Goal: Task Accomplishment & Management: Manage account settings

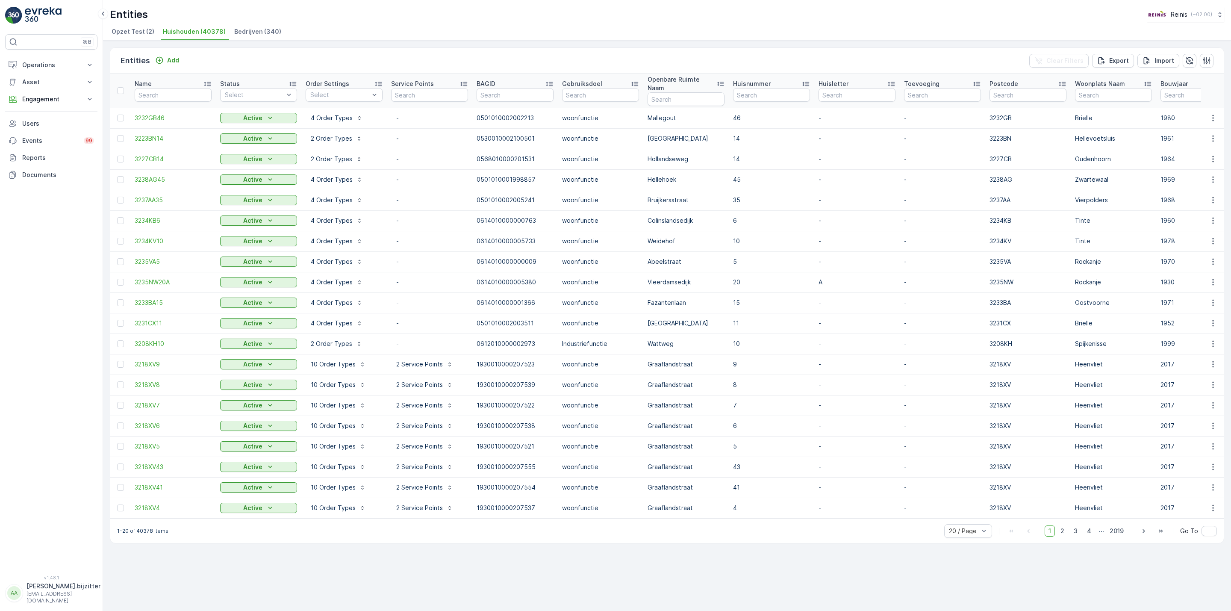
click at [183, 31] on span "Huishouden (40378)" at bounding box center [194, 31] width 63 height 9
click at [37, 100] on p "Engagement" at bounding box center [51, 99] width 58 height 9
click at [36, 148] on p "Service Points" at bounding box center [42, 149] width 41 height 9
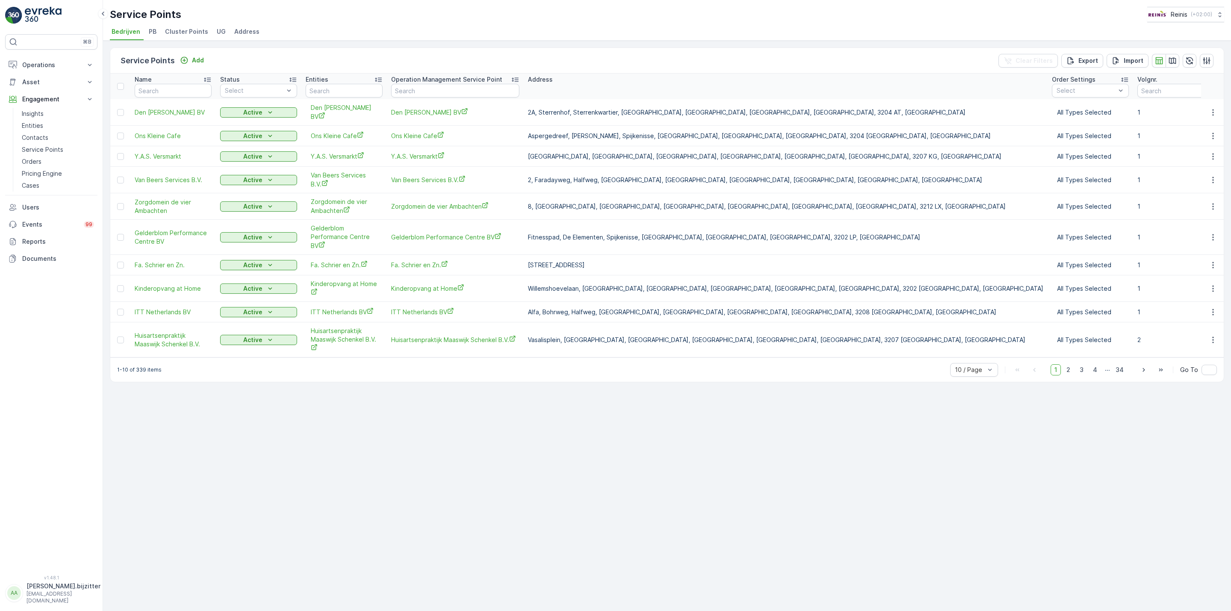
click at [195, 32] on span "Cluster Points" at bounding box center [186, 31] width 43 height 9
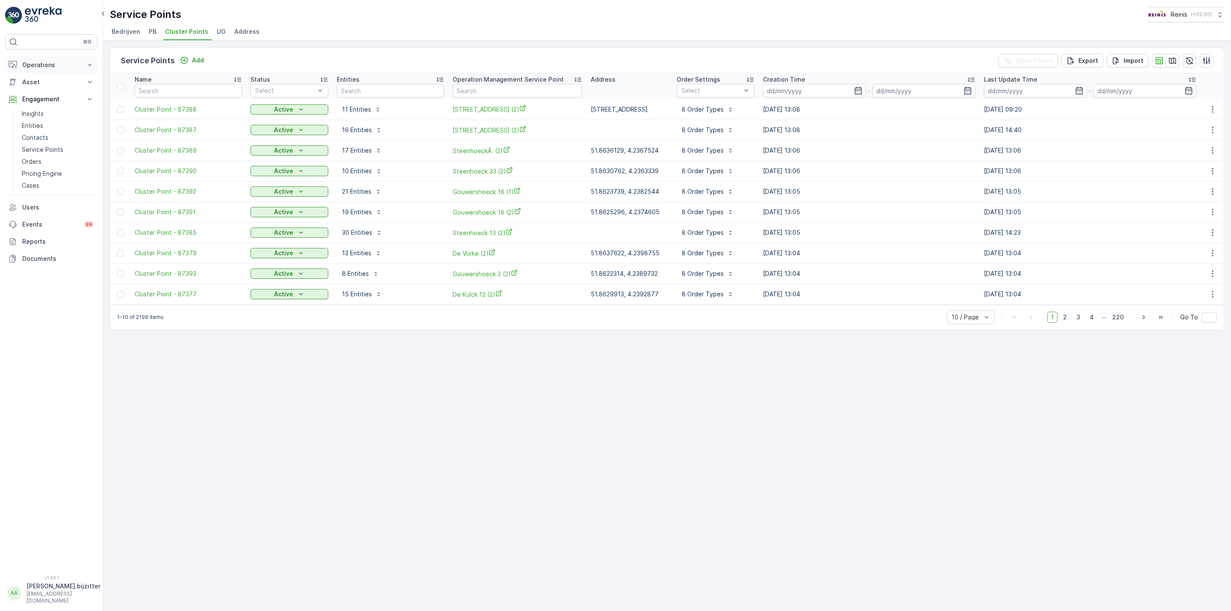
click at [44, 67] on p "Operations" at bounding box center [51, 65] width 58 height 9
click at [41, 105] on p "Routes & Tasks" at bounding box center [44, 103] width 44 height 9
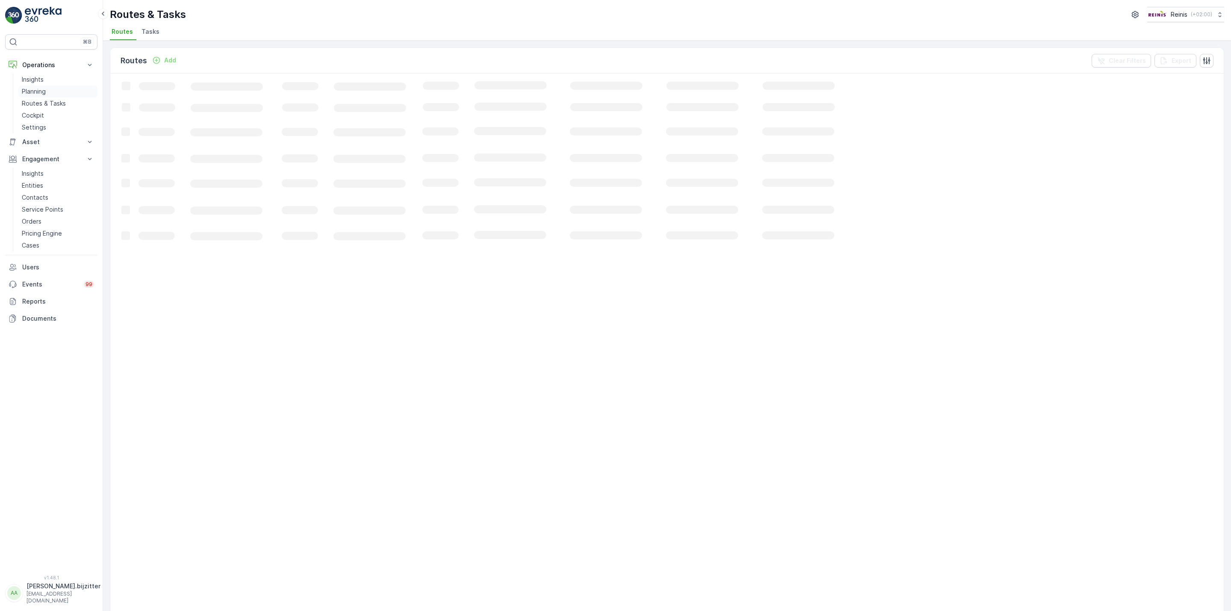
click at [41, 90] on p "Planning" at bounding box center [34, 91] width 24 height 9
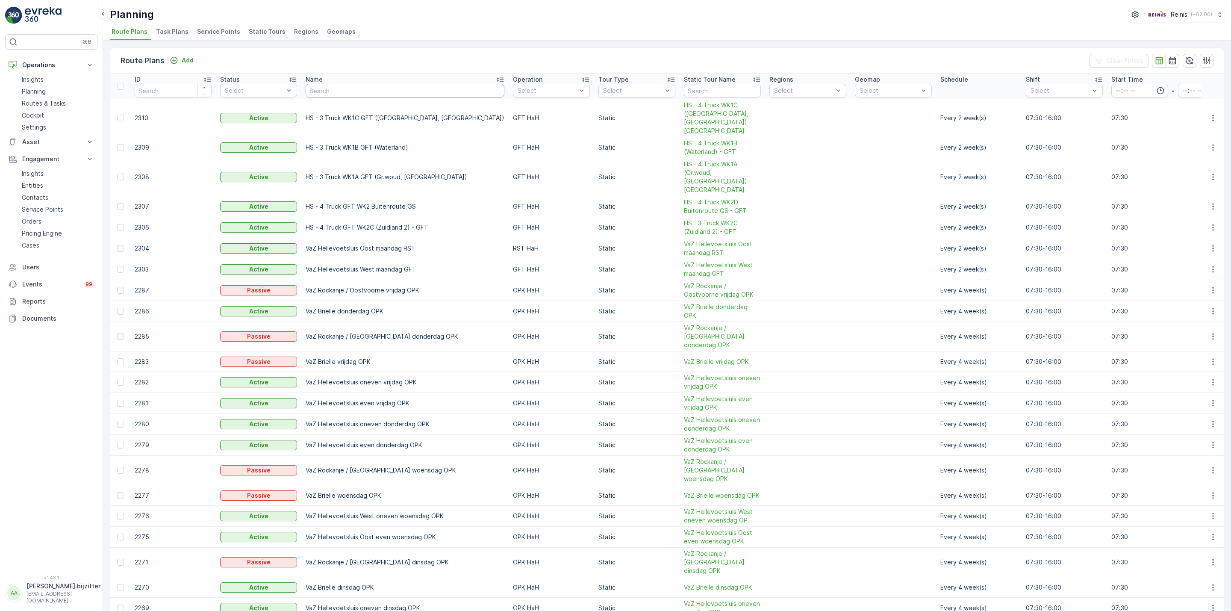
click at [372, 95] on input "text" at bounding box center [405, 91] width 199 height 14
type input "VaZ"
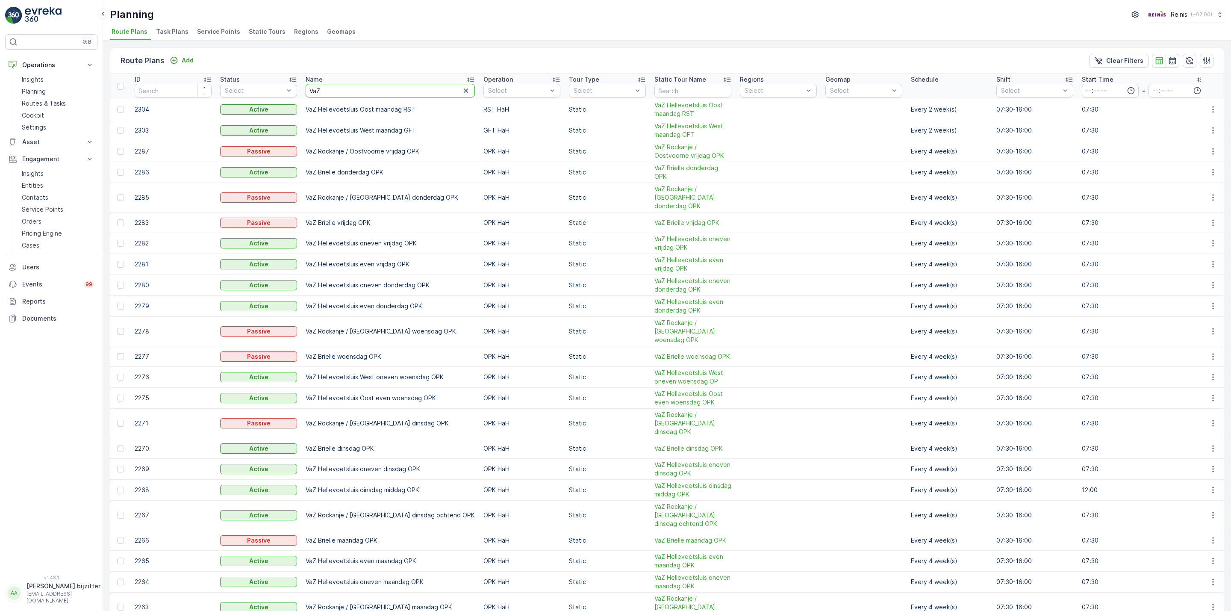
click at [349, 92] on input "VaZ" at bounding box center [390, 91] width 169 height 14
type input "serv"
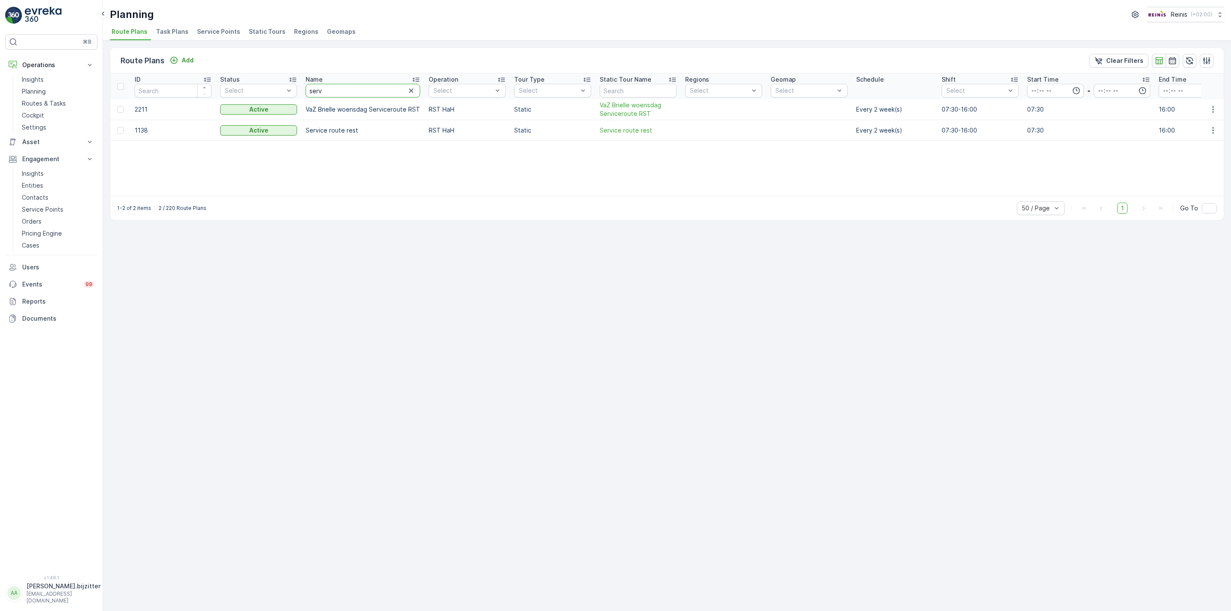
click at [344, 88] on input "serv" at bounding box center [363, 91] width 115 height 14
type input "in"
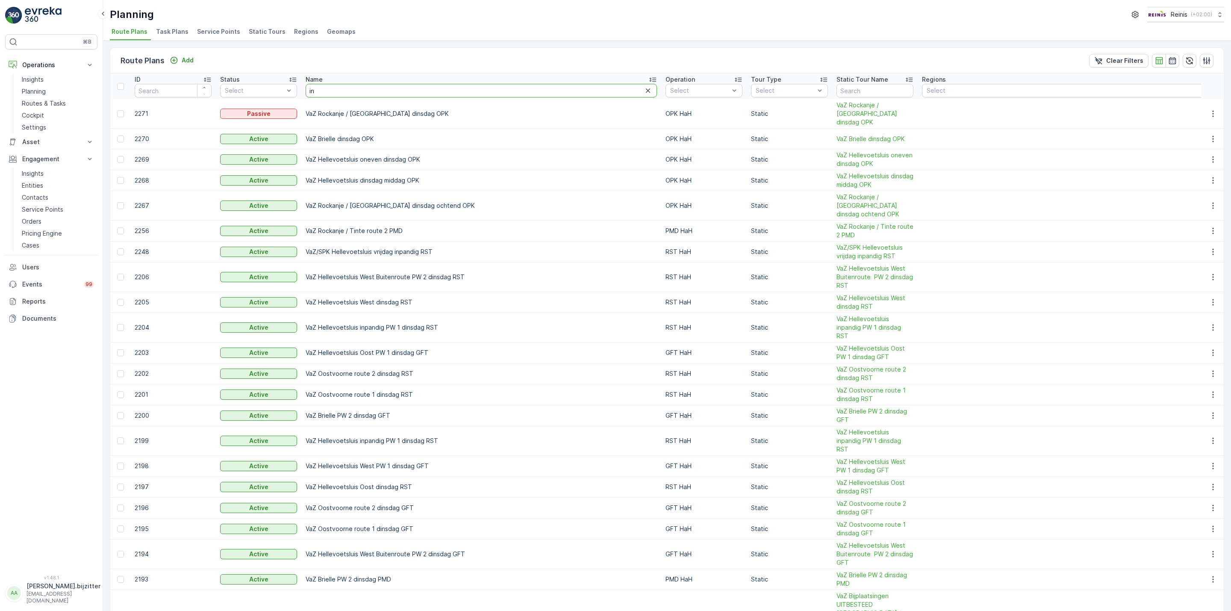
click at [342, 89] on input "in" at bounding box center [481, 91] width 351 height 14
type input "inpa"
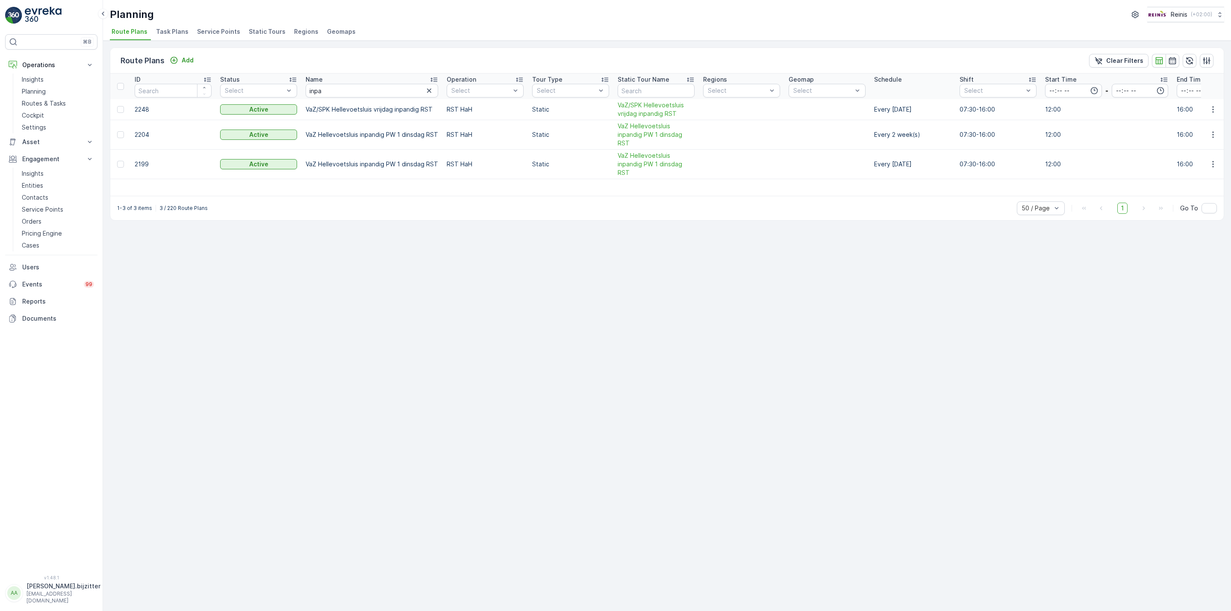
click at [220, 29] on span "Service Points" at bounding box center [218, 31] width 43 height 9
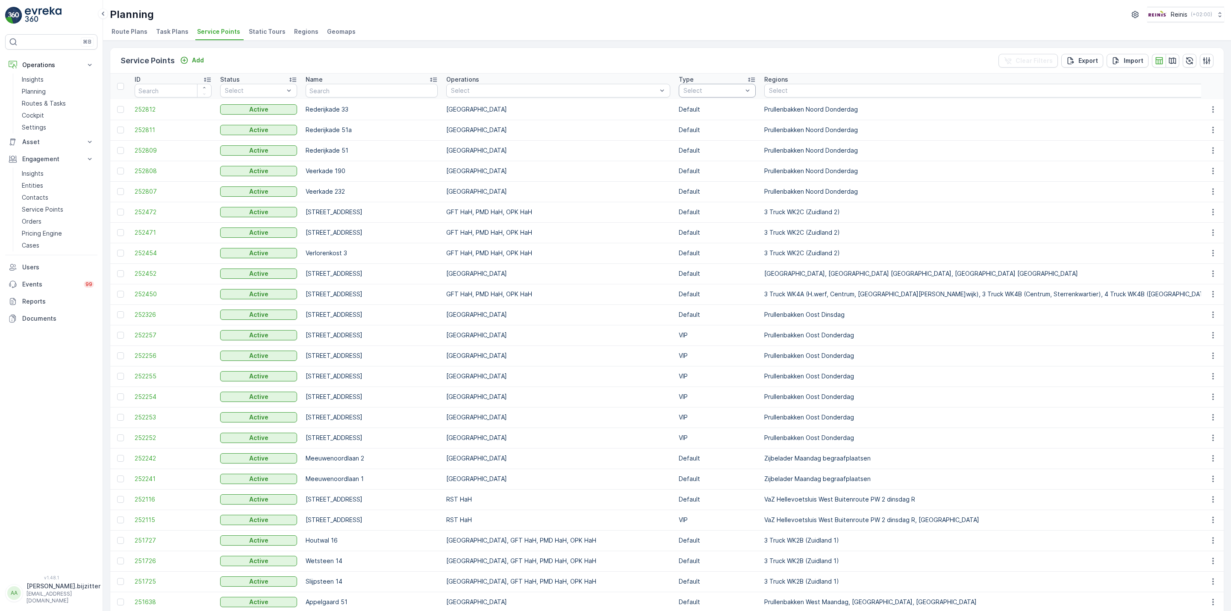
click at [696, 88] on div at bounding box center [713, 90] width 61 height 7
click at [610, 92] on div at bounding box center [554, 90] width 208 height 7
click at [460, 174] on p "GFT HaH" at bounding box center [473, 174] width 26 height 9
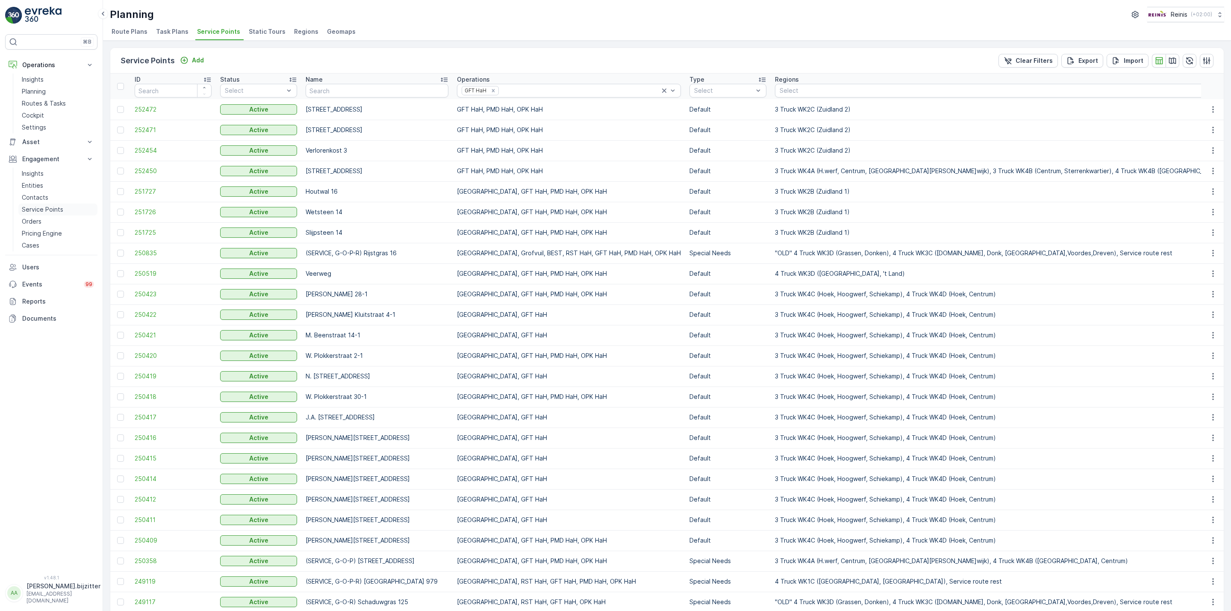
click at [31, 213] on p "Service Points" at bounding box center [42, 209] width 41 height 9
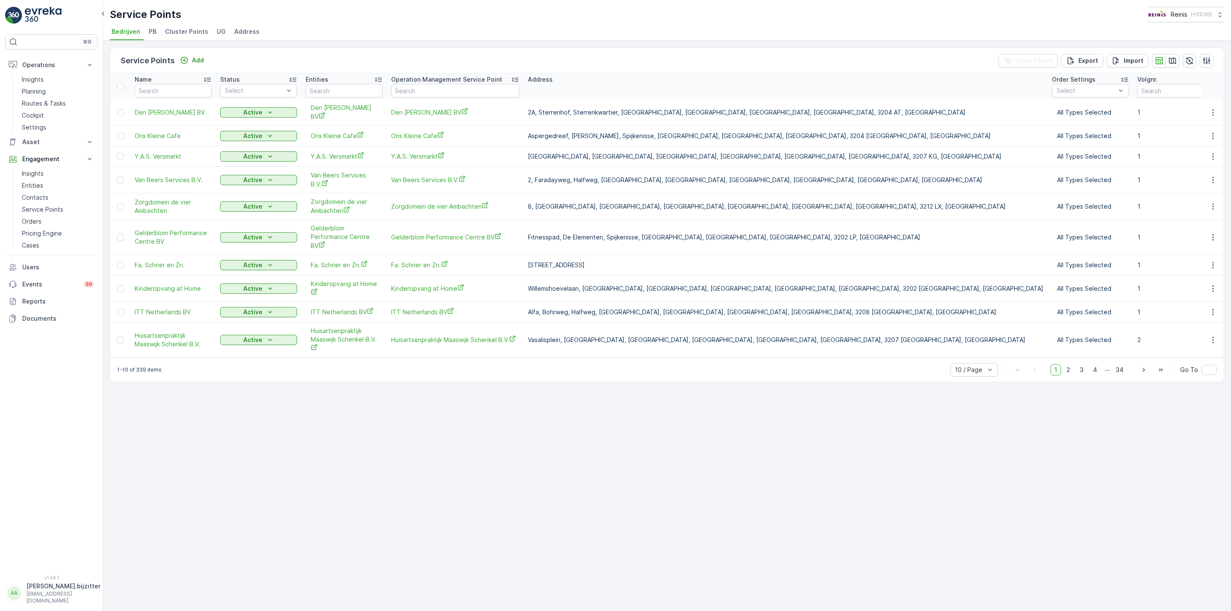
click at [195, 30] on span "Cluster Points" at bounding box center [186, 31] width 43 height 9
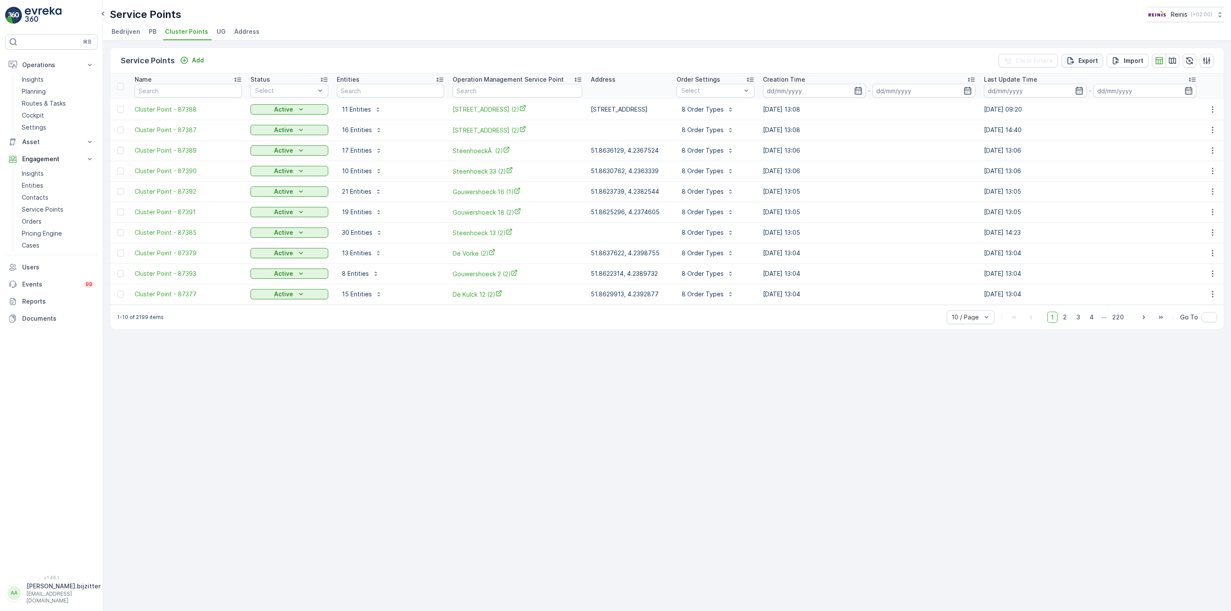
click at [1080, 58] on p "Export" at bounding box center [1088, 60] width 20 height 9
click at [32, 297] on link "Reports" at bounding box center [51, 301] width 92 height 17
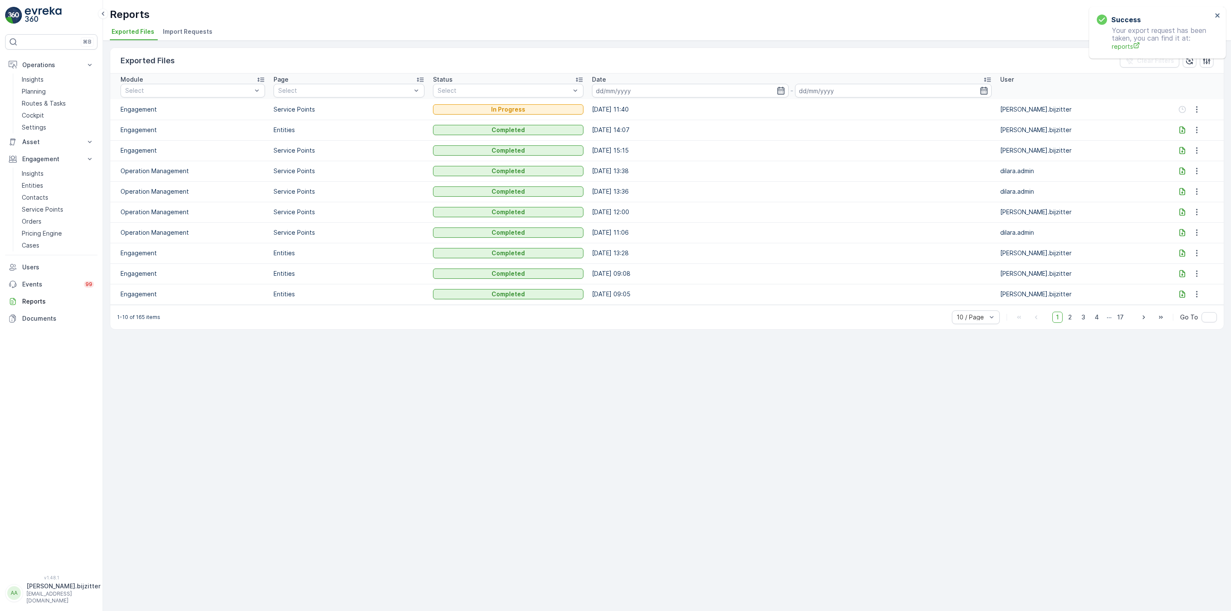
click at [951, 539] on div "Exported Files Clear Filters Module Select Page Select Status Select Date - Use…" at bounding box center [667, 326] width 1128 height 570
click at [1181, 107] on icon at bounding box center [1182, 109] width 6 height 7
click at [41, 208] on p "Service Points" at bounding box center [42, 209] width 41 height 9
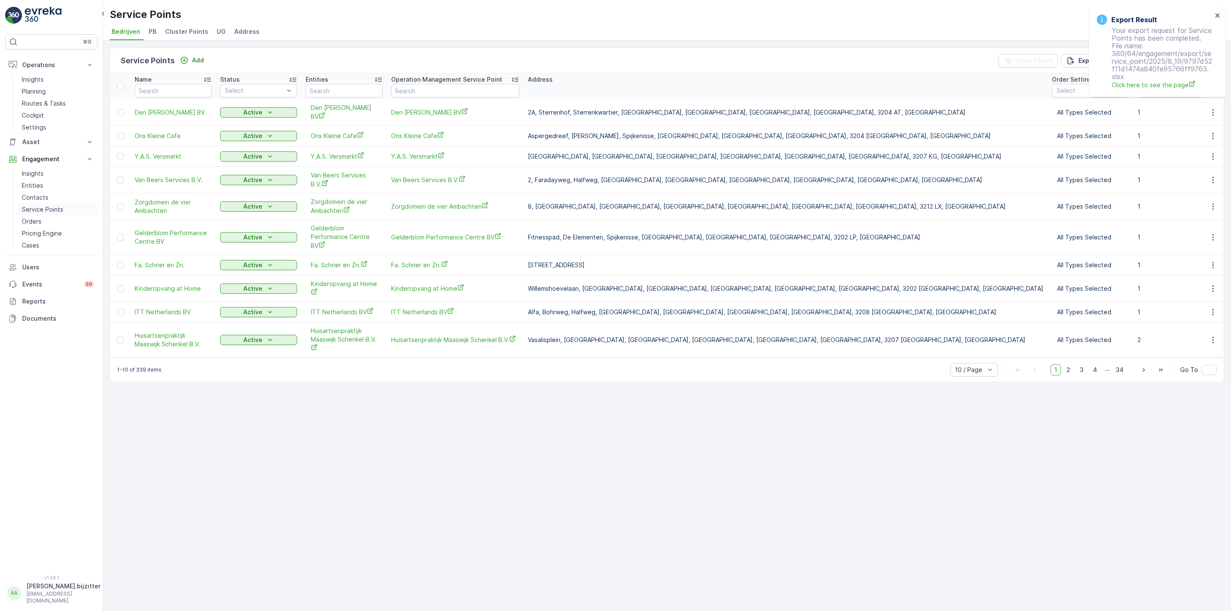
click at [36, 208] on p "Service Points" at bounding box center [42, 209] width 41 height 9
click at [240, 30] on span "Address" at bounding box center [246, 31] width 25 height 9
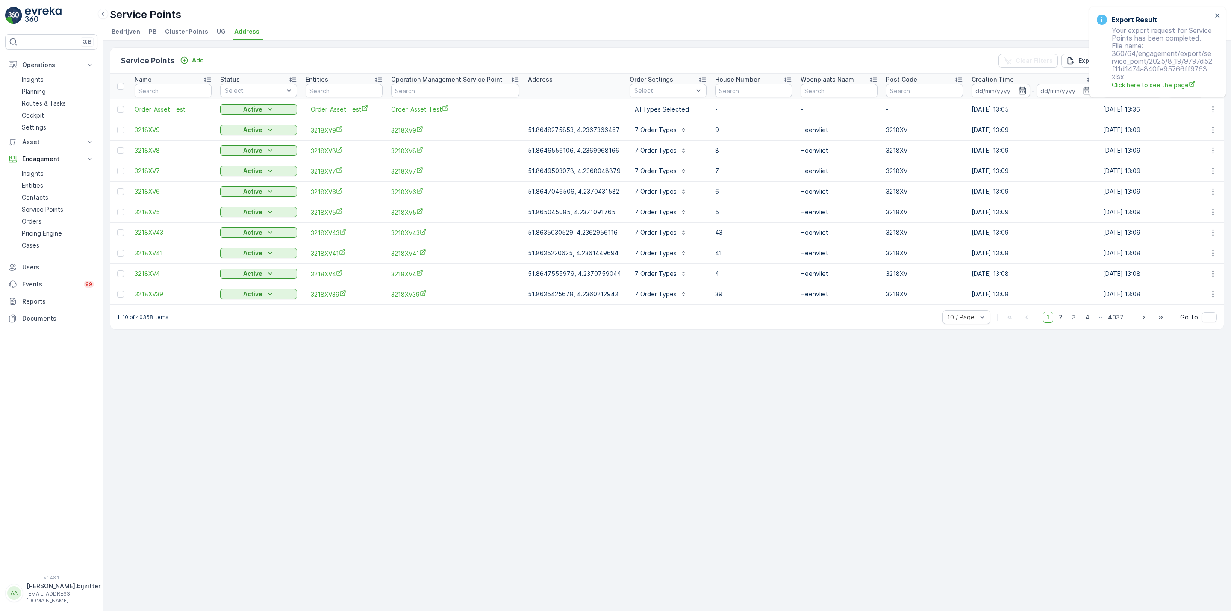
click at [190, 33] on span "Cluster Points" at bounding box center [186, 31] width 43 height 9
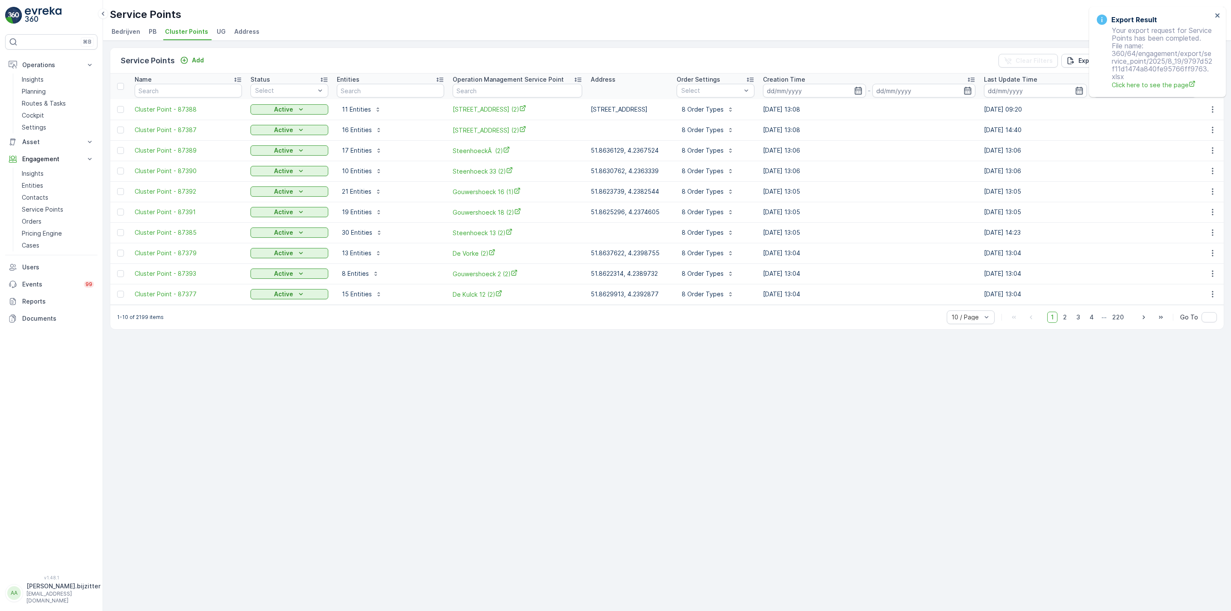
click at [236, 388] on div "Service Points Add Clear Filters Export Import Name Status Select Entities Oper…" at bounding box center [667, 326] width 1128 height 570
click at [285, 371] on div "Service Points Add Clear Filters Export Import Name Status Select Entities Oper…" at bounding box center [667, 326] width 1128 height 570
click at [40, 90] on p "Planning" at bounding box center [34, 91] width 24 height 9
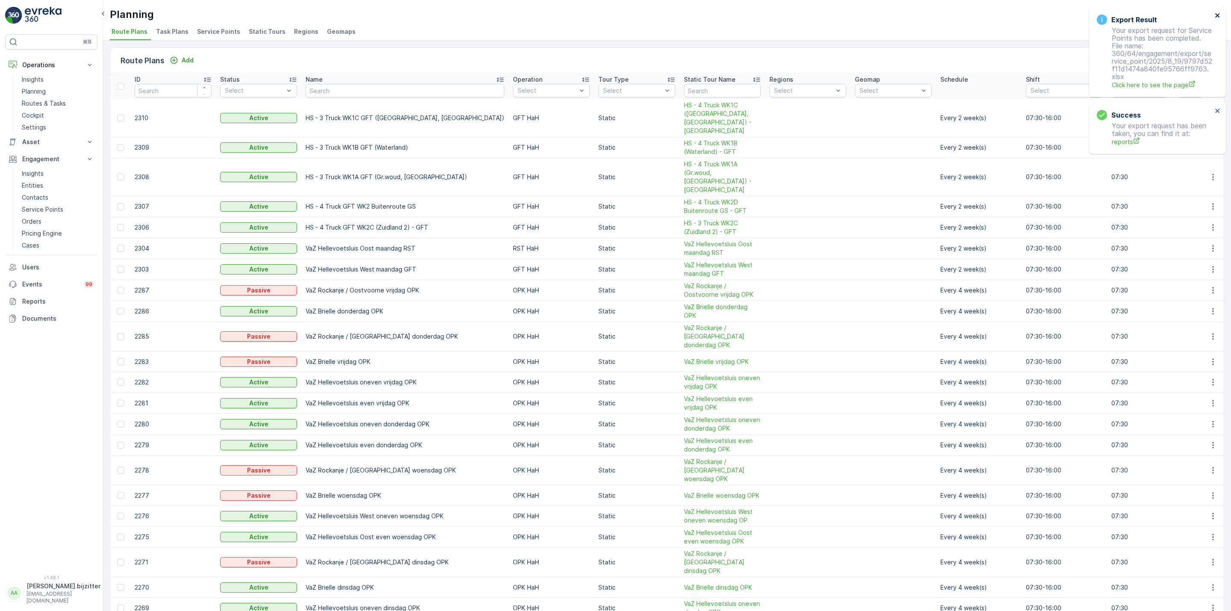
click at [1216, 13] on icon "close" at bounding box center [1218, 15] width 6 height 7
click at [1215, 14] on icon "close" at bounding box center [1218, 15] width 6 height 7
click at [349, 90] on input "text" at bounding box center [405, 91] width 199 height 14
click at [254, 30] on span "Static Tours" at bounding box center [267, 31] width 37 height 9
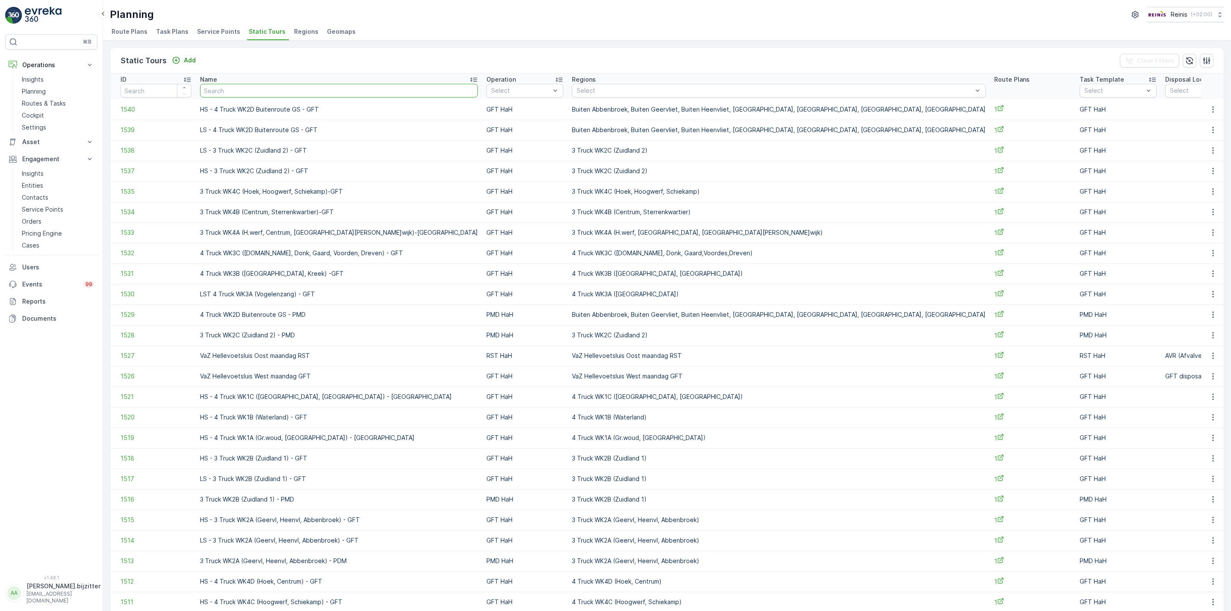
click at [258, 94] on input "text" at bounding box center [339, 91] width 278 height 14
type input "VaZ"
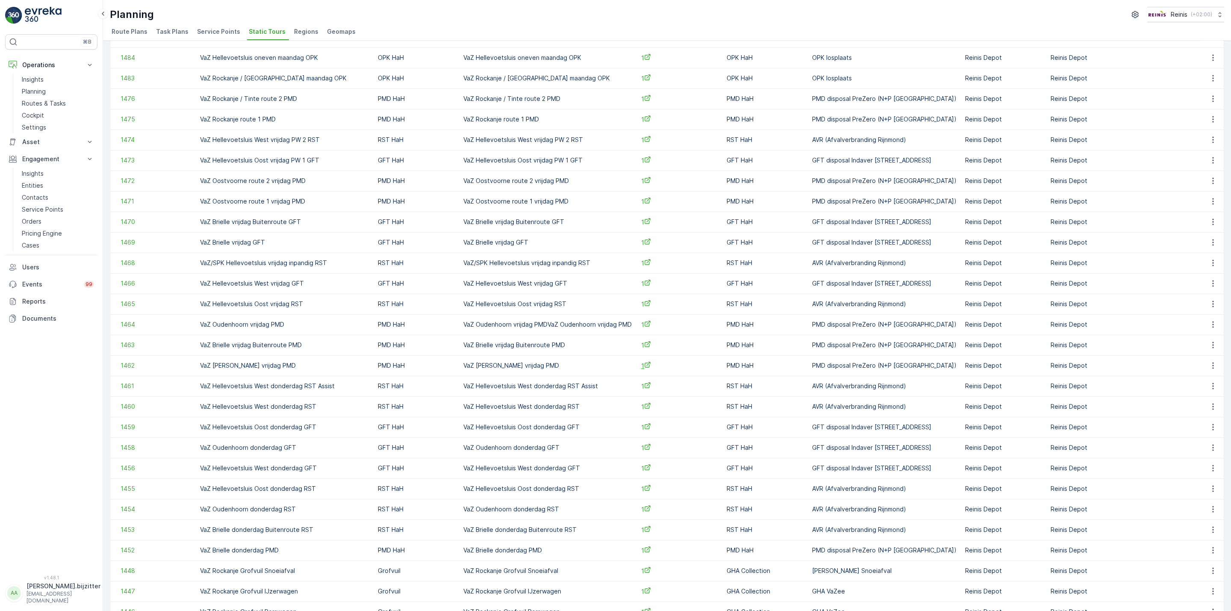
scroll to position [547, 0]
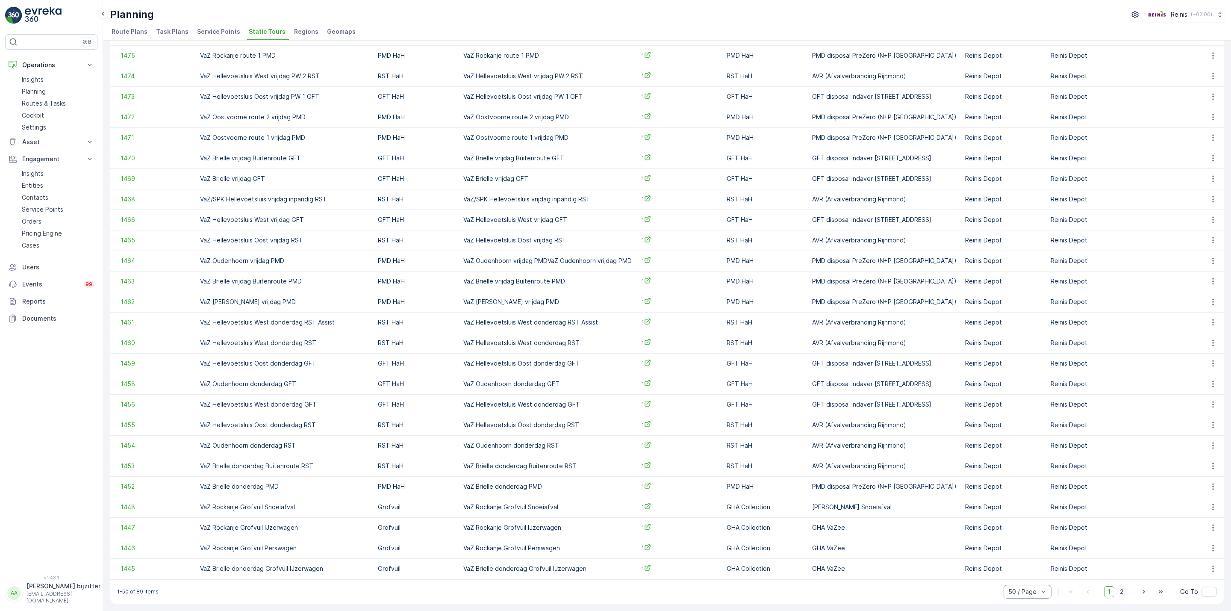
click at [1116, 591] on span "2" at bounding box center [1122, 591] width 12 height 11
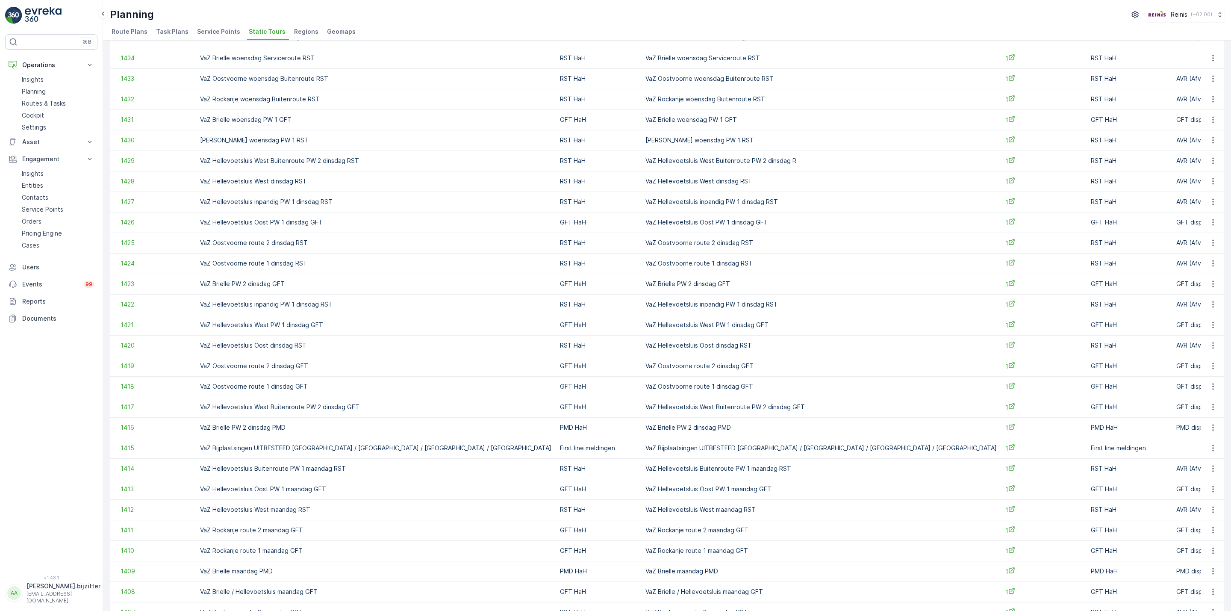
scroll to position [325, 0]
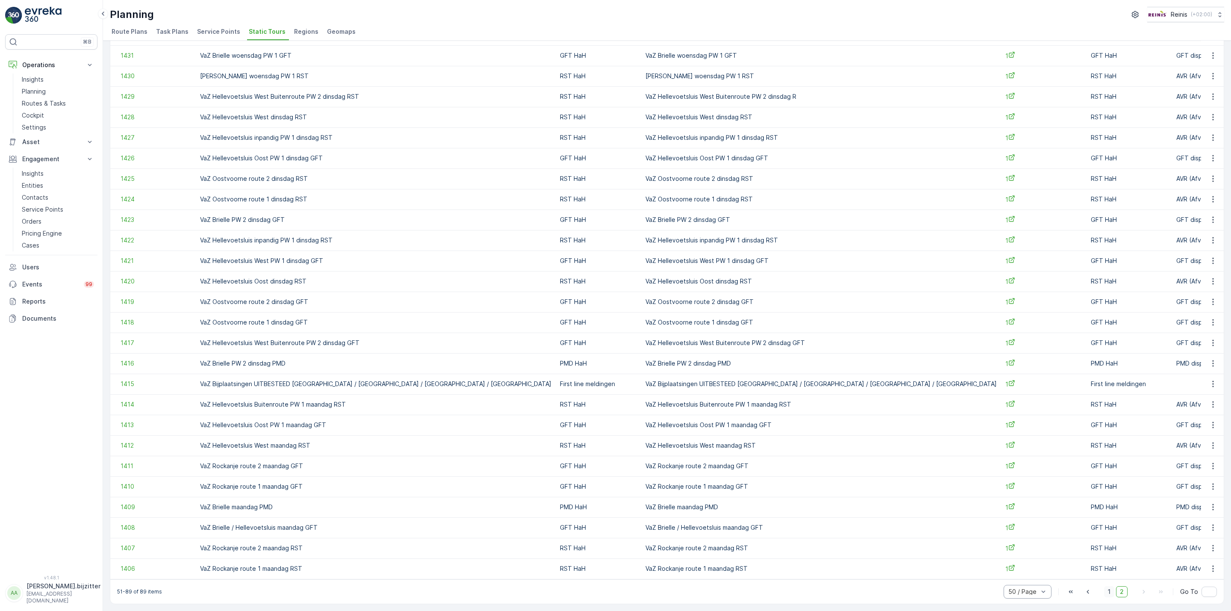
click at [1110, 590] on span "1" at bounding box center [1109, 591] width 10 height 11
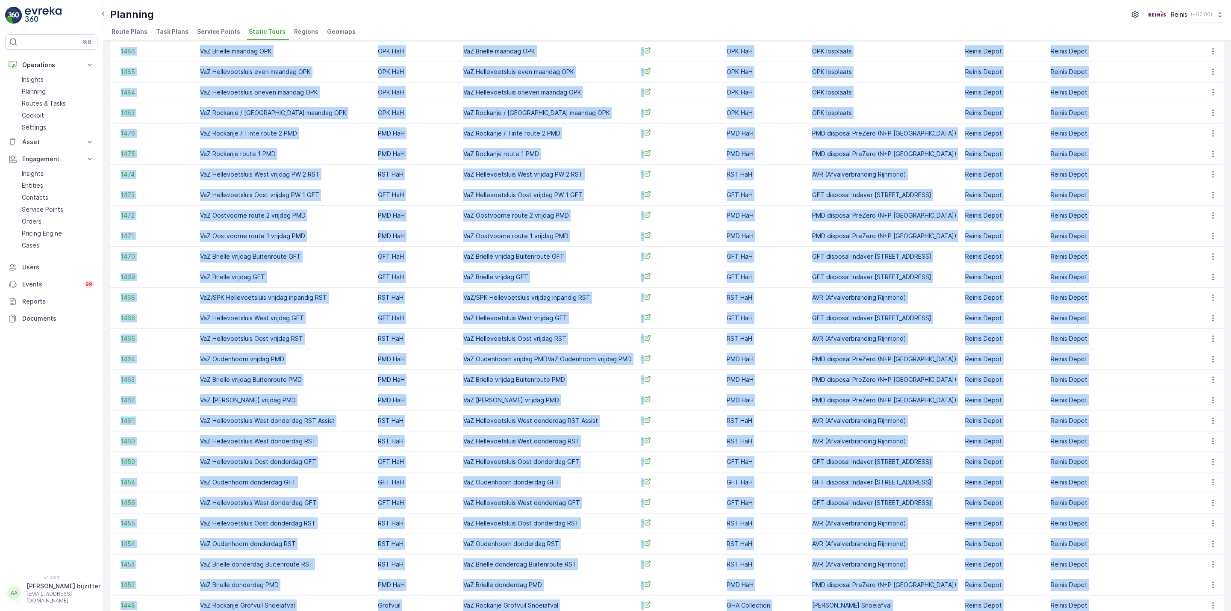
scroll to position [547, 0]
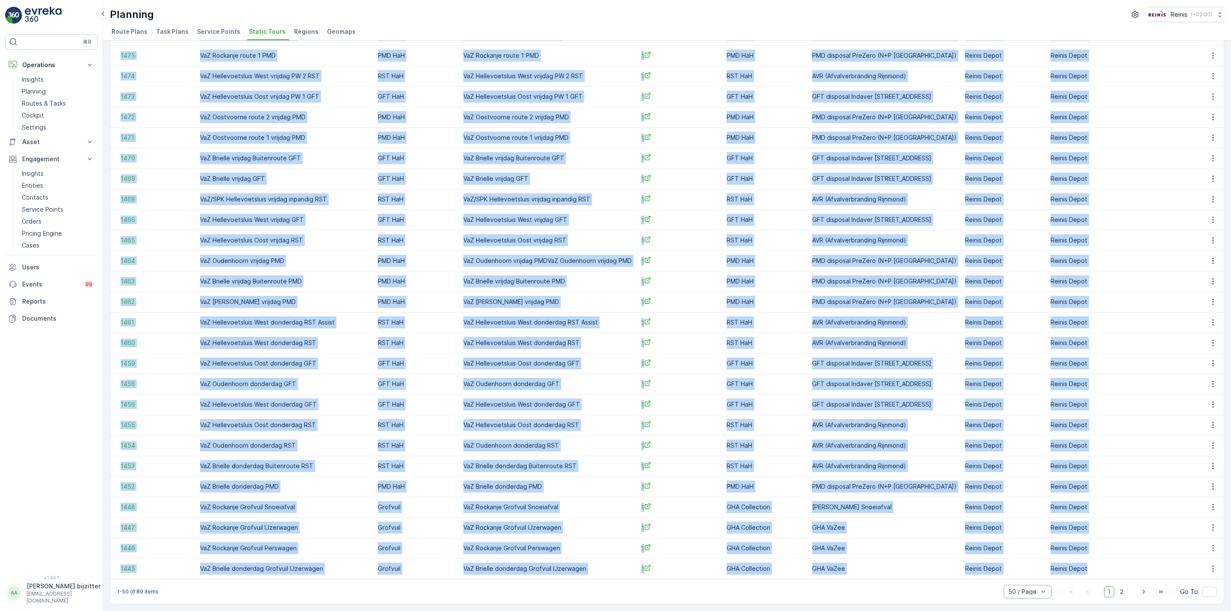
drag, startPoint x: 113, startPoint y: 82, endPoint x: 1076, endPoint y: 566, distance: 1077.7
click at [1076, 566] on table "ID Name VaZ Operation Select Regions Select Route Plans Task Template Select Di…" at bounding box center [675, 53] width 1130 height 1052
copy table "ID Name Operation Select Regions Select Route Plans Task Template Select Dispos…"
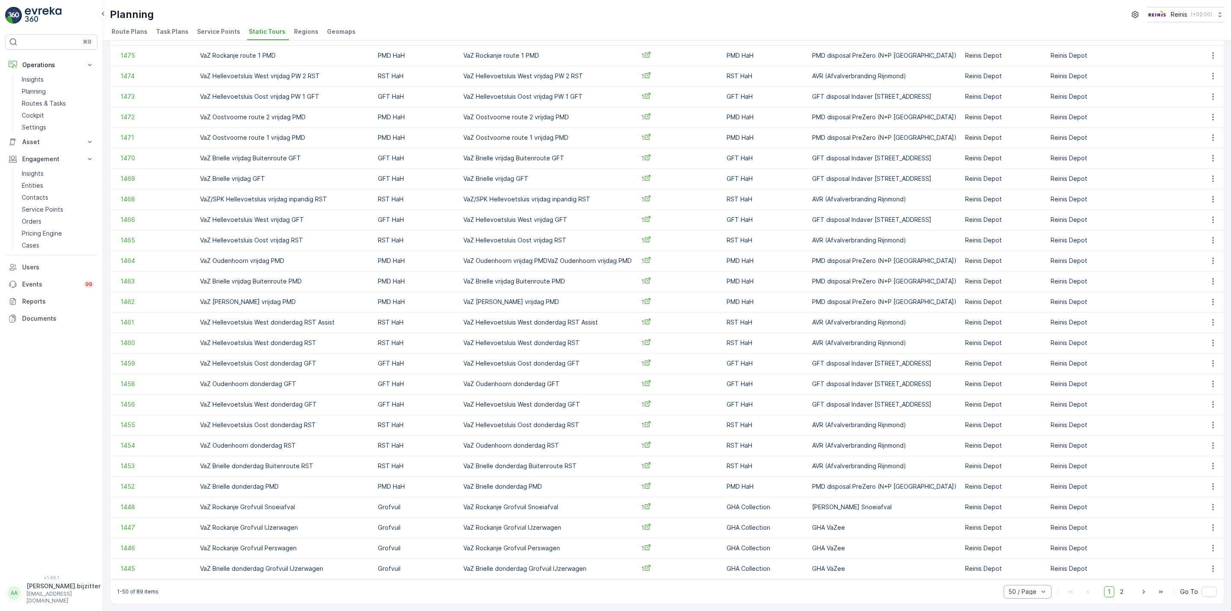
click at [81, 357] on div "⌘B Operations Insights Planning Routes & Tasks Cockpit Settings Asset Assets Ac…" at bounding box center [51, 299] width 92 height 530
click at [1120, 589] on span "2" at bounding box center [1122, 591] width 12 height 11
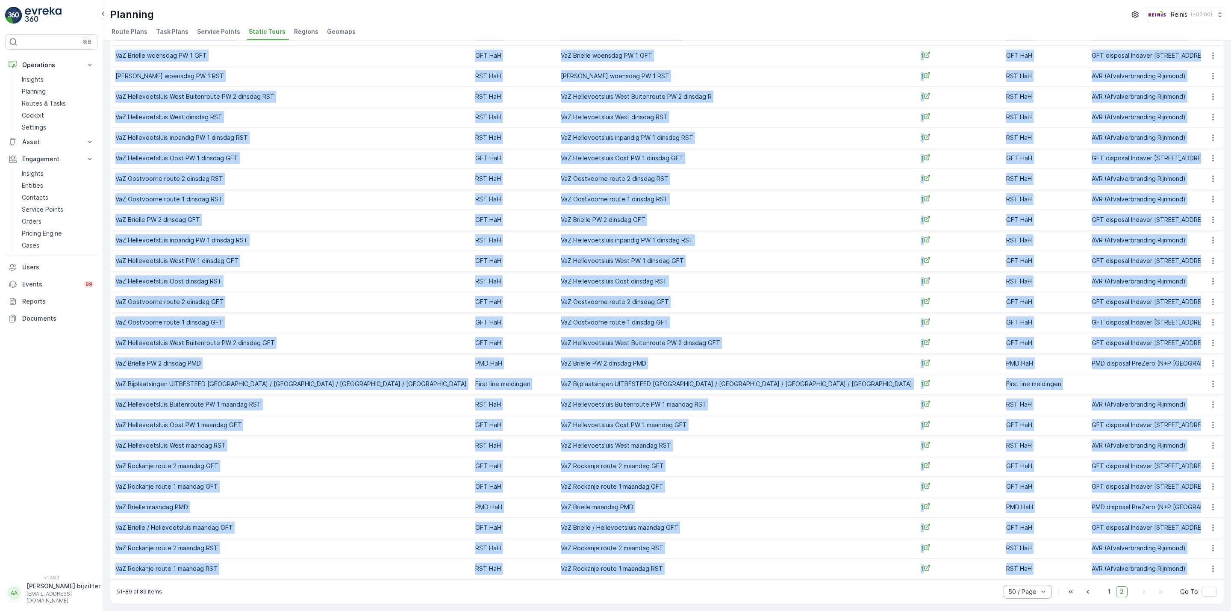
scroll to position [0, 153]
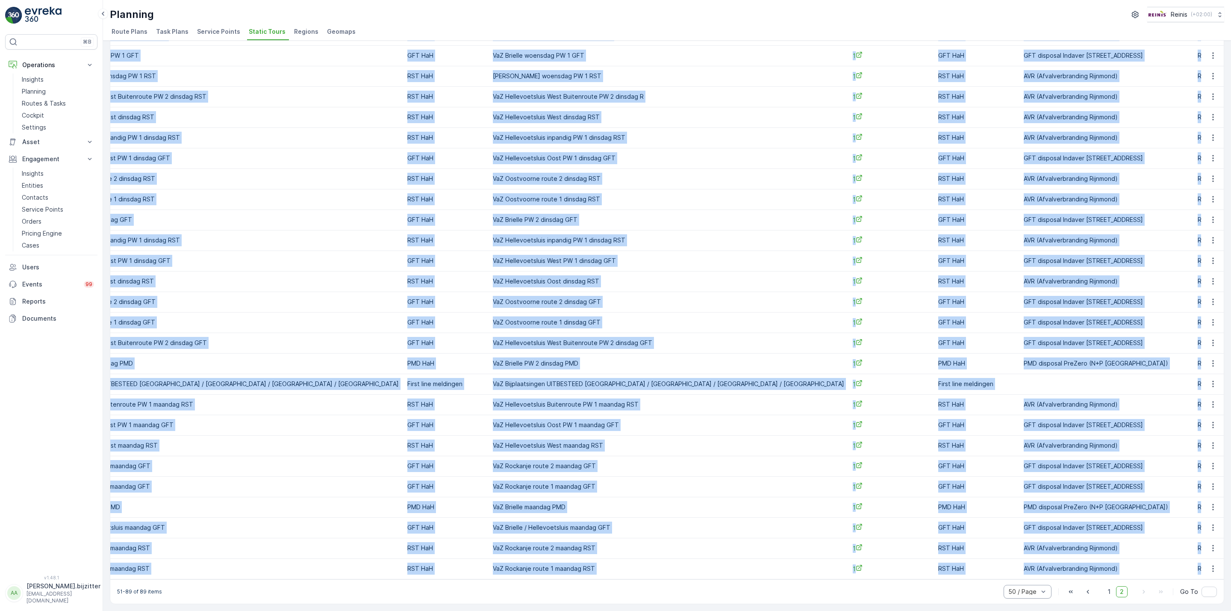
drag, startPoint x: 115, startPoint y: 77, endPoint x: 1159, endPoint y: 556, distance: 1148.1
click at [1159, 556] on table "ID Name VaZ Operation Select Regions Select Route Plans Task Template Select Di…" at bounding box center [715, 166] width 1515 height 826
copy table "ID Name Operation Select Regions Select Route Plans Task Template Select Dispos…"
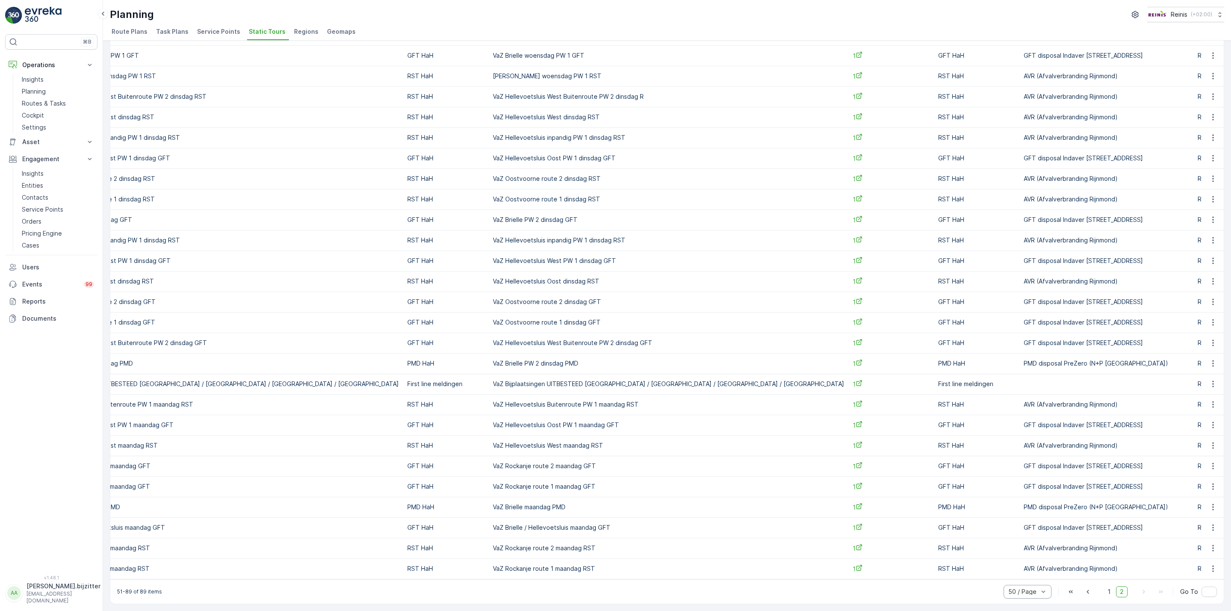
click at [83, 409] on div "⌘B Operations Insights Planning Routes & Tasks Cockpit Settings Asset Assets Ac…" at bounding box center [51, 299] width 92 height 530
click at [133, 29] on span "Route Plans" at bounding box center [130, 31] width 36 height 9
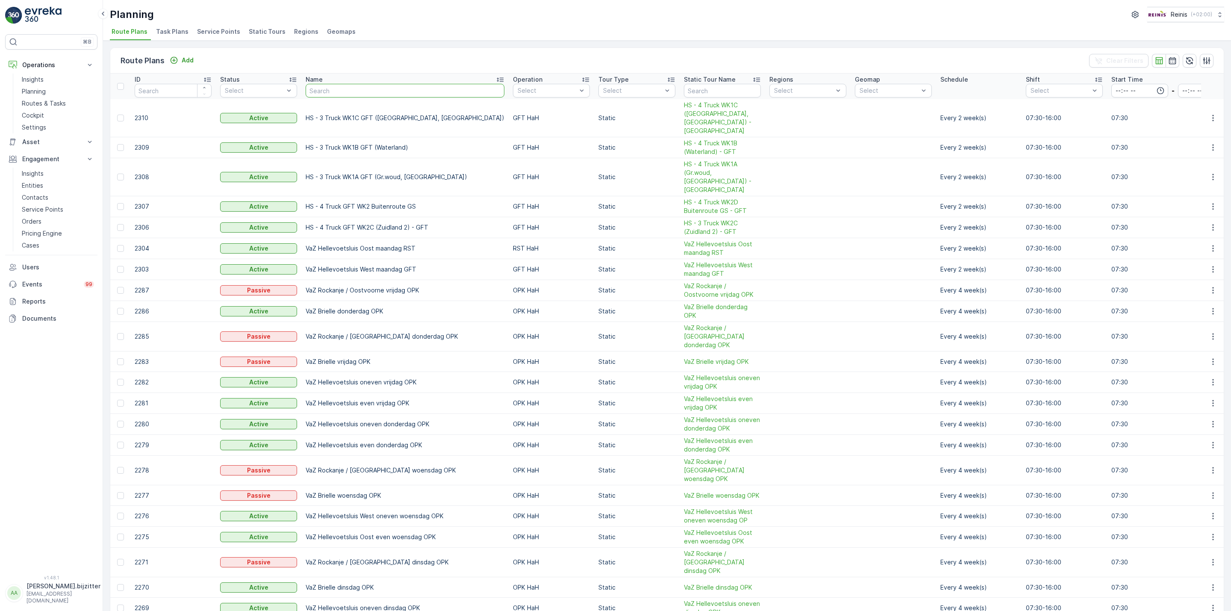
click at [334, 90] on input "text" at bounding box center [405, 91] width 199 height 14
type input "VaZ"
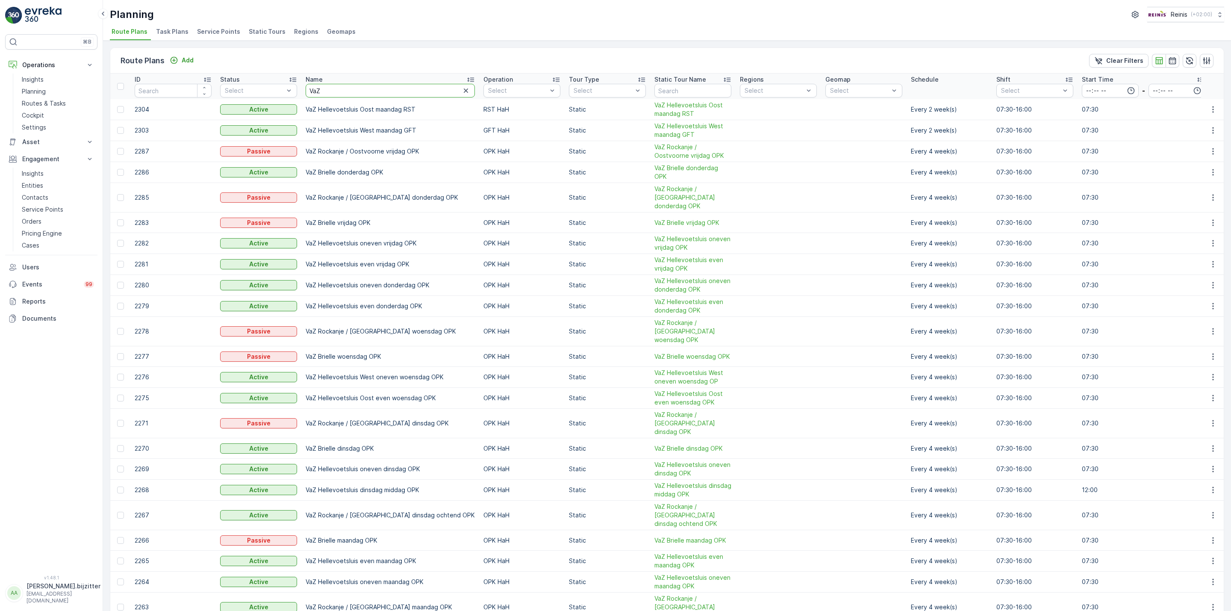
click at [333, 91] on input "VaZ" at bounding box center [390, 91] width 169 height 14
type input "inp"
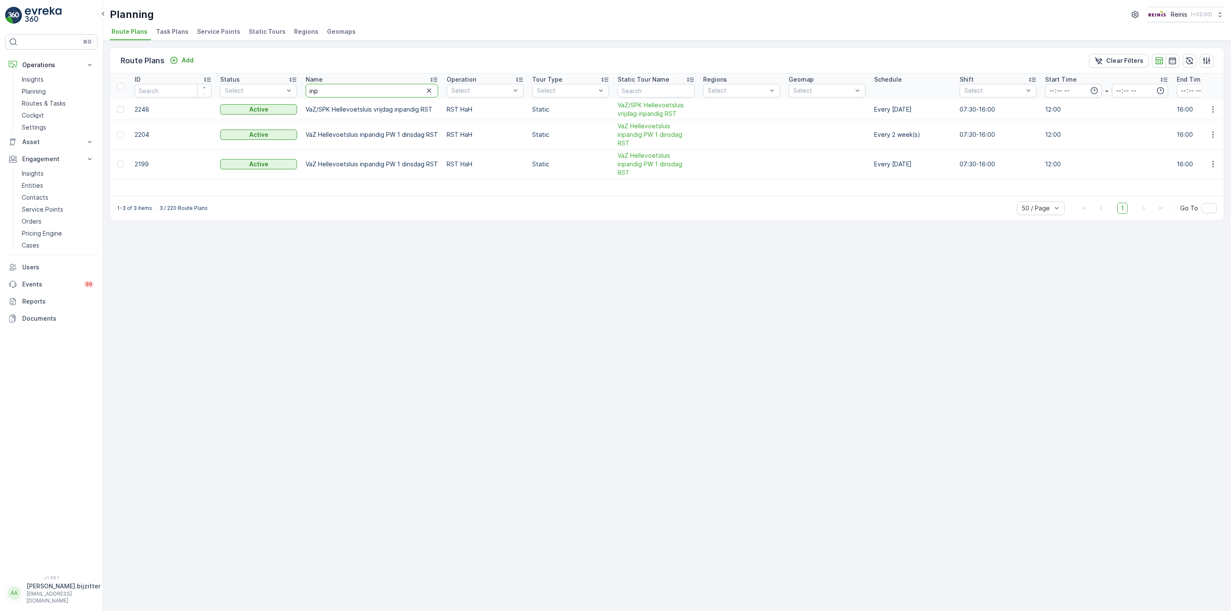
click at [345, 92] on input "inp" at bounding box center [372, 91] width 133 height 14
click at [336, 93] on input "inp" at bounding box center [372, 91] width 133 height 14
type input "serv"
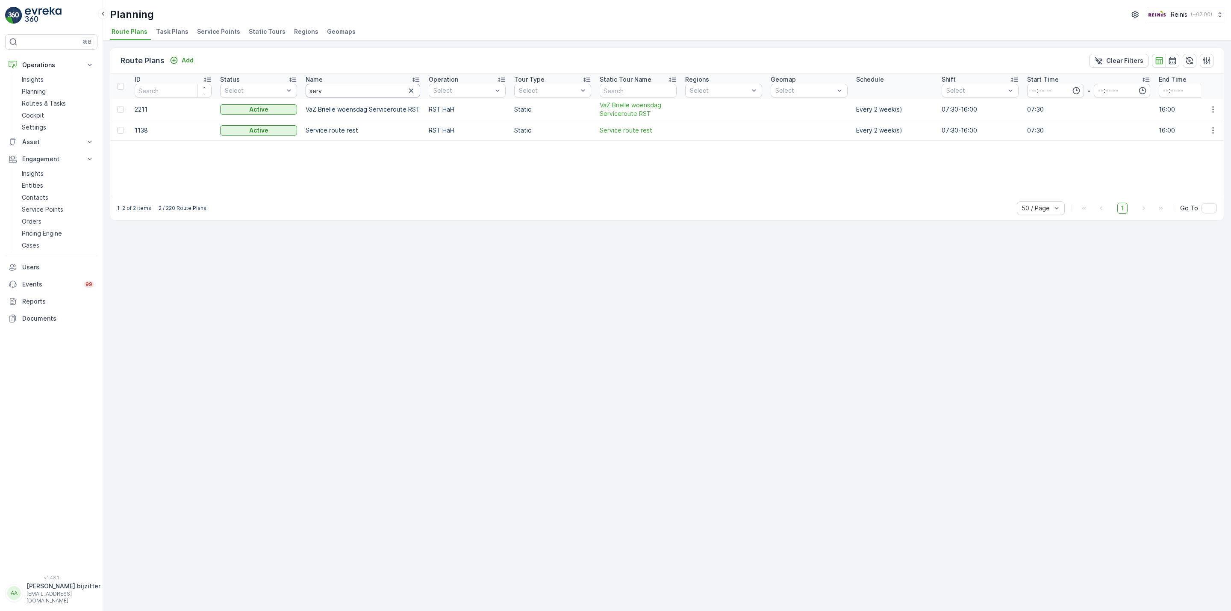
click at [338, 88] on input "serv" at bounding box center [363, 91] width 115 height 14
type input "helle"
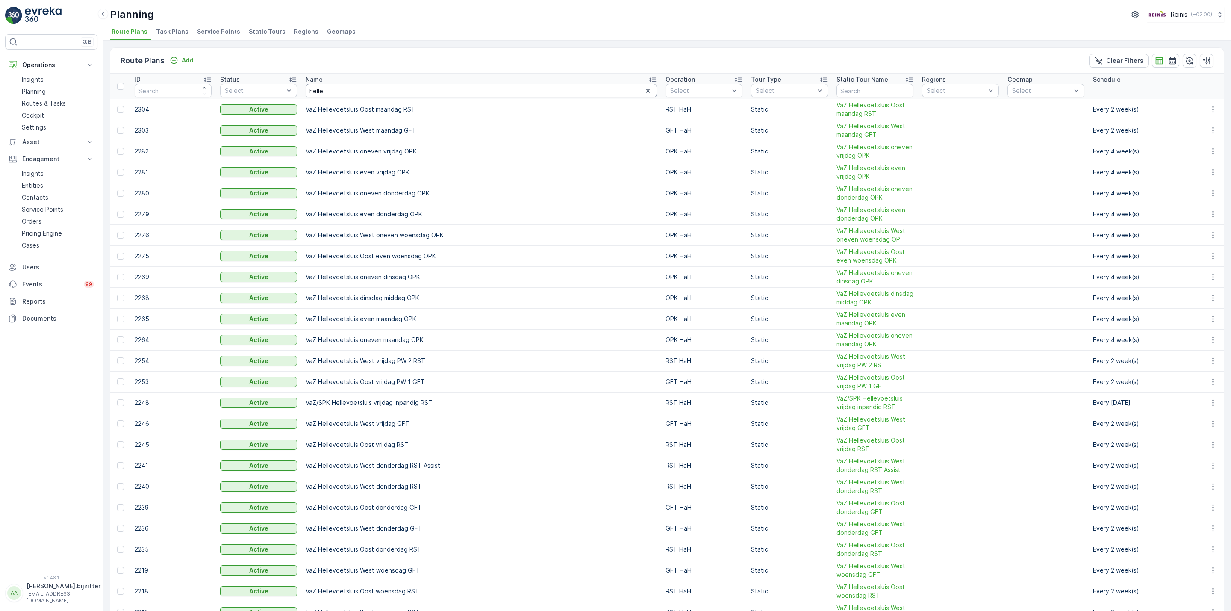
click at [329, 91] on input "helle" at bounding box center [481, 91] width 351 height 14
type input "nieuw"
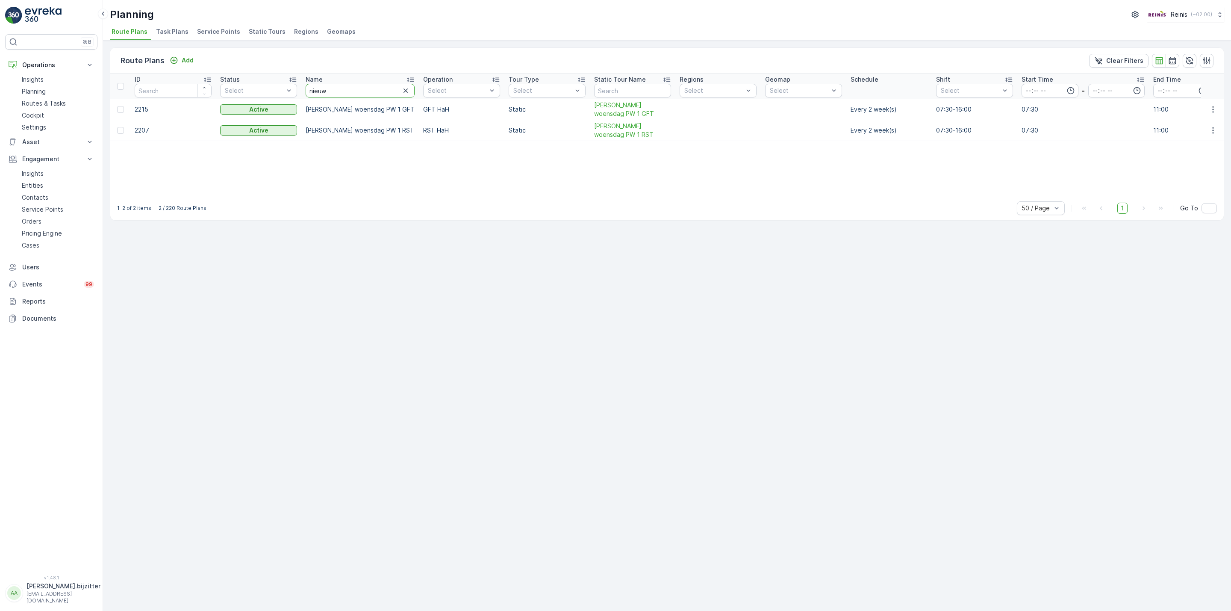
click at [329, 91] on input "nieuw" at bounding box center [360, 91] width 109 height 14
click at [333, 91] on input "nieuw" at bounding box center [360, 91] width 109 height 14
type input "briell"
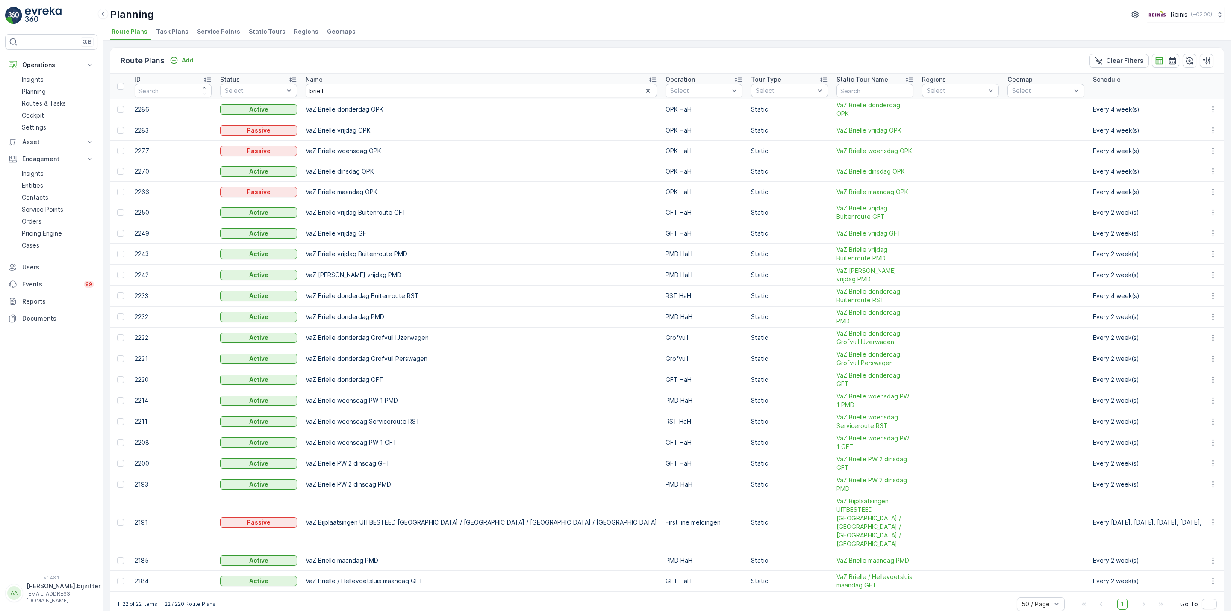
scroll to position [2, 0]
click at [331, 90] on input "briell" at bounding box center [481, 89] width 351 height 14
type input "oost"
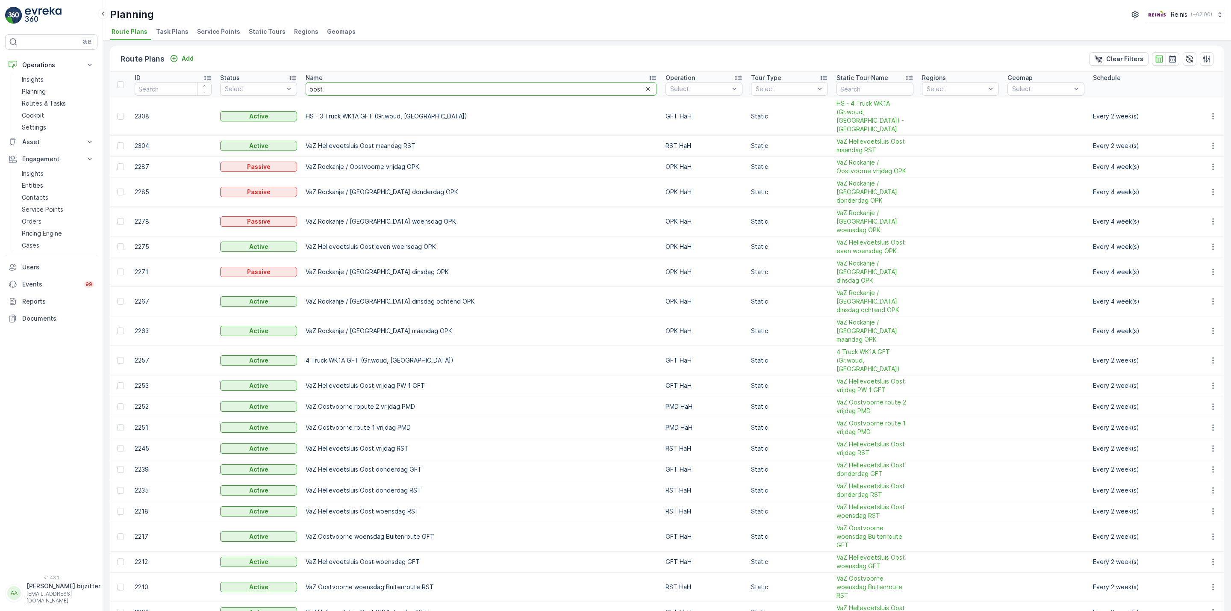
click at [346, 92] on input "oost" at bounding box center [481, 89] width 351 height 14
type input "oostvcoo"
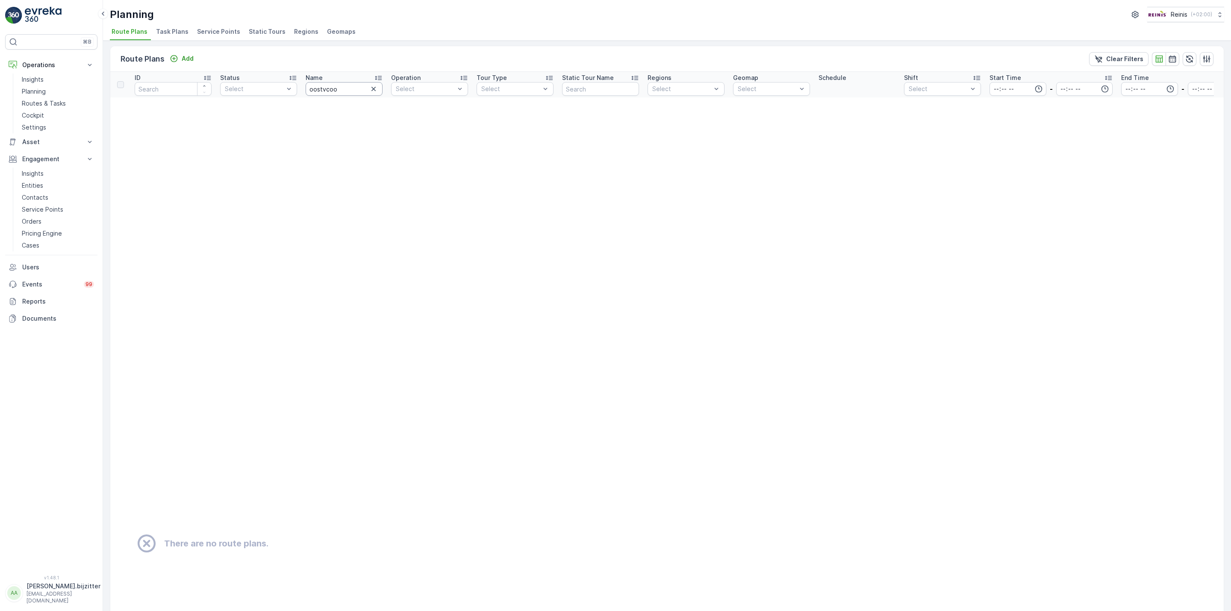
drag, startPoint x: 327, startPoint y: 88, endPoint x: 354, endPoint y: 86, distance: 26.6
click at [328, 88] on input "oostvcoo" at bounding box center [344, 89] width 77 height 14
type input "[GEOGRAPHIC_DATA]"
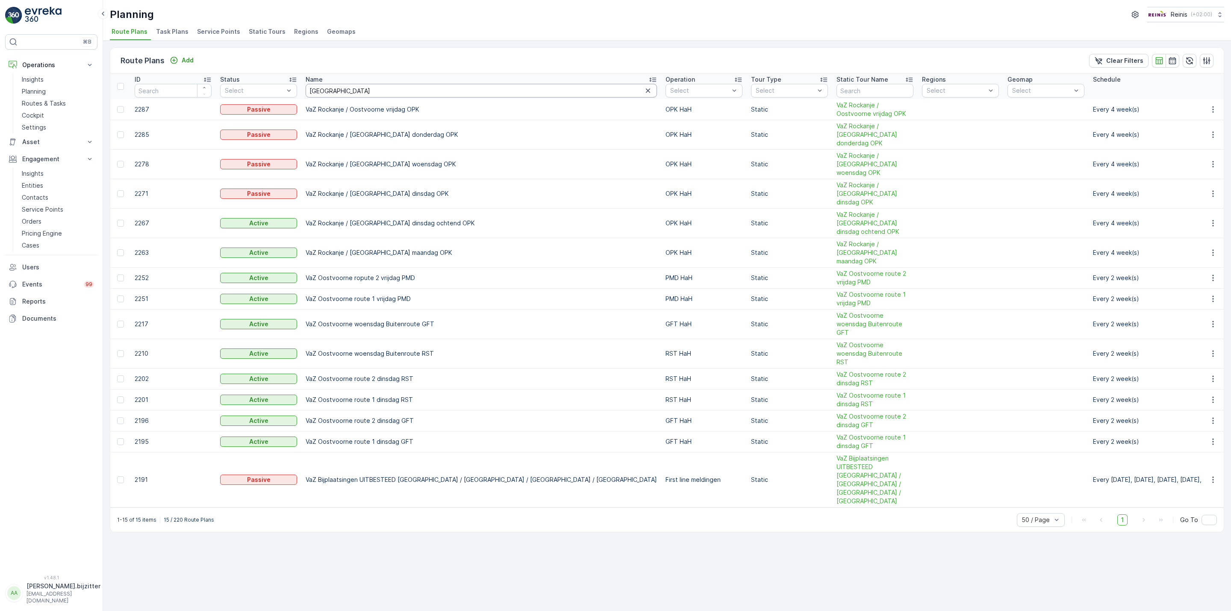
click at [347, 89] on input "[GEOGRAPHIC_DATA]" at bounding box center [481, 91] width 351 height 14
type input "rock"
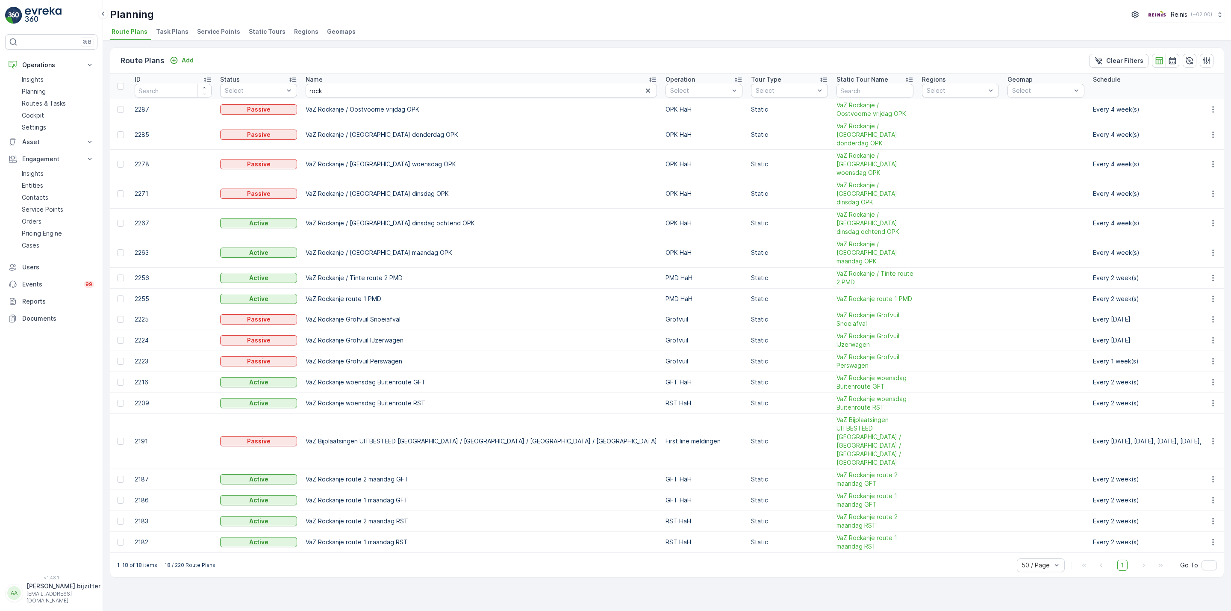
click at [294, 553] on div "1-18 of 18 items 18 / 220 Route Plans 50 / Page 1 Go To" at bounding box center [666, 565] width 1113 height 24
click at [247, 51] on div "Route Plans Add Clear Filters" at bounding box center [666, 61] width 1113 height 26
click at [328, 85] on input "rock" at bounding box center [481, 91] width 351 height 14
type input "r"
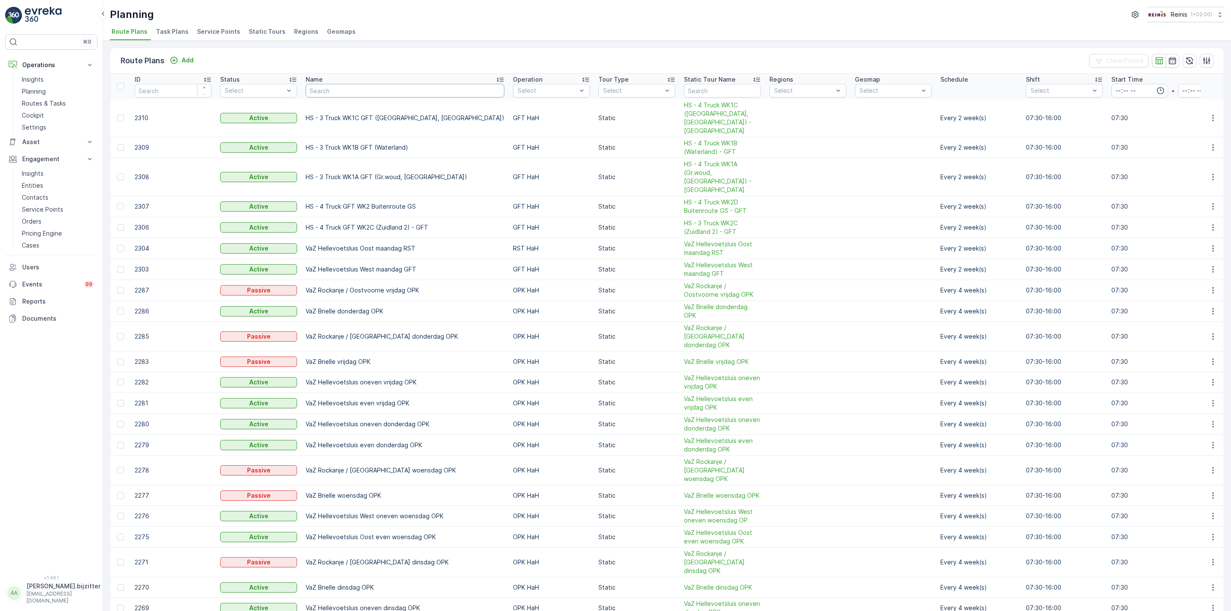
click at [345, 88] on input "text" at bounding box center [405, 91] width 199 height 14
type input "VaZ"
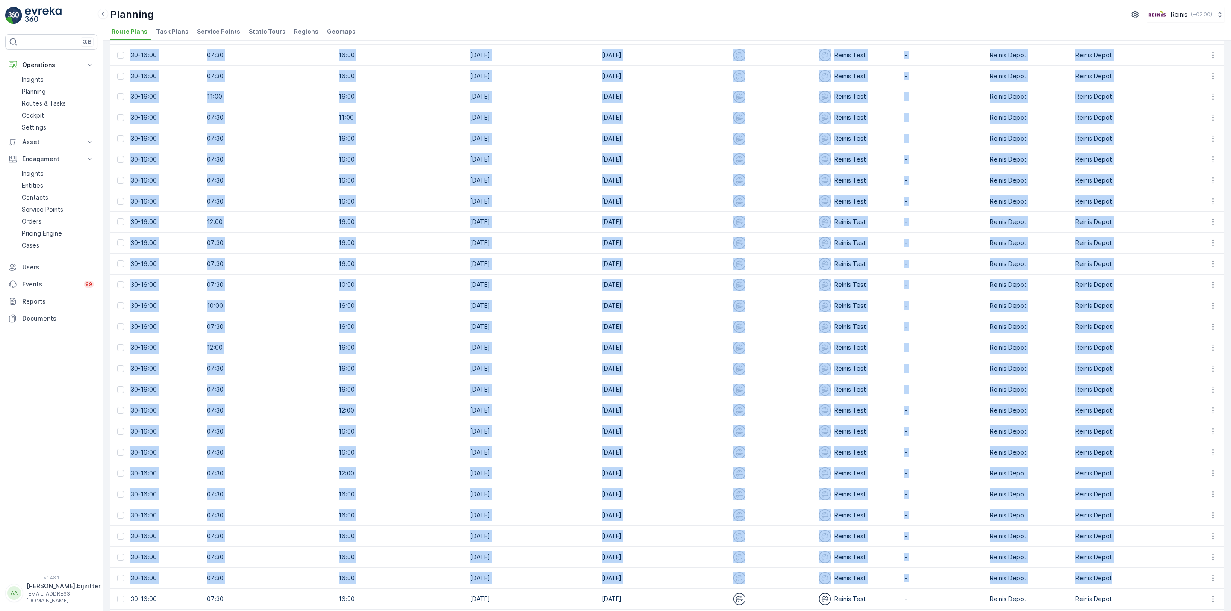
scroll to position [0, 975]
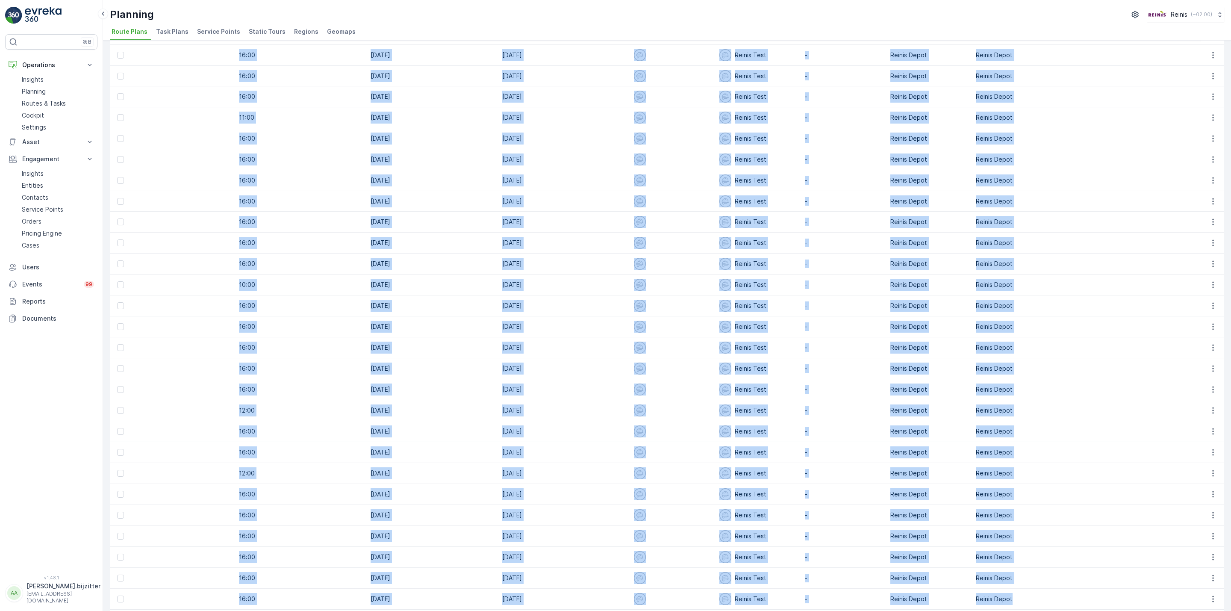
drag, startPoint x: 118, startPoint y: 77, endPoint x: 1043, endPoint y: 558, distance: 1041.9
click at [1043, 558] on table "ID Status Select Name VaZ Operation Select Tour Type Select Static Tour Name Re…" at bounding box center [193, 52] width 2115 height 1113
copy table "ID Status Select Name Operation Select Tour Type Select Static Tour Name Region…"
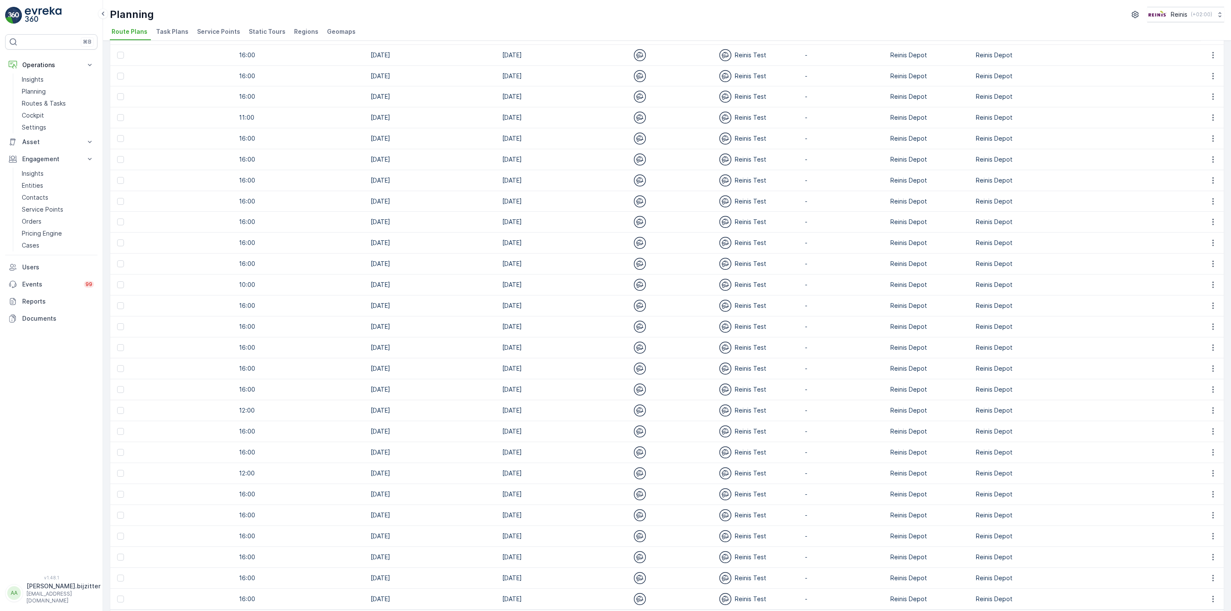
click at [1119, 610] on span "2" at bounding box center [1122, 621] width 12 height 11
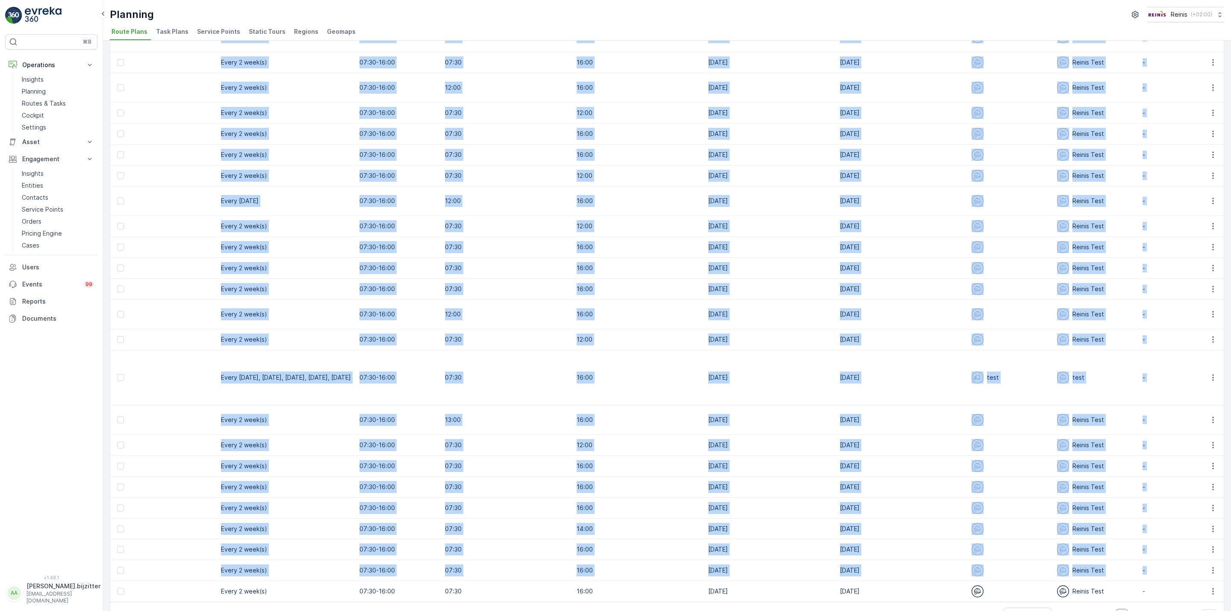
scroll to position [0, 1135]
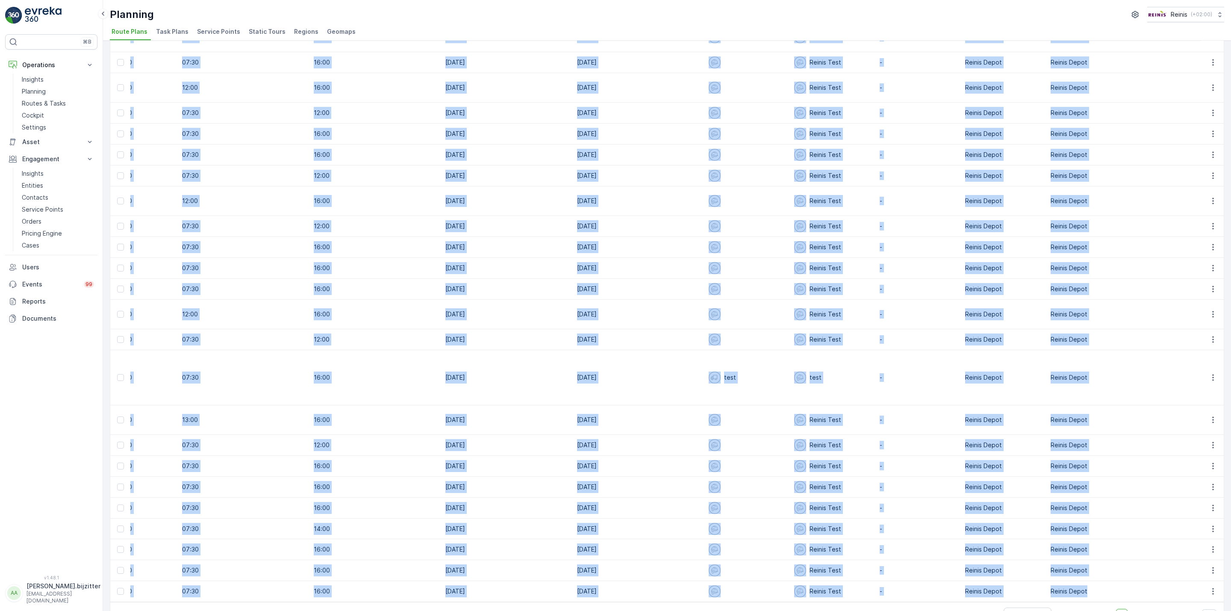
drag, startPoint x: 126, startPoint y: 75, endPoint x: 1063, endPoint y: 565, distance: 1058.0
click at [1063, 565] on table "ID Status Select Name VaZ Operation Select Tour Type Select Static Tour Name Re…" at bounding box center [150, 134] width 2350 height 936
copy table "ID Status Select Name Operation Select Tour Type Select Static Tour Name Region…"
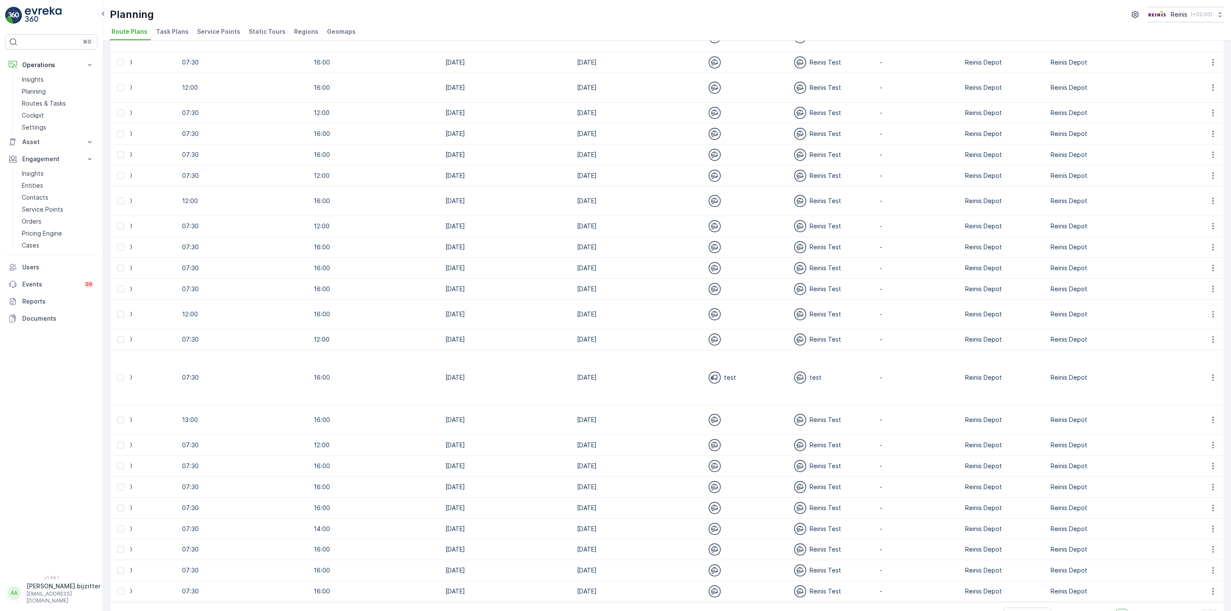
click at [41, 365] on div "⌘B Operations Insights Planning Routes & Tasks Cockpit Settings Asset Assets Ac…" at bounding box center [51, 299] width 92 height 530
click at [297, 31] on span "Regions" at bounding box center [306, 31] width 24 height 9
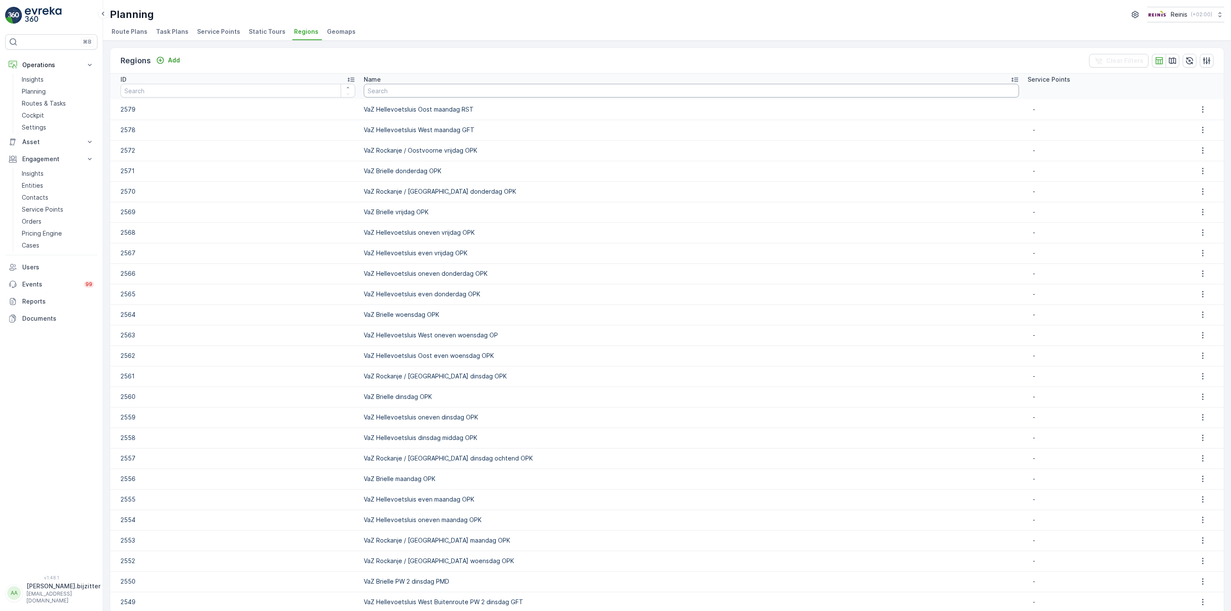
click at [465, 95] on input "text" at bounding box center [691, 91] width 655 height 14
click at [457, 109] on td "VaZ Hellevoetsluis Oost maandag RST" at bounding box center [691, 109] width 664 height 21
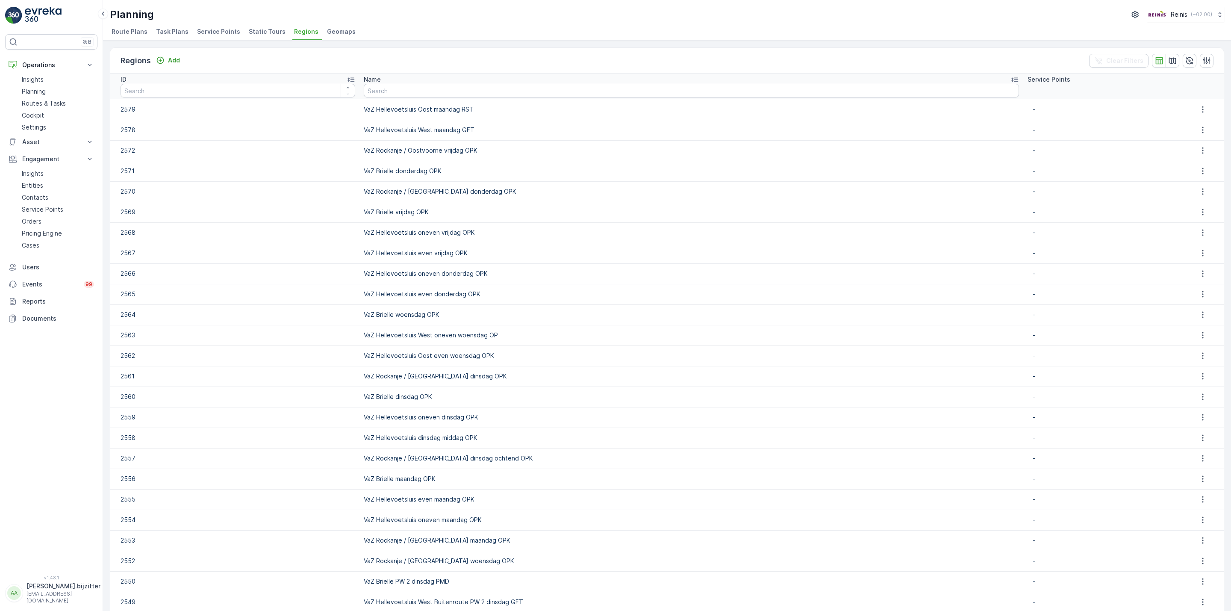
click at [449, 127] on td "VaZ Hellevoetsluis West maandag GFT" at bounding box center [691, 130] width 664 height 21
click at [255, 31] on span "Static Tours" at bounding box center [267, 31] width 37 height 9
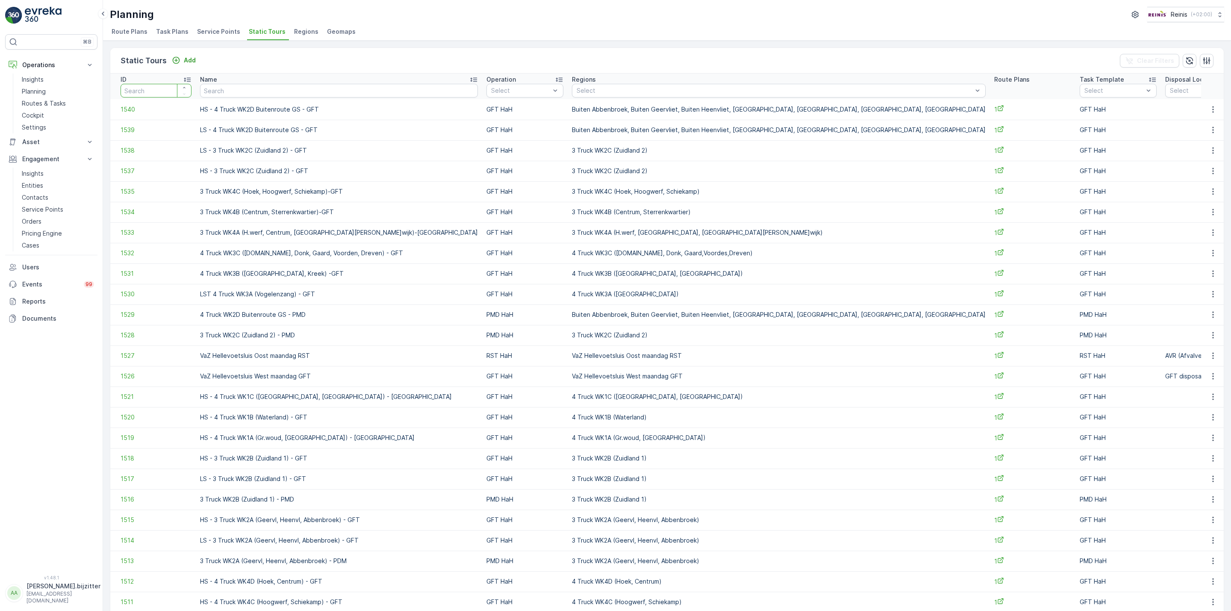
click at [140, 88] on input "number" at bounding box center [156, 91] width 71 height 14
type input "1527"
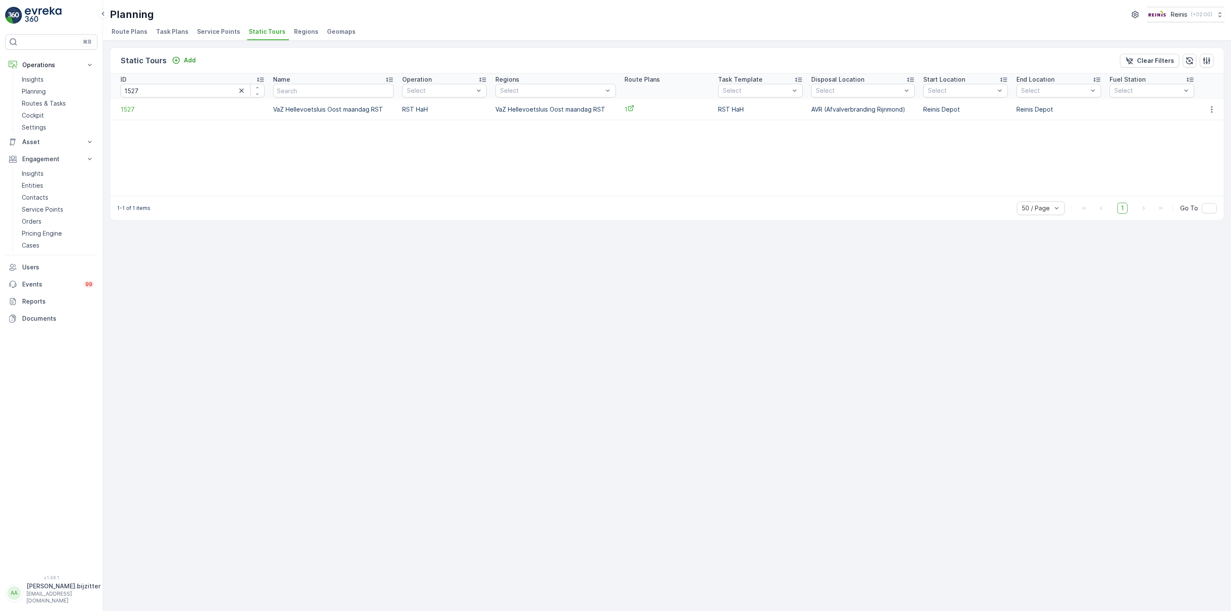
click at [380, 191] on div "ID 1527 Name Operation Select Regions Select Route Plans Task Template Select D…" at bounding box center [666, 135] width 1113 height 122
click at [268, 32] on span "Static Tours" at bounding box center [267, 31] width 37 height 9
click at [130, 30] on span "Route Plans" at bounding box center [130, 31] width 36 height 9
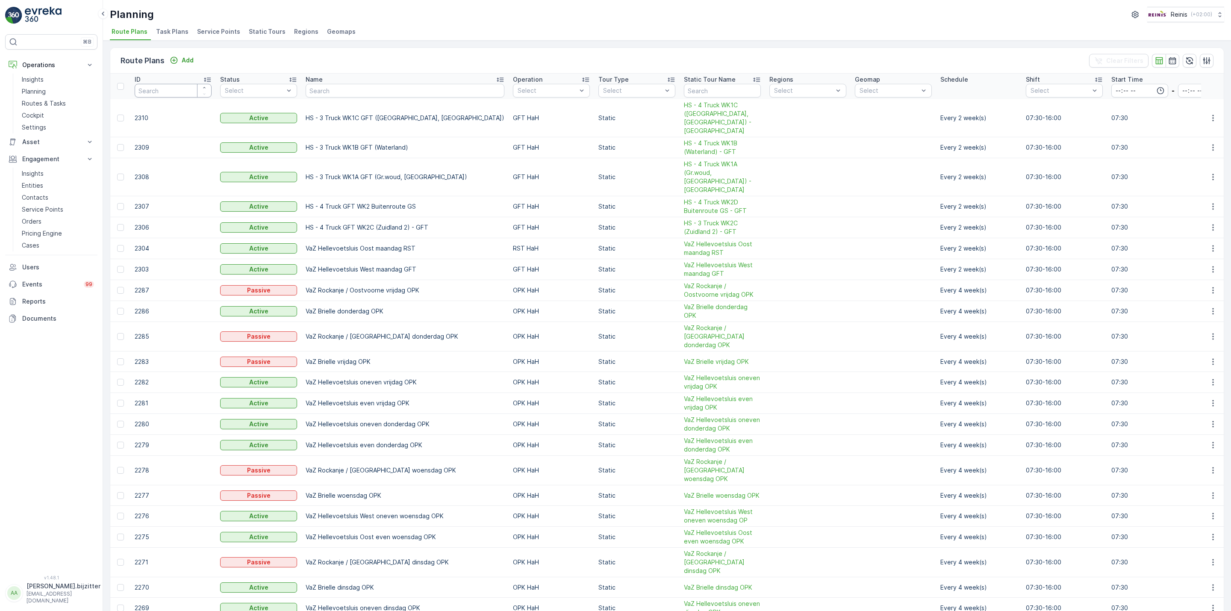
click at [174, 87] on input "number" at bounding box center [173, 91] width 77 height 14
type input "2304"
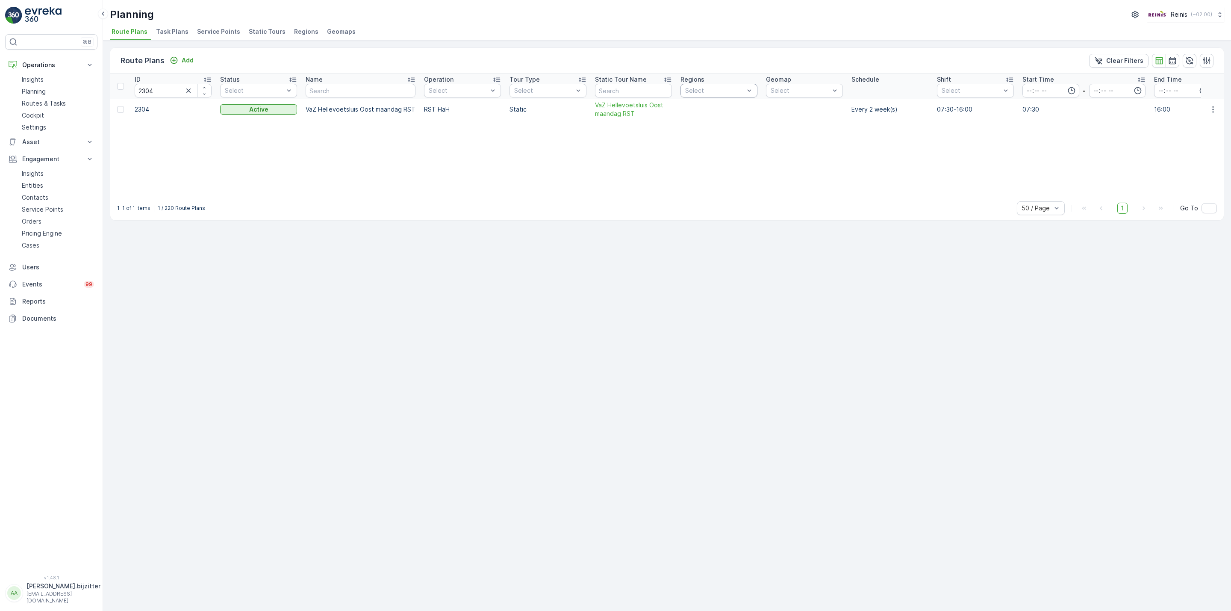
click at [464, 291] on div "Route Plans Add Clear Filters ID 2304 Status Select Name Operation Select Tour …" at bounding box center [667, 326] width 1128 height 570
click at [464, 290] on div "Route Plans Add Clear Filters ID 2304 Status Select Name Operation Select Tour …" at bounding box center [667, 326] width 1128 height 570
click at [234, 299] on div "Route Plans Add Clear Filters ID 2304 Status Select Name Operation Select Tour …" at bounding box center [667, 326] width 1128 height 570
click at [228, 308] on div "Route Plans Add Clear Filters ID 2304 Status Select Name Operation Select Tour …" at bounding box center [667, 326] width 1128 height 570
click at [1119, 57] on p "Clear Filters" at bounding box center [1124, 60] width 37 height 9
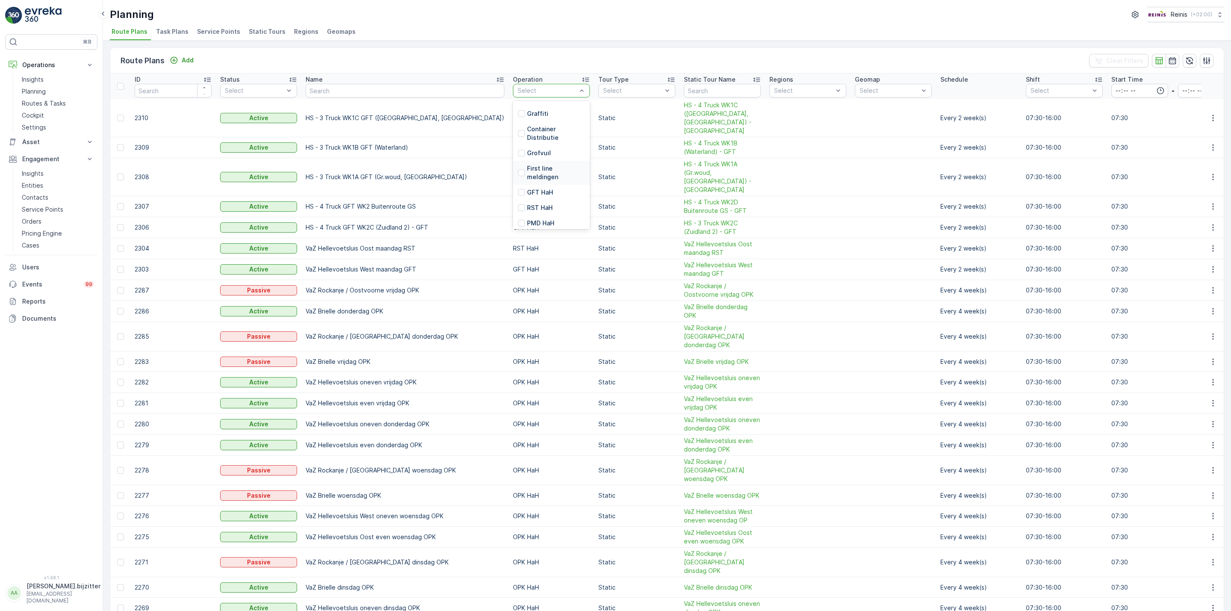
scroll to position [147, 0]
click at [518, 205] on div at bounding box center [521, 204] width 7 height 7
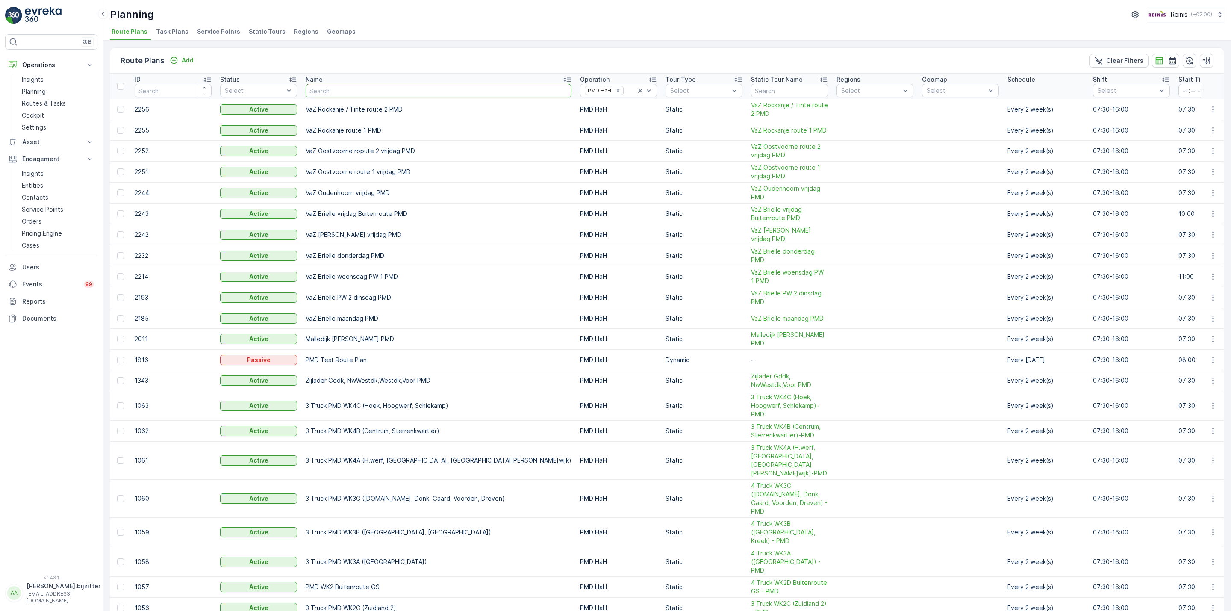
click at [380, 94] on input "text" at bounding box center [439, 91] width 266 height 14
type input "zui"
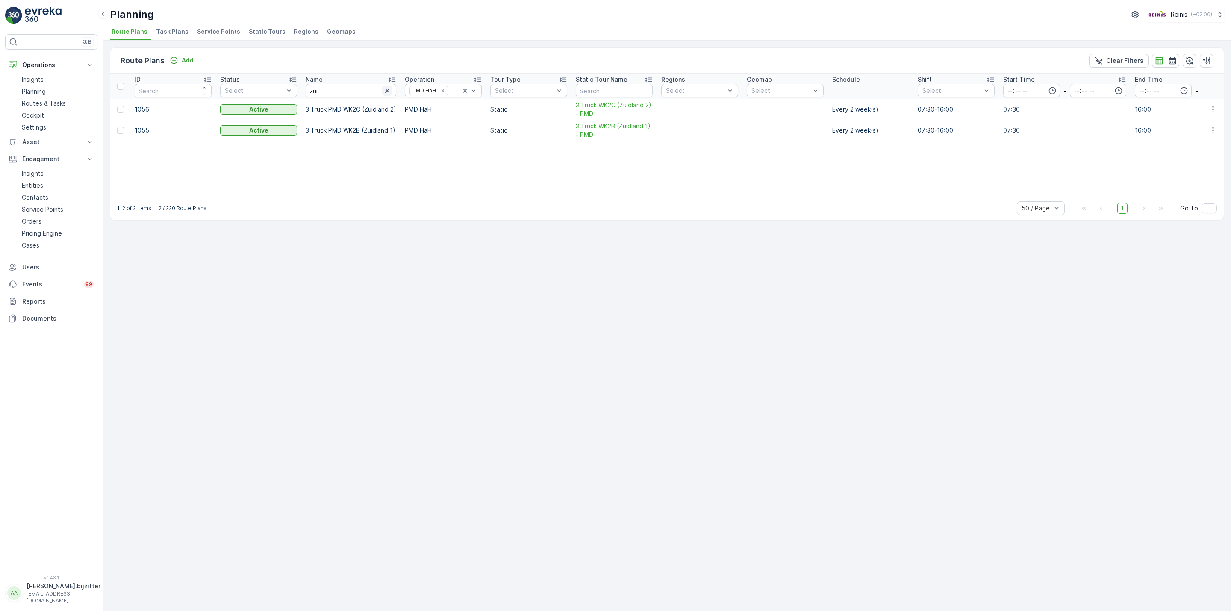
click at [389, 90] on icon "button" at bounding box center [387, 90] width 4 height 4
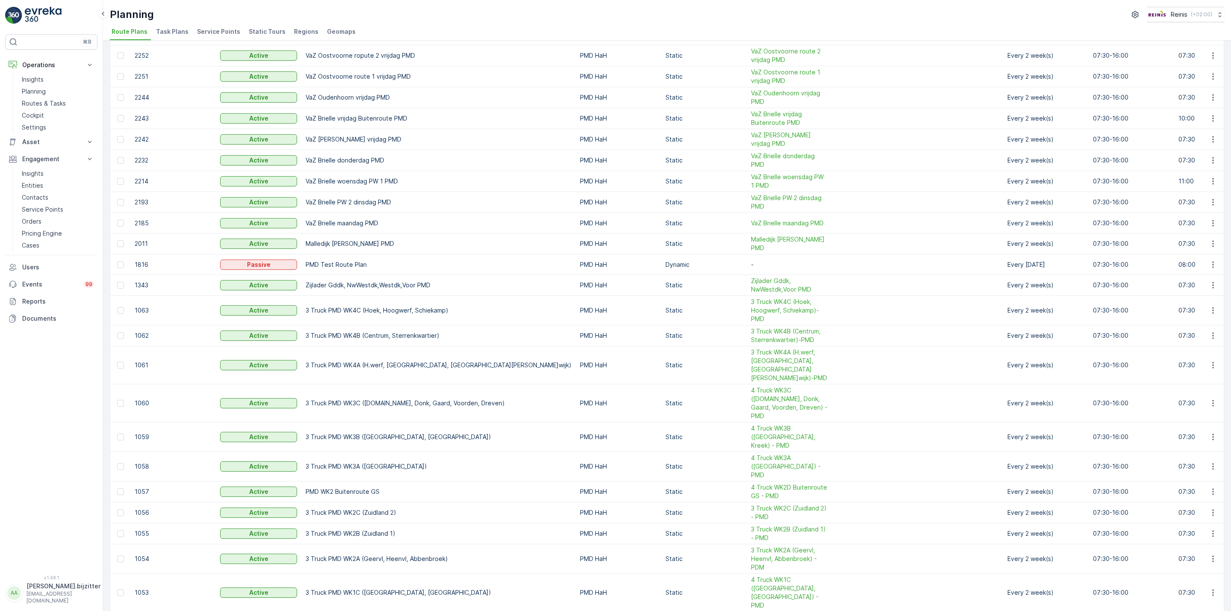
scroll to position [126, 0]
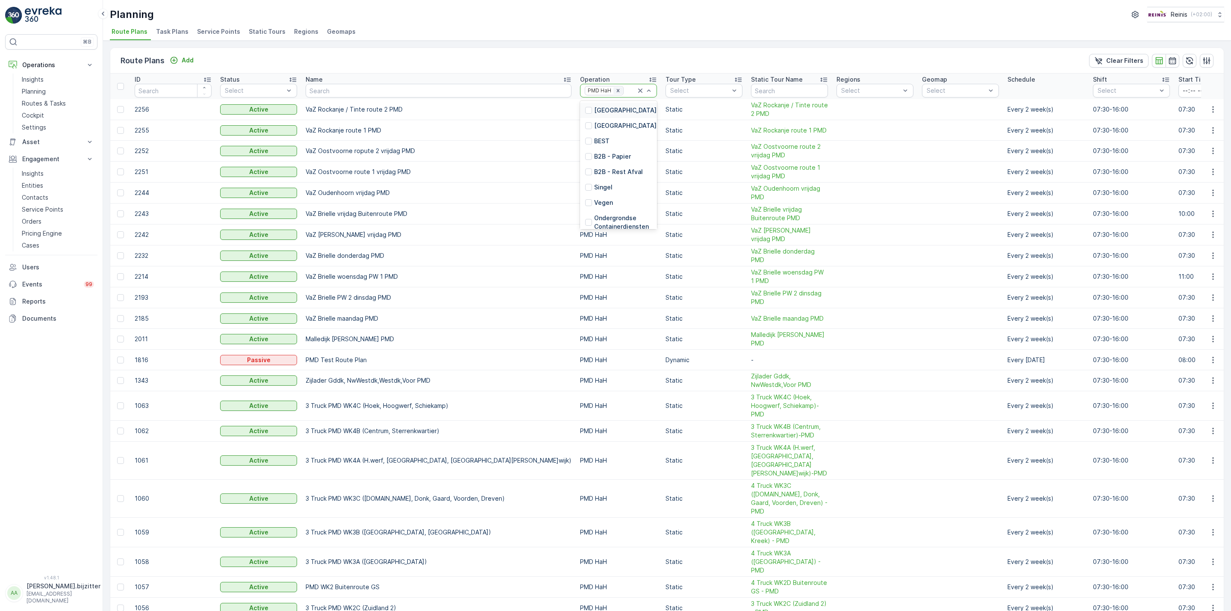
click at [615, 92] on icon "Remove PMD HaH" at bounding box center [618, 91] width 6 height 6
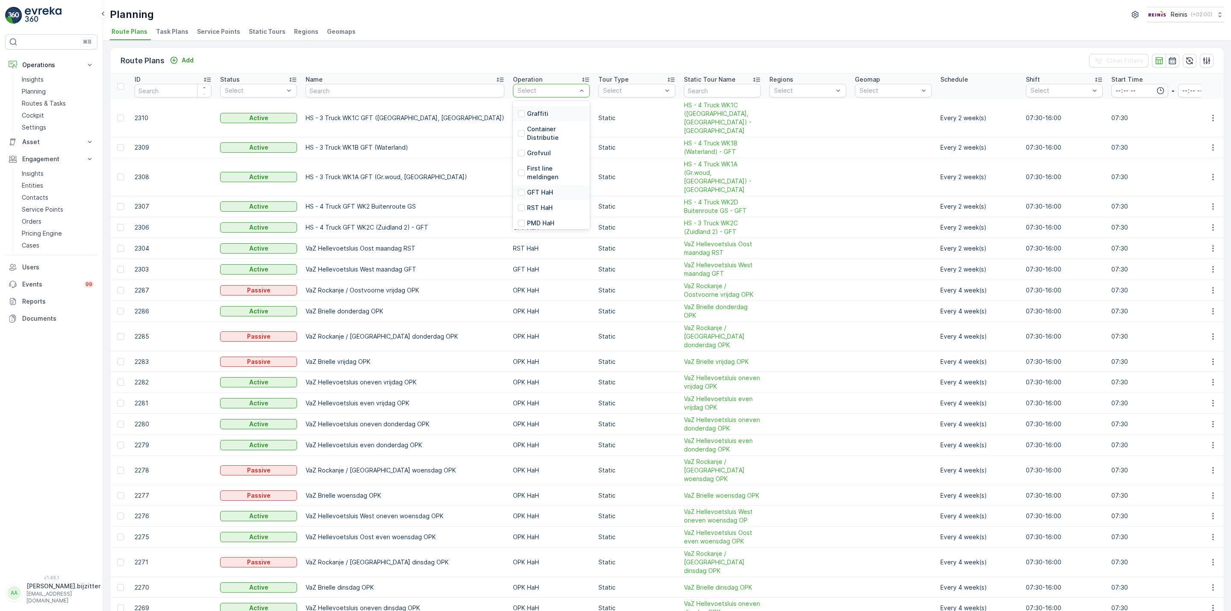
scroll to position [147, 0]
click at [518, 218] on div at bounding box center [521, 220] width 7 height 7
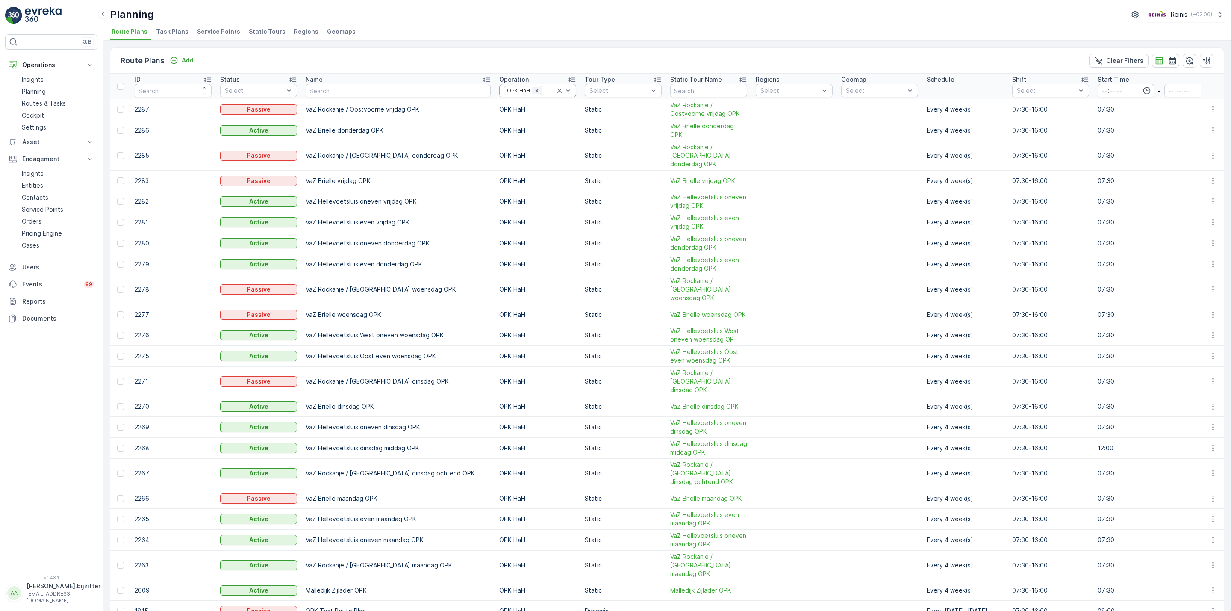
click at [534, 88] on icon "Remove OPK HaH" at bounding box center [537, 91] width 6 height 6
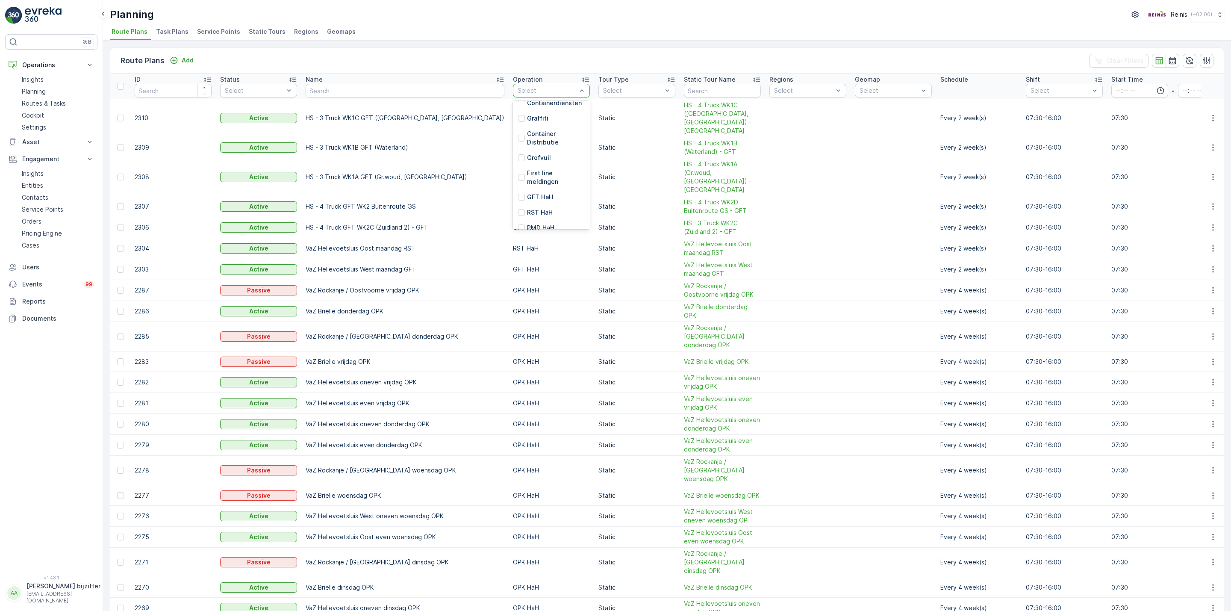
scroll to position [128, 0]
click at [518, 192] on div at bounding box center [521, 192] width 7 height 7
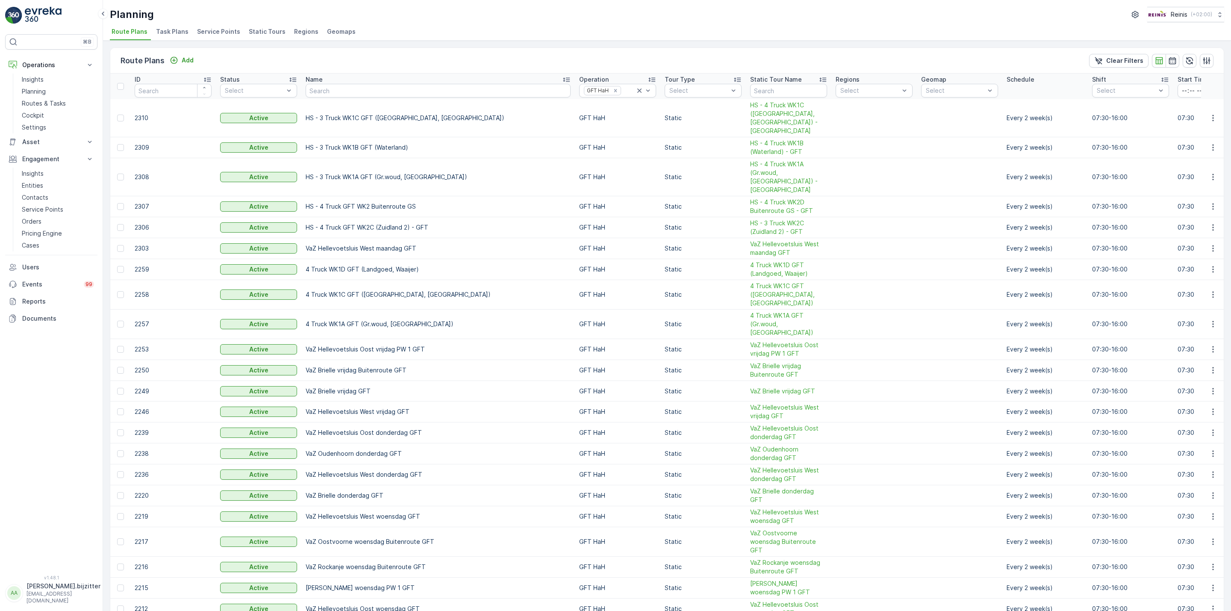
click at [257, 30] on span "Static Tours" at bounding box center [267, 31] width 37 height 9
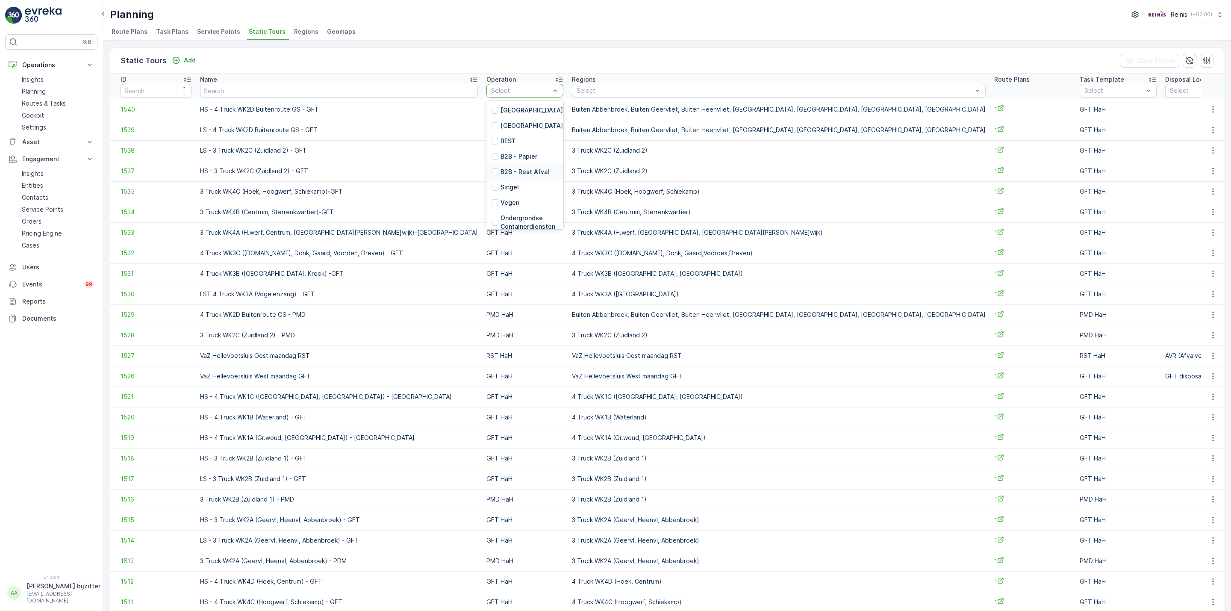
scroll to position [128, 0]
click at [492, 221] on div at bounding box center [495, 223] width 7 height 7
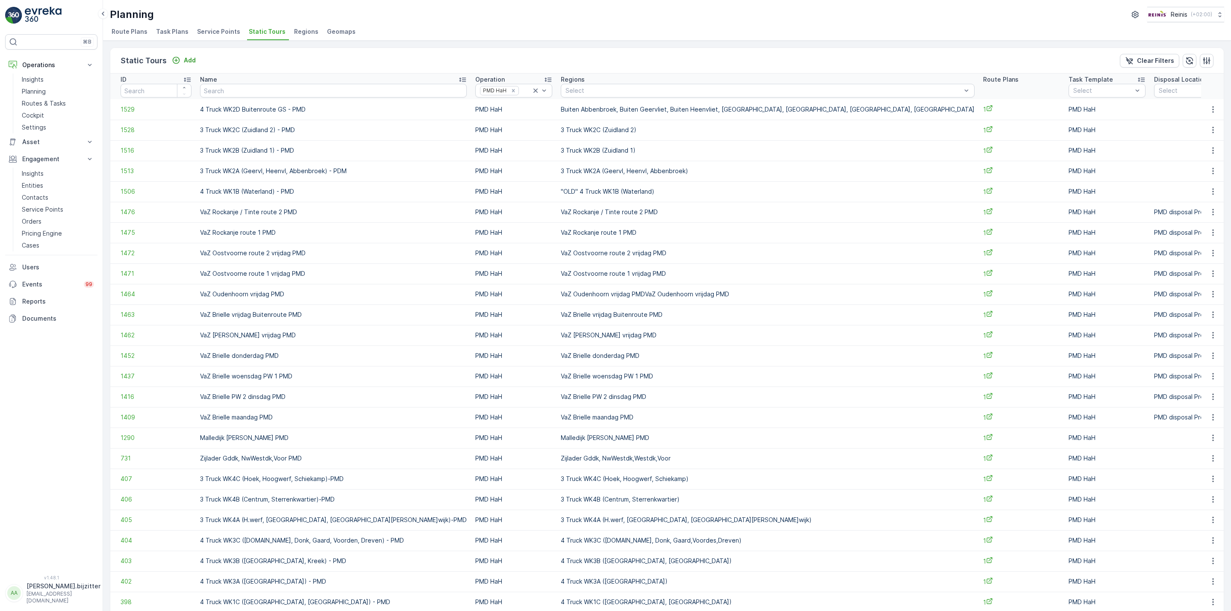
click at [542, 59] on div "Static Tours Add Clear Filters" at bounding box center [666, 61] width 1113 height 26
click at [36, 76] on p "Insights" at bounding box center [33, 79] width 22 height 9
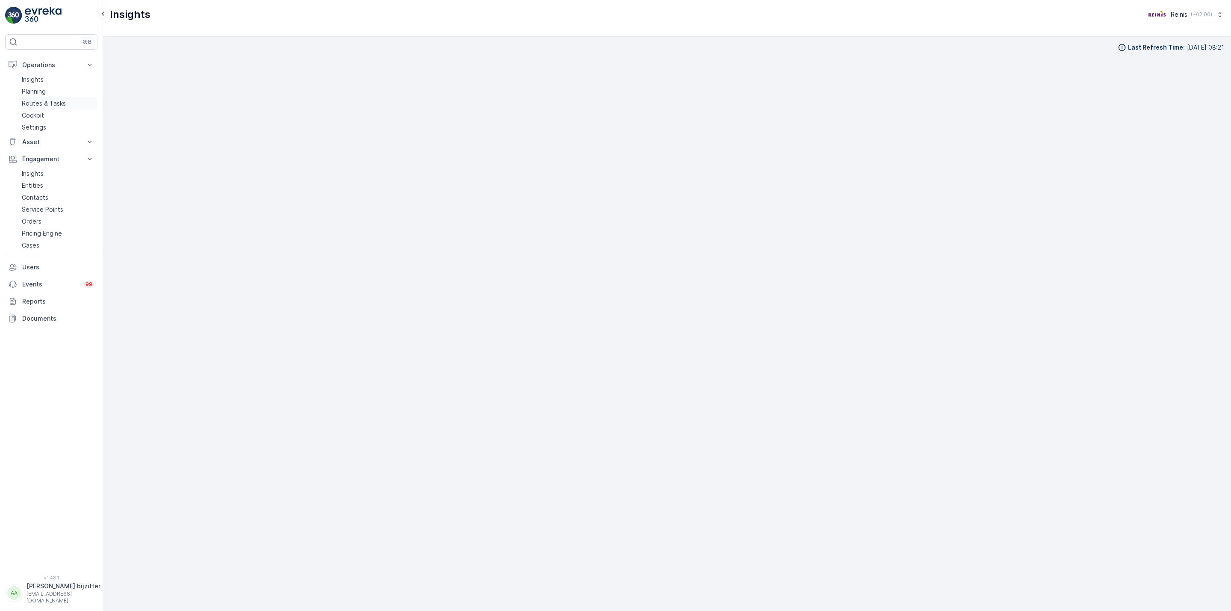
click at [45, 102] on p "Routes & Tasks" at bounding box center [44, 103] width 44 height 9
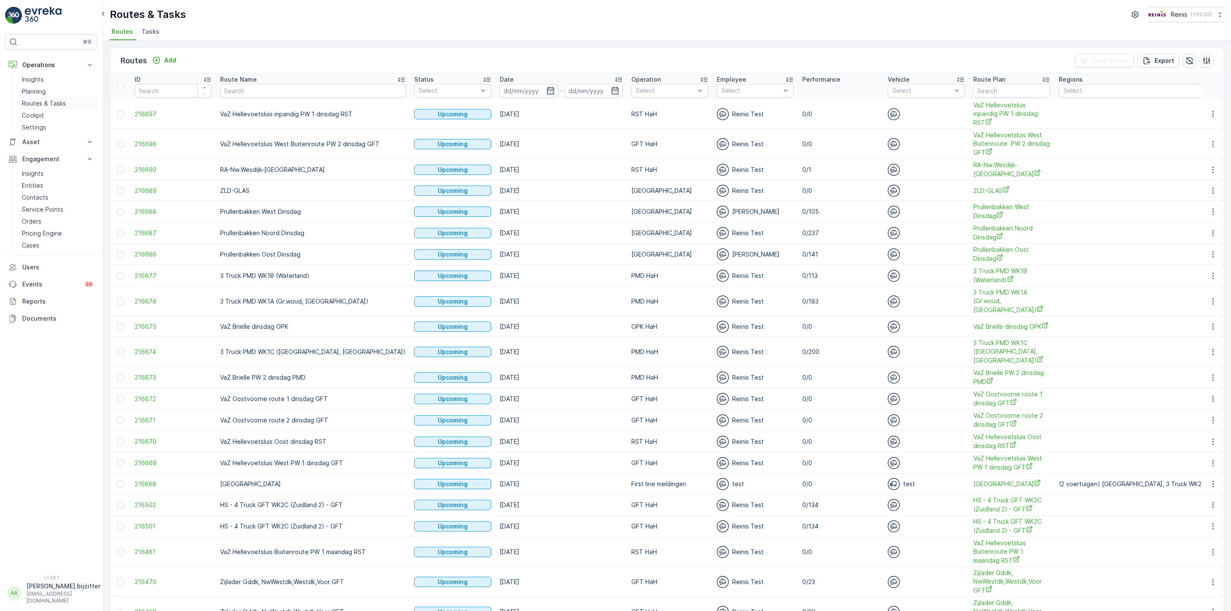
click at [36, 99] on link "Routes & Tasks" at bounding box center [57, 103] width 79 height 12
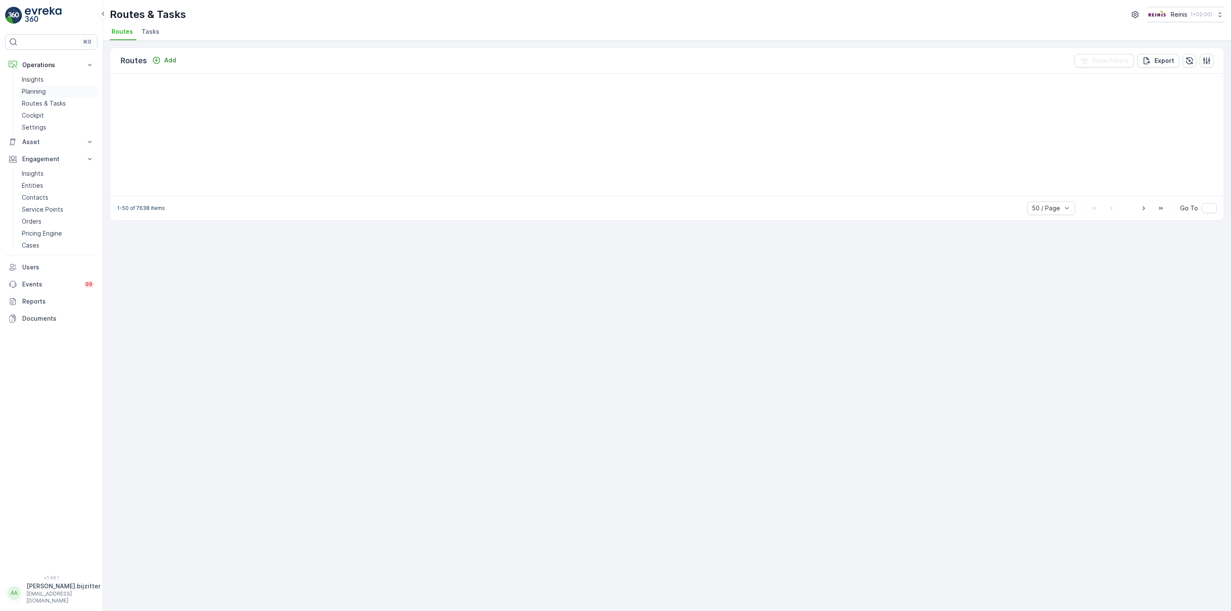
click at [38, 91] on p "Planning" at bounding box center [34, 91] width 24 height 9
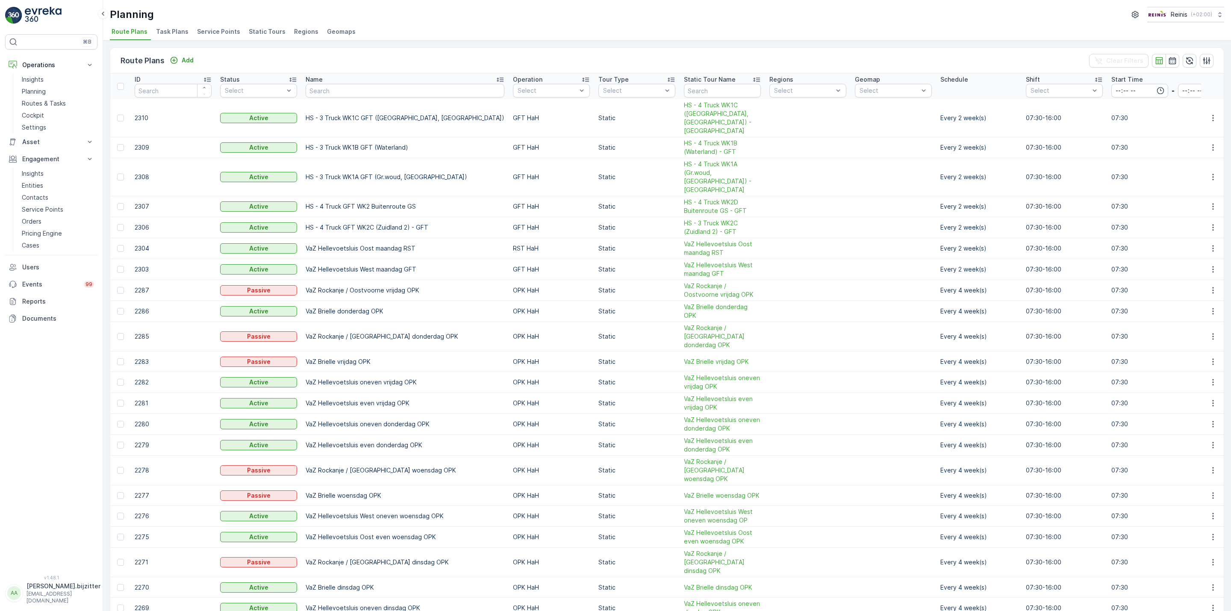
click at [131, 34] on span "Route Plans" at bounding box center [130, 31] width 36 height 9
click at [267, 32] on span "Static Tours" at bounding box center [267, 31] width 37 height 9
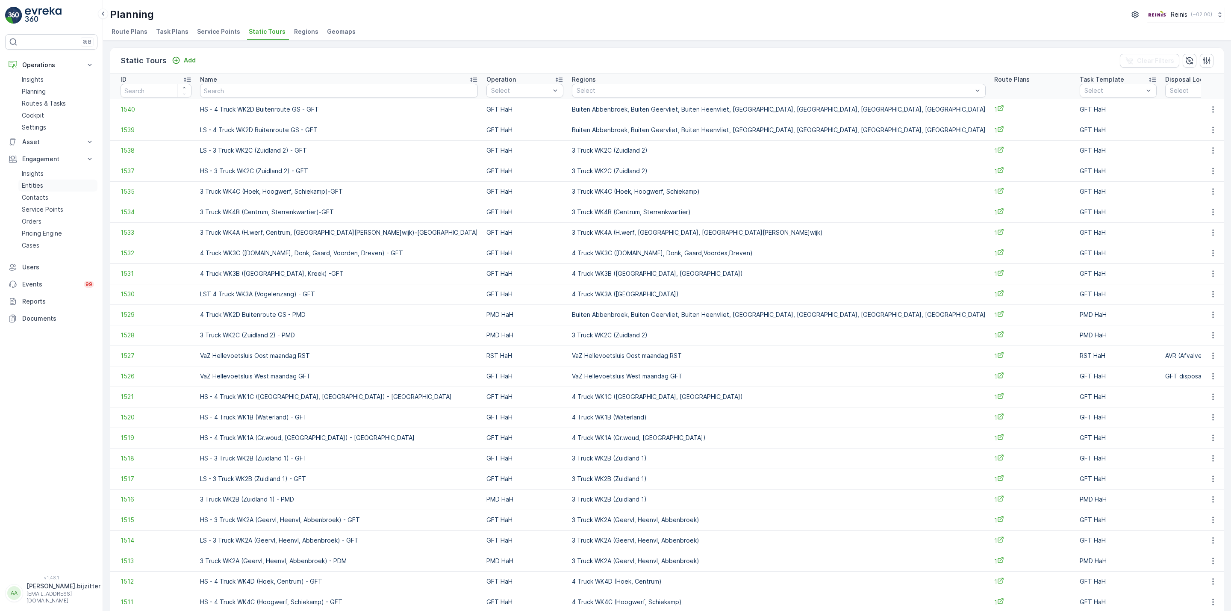
click at [27, 185] on p "Entities" at bounding box center [32, 185] width 21 height 9
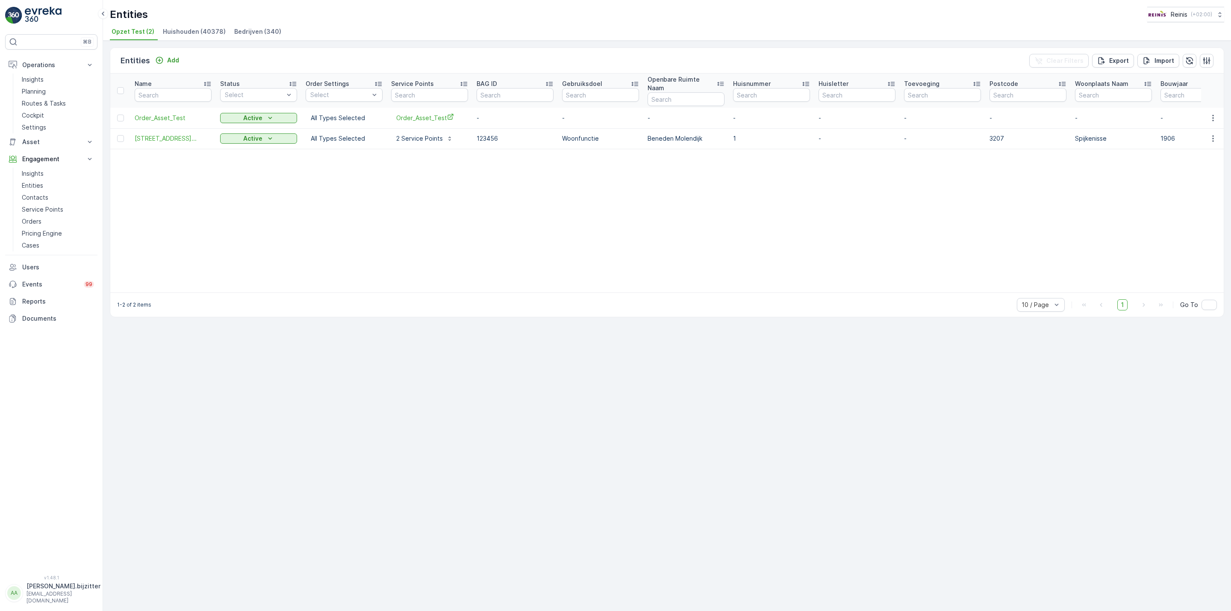
click at [190, 32] on span "Huishouden (40378)" at bounding box center [194, 31] width 63 height 9
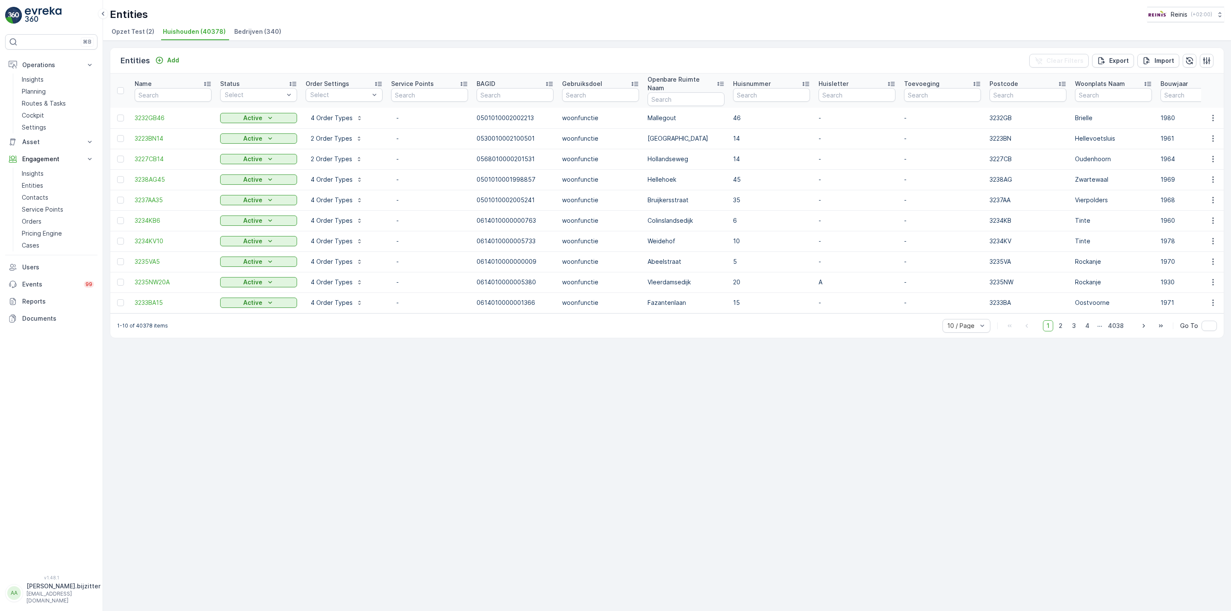
click at [267, 372] on div "Entities Add Clear Filters Export Import Name Status Select Order Settings Sele…" at bounding box center [667, 326] width 1128 height 570
click at [36, 183] on p "Entities" at bounding box center [32, 185] width 21 height 9
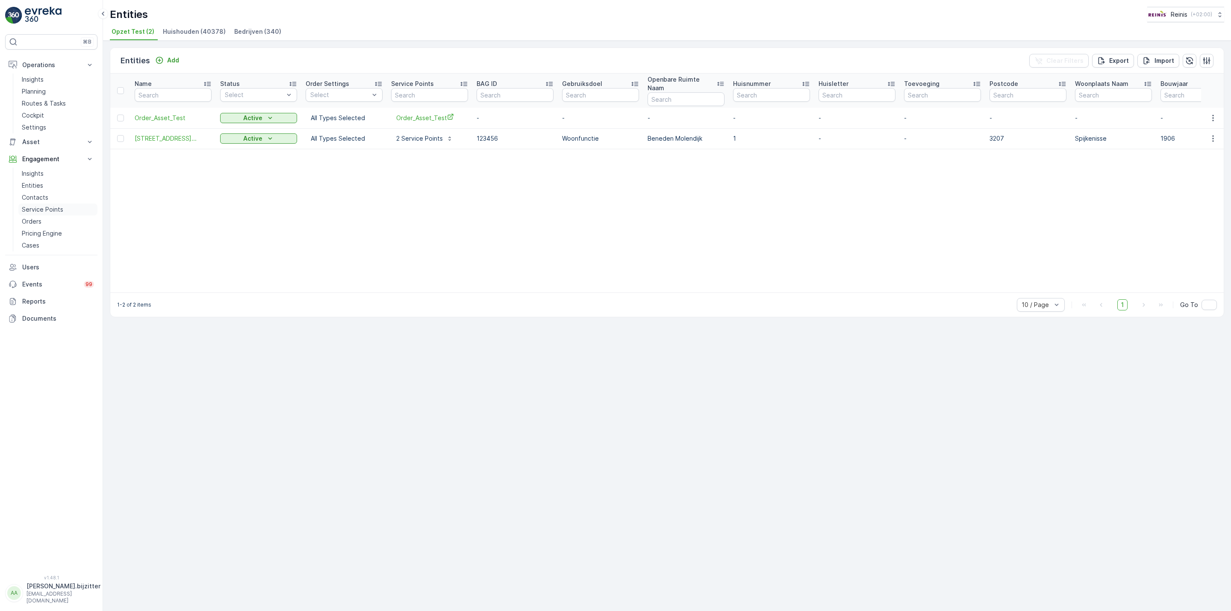
click at [38, 209] on p "Service Points" at bounding box center [42, 209] width 41 height 9
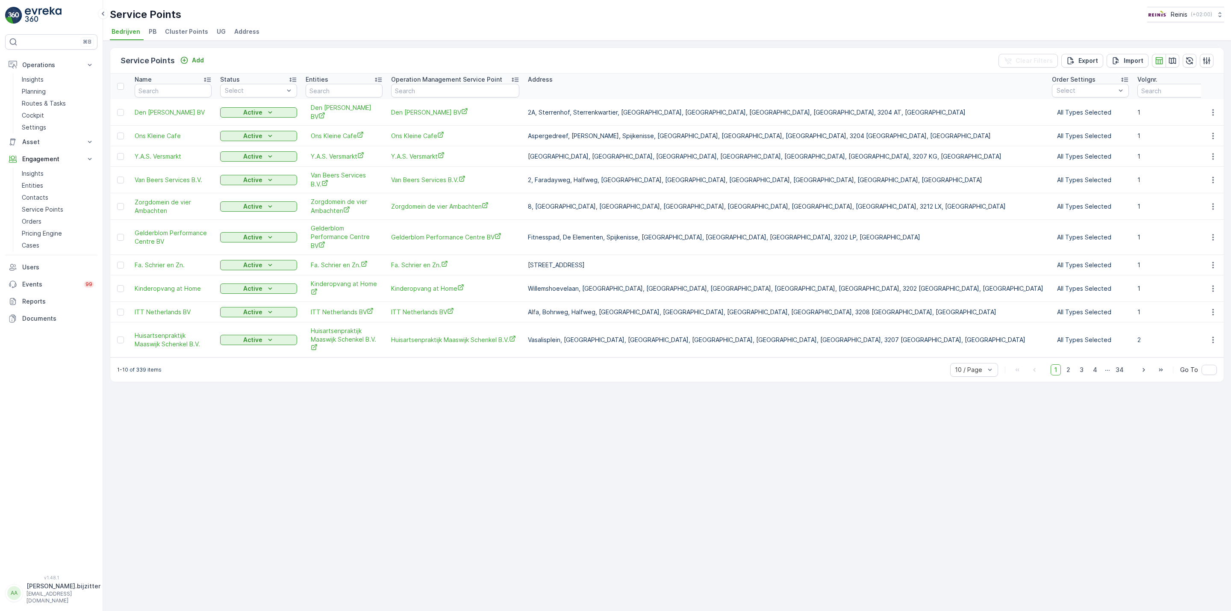
click at [250, 32] on span "Address" at bounding box center [246, 31] width 25 height 9
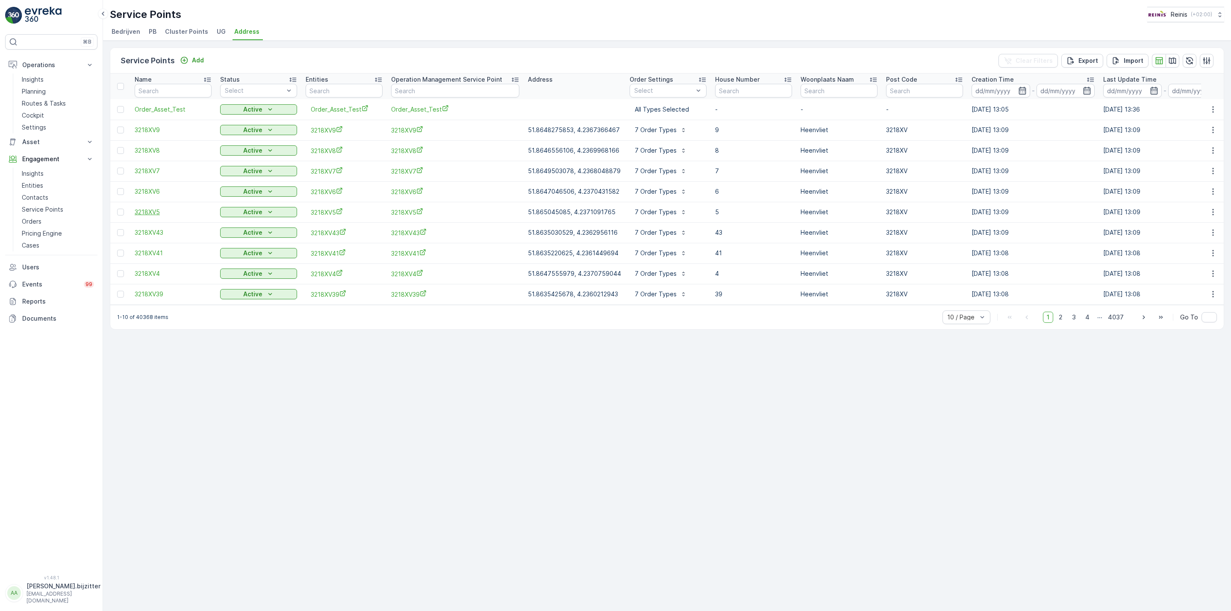
click at [157, 208] on span "3218XV5" at bounding box center [173, 212] width 77 height 9
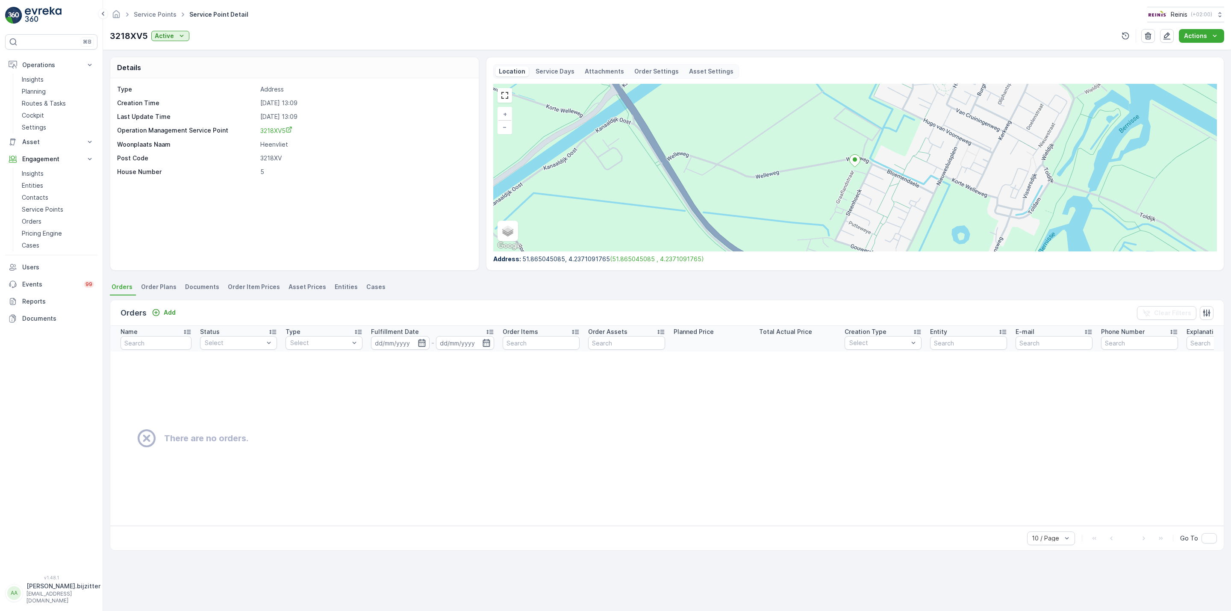
click at [339, 288] on span "Entities" at bounding box center [346, 287] width 23 height 9
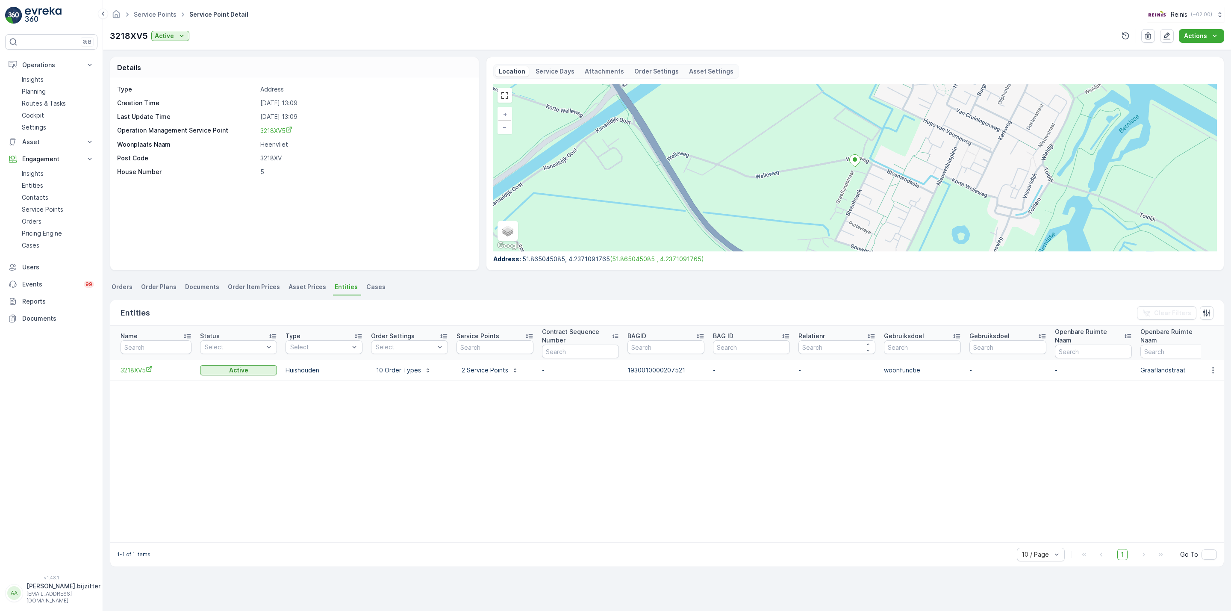
click at [126, 290] on span "Orders" at bounding box center [122, 287] width 21 height 9
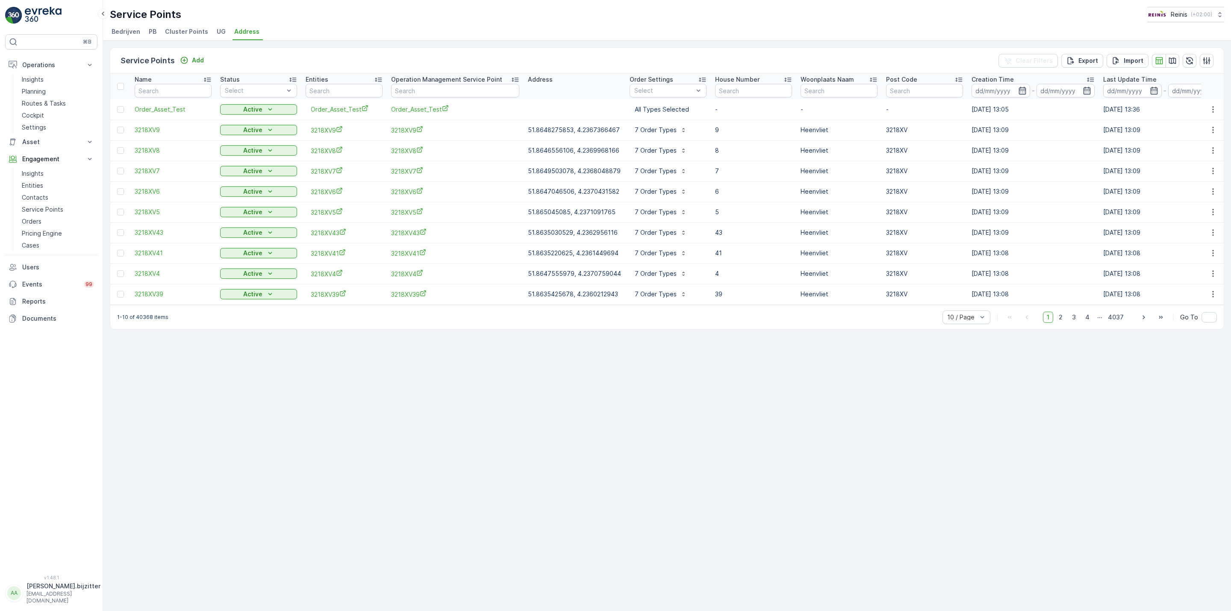
click at [240, 408] on div "Service Points Add Clear Filters Export Import Name Status Select Entities Oper…" at bounding box center [667, 326] width 1128 height 570
click at [153, 149] on span "3218XV8" at bounding box center [173, 150] width 77 height 9
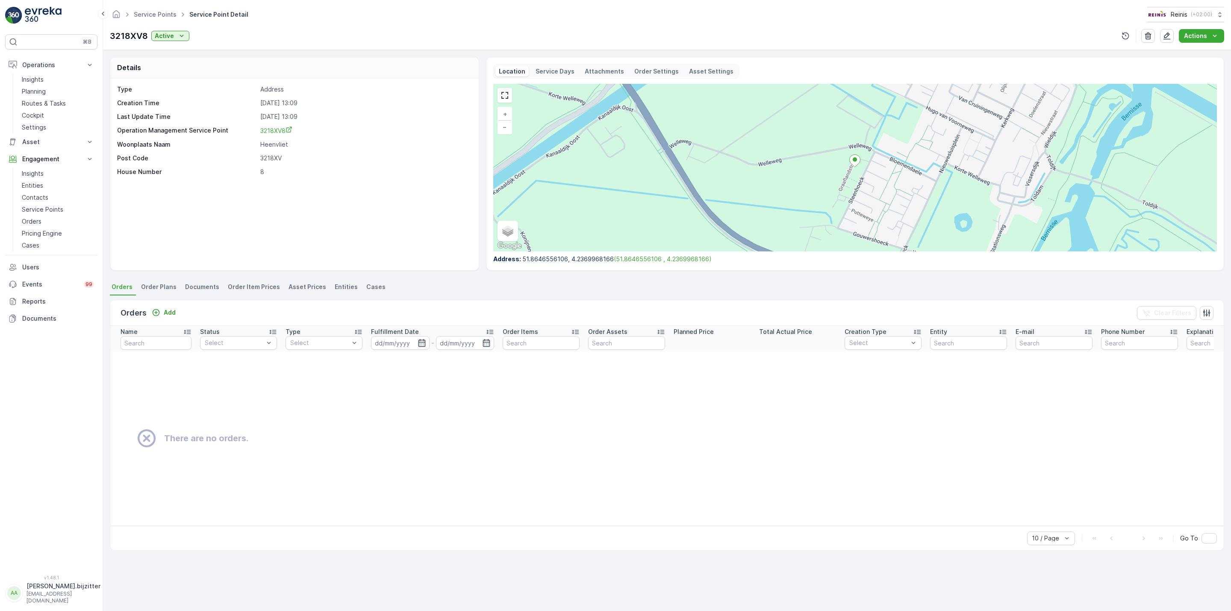
click at [297, 246] on div "Type Address Creation Time [DATE] 13:09 Last Update Time [DATE] 13:09 Operation…" at bounding box center [294, 174] width 368 height 192
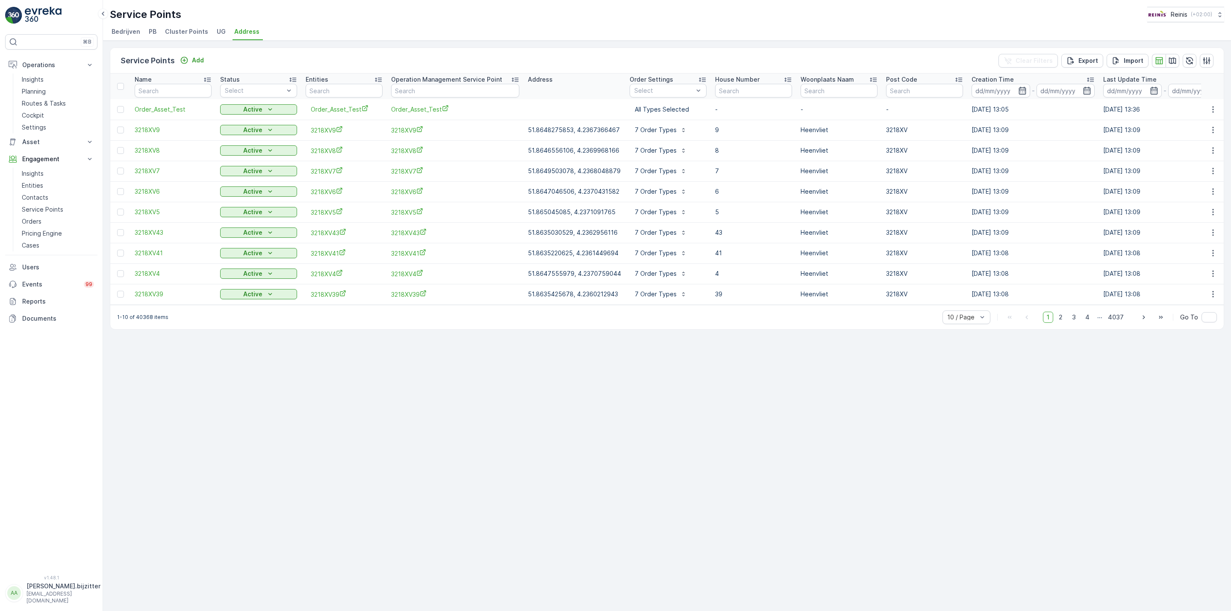
scroll to position [0, 27]
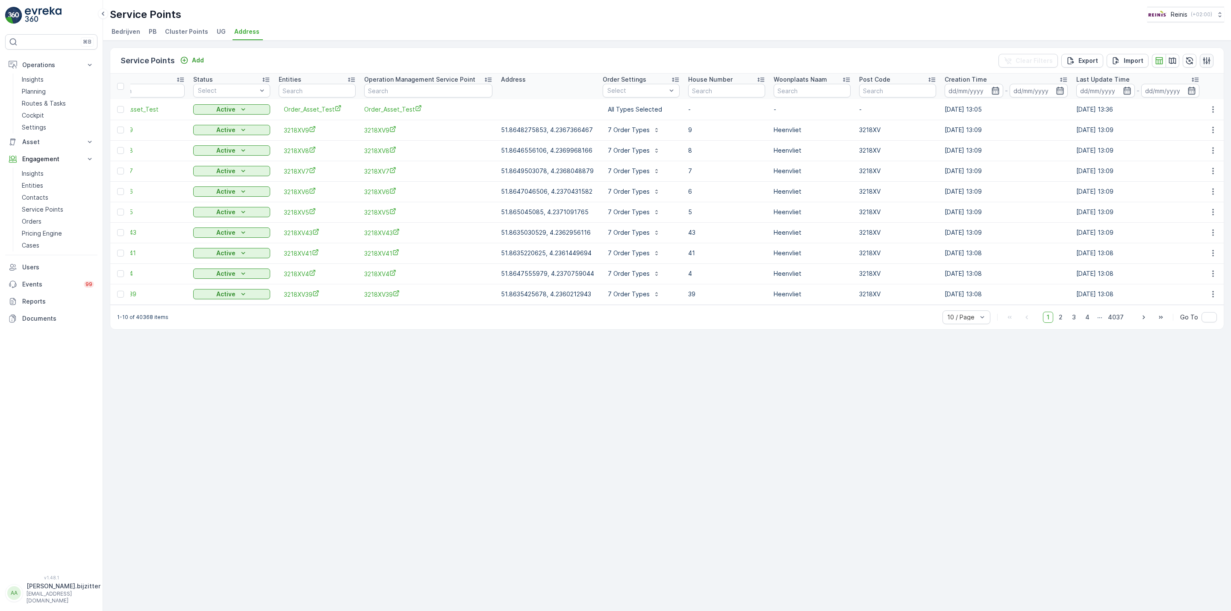
click at [1207, 58] on icon "button" at bounding box center [1206, 60] width 9 height 9
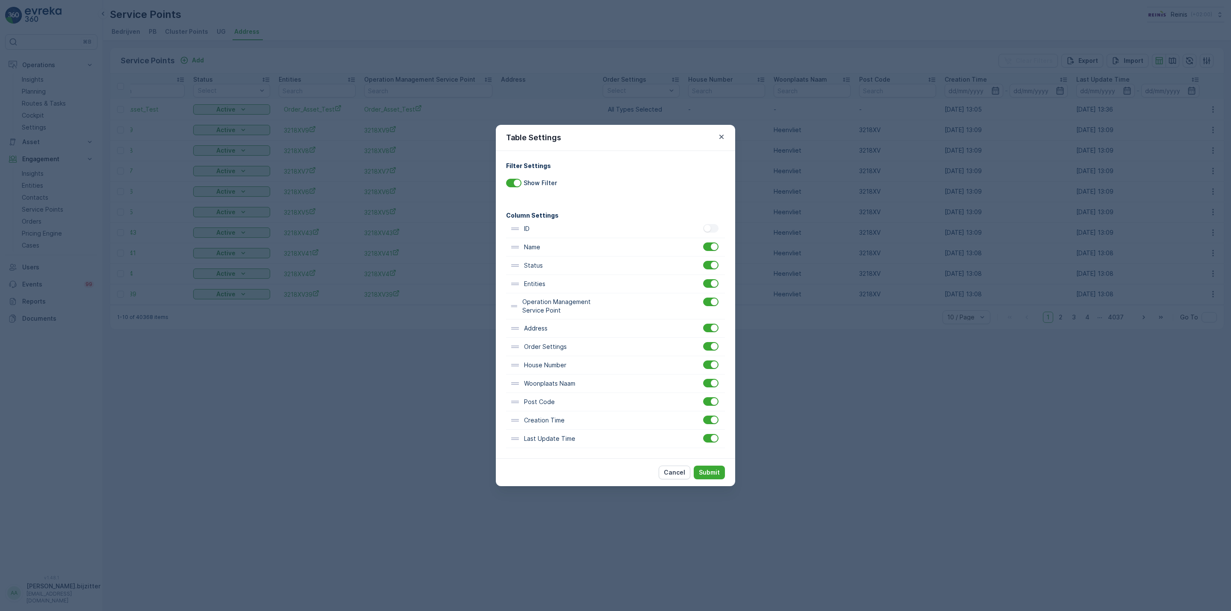
click at [707, 235] on div "ID" at bounding box center [615, 229] width 219 height 18
click at [676, 474] on p "Cancel" at bounding box center [674, 472] width 21 height 9
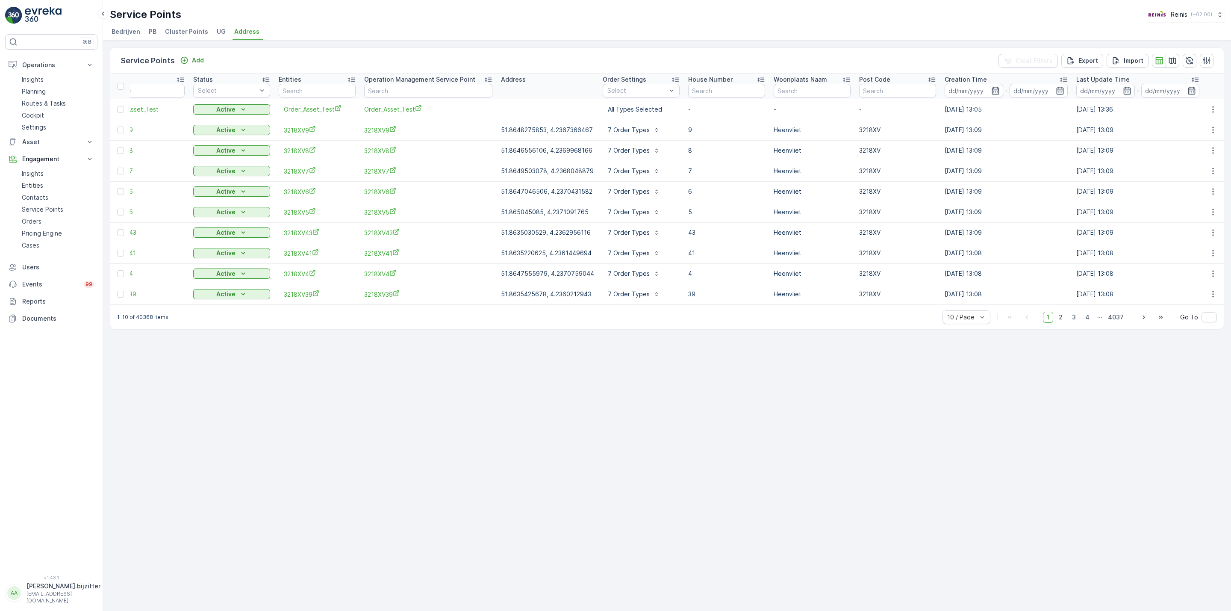
scroll to position [0, 0]
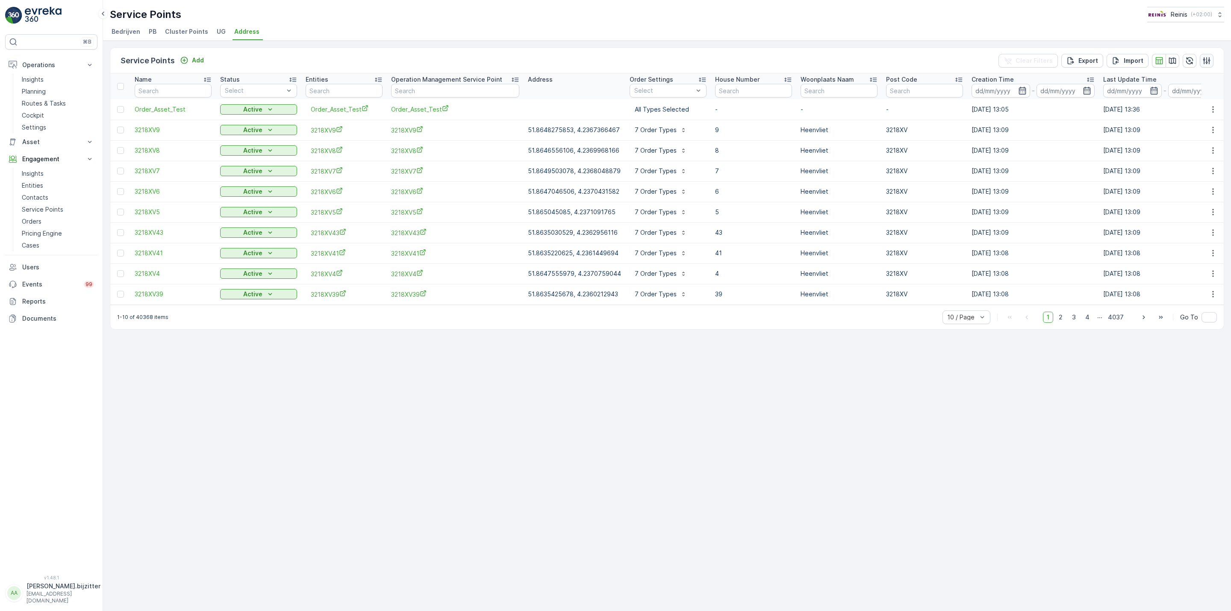
click at [1201, 62] on button "button" at bounding box center [1207, 61] width 14 height 14
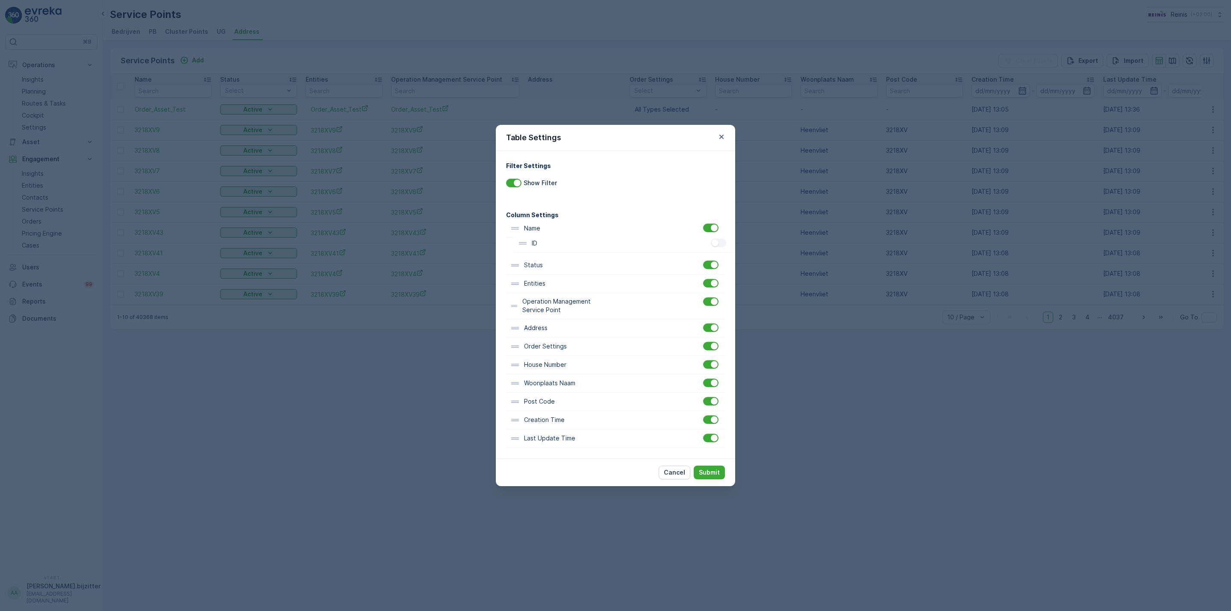
drag, startPoint x: 526, startPoint y: 229, endPoint x: 535, endPoint y: 247, distance: 19.9
click at [535, 247] on div "ID Name Status Entities Operation Management Service Point Address Order Settin…" at bounding box center [615, 333] width 219 height 228
click at [716, 472] on p "Submit" at bounding box center [709, 472] width 21 height 9
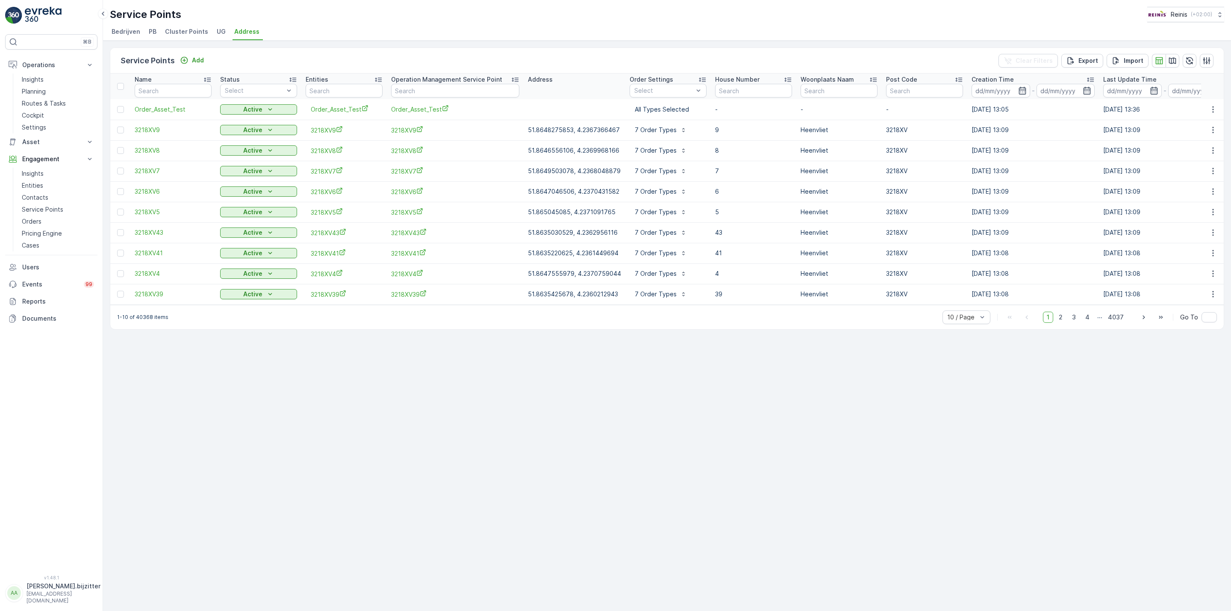
click at [456, 392] on div "Service Points Add Clear Filters Export Import Name Status Select Entities Oper…" at bounding box center [667, 326] width 1128 height 570
click at [274, 408] on div "Service Points Add Clear Filters Export Import Name Status Select Entities Oper…" at bounding box center [667, 326] width 1128 height 570
click at [482, 392] on div "Service Points Add Clear Filters Export Import Name Status Select Entities Oper…" at bounding box center [667, 326] width 1128 height 570
click at [449, 448] on div "Service Points Add Clear Filters Export Import Name Status Select Entities Oper…" at bounding box center [667, 326] width 1128 height 570
click at [395, 442] on div "Service Points Add Clear Filters Export Import Name Status Select Entities Oper…" at bounding box center [667, 326] width 1128 height 570
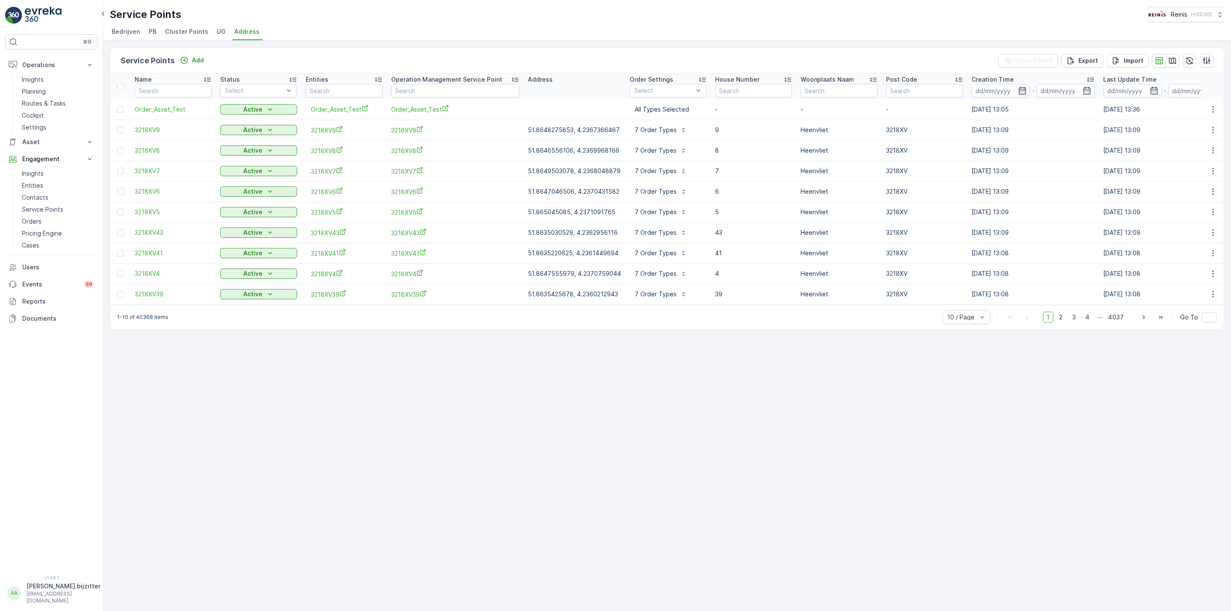
click at [299, 395] on div "Service Points Add Clear Filters Export Import Name Status Select Entities Oper…" at bounding box center [667, 326] width 1128 height 570
click at [220, 459] on div "Service Points Add Clear Filters Export Import Name Status Select Entities Oper…" at bounding box center [667, 326] width 1128 height 570
click at [36, 92] on p "Planning" at bounding box center [34, 91] width 24 height 9
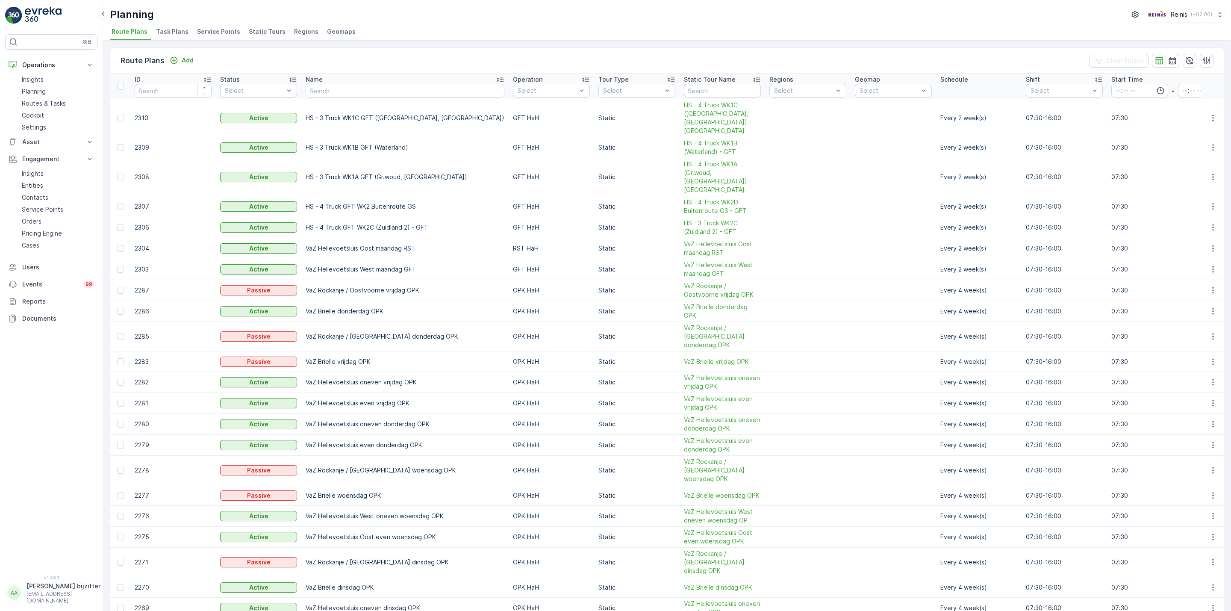
click at [294, 29] on span "Regions" at bounding box center [306, 31] width 24 height 9
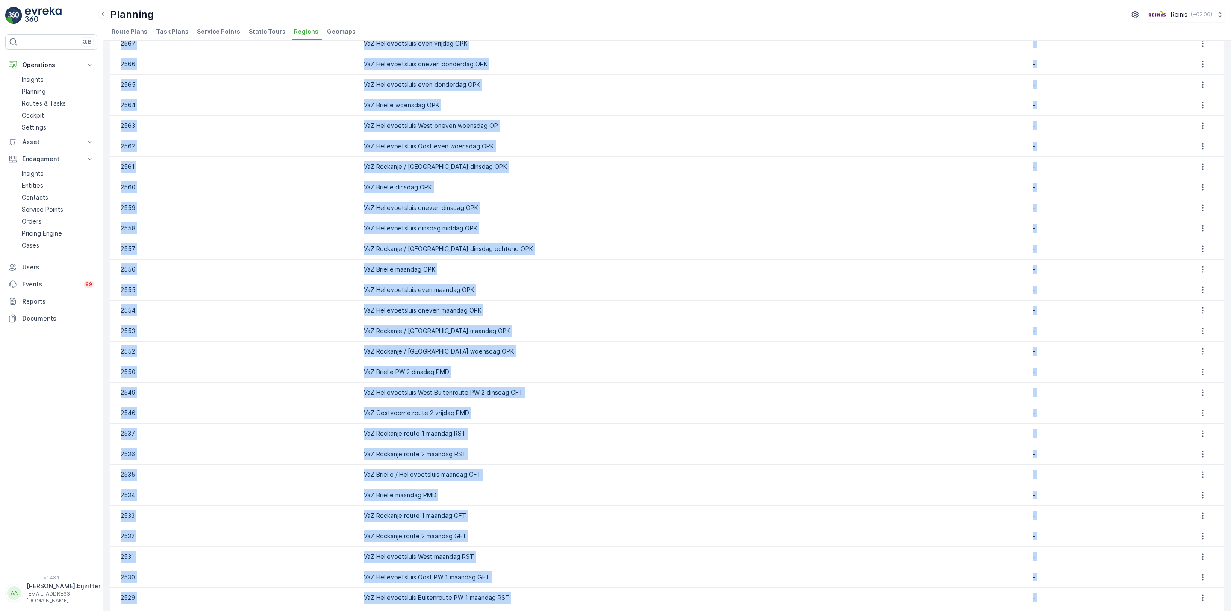
scroll to position [547, 0]
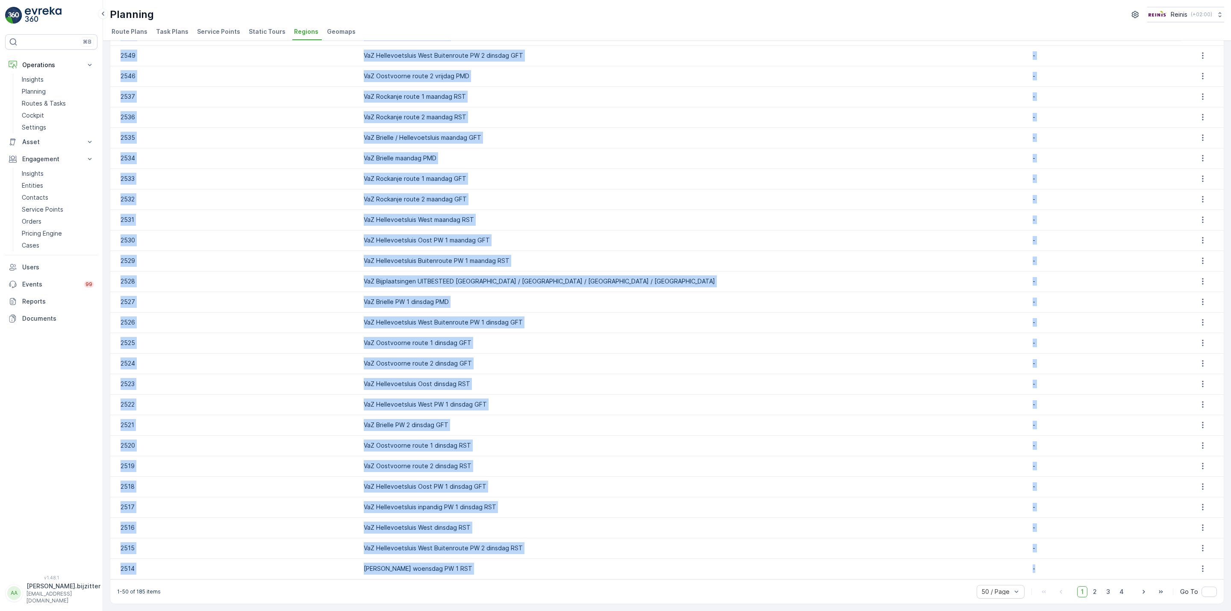
drag, startPoint x: 115, startPoint y: 80, endPoint x: 1071, endPoint y: 565, distance: 1072.2
click at [1071, 565] on table "ID Name Service Points 2579 VaZ Hellevoetsluis Oost maandag RST - 2578 VaZ Hell…" at bounding box center [666, 53] width 1113 height 1052
copy table "ID Name Service Points 2579 VaZ Hellevoetsluis Oost maandag RST - 2578 VaZ Hell…"
click at [794, 223] on td "VaZ Hellevoetsluis West maandag RST" at bounding box center [691, 219] width 664 height 21
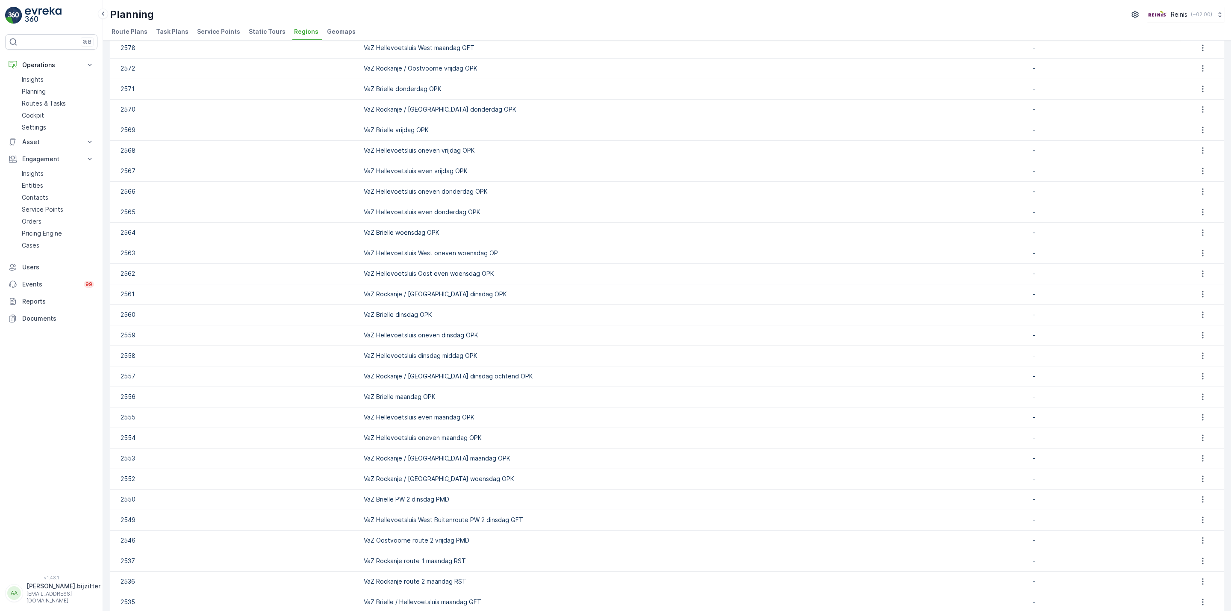
scroll to position [0, 0]
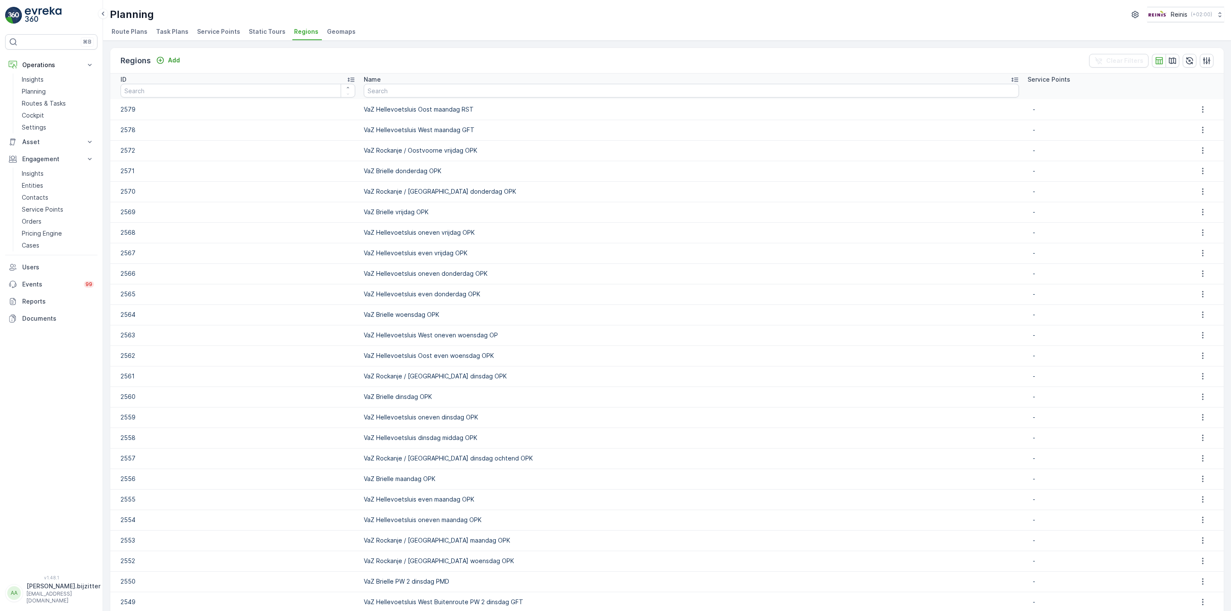
click at [295, 29] on span "Regions" at bounding box center [306, 31] width 24 height 9
click at [435, 90] on input "text" at bounding box center [691, 91] width 655 height 14
click at [32, 106] on p "Routes & Tasks" at bounding box center [44, 103] width 44 height 9
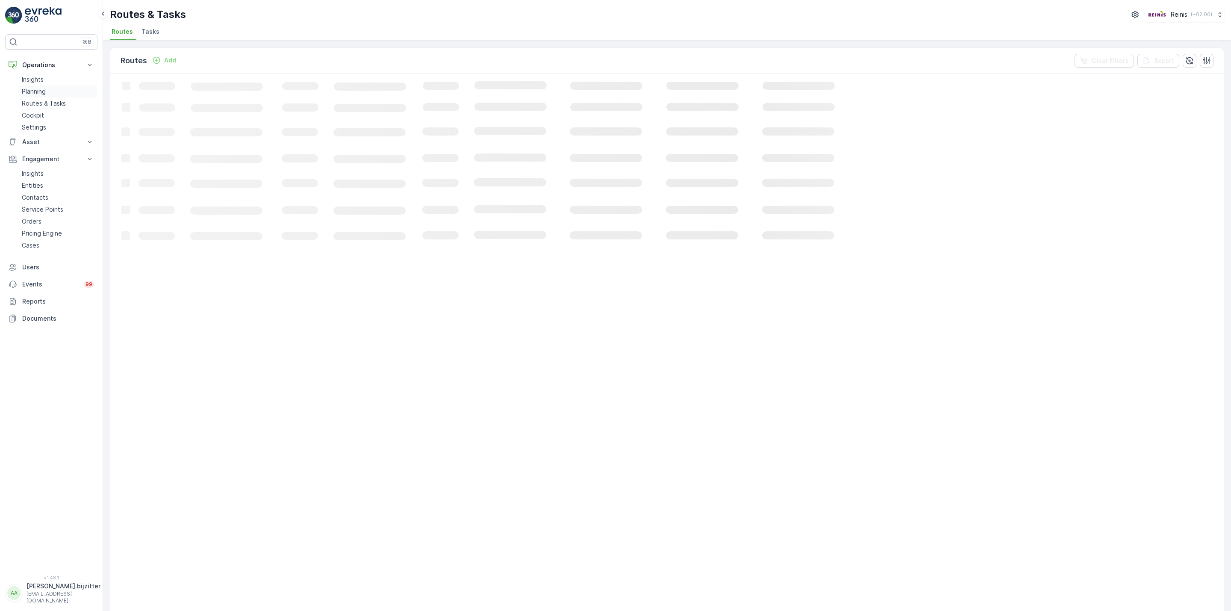
click at [32, 89] on p "Planning" at bounding box center [34, 91] width 24 height 9
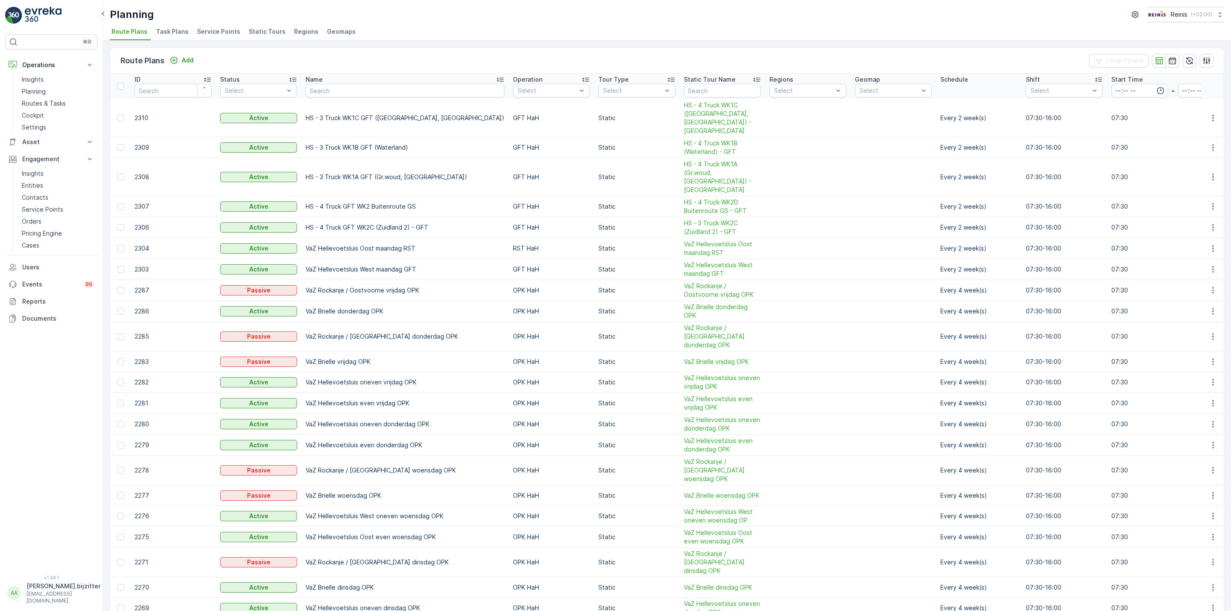
click at [294, 32] on span "Regions" at bounding box center [306, 31] width 24 height 9
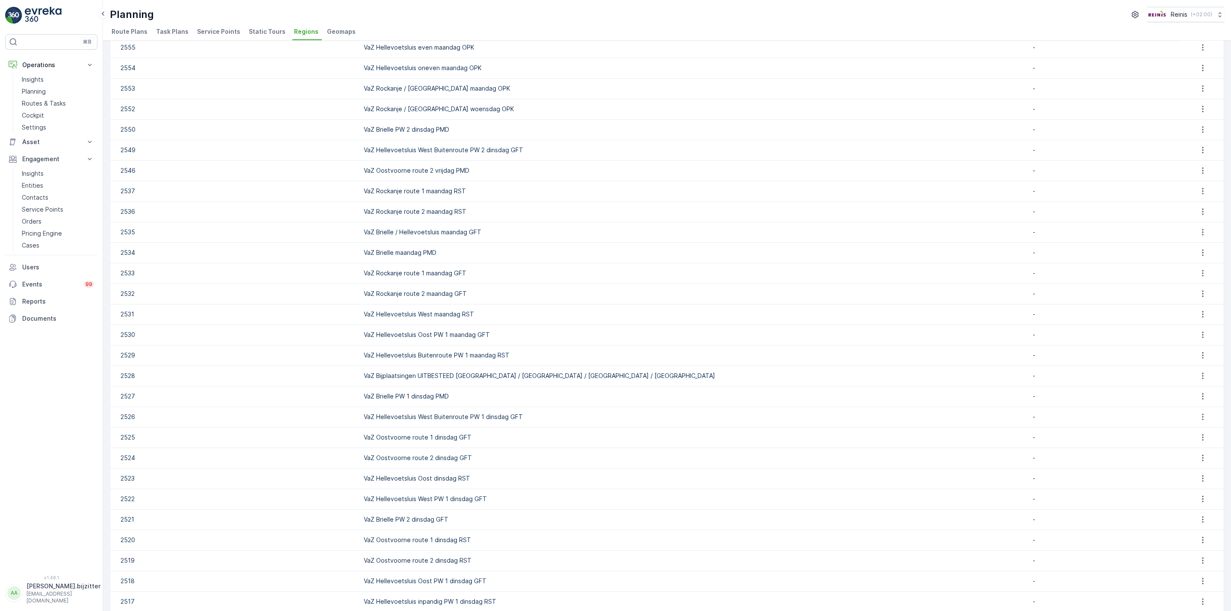
scroll to position [547, 0]
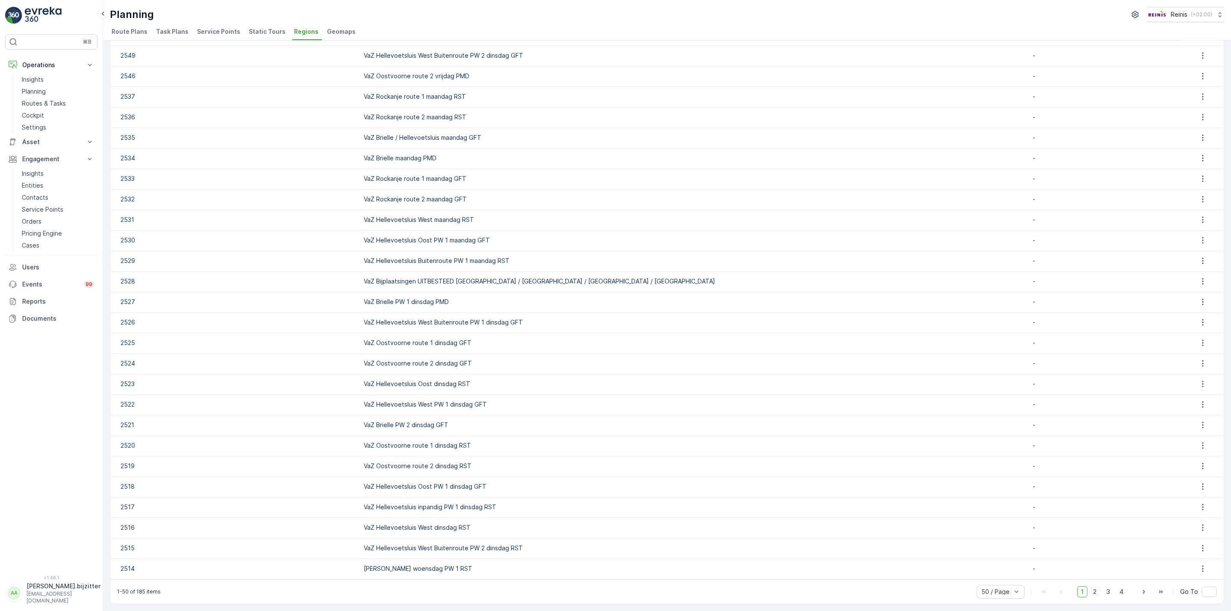
click at [1092, 590] on span "2" at bounding box center [1095, 591] width 12 height 11
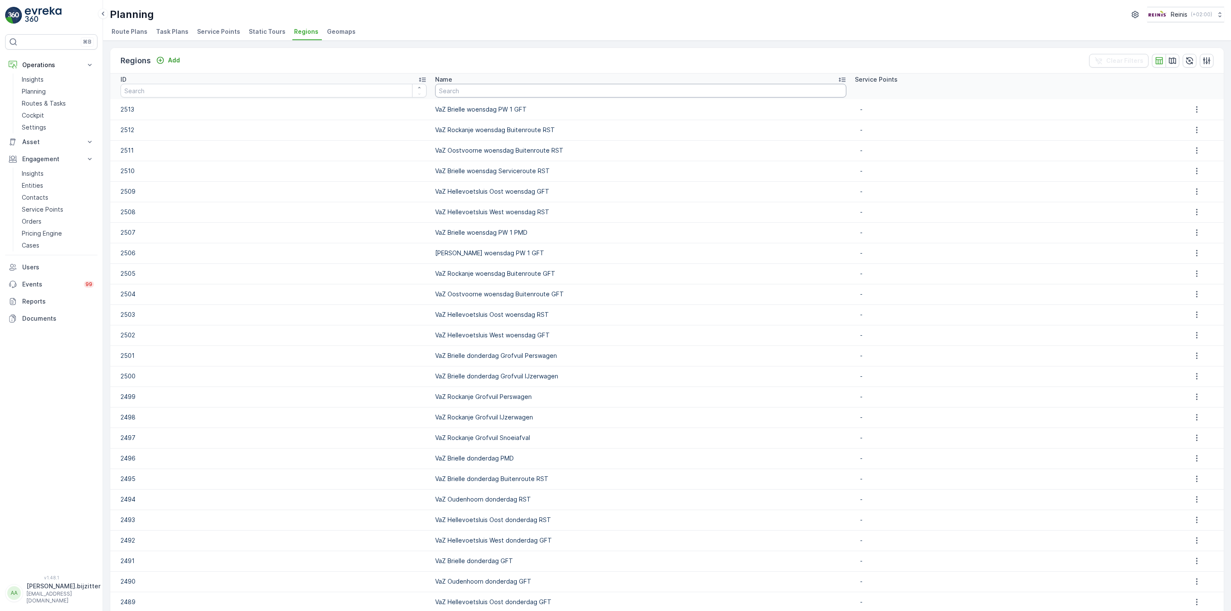
click at [468, 84] on input "text" at bounding box center [640, 91] width 411 height 14
type input "Va"
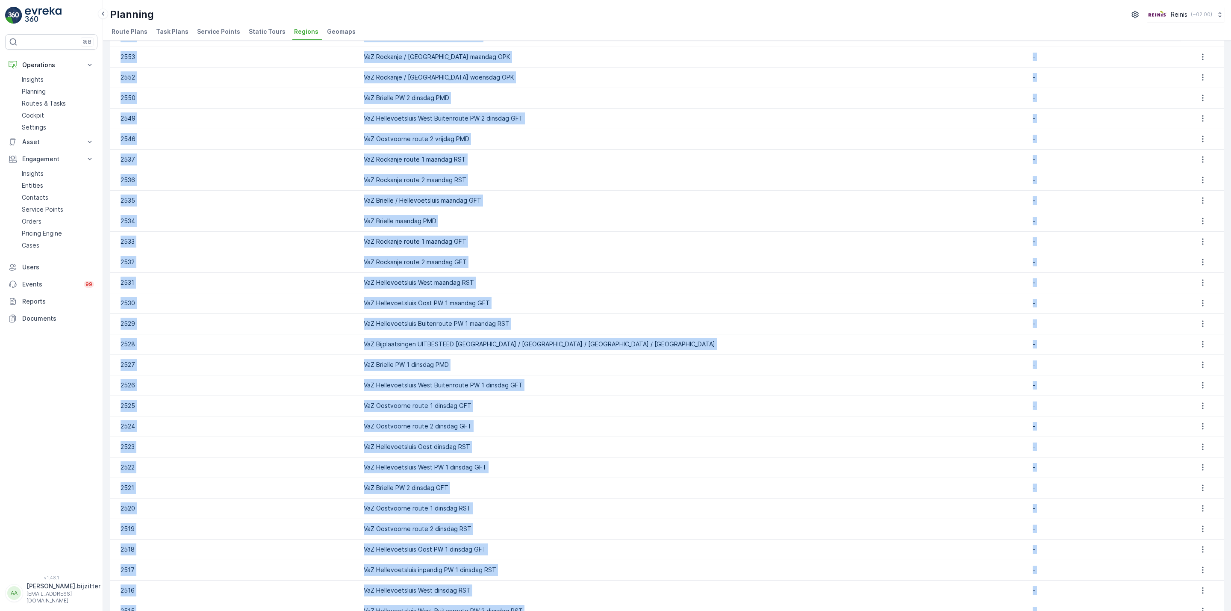
scroll to position [547, 0]
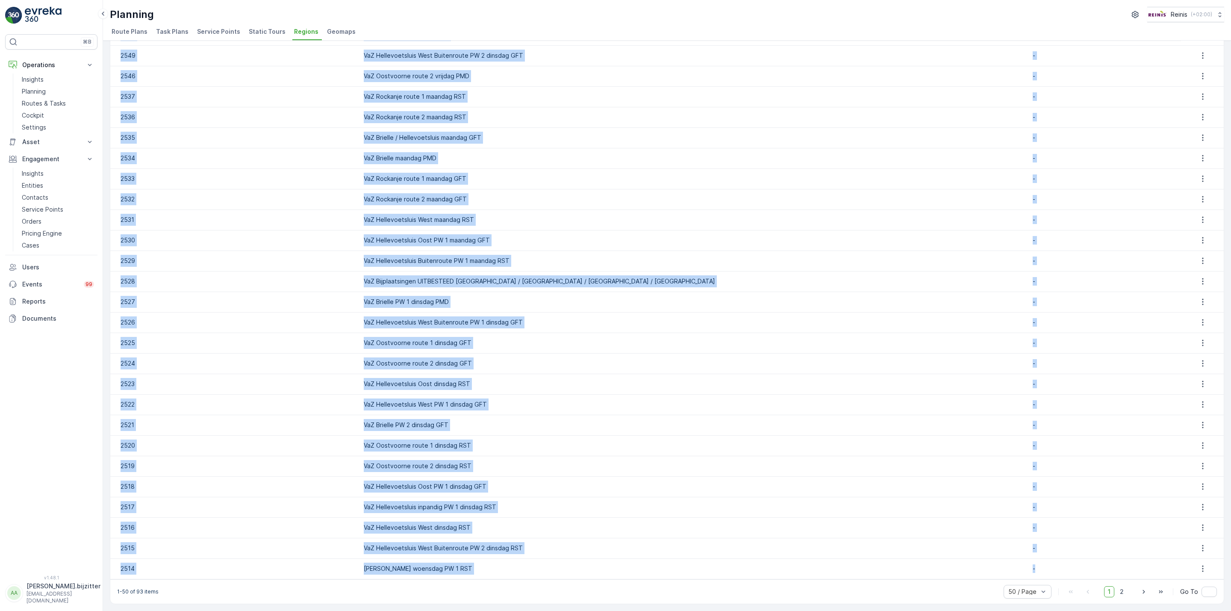
drag, startPoint x: 115, startPoint y: 81, endPoint x: 1104, endPoint y: 567, distance: 1102.0
click at [1104, 567] on table "ID Name VaZ Service Points 2579 VaZ Hellevoetsluis Oost maandag RST - 2578 VaZ …" at bounding box center [666, 53] width 1113 height 1052
copy table "ID Name Service Points 2579 VaZ Hellevoetsluis Oost maandag RST - 2578 VaZ Hell…"
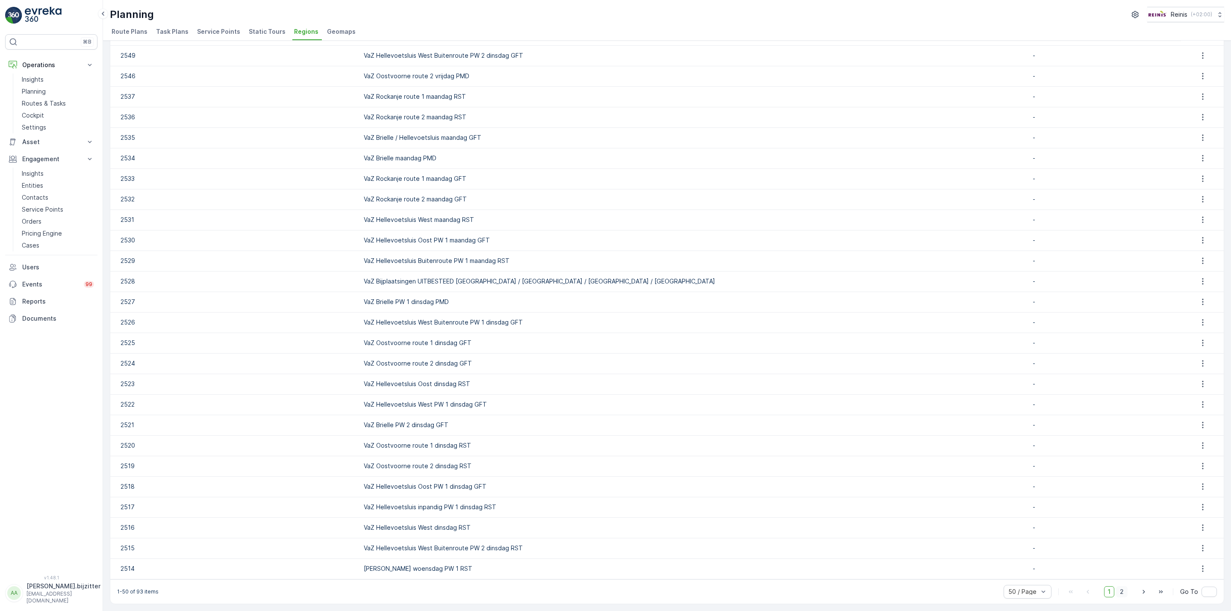
click at [1120, 593] on span "2" at bounding box center [1122, 591] width 12 height 11
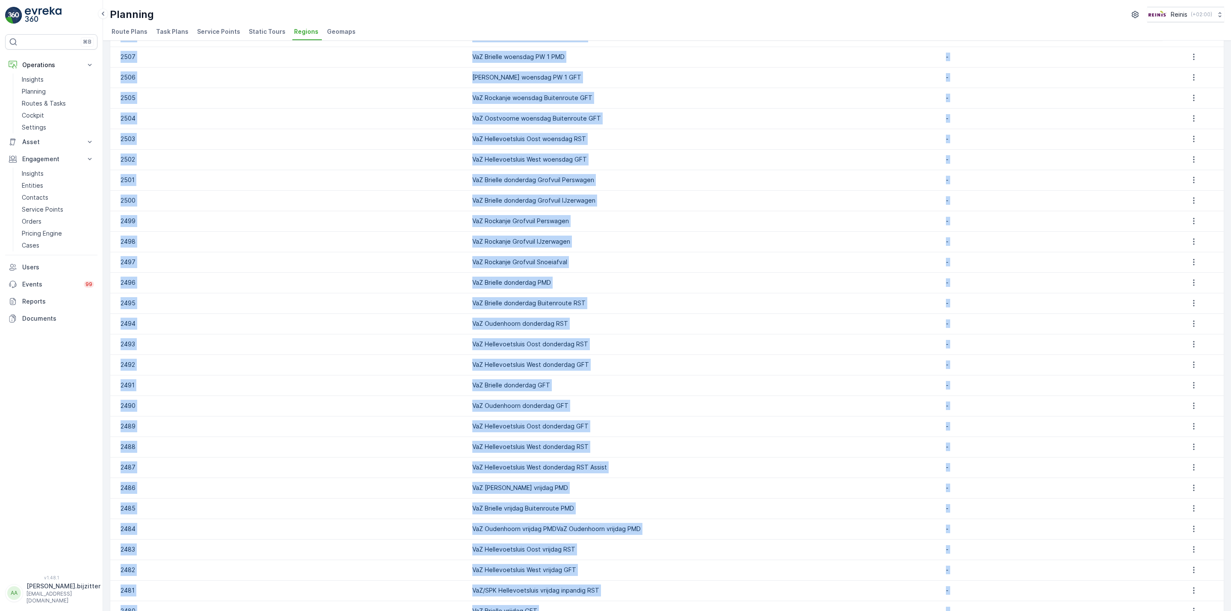
scroll to position [403, 0]
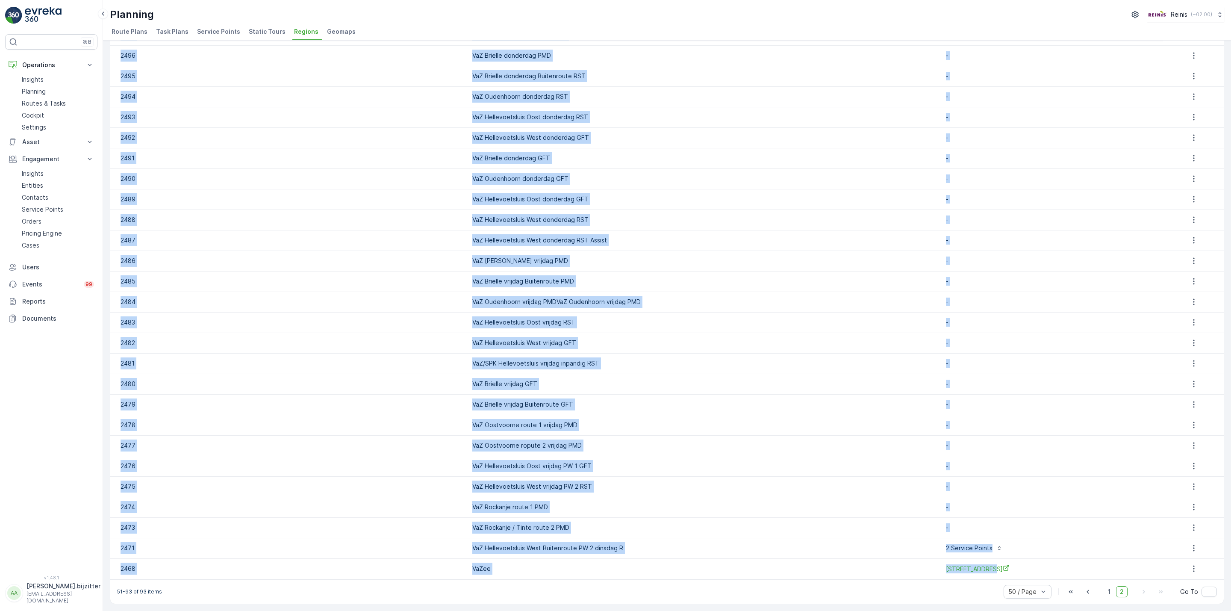
drag, startPoint x: 119, startPoint y: 77, endPoint x: 1050, endPoint y: 560, distance: 1048.8
click at [1050, 560] on table "ID Name VaZ Service Points 2513 VaZ Brielle woensdag PW 1 GFT - 2512 [GEOGRAPHI…" at bounding box center [666, 125] width 1113 height 908
copy table "ID Name Service Points 2513 VaZ Brielle woensdag PW 1 GFT - 2512 [GEOGRAPHIC_DA…"
click at [690, 454] on td "VaZ Oostvoorne ropute 2 vrijdag PMD" at bounding box center [702, 445] width 468 height 21
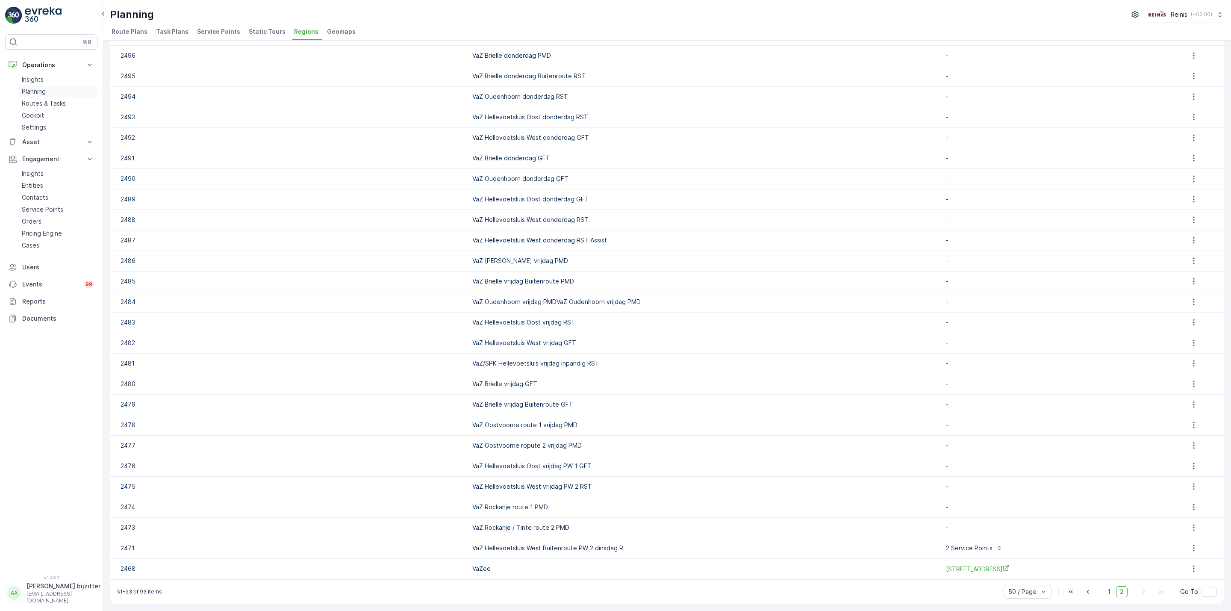
click at [39, 91] on p "Planning" at bounding box center [34, 91] width 24 height 9
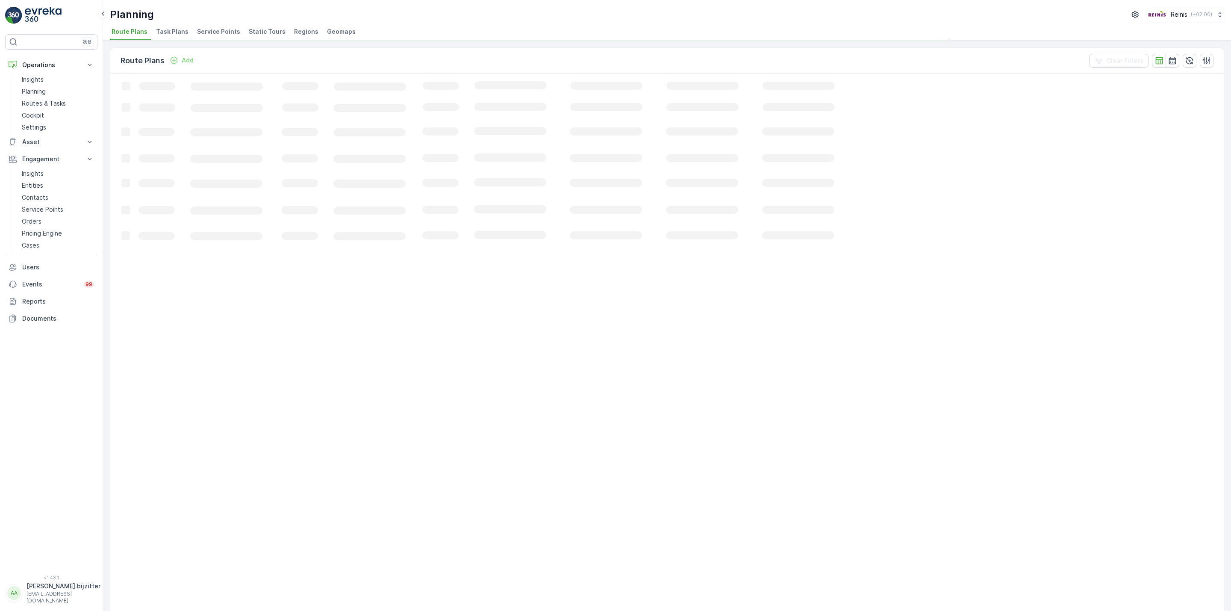
click at [130, 35] on span "Route Plans" at bounding box center [130, 31] width 36 height 9
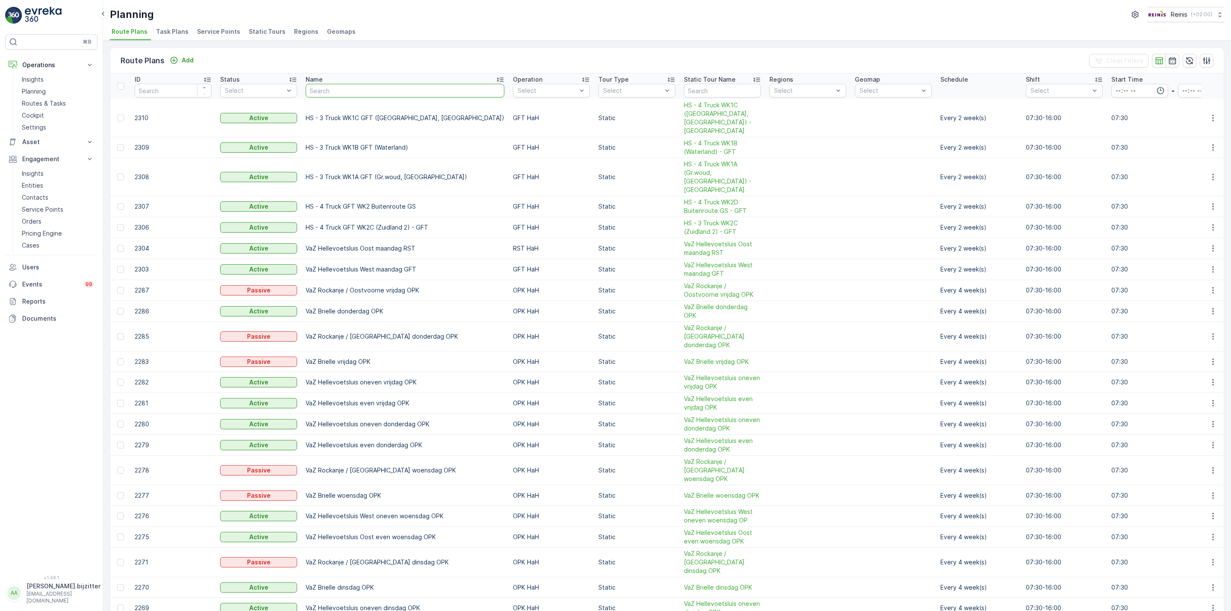
click at [353, 90] on input "text" at bounding box center [405, 91] width 199 height 14
type input "assi"
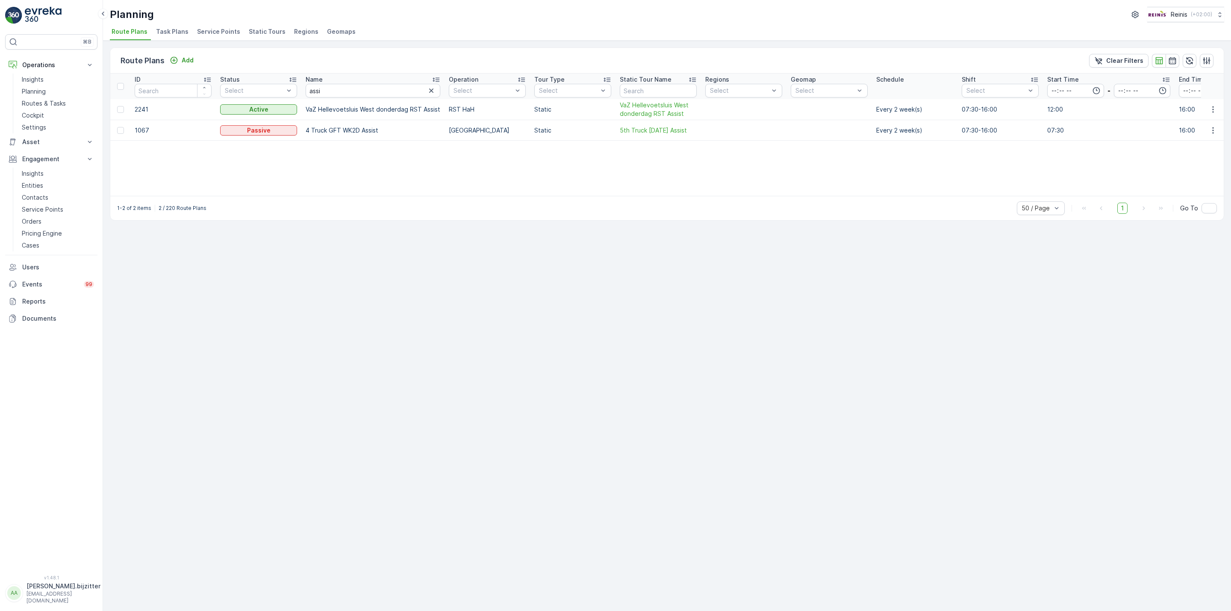
click at [371, 108] on td "VaZ Hellevoetsluis West donderdag RST Assist" at bounding box center [372, 109] width 143 height 21
copy td "VaZ Hellevoetsluis West donderdag RST Assist"
click at [372, 162] on div "ID Status Select Name assi Operation Select Tour Type Select Static Tour Name R…" at bounding box center [666, 135] width 1113 height 122
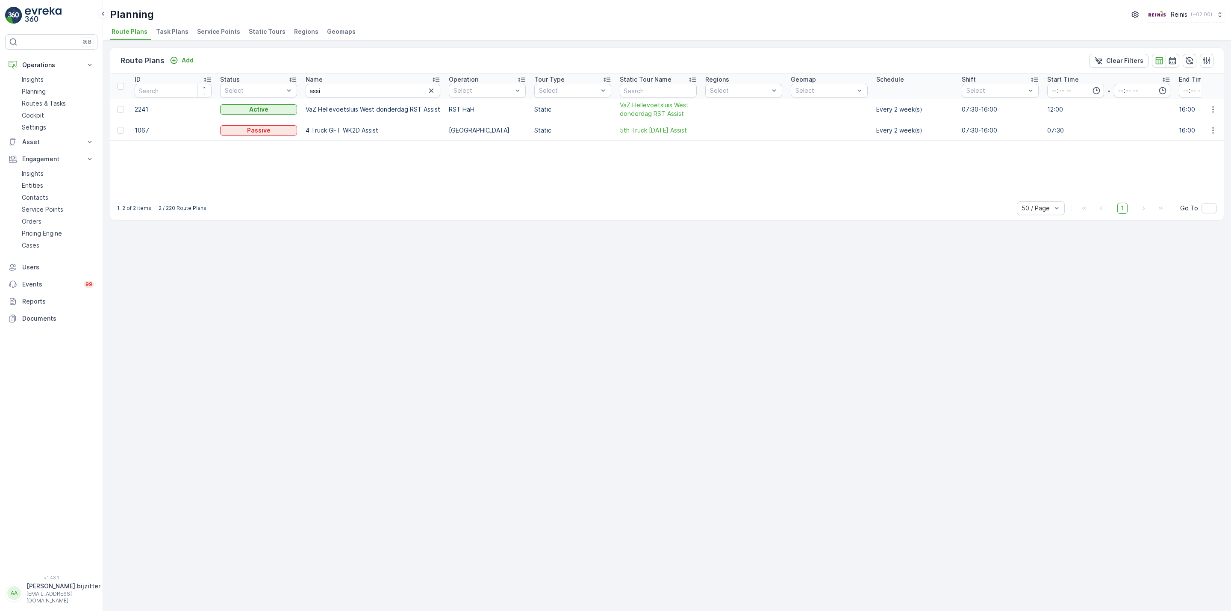
click at [359, 106] on td "VaZ Hellevoetsluis West donderdag RST Assist" at bounding box center [372, 109] width 143 height 21
copy td "VaZ Hellevoetsluis West donderdag RST Assist"
click at [360, 58] on div "Route Plans Add Clear Filters" at bounding box center [666, 61] width 1113 height 26
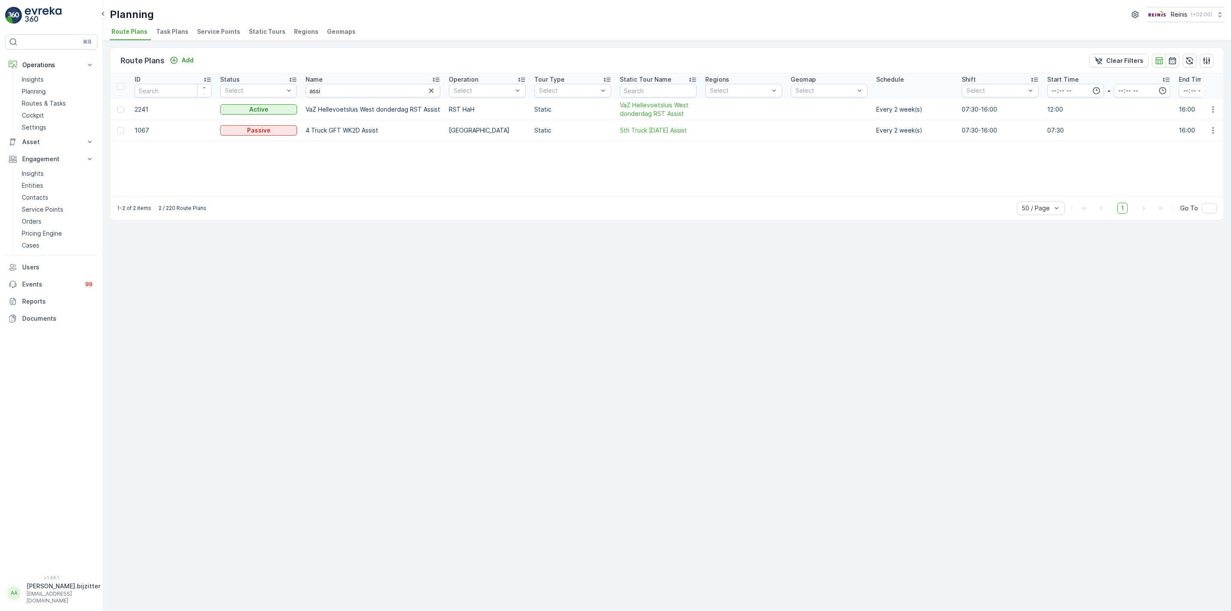
click at [266, 31] on span "Static Tours" at bounding box center [267, 31] width 37 height 9
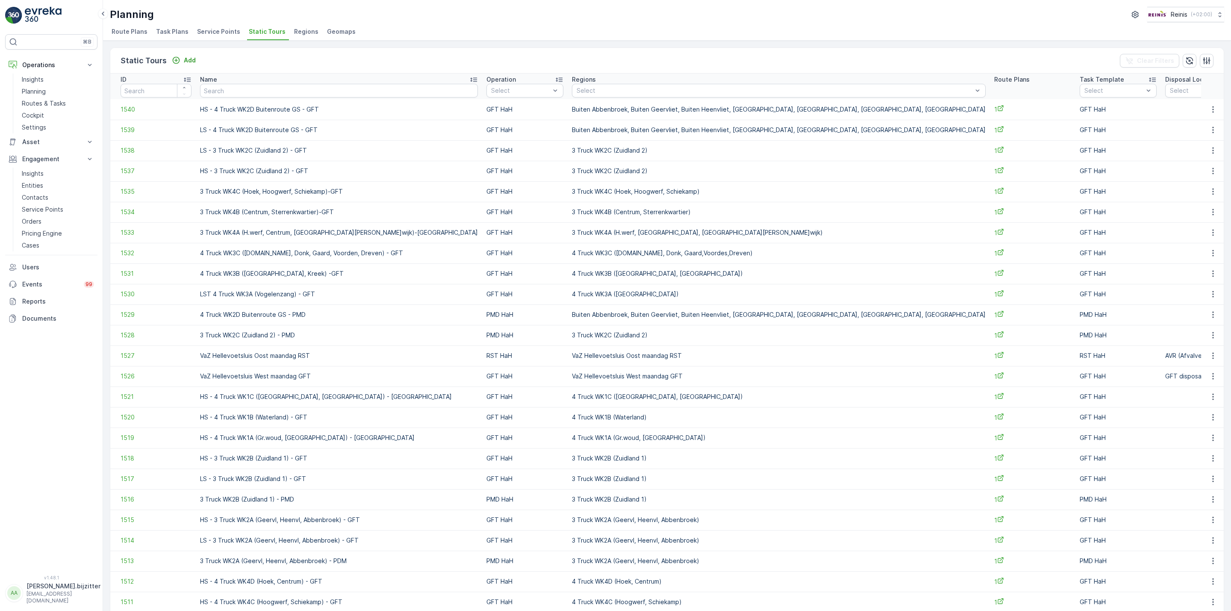
click at [295, 32] on span "Regions" at bounding box center [306, 31] width 24 height 9
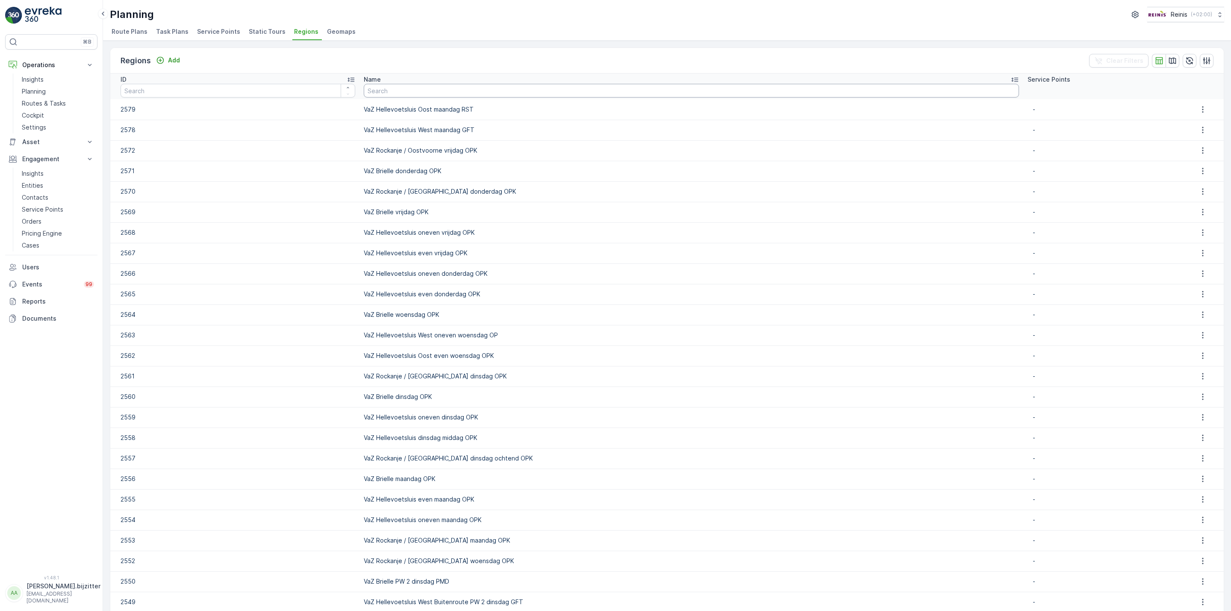
click at [444, 90] on input "text" at bounding box center [691, 91] width 655 height 14
paste input "VaZ Hellevoetsluis West donderdag RST Assist"
type input "VaZ Hellevoetsluis West donderdag RST Assist"
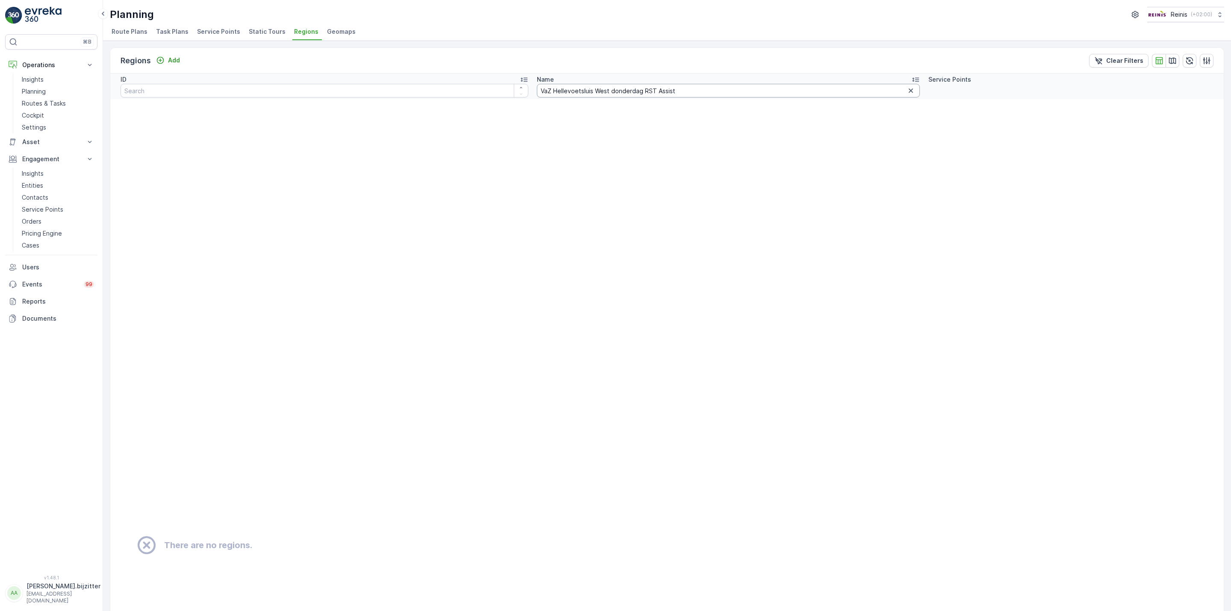
click at [660, 89] on input "VaZ Hellevoetsluis West donderdag RST Assist" at bounding box center [728, 91] width 383 height 14
click at [667, 90] on input "VaZ Hellevoetsluis West donderdag RST Assist" at bounding box center [728, 91] width 383 height 14
drag, startPoint x: 669, startPoint y: 90, endPoint x: 622, endPoint y: 93, distance: 47.1
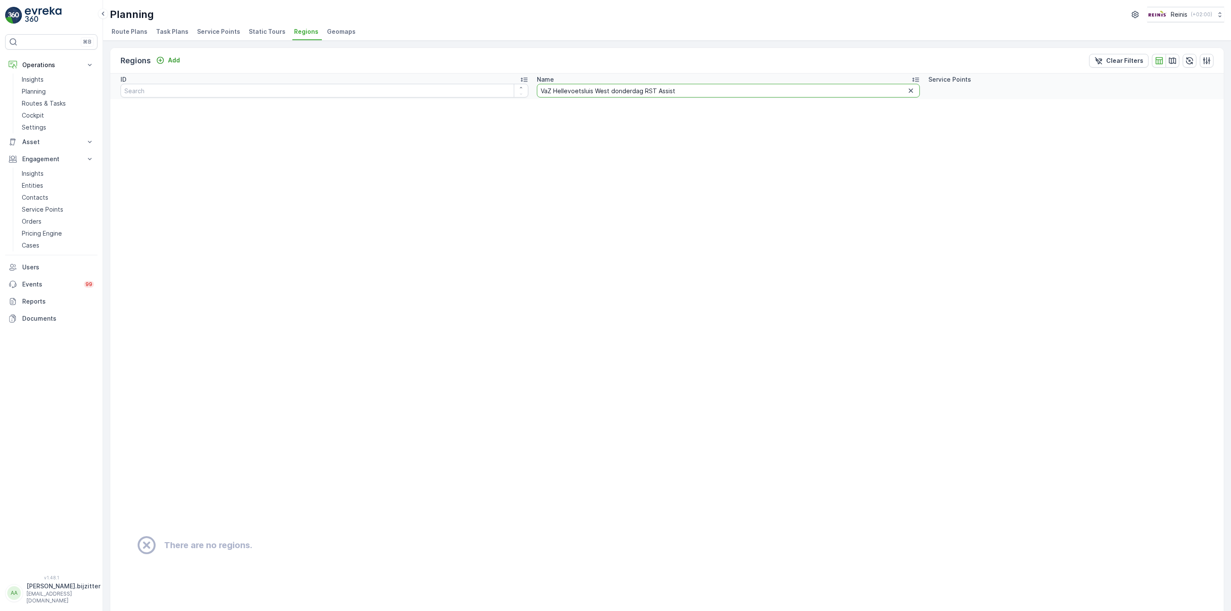
click at [622, 93] on input "VaZ Hellevoetsluis West donderdag RST Assist" at bounding box center [728, 91] width 383 height 14
type input "VaZ Hellevoetsluis West donderd"
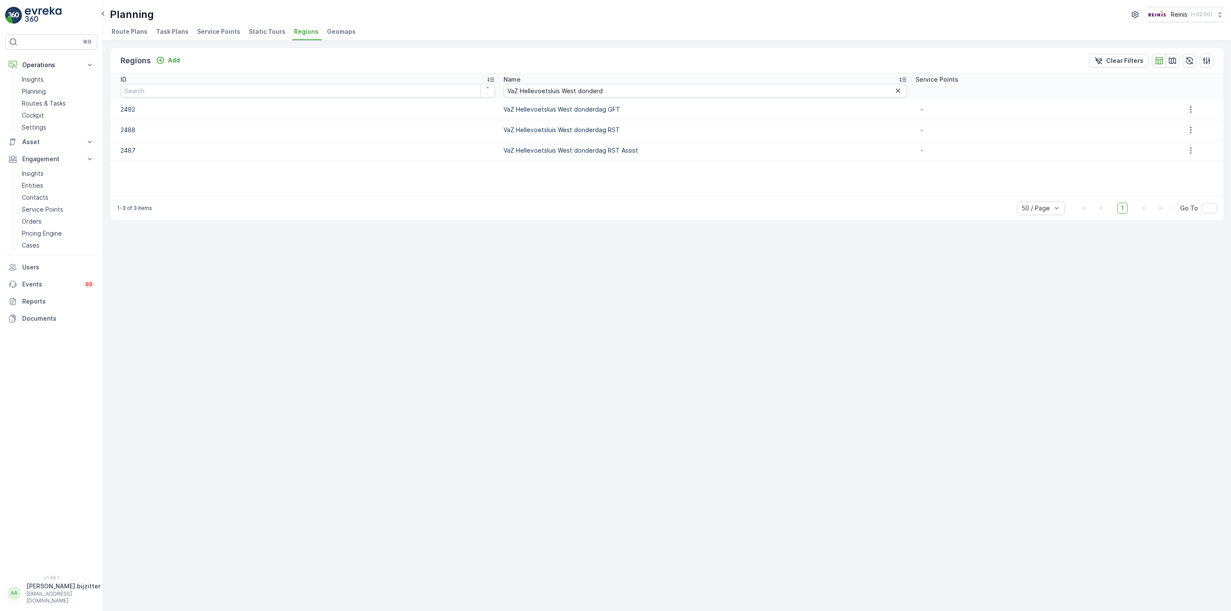
click at [572, 153] on td "VaZ Hellevoetsluis West donderdag RST Assist" at bounding box center [705, 150] width 412 height 21
copy td "VaZ Hellevoetsluis West donderdag RST Assist"
click at [124, 32] on span "Route Plans" at bounding box center [130, 31] width 36 height 9
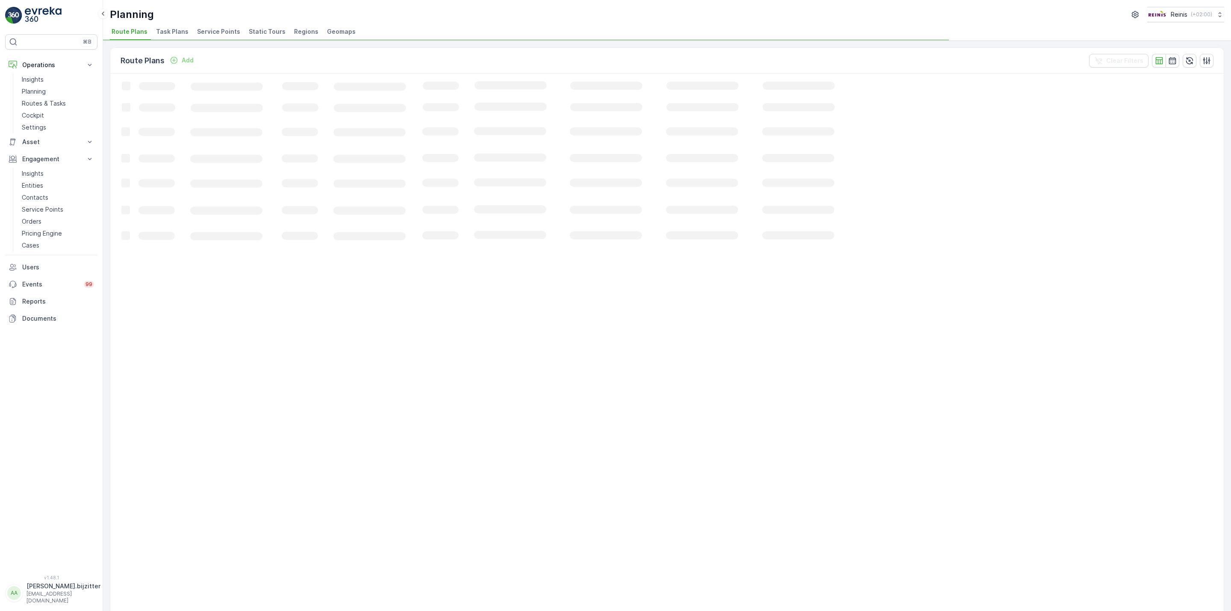
click at [249, 31] on span "Static Tours" at bounding box center [267, 31] width 37 height 9
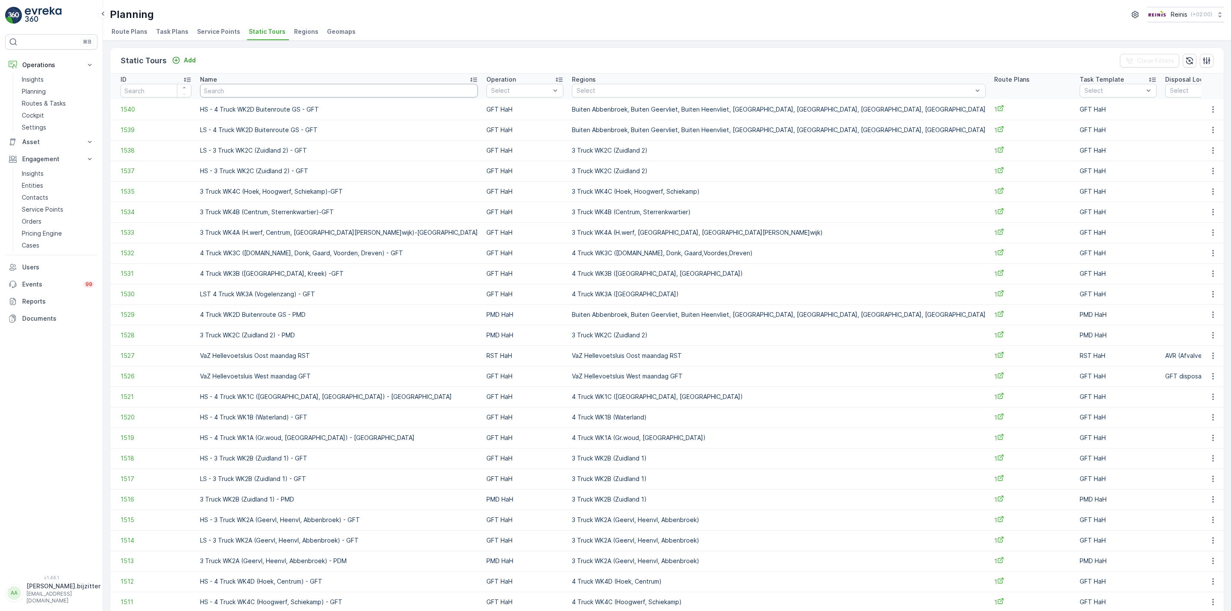
click at [315, 92] on input "text" at bounding box center [339, 91] width 278 height 14
paste input "VaZ Hellevoetsluis West donderdag RST Assist"
type input "VaZ Hellevoetsluis West donderdag RST Assist"
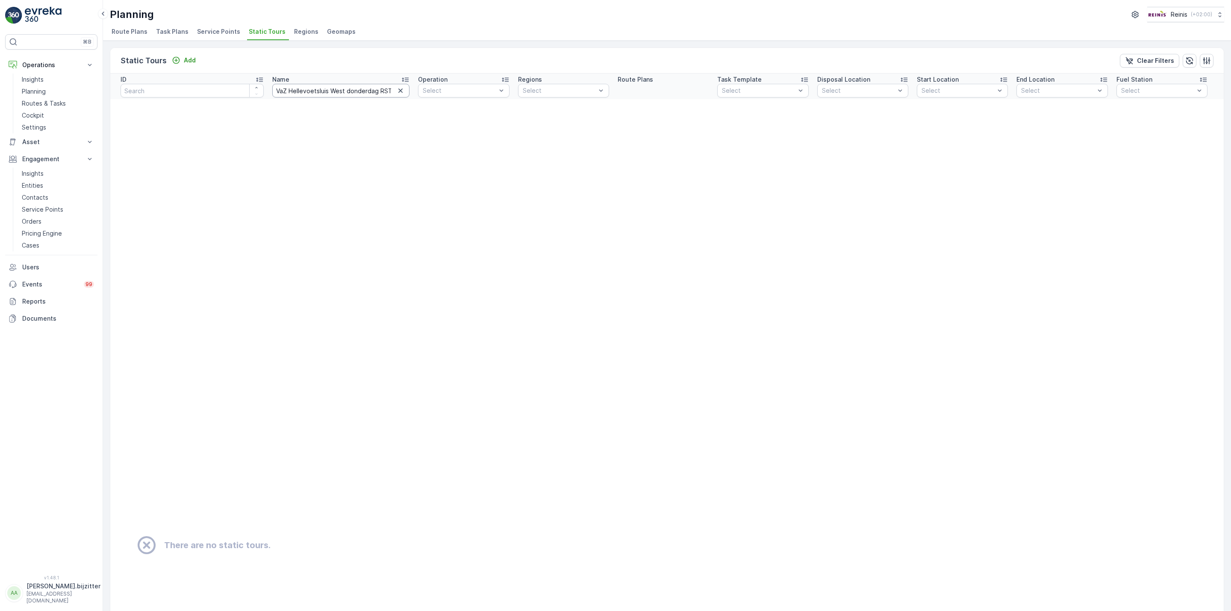
click at [318, 89] on input "VaZ Hellevoetsluis West donderdag RST Assist" at bounding box center [341, 91] width 138 height 14
drag, startPoint x: 347, startPoint y: 90, endPoint x: 417, endPoint y: 88, distance: 69.3
click at [417, 88] on tr "ID Name VaZ Hellevoetsluis West donderdag RST Assist Operation Select Regions S…" at bounding box center [666, 87] width 1113 height 26
type input "VaZ Hellevoetsluis West dond"
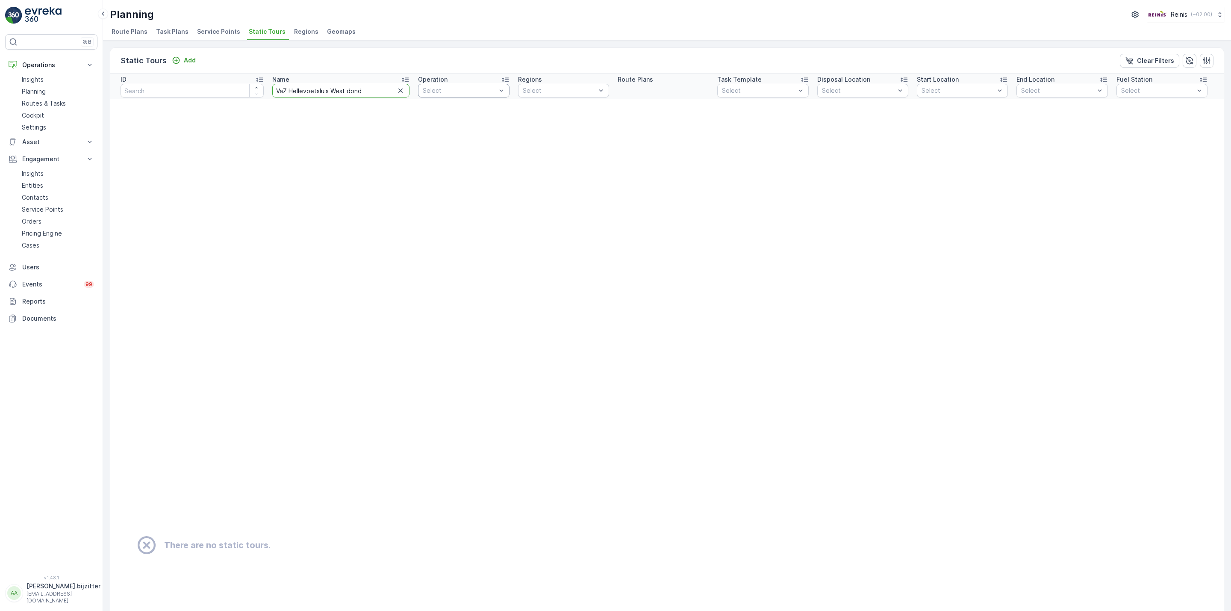
scroll to position [0, 0]
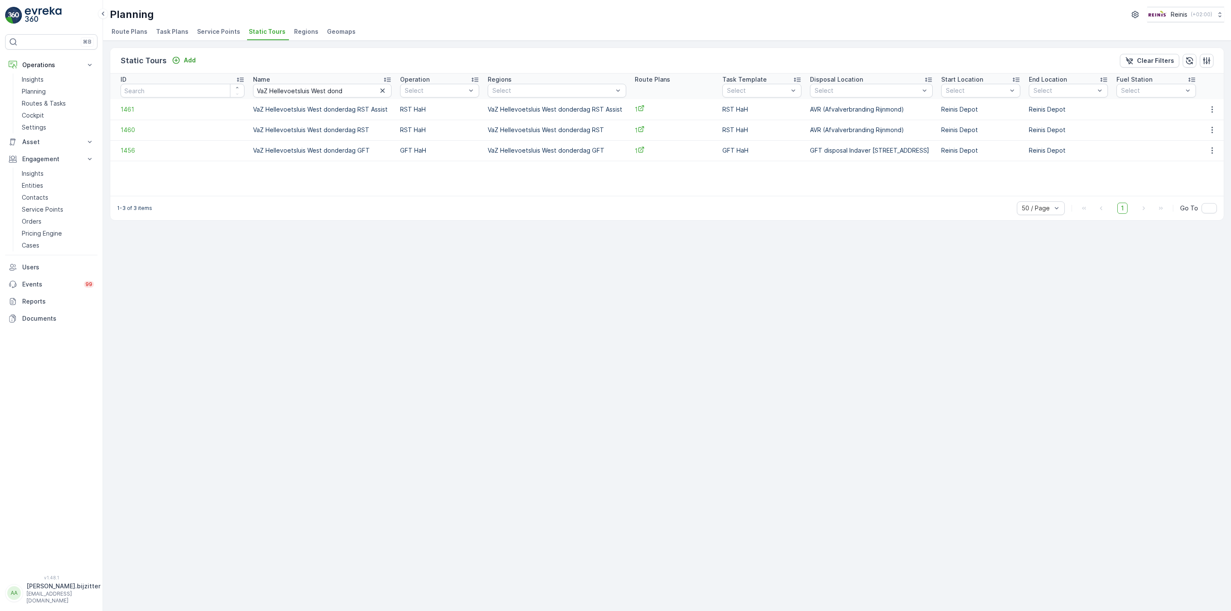
click at [277, 109] on td "VaZ Hellevoetsluis West donderdag RST Assist" at bounding box center [322, 109] width 147 height 21
click at [277, 235] on div "Static Tours Add Clear Filters ID Name VaZ Hellevoetsluis West dond Operation S…" at bounding box center [667, 326] width 1128 height 570
click at [638, 108] on icon at bounding box center [641, 109] width 6 height 6
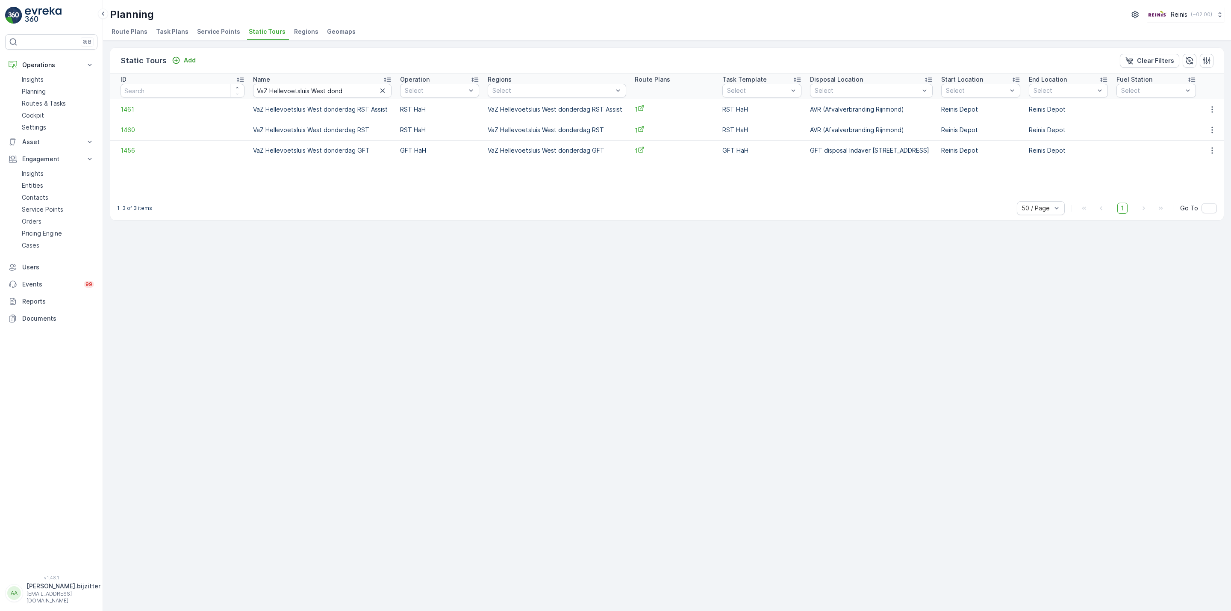
click at [297, 29] on span "Regions" at bounding box center [306, 31] width 24 height 9
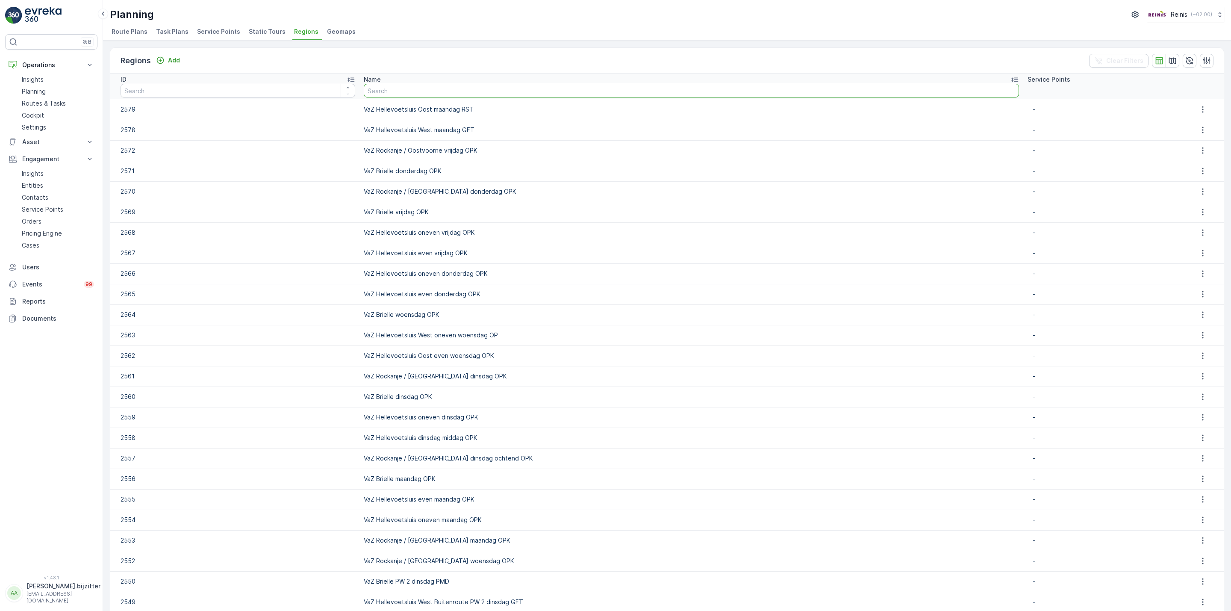
click at [482, 91] on input "text" at bounding box center [691, 91] width 655 height 14
click at [177, 62] on p "Add" at bounding box center [174, 60] width 12 height 9
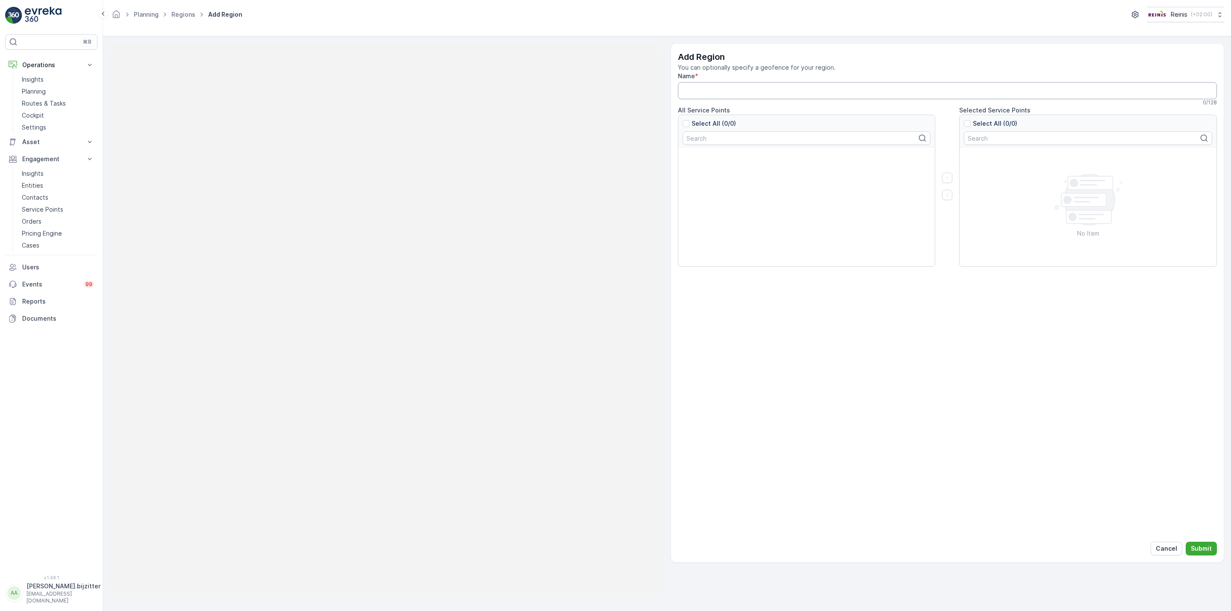
click at [760, 95] on input "Name" at bounding box center [947, 90] width 539 height 17
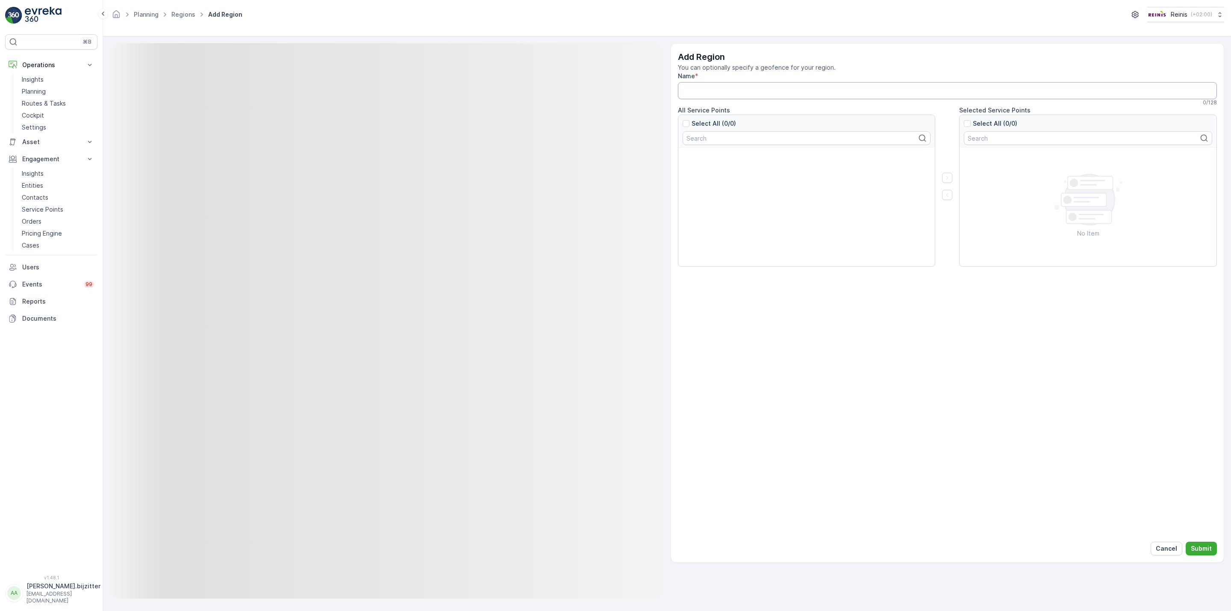
click at [760, 95] on input "Name" at bounding box center [947, 90] width 539 height 17
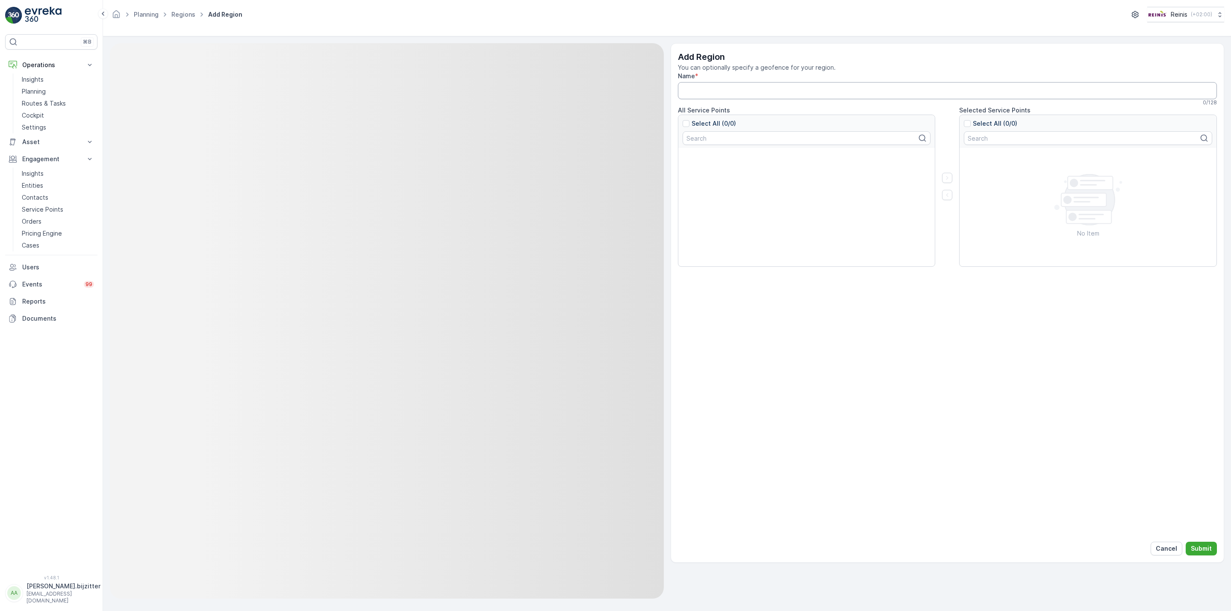
click at [760, 95] on input "Name" at bounding box center [947, 90] width 539 height 17
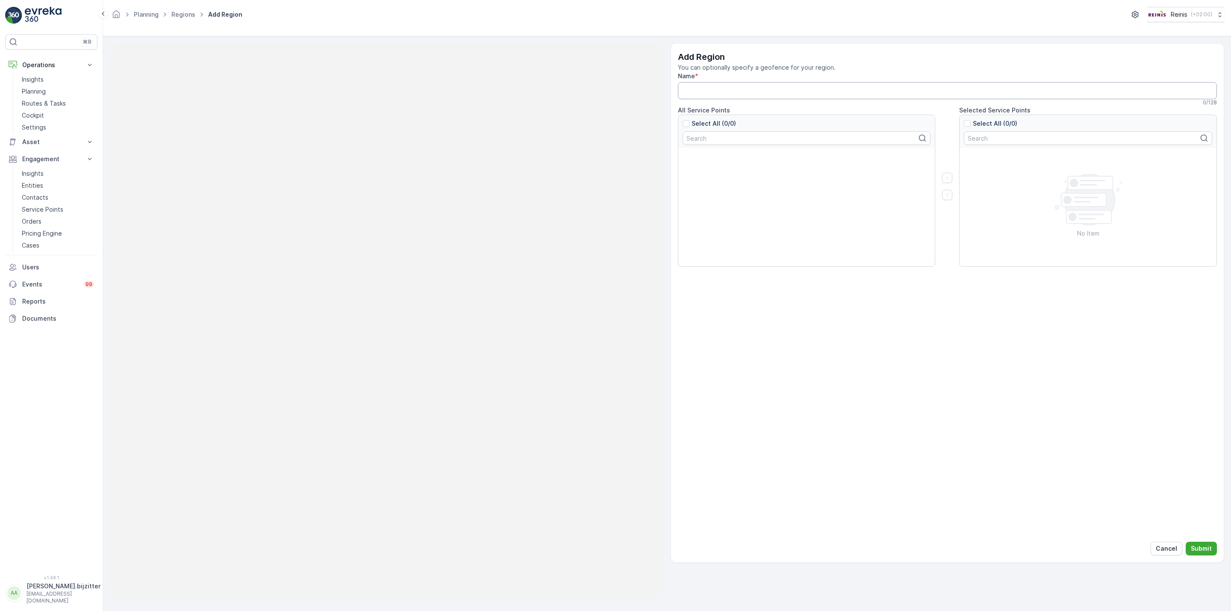
click at [760, 95] on input "Name" at bounding box center [947, 90] width 539 height 17
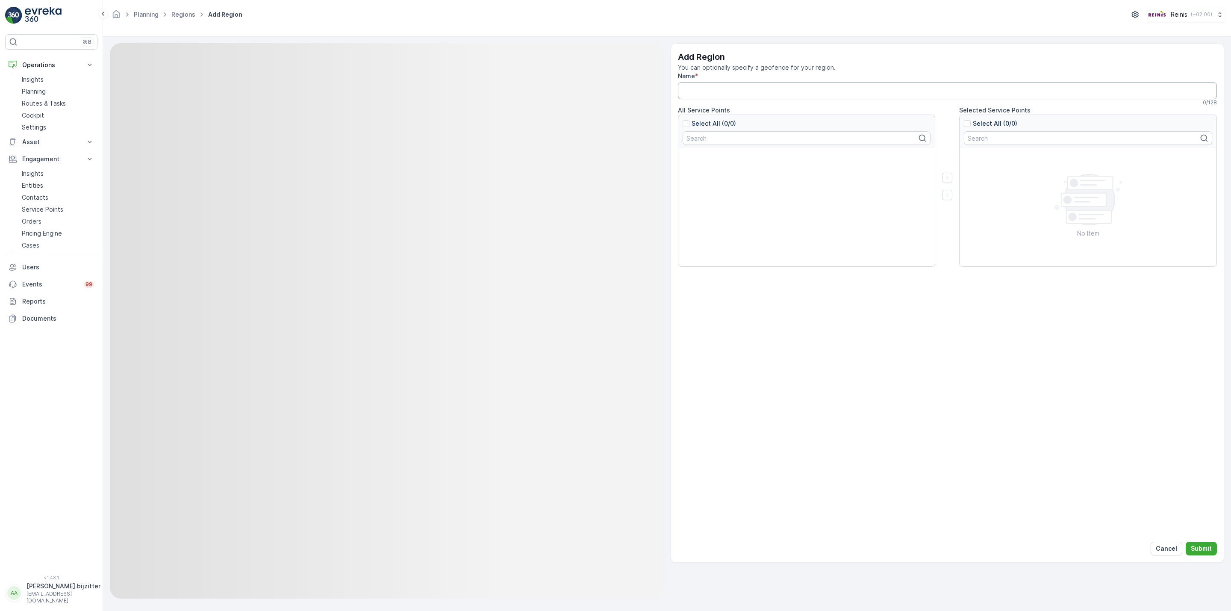
click at [760, 95] on input "Name" at bounding box center [947, 90] width 539 height 17
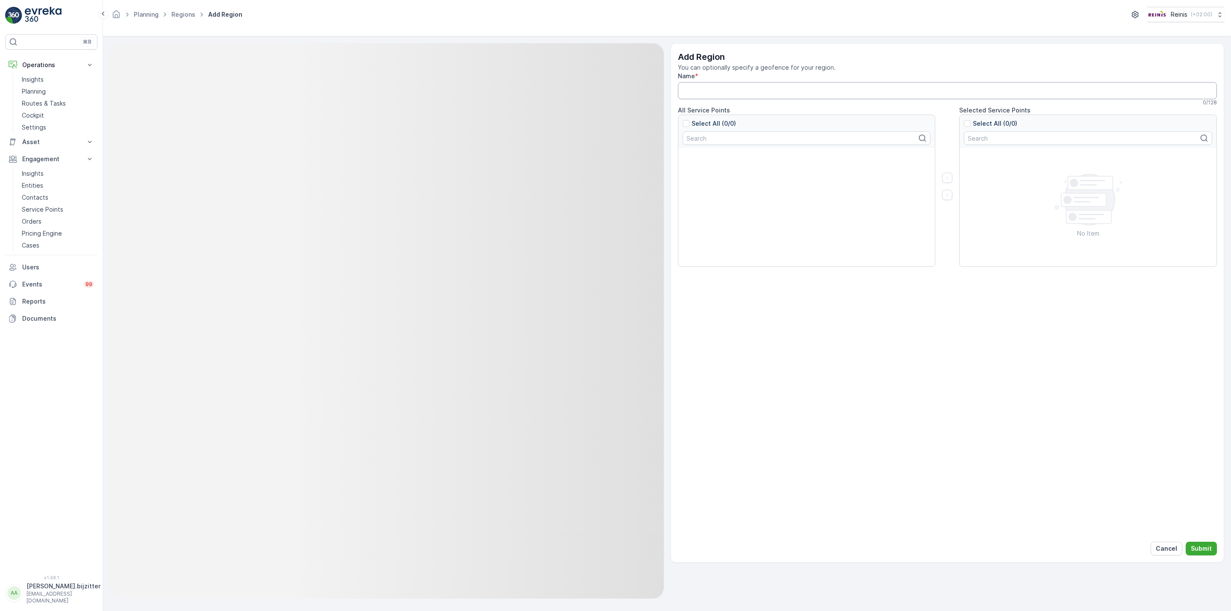
click at [760, 95] on input "Name" at bounding box center [947, 90] width 539 height 17
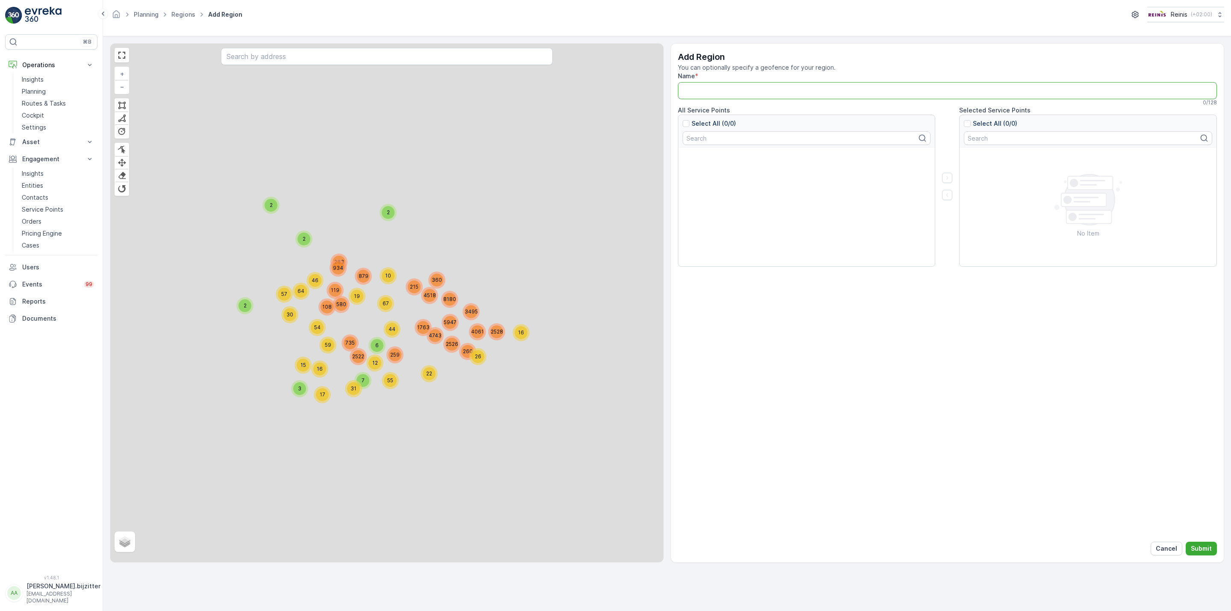
paste input "VaZ Hellevoetsluis West vrijdag RST Assist"
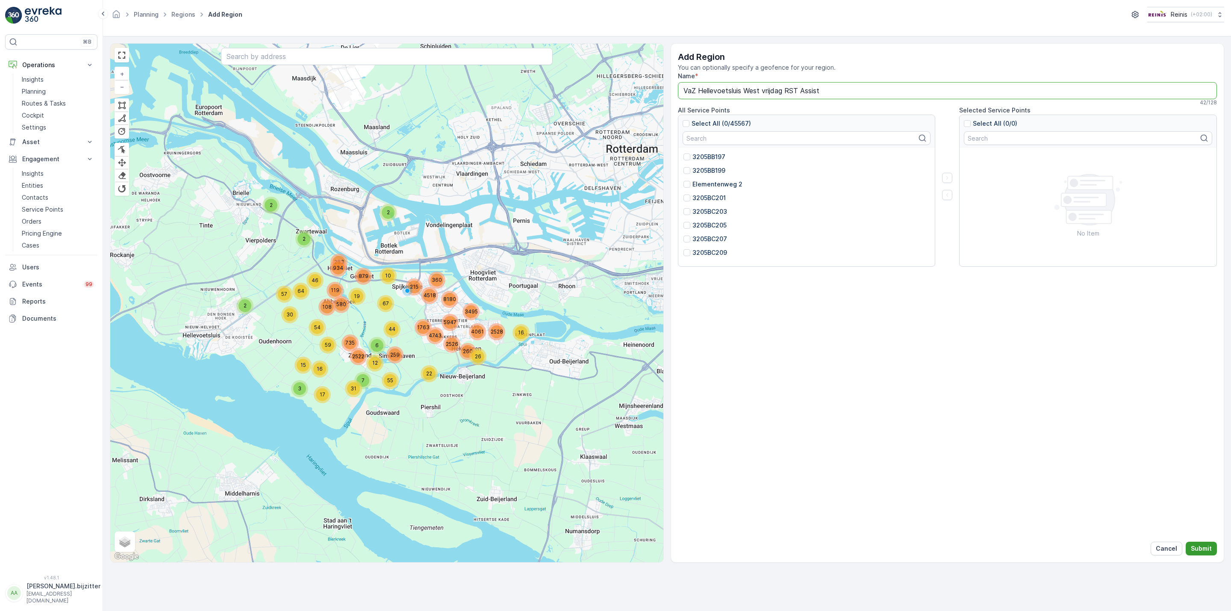
type input "VaZ Hellevoetsluis West vrijdag RST Assist"
click at [1208, 548] on p "Submit" at bounding box center [1201, 548] width 21 height 9
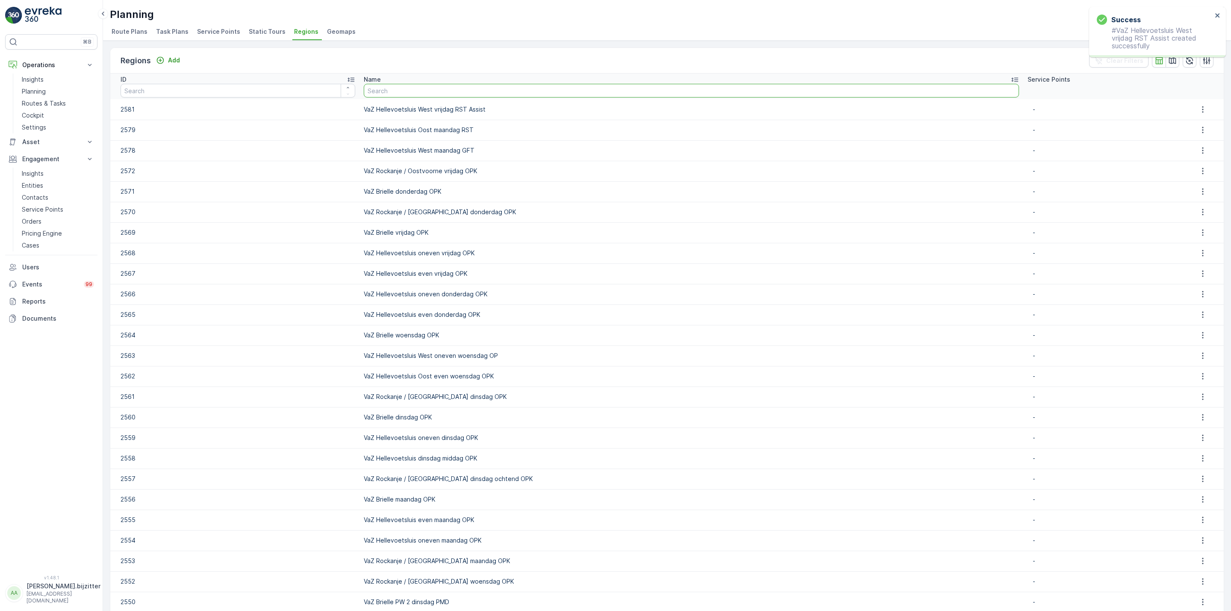
click at [458, 93] on input "text" at bounding box center [691, 91] width 655 height 14
paste input "VaZ Hellevoetsluis West vrijdag RST Assist"
type input "VaZ Hellevoetsluis West vrijdag RST Assist"
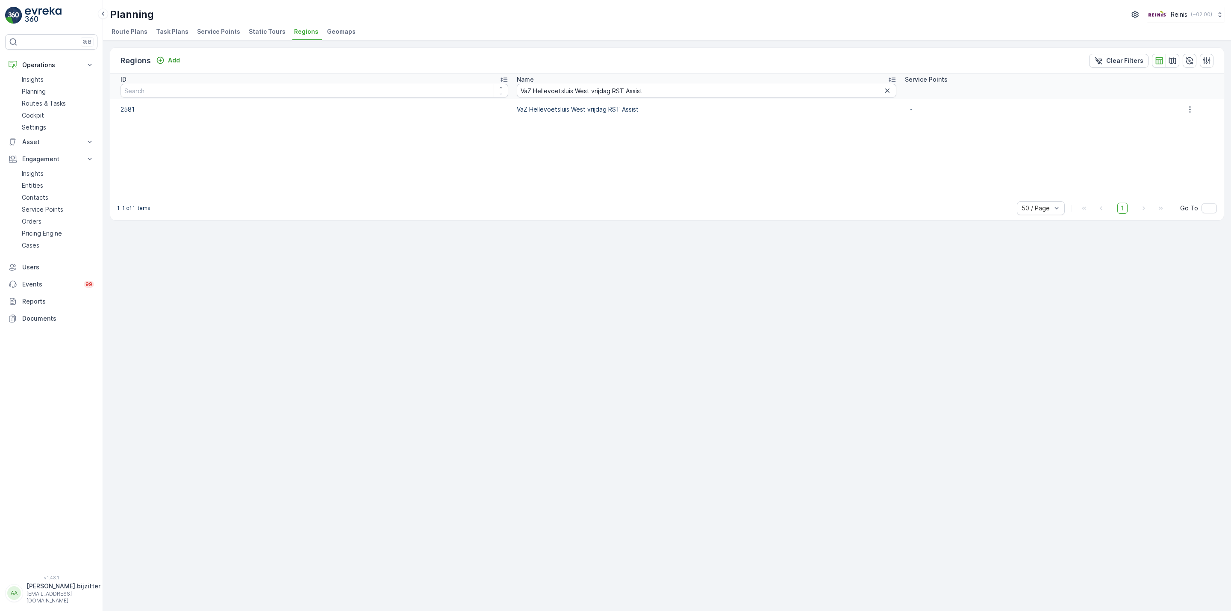
click at [536, 108] on td "VaZ Hellevoetsluis West vrijdag RST Assist" at bounding box center [706, 109] width 388 height 21
click at [490, 286] on div "Regions Add Clear Filters ID Name VaZ Hellevoetsluis West vrijdag RST Assist Se…" at bounding box center [667, 326] width 1128 height 570
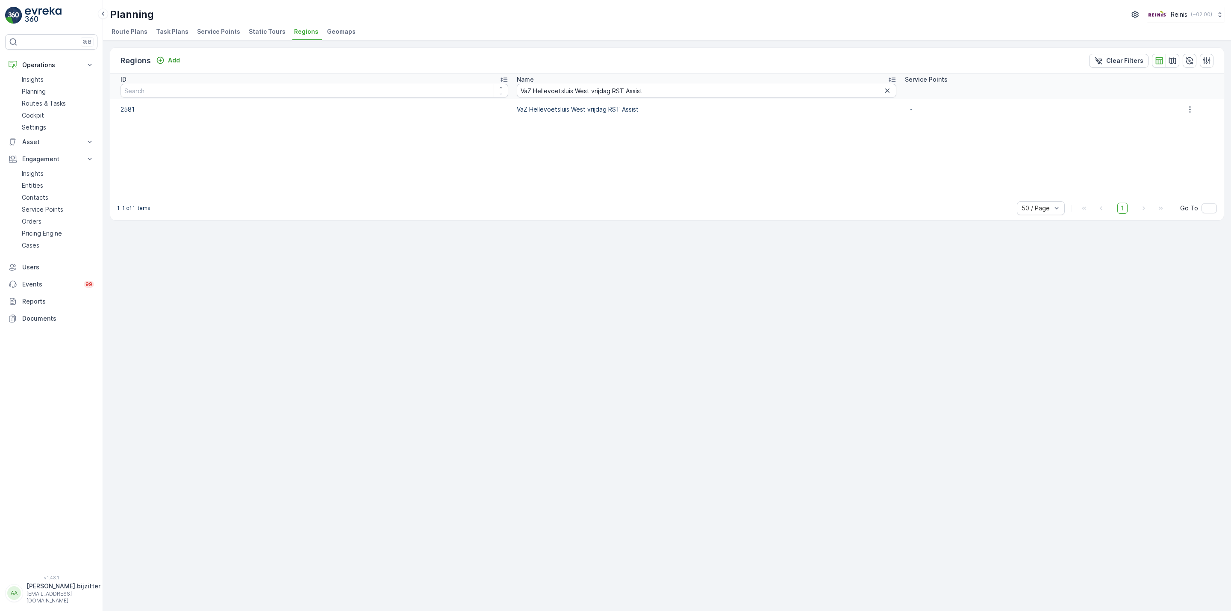
click at [136, 32] on span "Route Plans" at bounding box center [130, 31] width 36 height 9
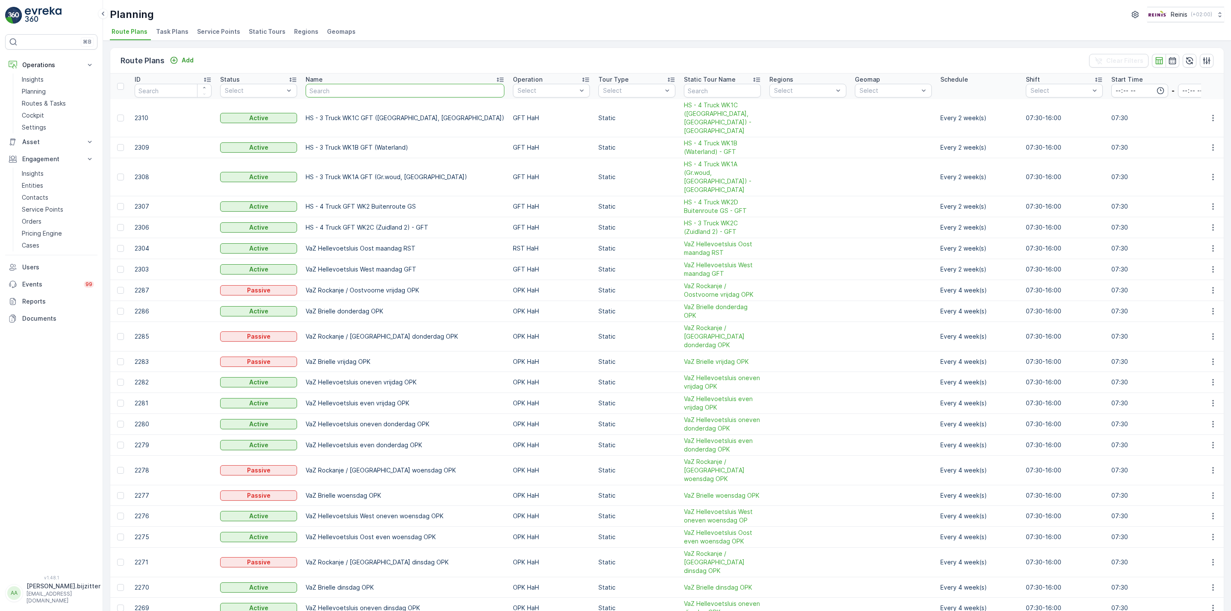
click at [398, 94] on input "text" at bounding box center [405, 91] width 199 height 14
type input "ass"
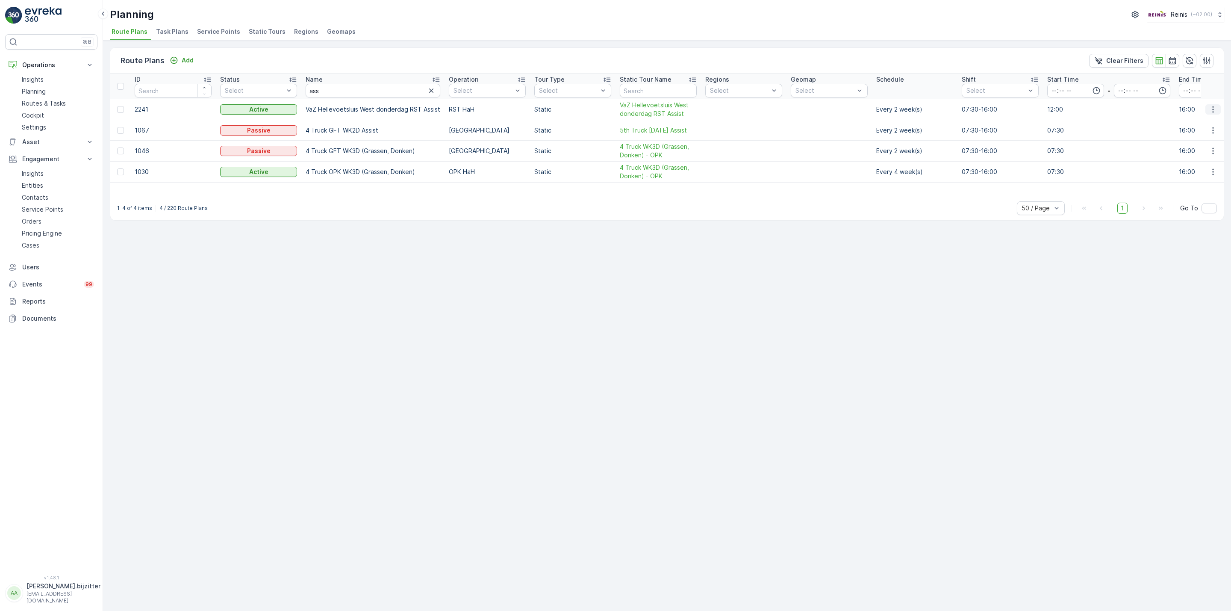
click at [1213, 106] on icon "button" at bounding box center [1213, 109] width 9 height 9
click at [1196, 124] on span "Edit Route Plan" at bounding box center [1205, 122] width 44 height 9
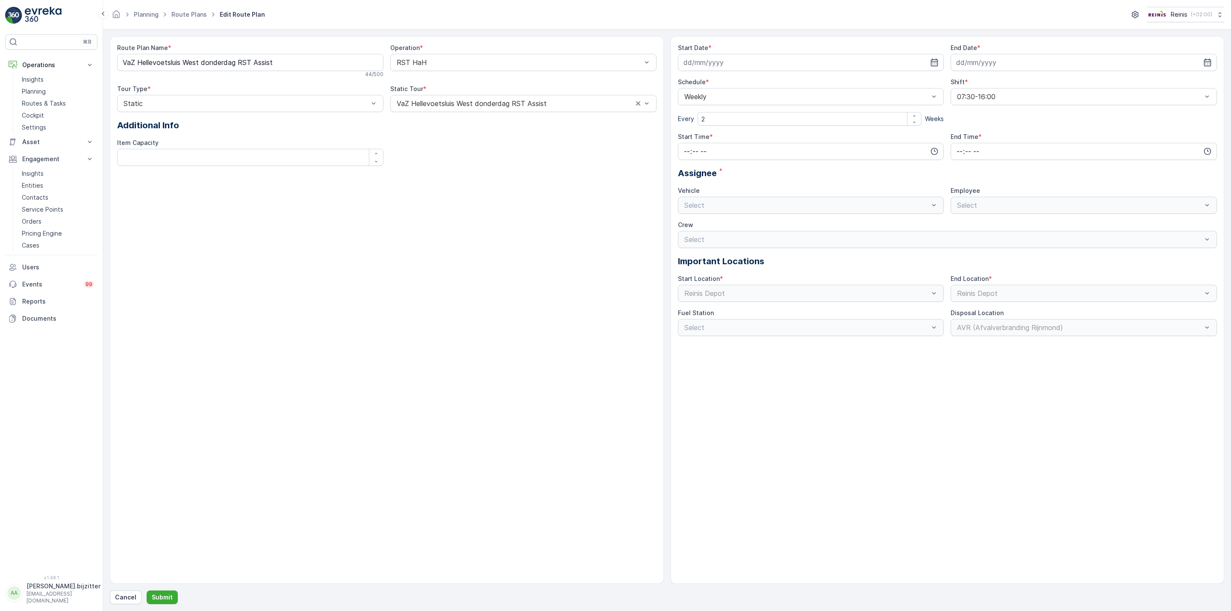
type Name "VaZ Hellevoetsluis West donderdag RST Assist"
type input "[DATE]"
type input "12:00"
type input "16:00"
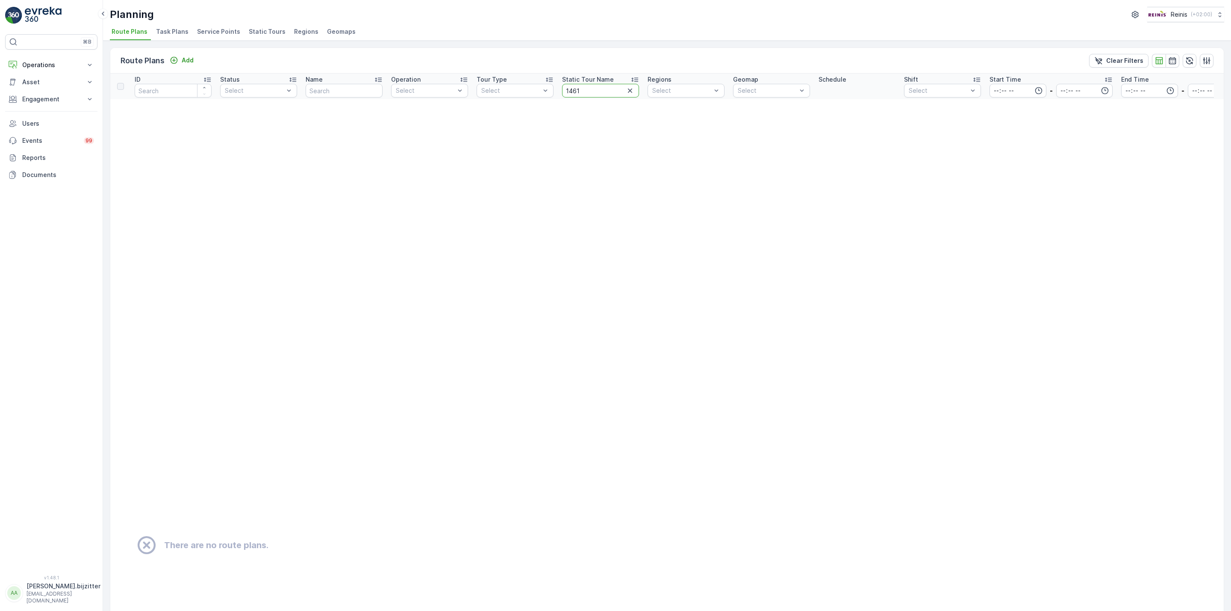
click at [569, 94] on input "1461" at bounding box center [600, 91] width 77 height 14
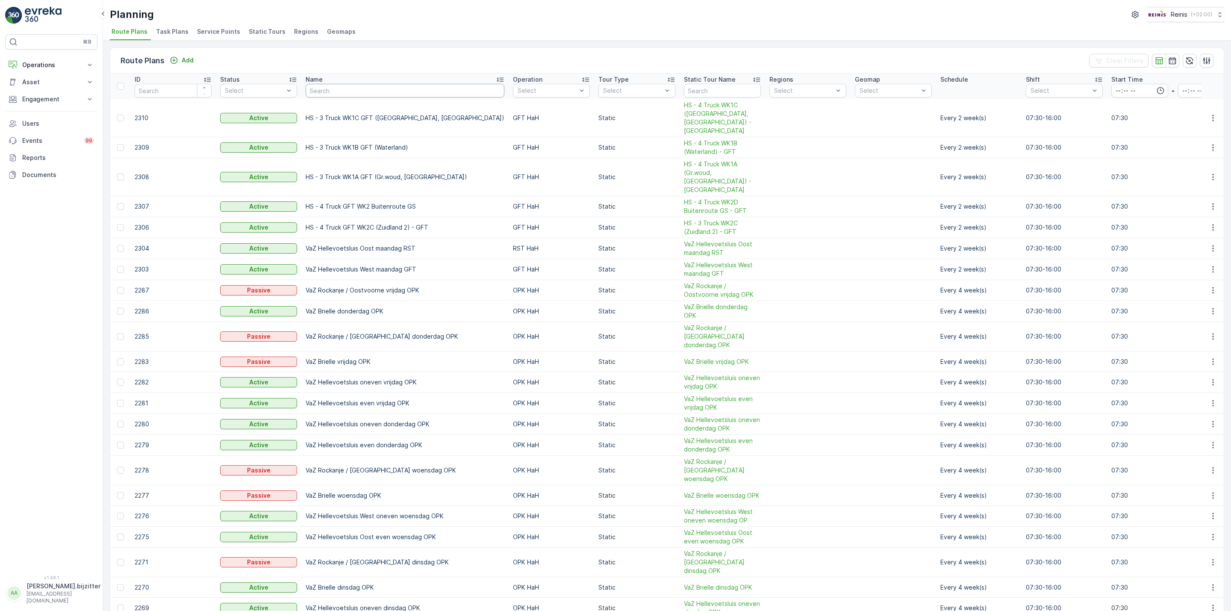
click at [349, 91] on input "text" at bounding box center [405, 91] width 199 height 14
paste input "VaZ Hellevoetsluis West donderdag RST Assist"
type input "VaZ Hellevoetsluis West donderdag RST Assist"
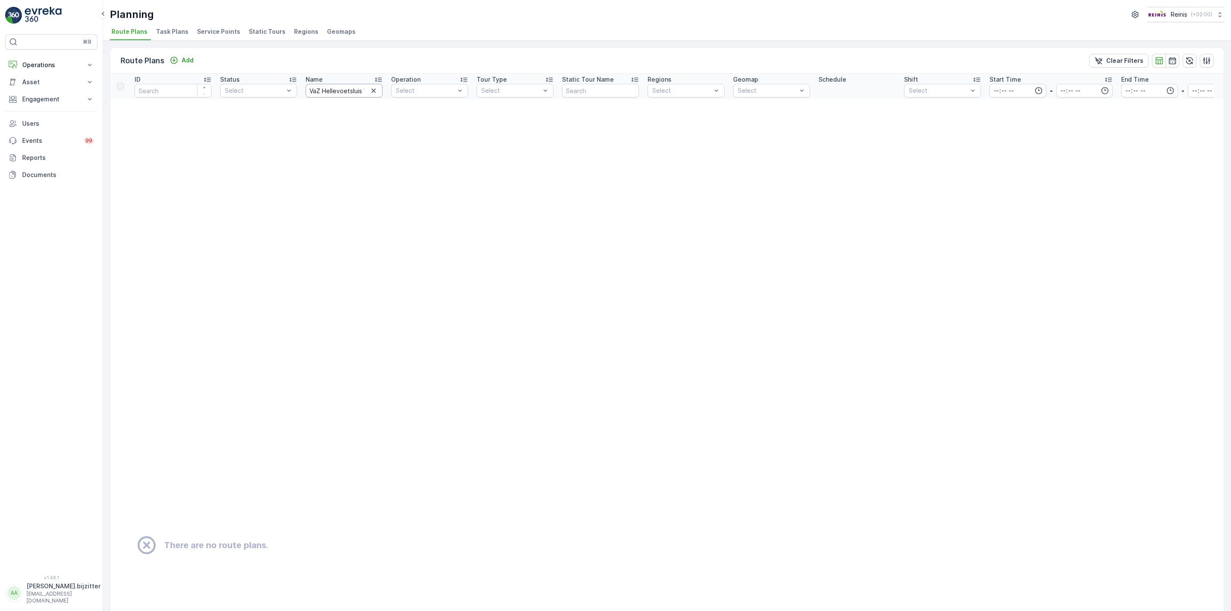
click at [359, 91] on input "VaZ Hellevoetsluis West donderdag RST Assist" at bounding box center [344, 91] width 77 height 14
type input "VaZ Hellevoetsluis West donderdag RST"
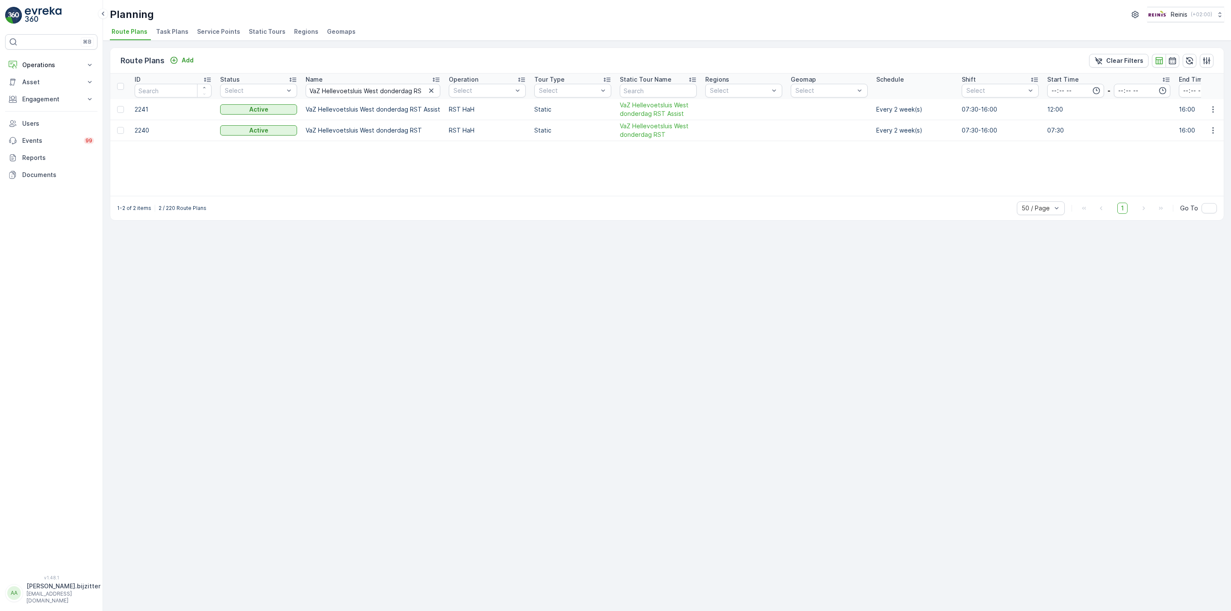
click at [299, 297] on div "Route Plans Add Clear Filters ID Status Select Name VaZ Hellevoetsluis West don…" at bounding box center [667, 326] width 1128 height 570
click at [140, 112] on td "2241" at bounding box center [172, 109] width 85 height 21
copy td "2241"
click at [256, 317] on div "Route Plans Add Clear Filters ID Status Select Name VaZ Hellevoetsluis West don…" at bounding box center [667, 326] width 1128 height 570
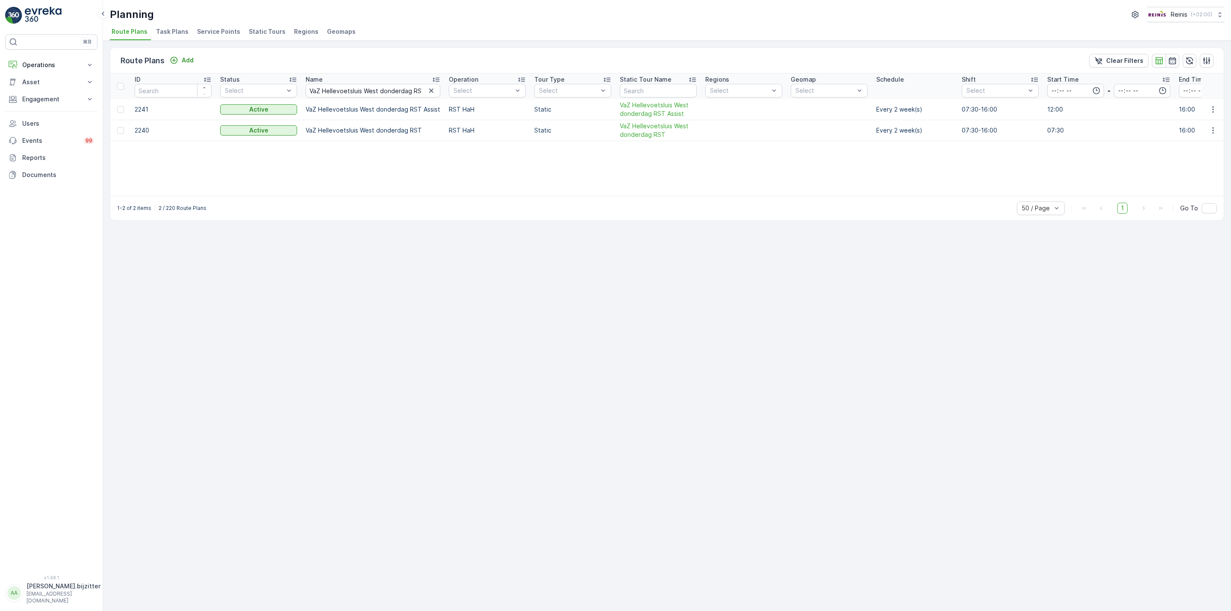
click at [317, 265] on div "Route Plans Add Clear Filters ID Status Select Name VaZ Hellevoetsluis West don…" at bounding box center [667, 326] width 1128 height 570
click at [332, 235] on div "Route Plans Add Clear Filters ID Status Select Name VaZ Hellevoetsluis West don…" at bounding box center [667, 326] width 1128 height 570
click at [379, 107] on td "VaZ Hellevoetsluis West donderdag RST Assist" at bounding box center [372, 109] width 143 height 21
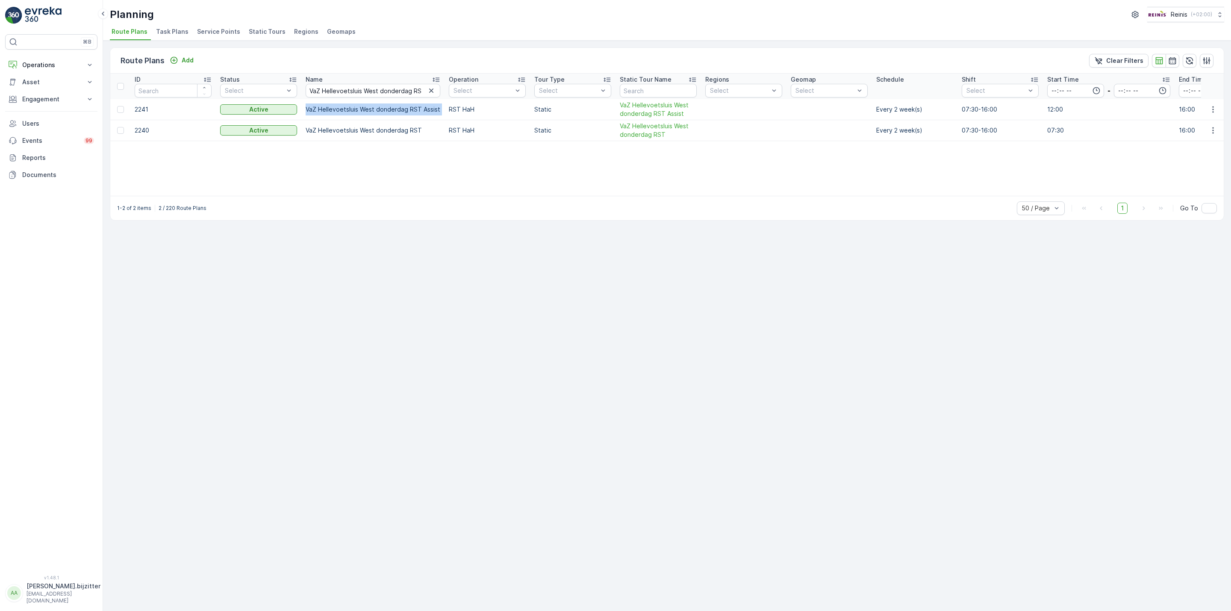
copy td "VaZ Hellevoetsluis West donderdag RST Assist"
click at [221, 312] on div "Route Plans Add Clear Filters ID Status Select Name VaZ Hellevoetsluis West don…" at bounding box center [667, 326] width 1128 height 570
click at [383, 92] on input "VaZ Hellevoetsluis West donderdag RST" at bounding box center [373, 91] width 135 height 14
click at [382, 92] on input "VaZ Hellevoetsluis West donderdag RST" at bounding box center [373, 91] width 135 height 14
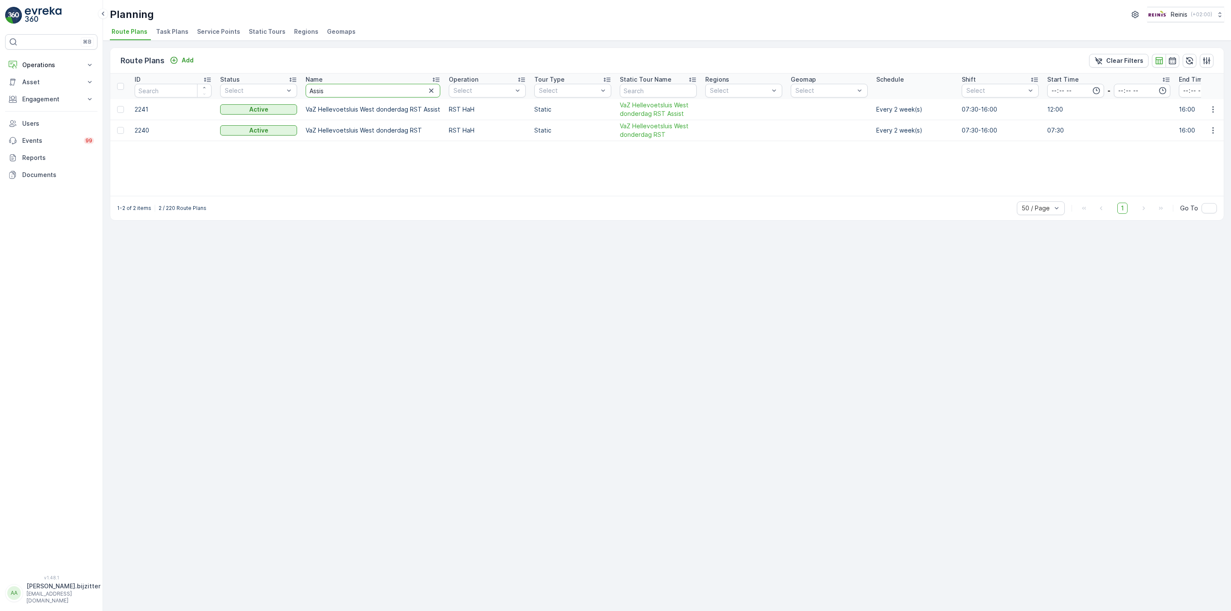
type input "Assist"
click at [381, 93] on input "Assist" at bounding box center [373, 91] width 135 height 14
click at [361, 246] on div "Route Plans Add Clear Filters ID Status Select Name Assist Operation Select Tou…" at bounding box center [667, 326] width 1128 height 570
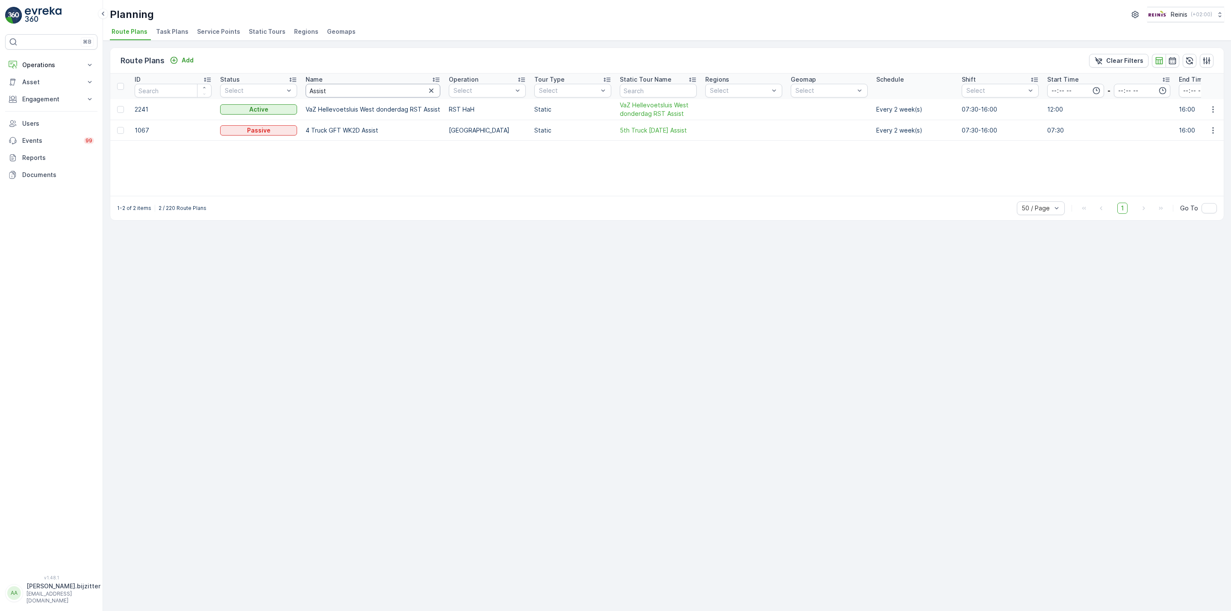
click at [353, 96] on input "Assist" at bounding box center [373, 91] width 135 height 14
click at [300, 31] on span "Regions" at bounding box center [306, 31] width 24 height 9
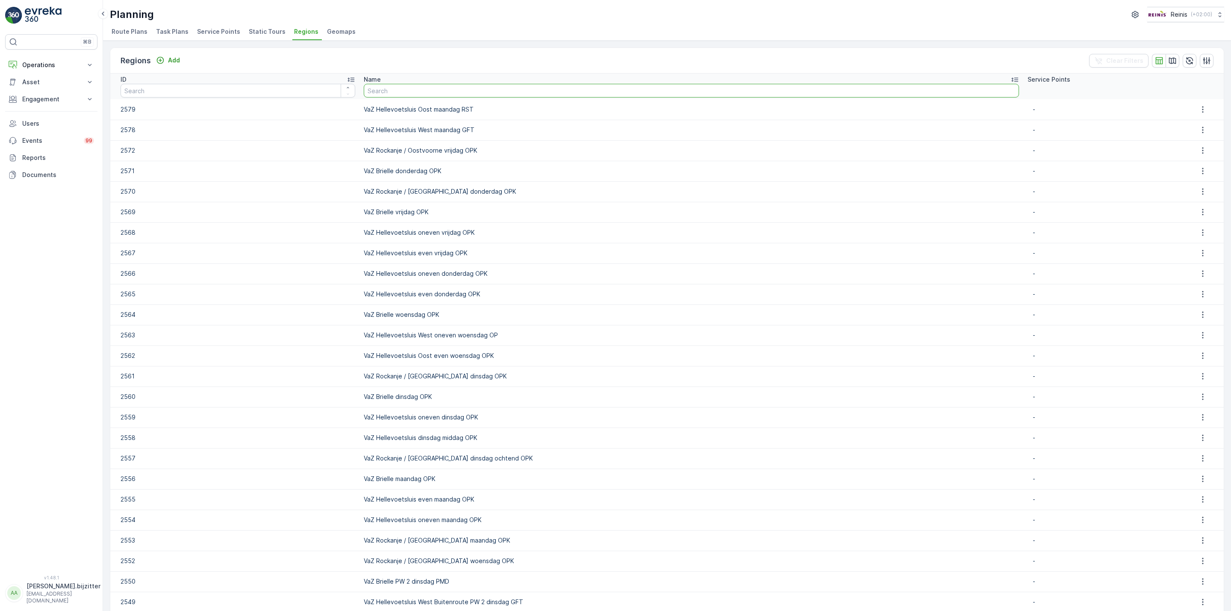
click at [476, 92] on input "text" at bounding box center [691, 91] width 655 height 14
paste input "VaZ Hellevoetsluis West donderdag RST Assist"
type input "VaZ Hellevoetsluis West donderdag RST Assist"
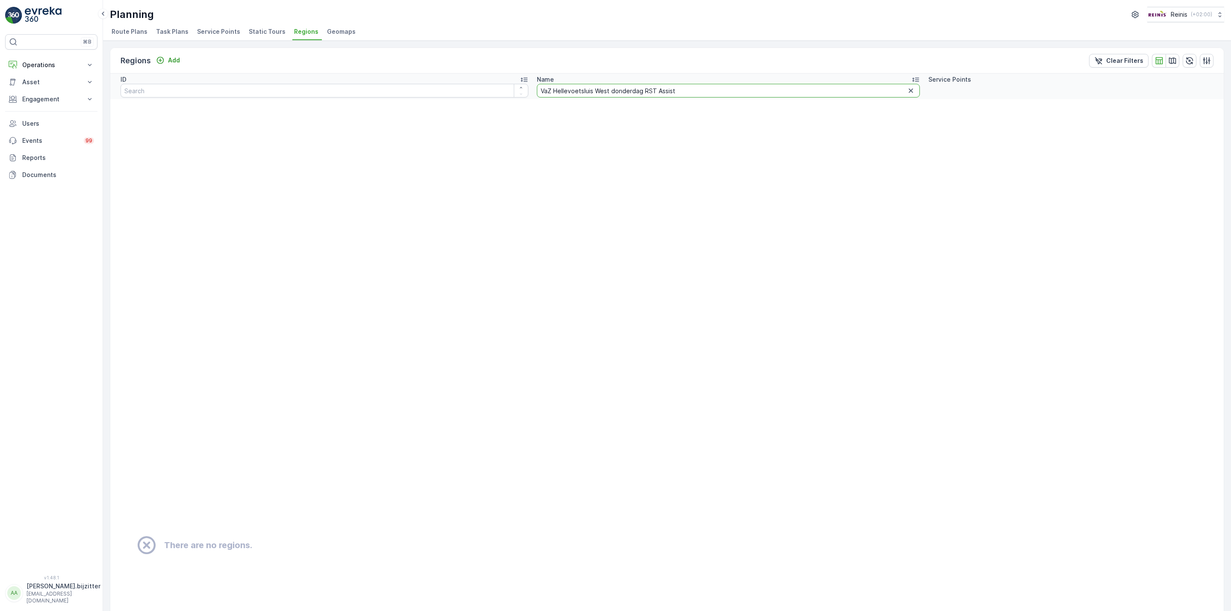
drag, startPoint x: 644, startPoint y: 91, endPoint x: 487, endPoint y: 99, distance: 157.1
click at [490, 99] on table "ID Name VaZ Hellevoetsluis West donderdag RST Assist Service Points There are n…" at bounding box center [666, 533] width 1113 height 918
type input "Assist"
click at [566, 90] on input "Assist" at bounding box center [728, 91] width 383 height 14
type input "Assist"
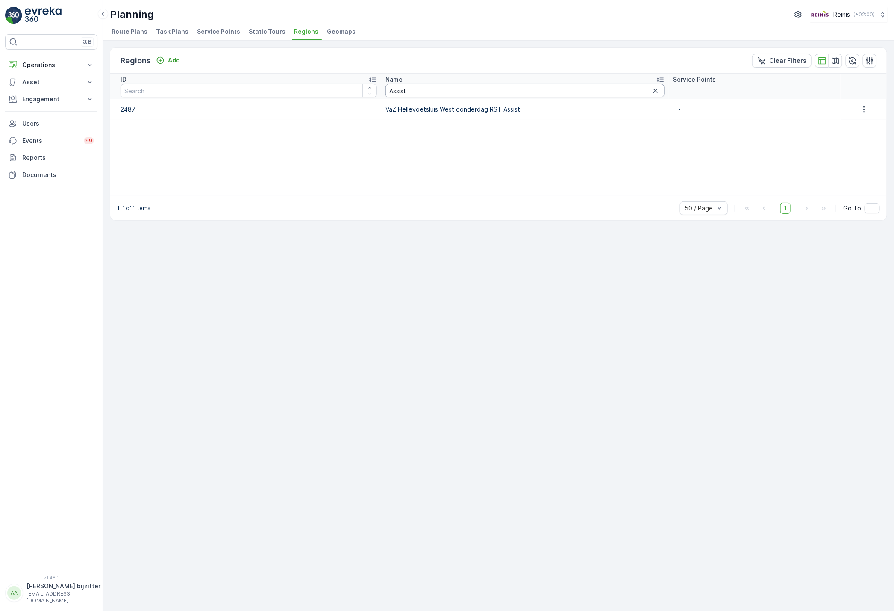
click at [455, 92] on input "Assist" at bounding box center [525, 91] width 279 height 14
click at [431, 109] on td "VaZ Hellevoetsluis West donderdag RST Assist" at bounding box center [525, 109] width 288 height 21
copy td "VaZ Hellevoetsluis West donderdag RST Assist"
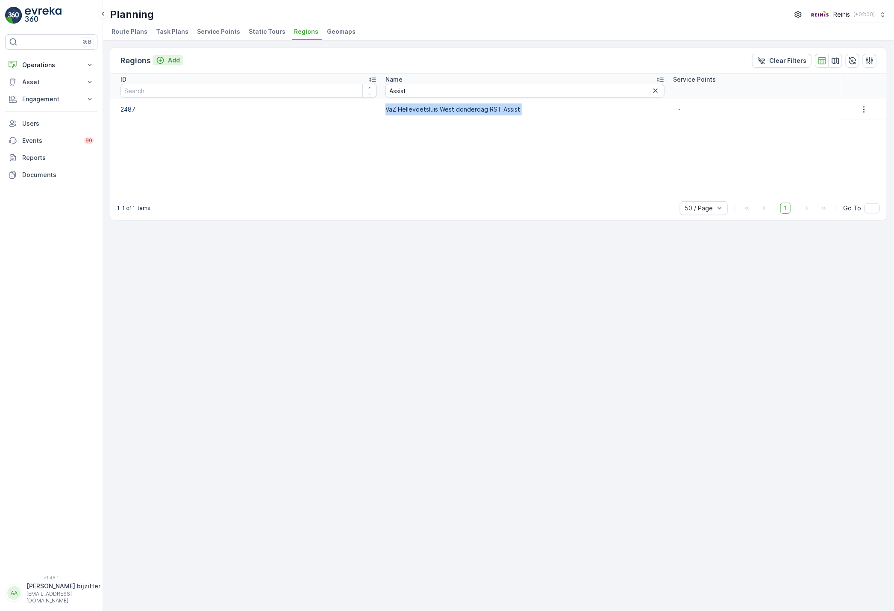
click at [168, 60] on p "Add" at bounding box center [174, 60] width 12 height 9
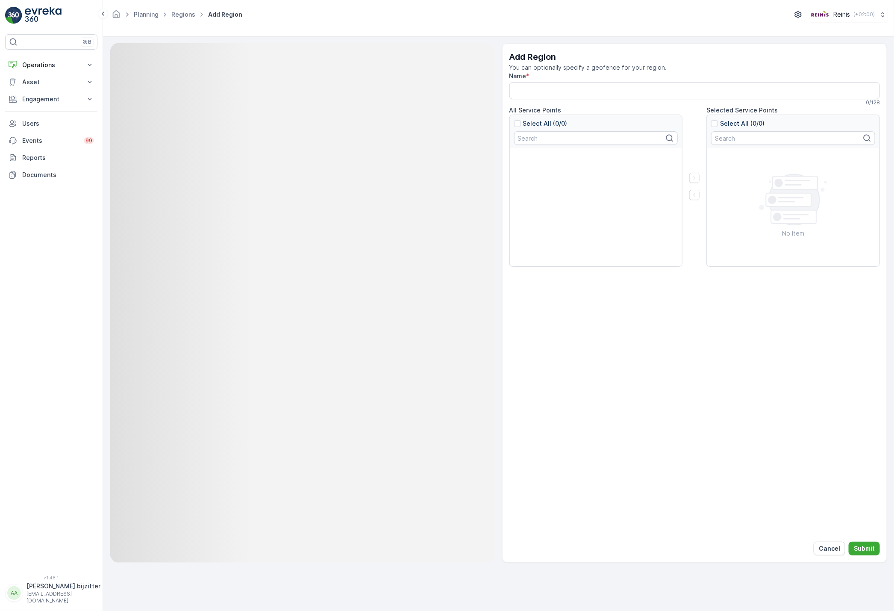
click at [612, 97] on input "Name" at bounding box center [694, 90] width 371 height 17
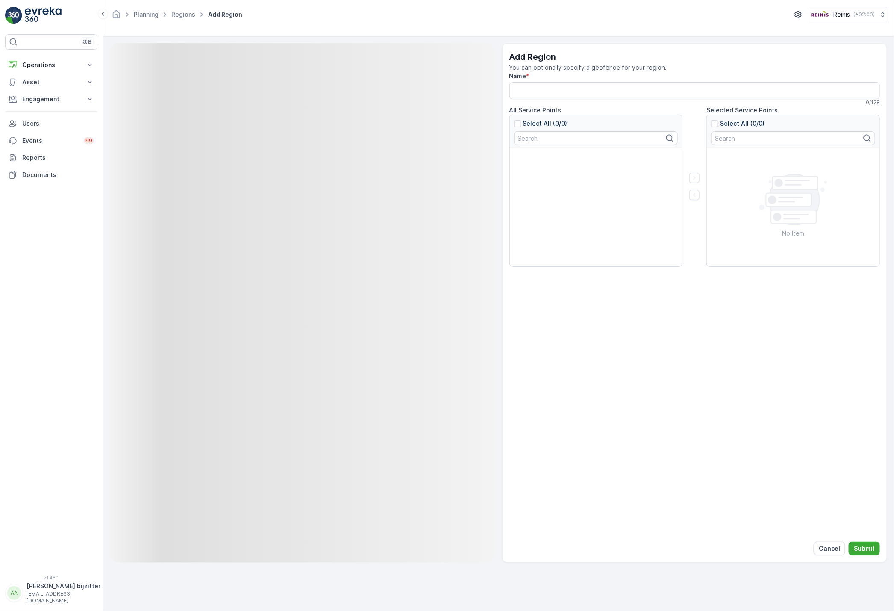
click at [576, 92] on input "Name" at bounding box center [694, 90] width 371 height 17
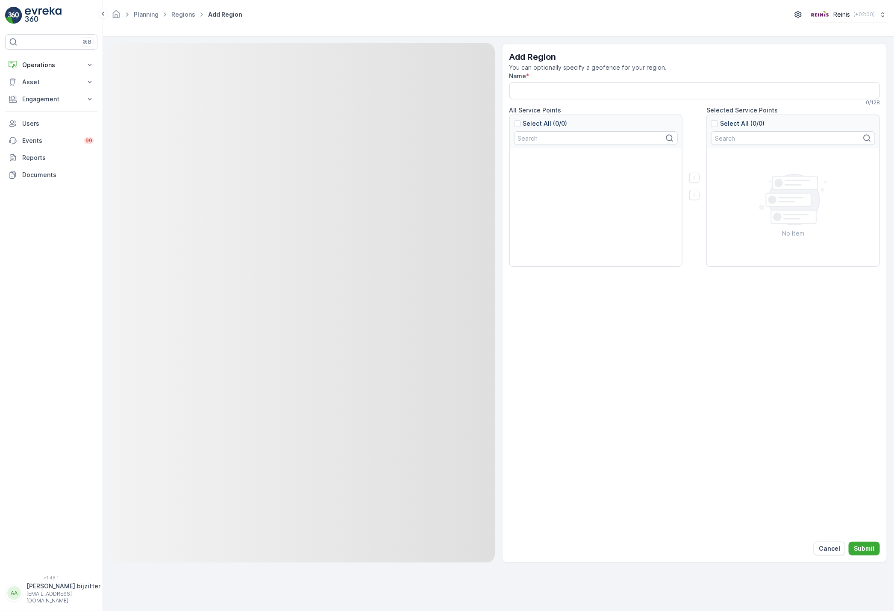
click at [576, 92] on input "Name" at bounding box center [694, 90] width 371 height 17
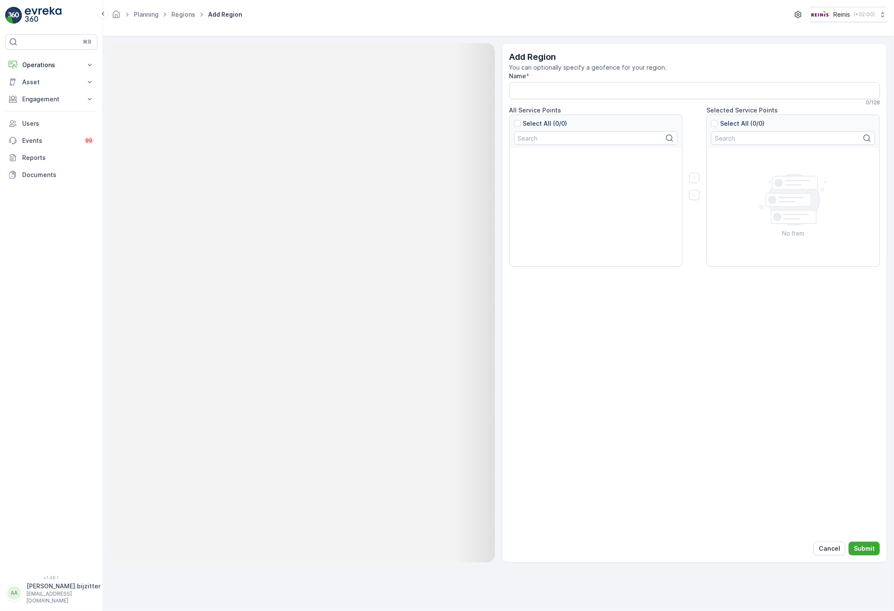
click at [576, 92] on input "Name" at bounding box center [694, 90] width 371 height 17
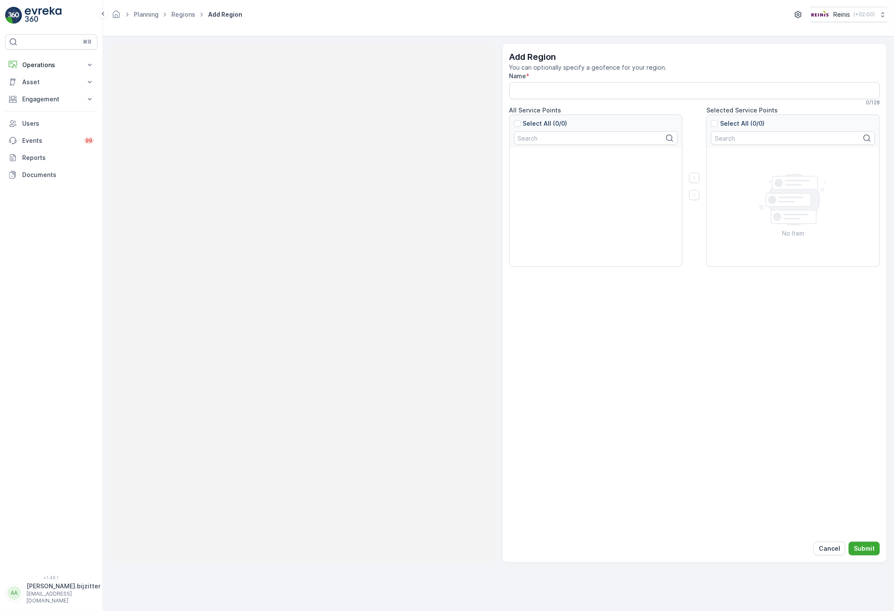
click at [576, 92] on input "Name" at bounding box center [694, 90] width 371 height 17
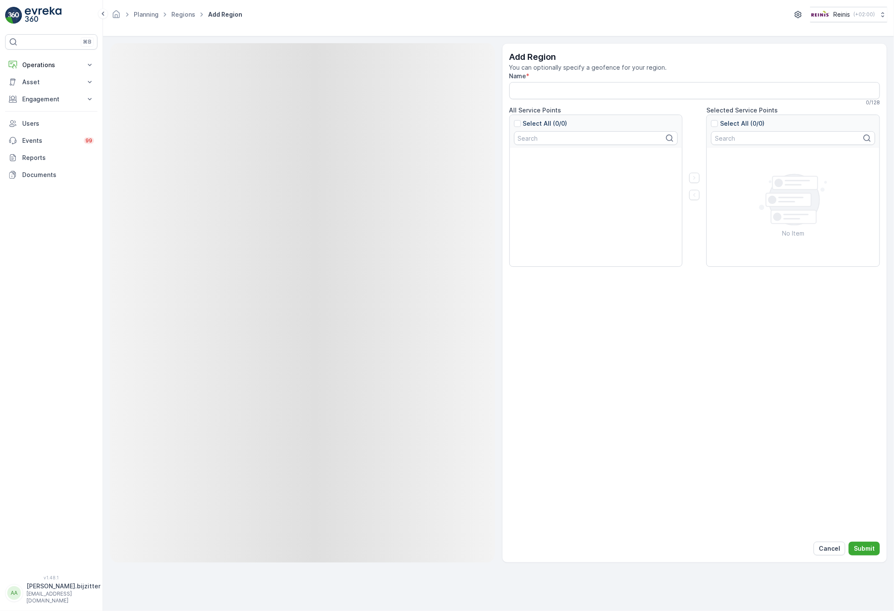
click at [594, 98] on input "Name" at bounding box center [694, 90] width 371 height 17
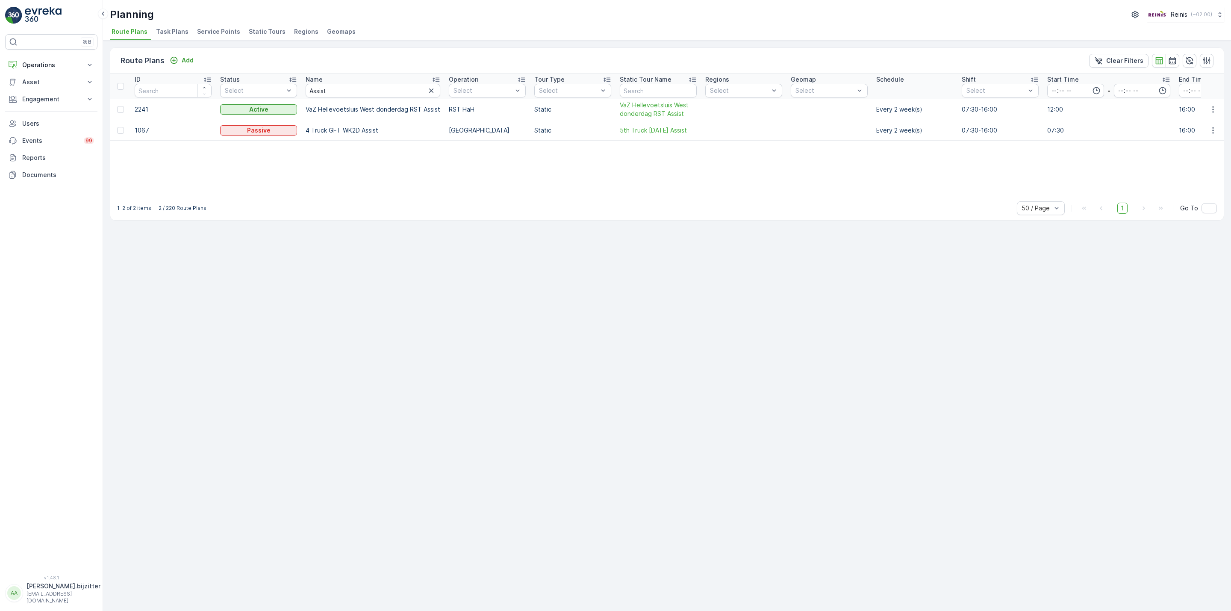
click at [359, 404] on div "Route Plans Add Clear Filters ID Status Select Name Assist Operation Select Tou…" at bounding box center [667, 326] width 1128 height 570
click at [189, 62] on p "Add" at bounding box center [188, 60] width 12 height 9
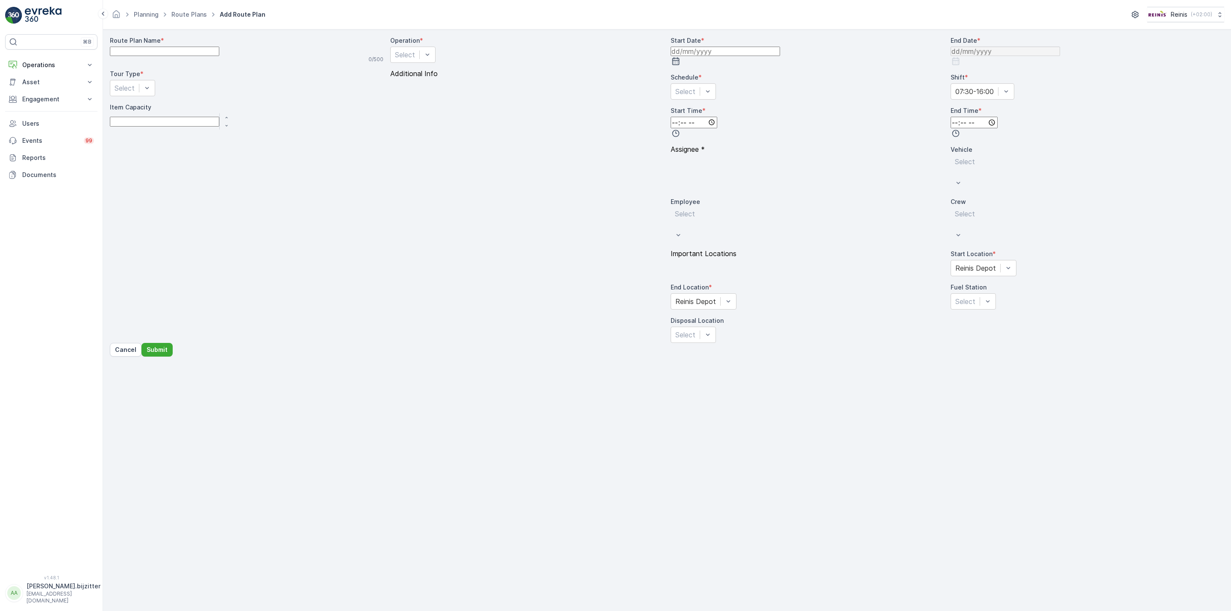
click at [197, 56] on Name "Route Plan Name" at bounding box center [164, 51] width 109 height 9
paste Name "VaZ Hellevoetsluis West vrijdag RST Assist"
type Name "VaZ Hellevoetsluis West vrijdag RST Assist"
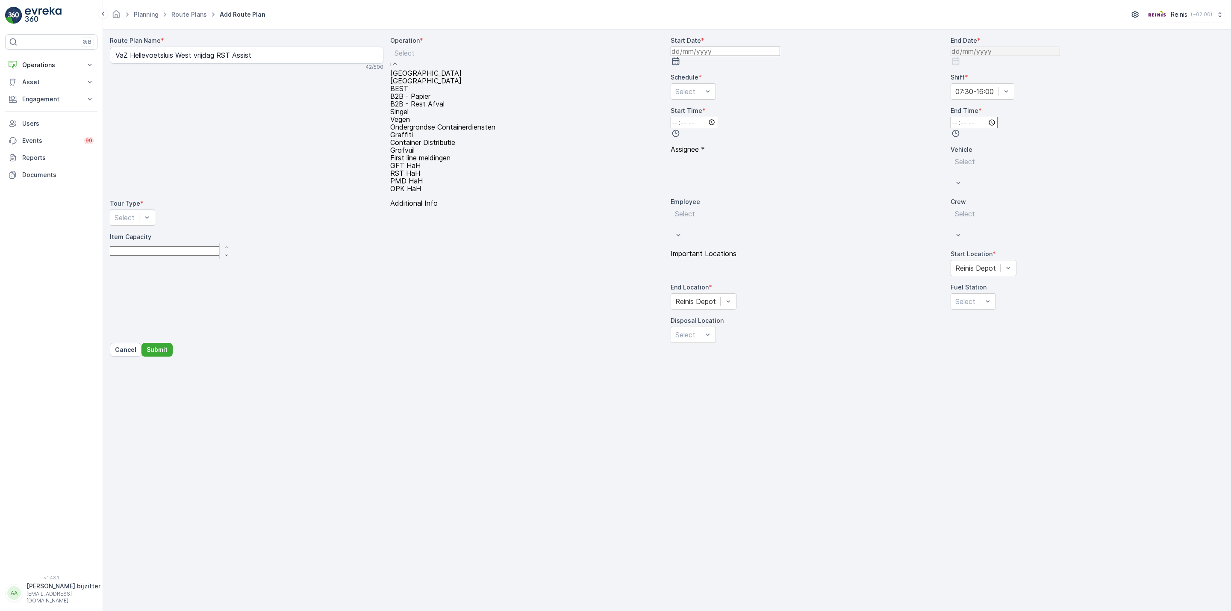
click at [433, 58] on div at bounding box center [443, 52] width 97 height 9
click at [415, 169] on span "RST HaH" at bounding box center [405, 173] width 30 height 9
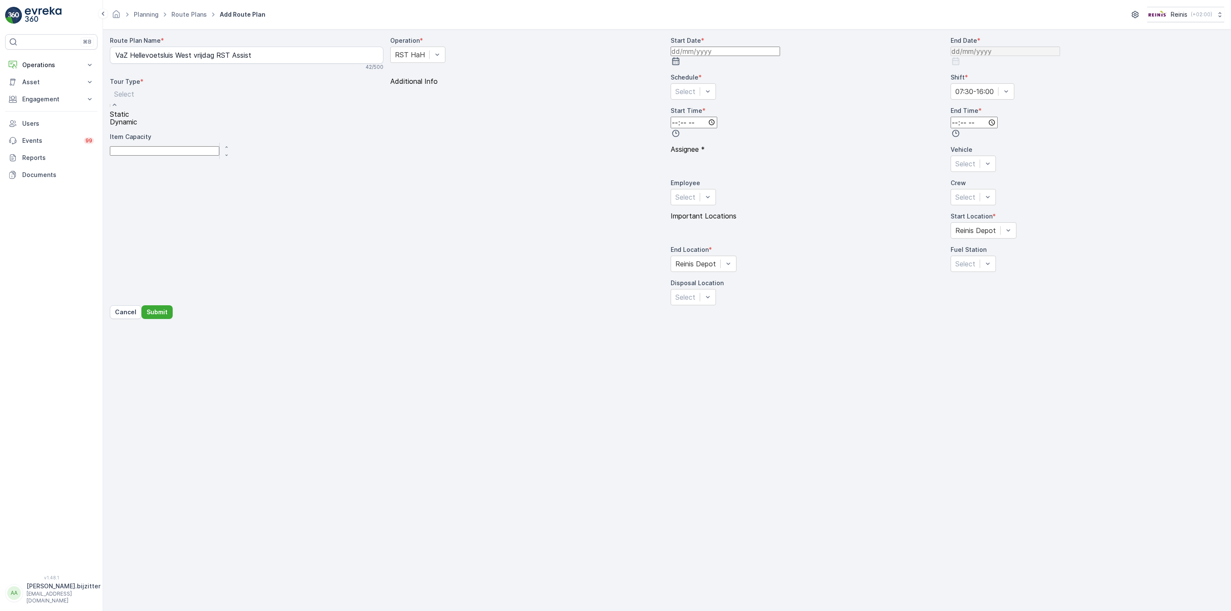
click at [134, 99] on div at bounding box center [124, 93] width 20 height 9
click at [138, 118] on div "Static" at bounding box center [124, 114] width 29 height 8
click at [741, 56] on input at bounding box center [725, 51] width 109 height 9
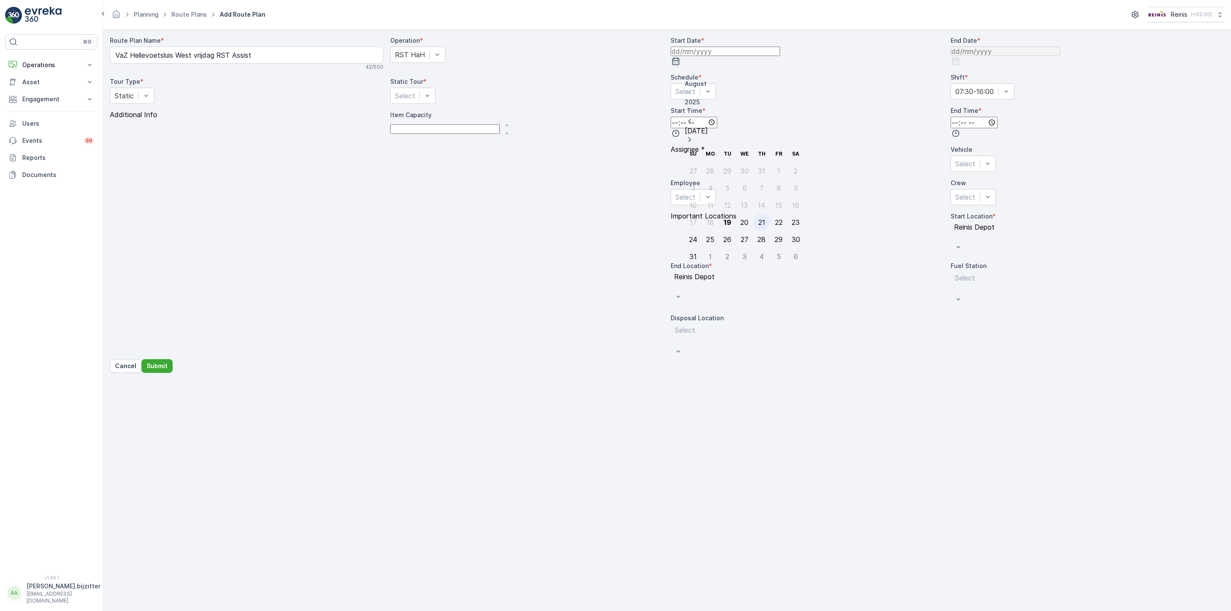
click at [758, 218] on div "21" at bounding box center [761, 222] width 7 height 8
type input "[DATE]"
click at [981, 56] on input at bounding box center [1005, 51] width 109 height 9
click at [967, 135] on icon "button" at bounding box center [963, 139] width 9 height 9
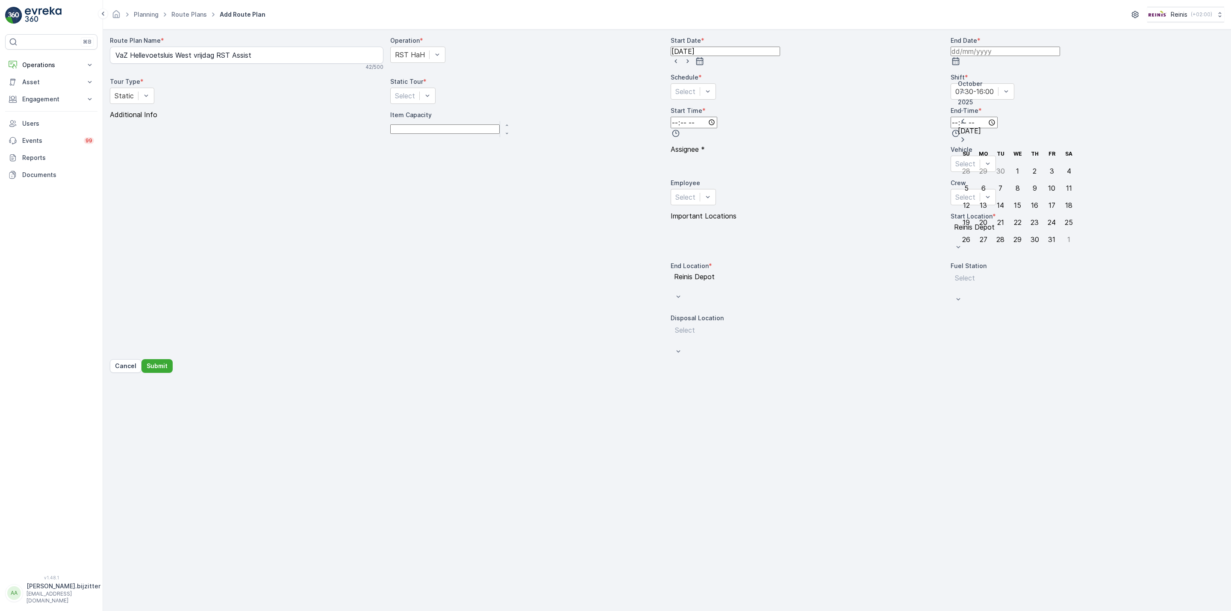
click at [967, 135] on icon "button" at bounding box center [963, 139] width 9 height 9
click at [964, 137] on icon "button" at bounding box center [962, 139] width 3 height 5
click at [966, 106] on icon at bounding box center [962, 110] width 9 height 9
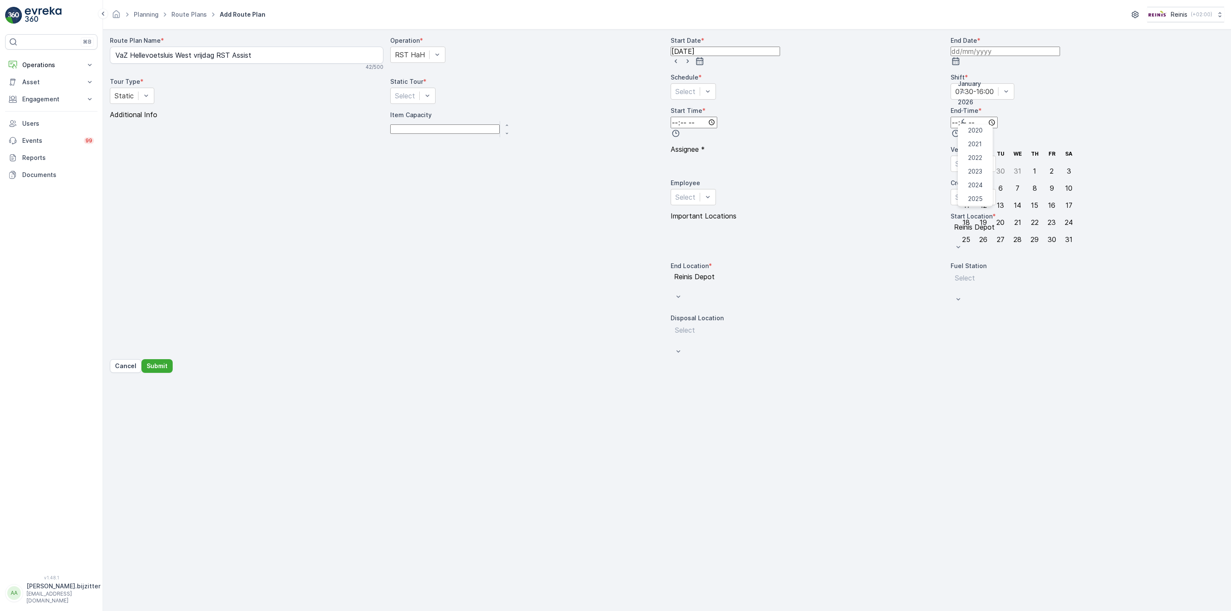
click at [983, 208] on span "2026" at bounding box center [975, 212] width 15 height 9
click at [966, 88] on icon at bounding box center [962, 92] width 9 height 9
click at [989, 196] on span "December" at bounding box center [983, 200] width 30 height 9
click at [1031, 236] on div "31" at bounding box center [1034, 240] width 7 height 8
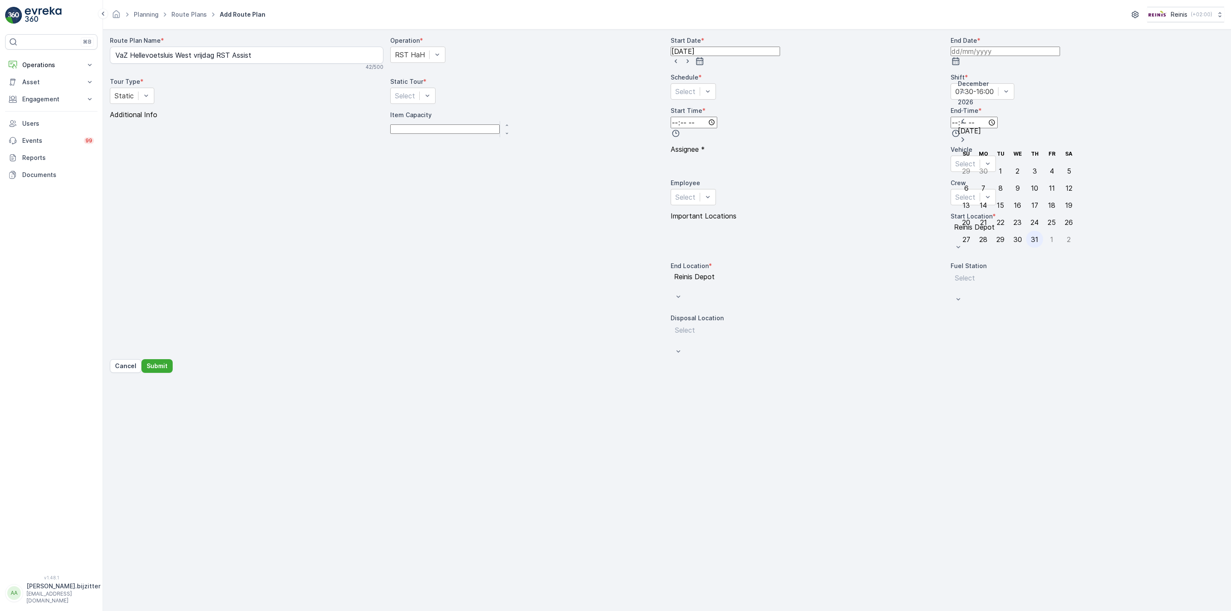
type input "[DATE]"
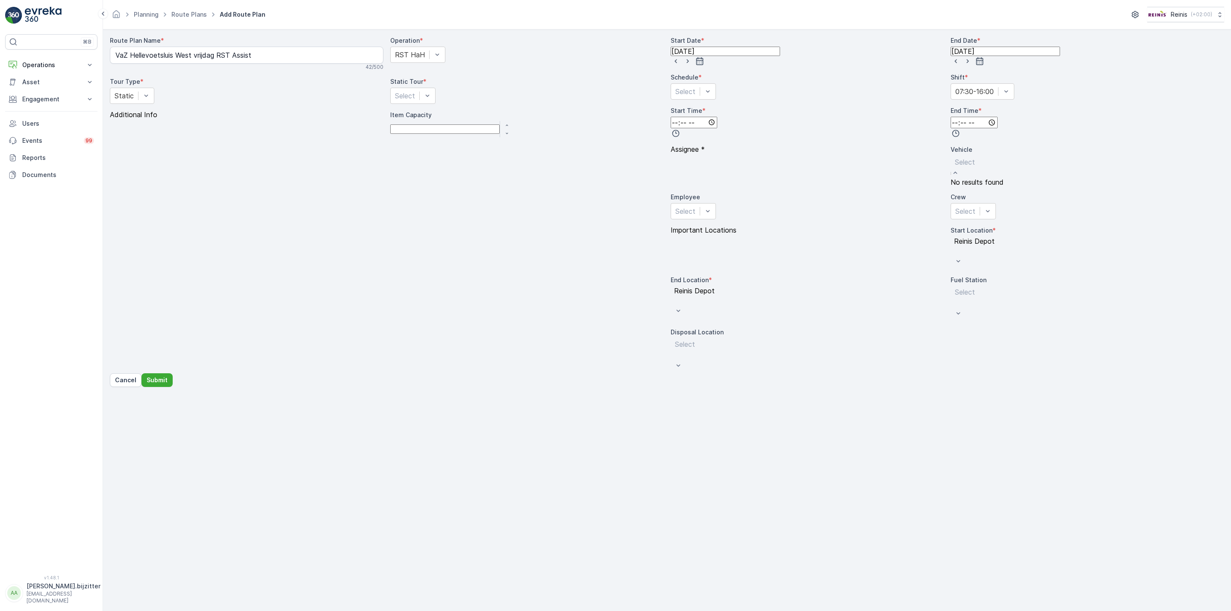
click at [955, 167] on div at bounding box center [977, 161] width 44 height 9
click at [955, 167] on p "Select" at bounding box center [977, 162] width 44 height 10
click at [695, 199] on div at bounding box center [685, 203] width 20 height 9
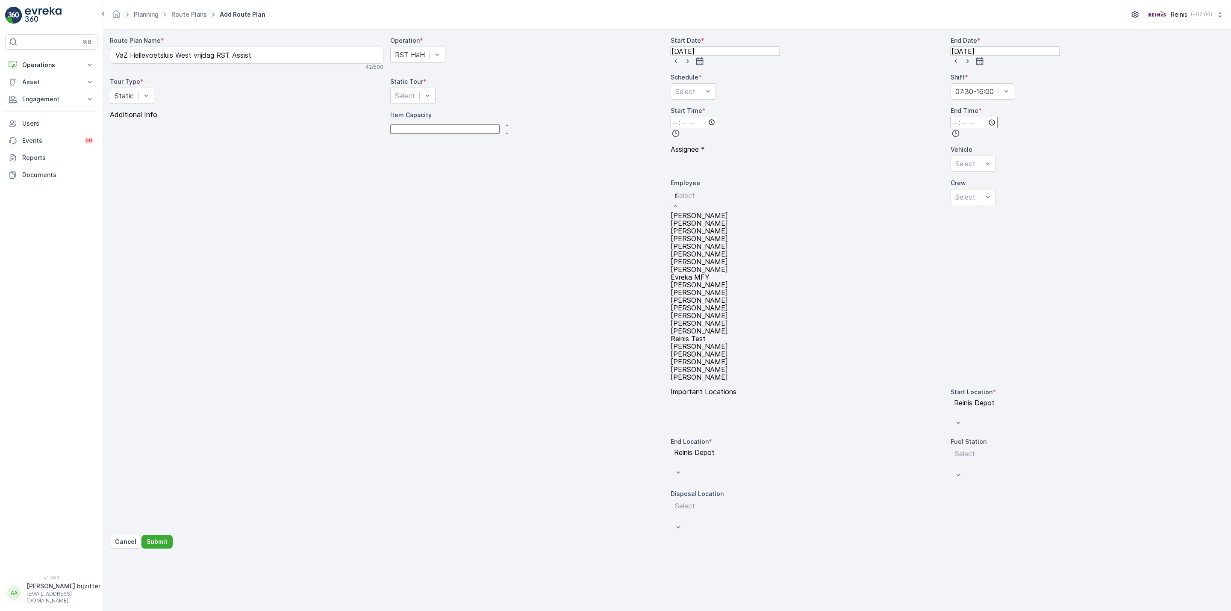
type input "re"
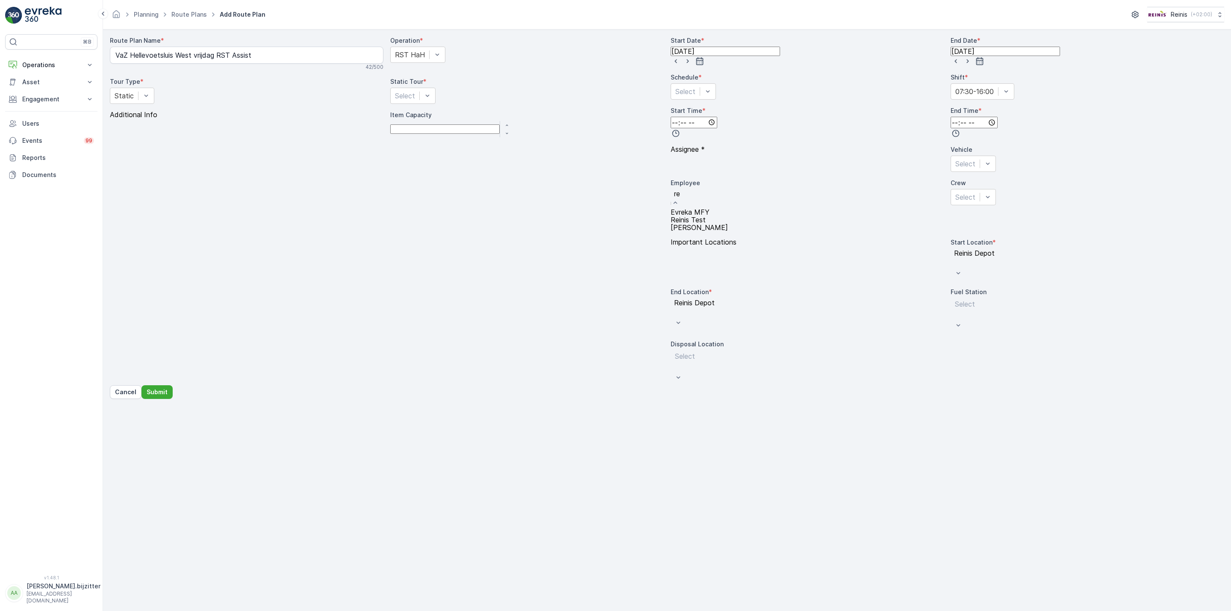
click at [785, 216] on div "Reinis Test" at bounding box center [728, 220] width 115 height 8
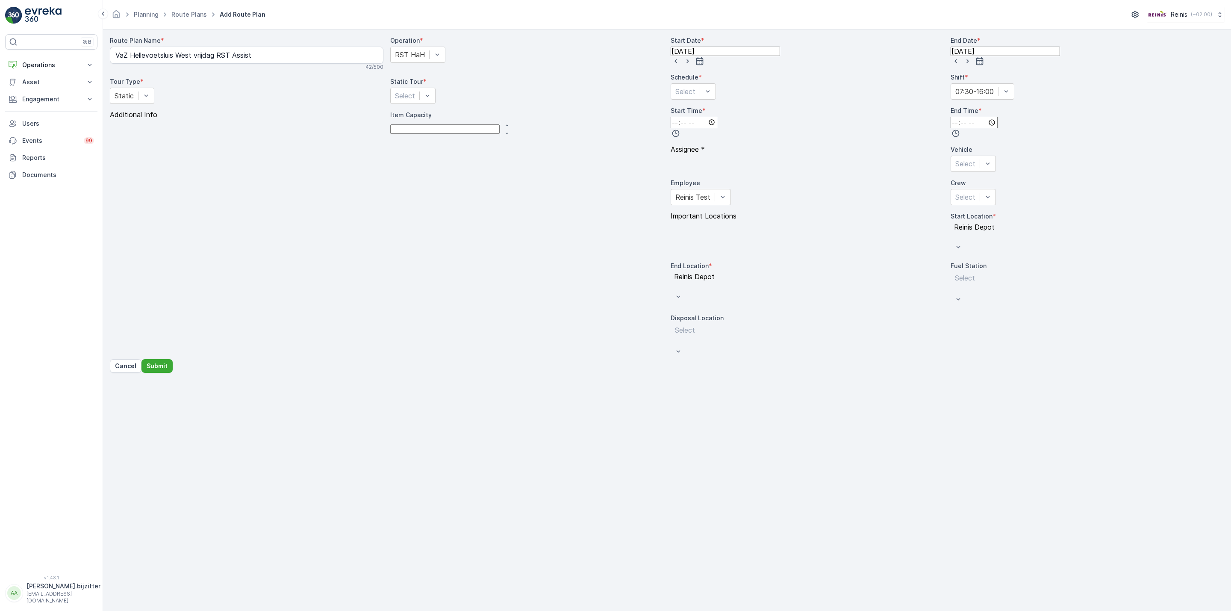
click at [951, 255] on div "Reinis Depot" at bounding box center [1008, 238] width 115 height 32
click at [955, 200] on div at bounding box center [977, 195] width 44 height 9
click at [955, 168] on div at bounding box center [965, 163] width 20 height 9
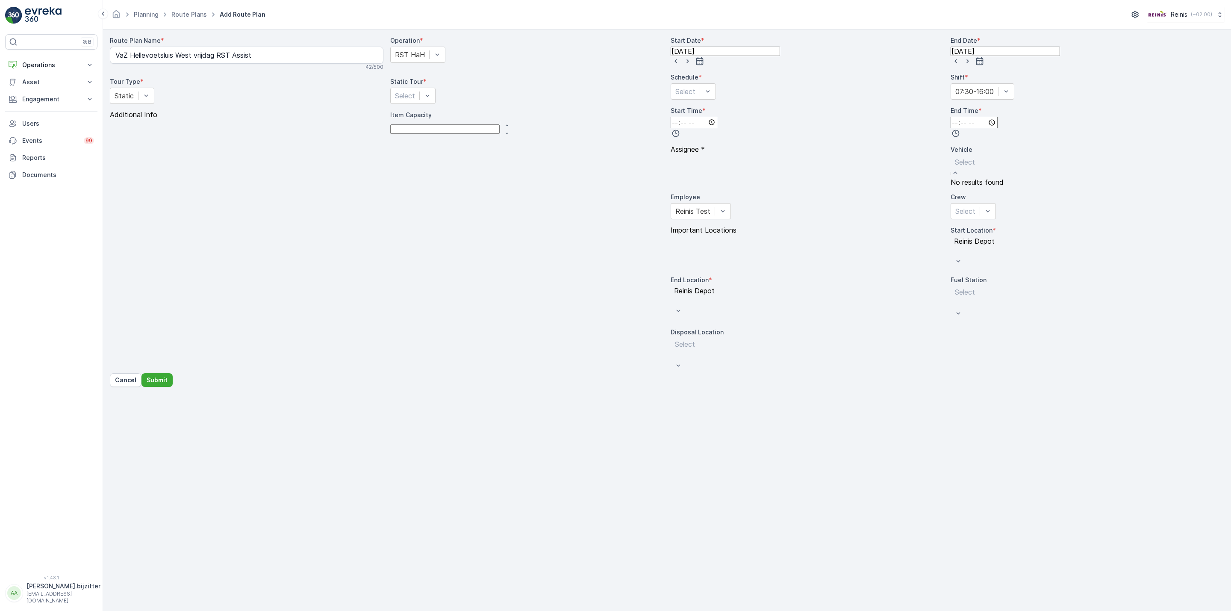
click at [955, 167] on div at bounding box center [977, 161] width 44 height 9
click at [769, 360] on div "Start Date * 21.08.2025 End Date * 31.12.2026 Schedule * Select Shift * 07:30-1…" at bounding box center [948, 200] width 554 height 329
drag, startPoint x: 775, startPoint y: 358, endPoint x: 883, endPoint y: 315, distance: 115.7
click at [782, 356] on div "Start Date * 21.08.2025 End Date * 31.12.2026 Schedule * Select Shift * 07:30-1…" at bounding box center [948, 197] width 554 height 323
click at [1026, 285] on div "Start Date * 21.08.2025 End Date * 31.12.2026 Schedule * Select Shift * 07:30-1…" at bounding box center [948, 197] width 554 height 323
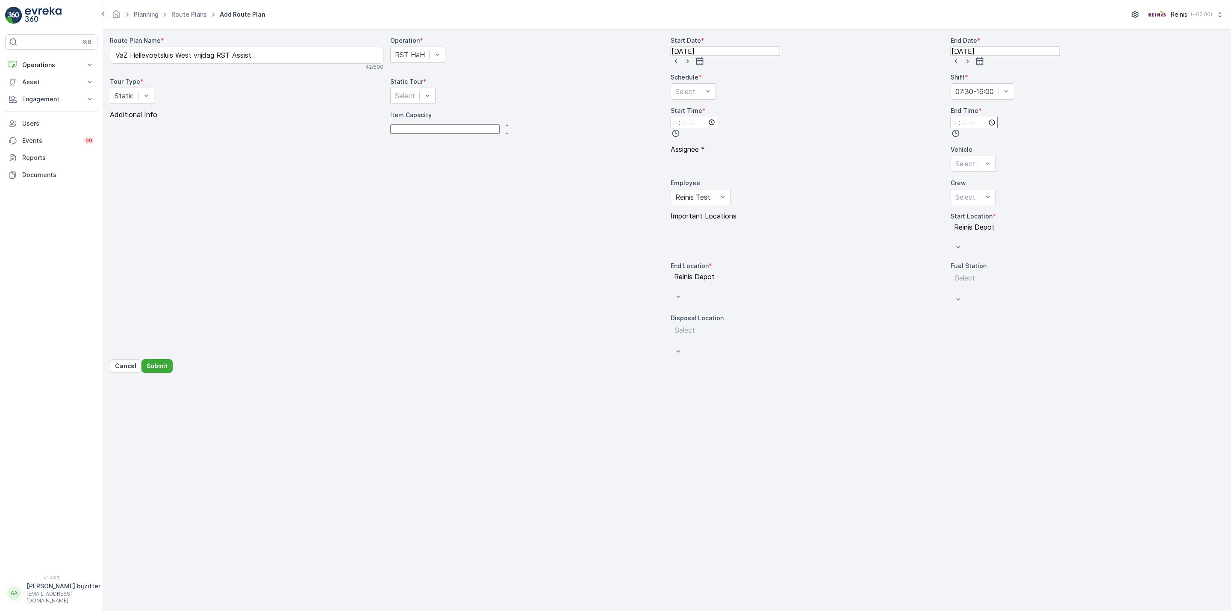
click at [550, 180] on div "Route Plan Name * VaZ Hellevoetsluis West vrijdag RST Assist 42 / 500 Operation…" at bounding box center [387, 197] width 554 height 323
click at [415, 100] on div at bounding box center [405, 95] width 20 height 9
click at [415, 99] on div at bounding box center [405, 93] width 20 height 9
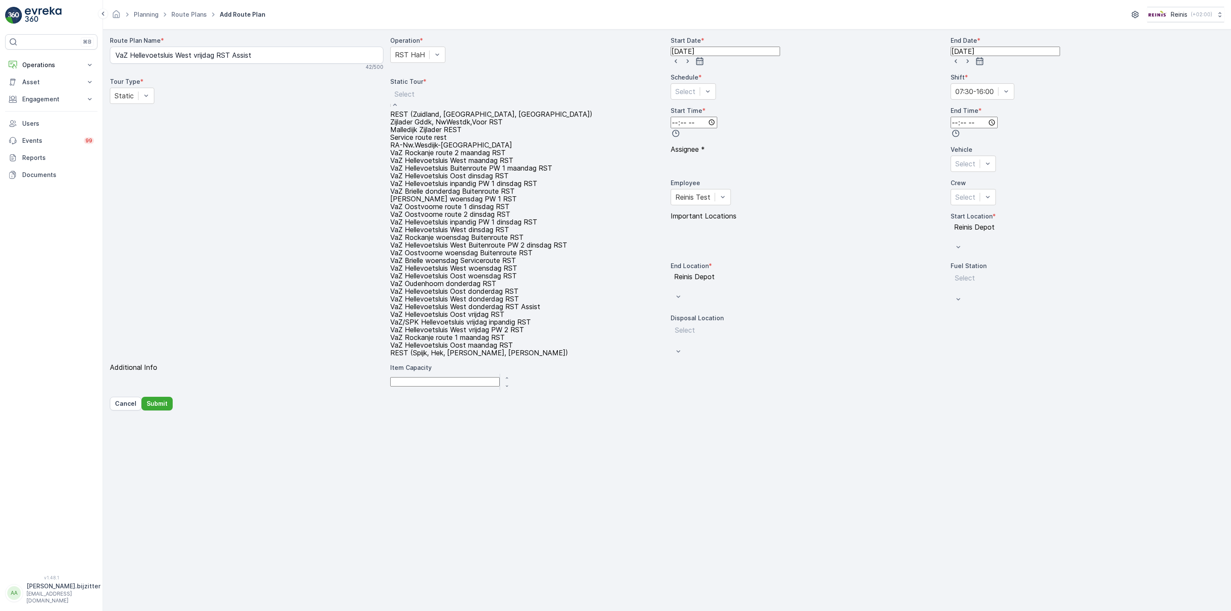
click at [482, 99] on div at bounding box center [492, 93] width 194 height 9
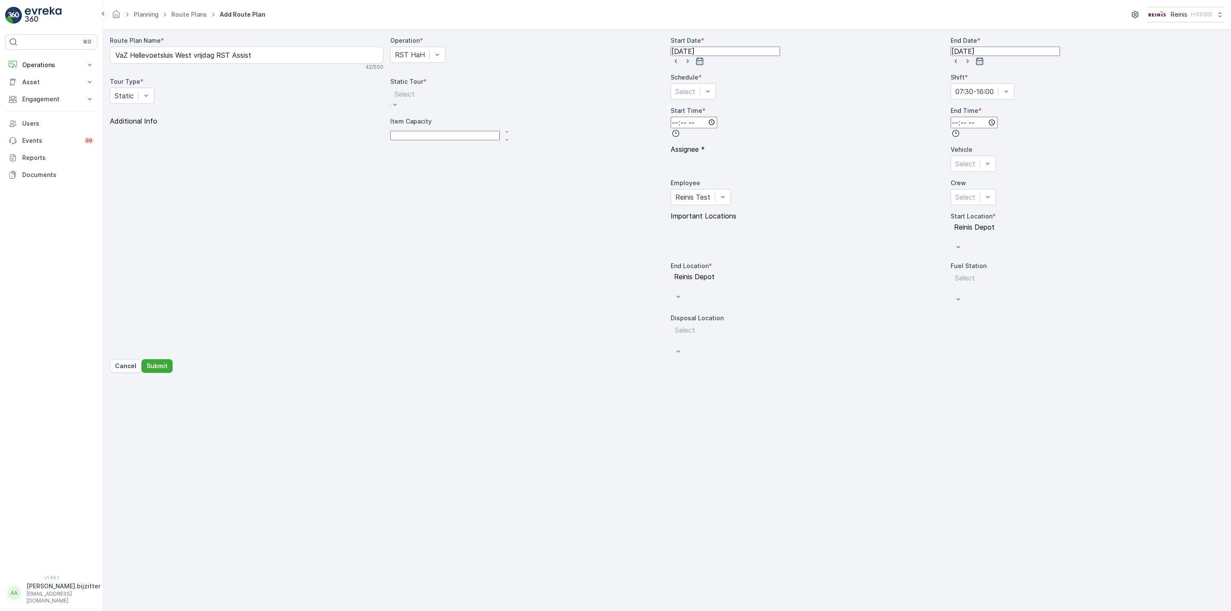
click at [415, 99] on div at bounding box center [405, 93] width 20 height 9
click at [433, 195] on div "Route Plan Name * VaZ Hellevoetsluis West vrijdag RST Assist 42 / 500 Operation…" at bounding box center [387, 197] width 554 height 323
drag, startPoint x: 30, startPoint y: 63, endPoint x: 331, endPoint y: 195, distance: 328.8
click at [409, 244] on div "Route Plan Name * VaZ Hellevoetsluis West vrijdag RST Assist 42 / 500 Operation…" at bounding box center [387, 197] width 554 height 323
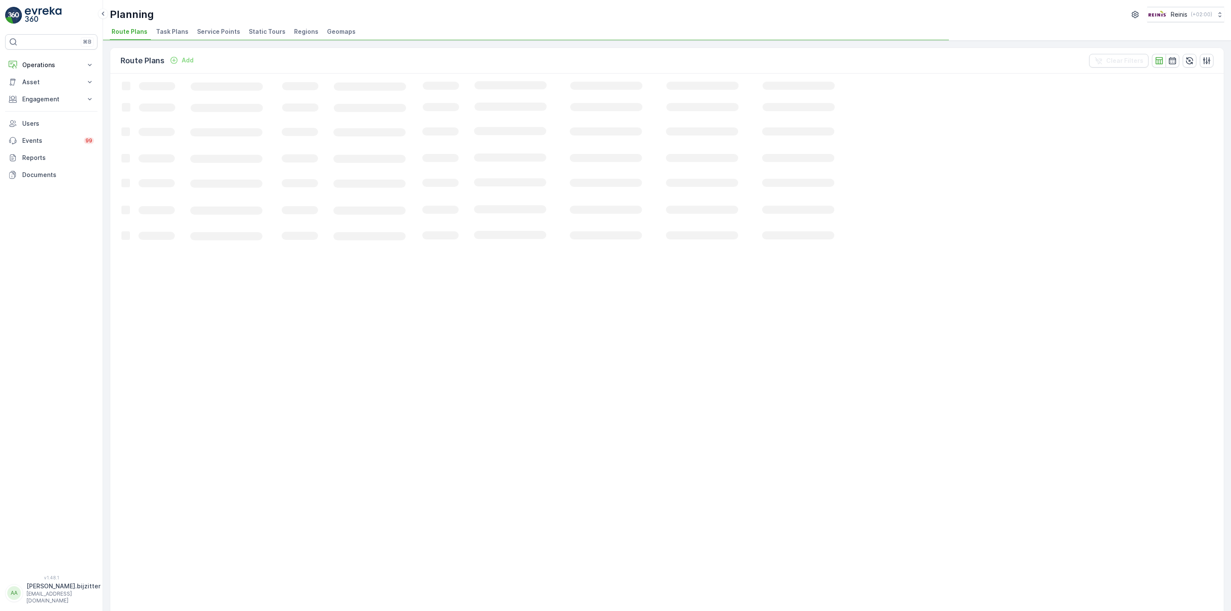
click at [262, 27] on span "Static Tours" at bounding box center [267, 31] width 37 height 9
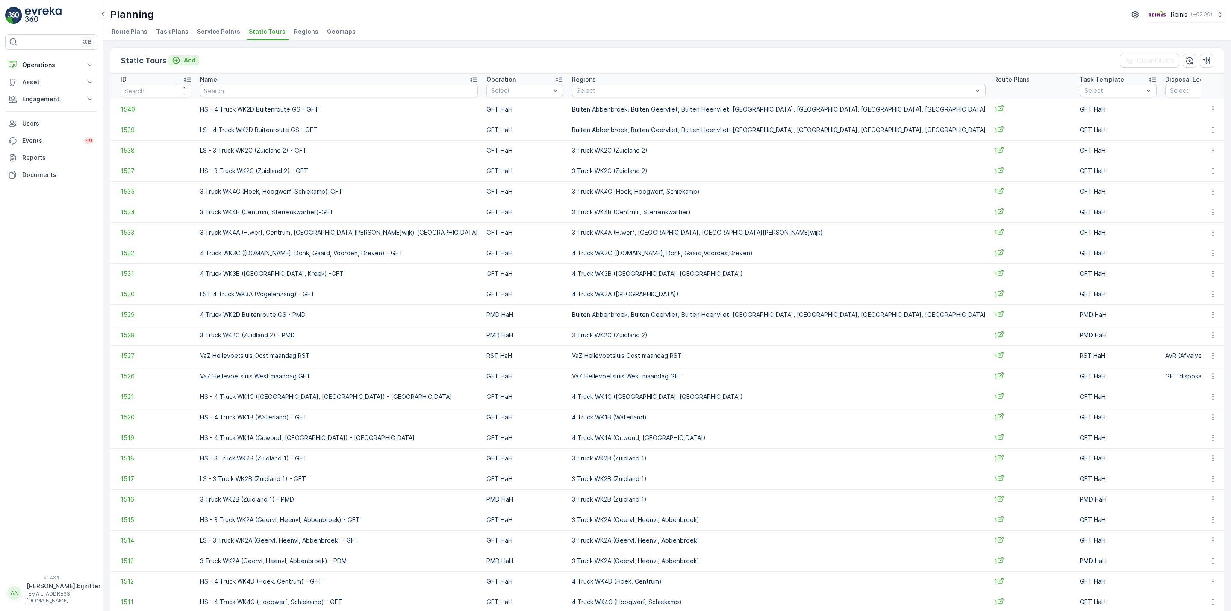
click at [184, 56] on p "Add" at bounding box center [190, 60] width 12 height 9
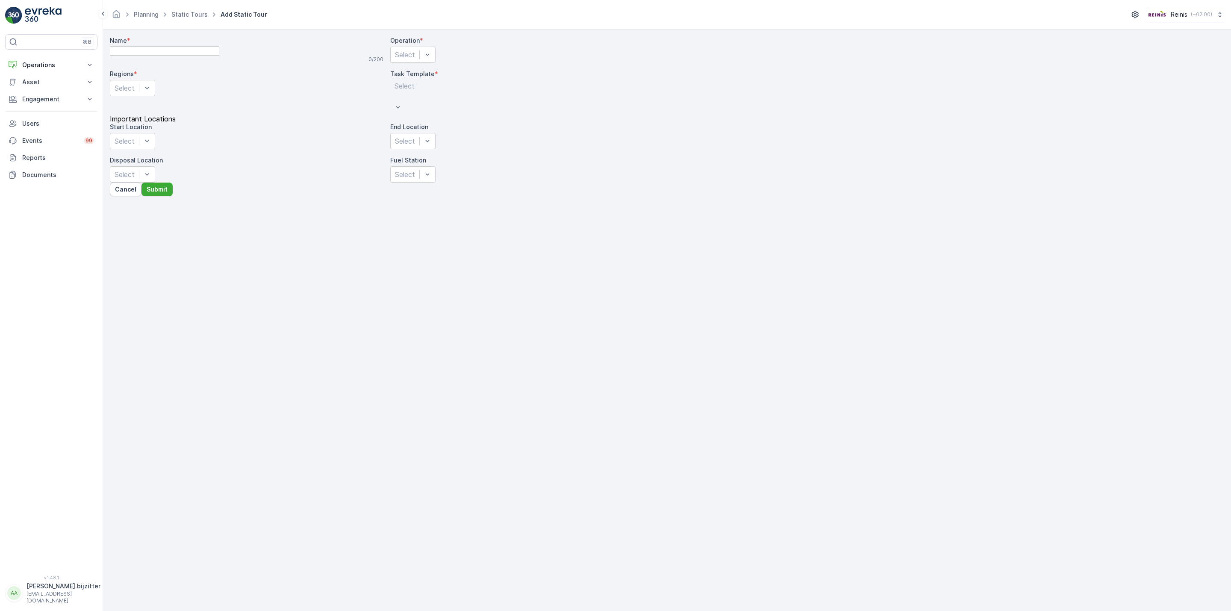
click at [184, 56] on input "Name" at bounding box center [164, 51] width 109 height 9
paste input "VaZ Hellevoetsluis West vrijdag RST Assist"
type input "VaZ Hellevoetsluis West vrijdag RST Assist"
click at [415, 59] on div at bounding box center [405, 54] width 20 height 9
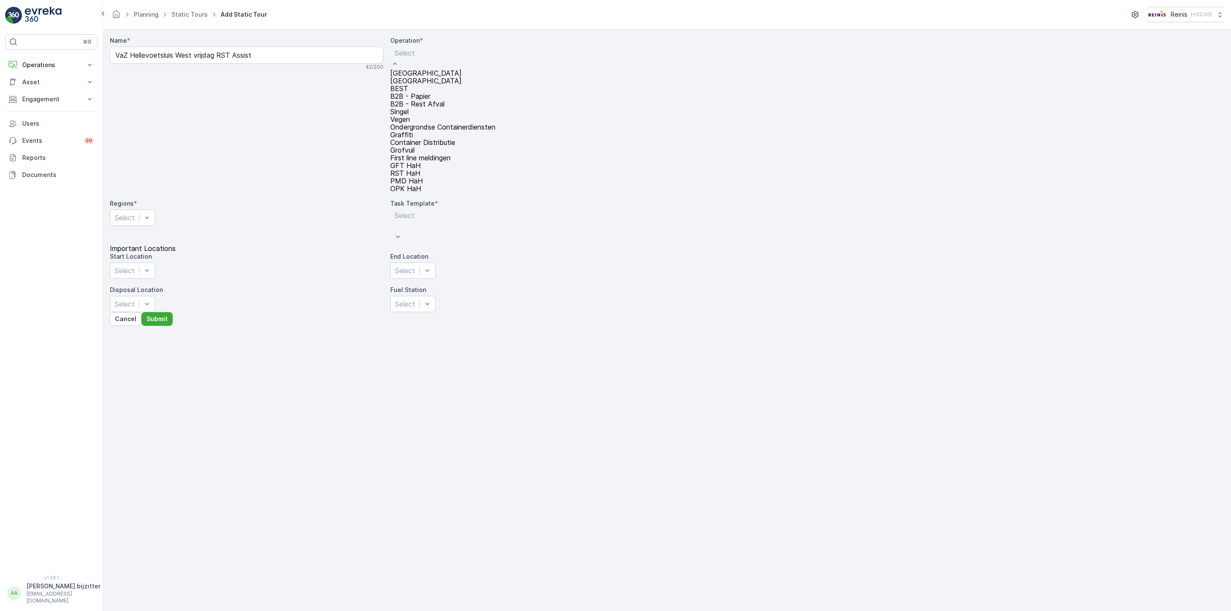
scroll to position [108, 0]
click at [420, 169] on span "RST HaH" at bounding box center [405, 173] width 30 height 9
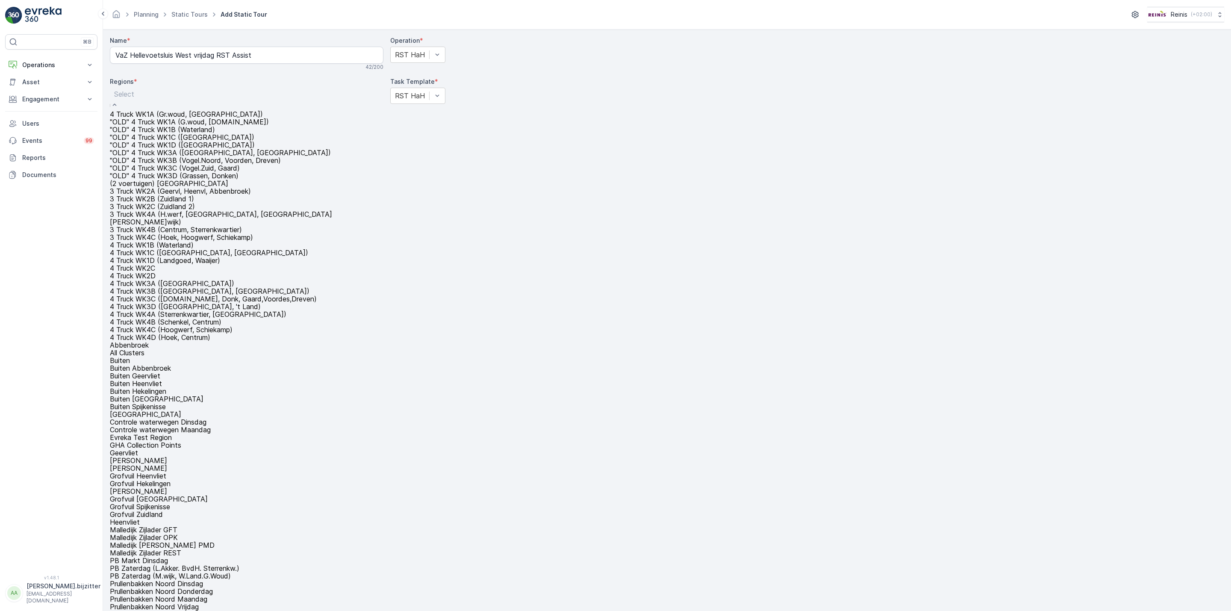
click at [265, 99] on div at bounding box center [246, 93] width 265 height 9
paste input "VaZ Hellevoetsluis West vrijdag RST Assist"
type input "VaZ Hellevoetsluis West vrijdag RST Assist"
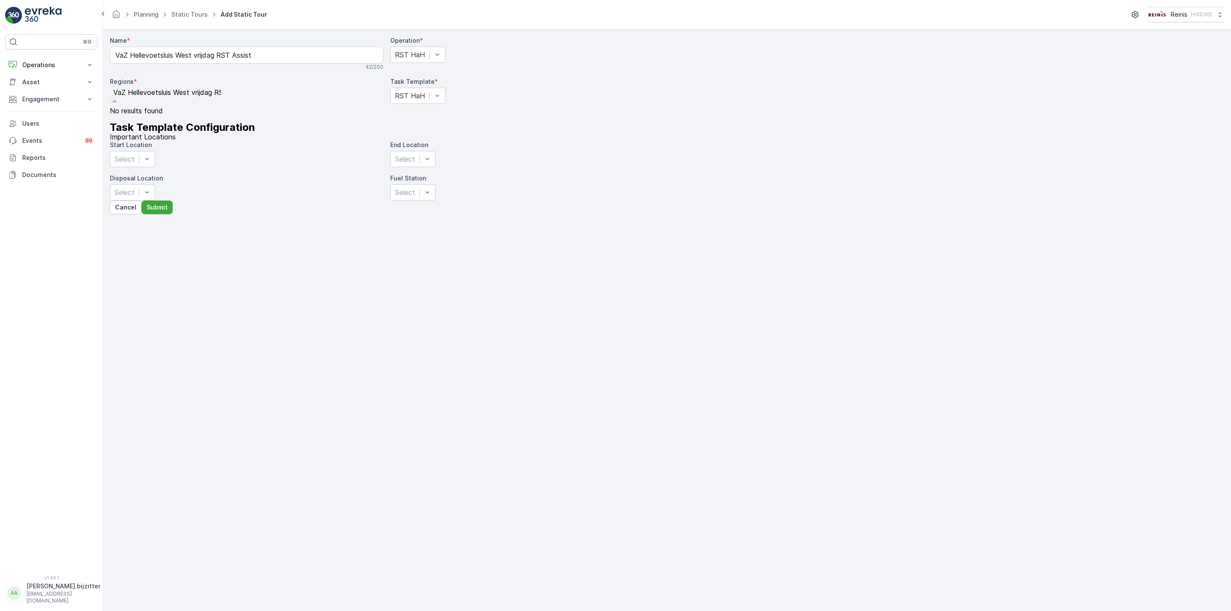
click at [157, 115] on p "No results found" at bounding box center [167, 111] width 115 height 8
click at [134, 99] on div at bounding box center [124, 93] width 20 height 9
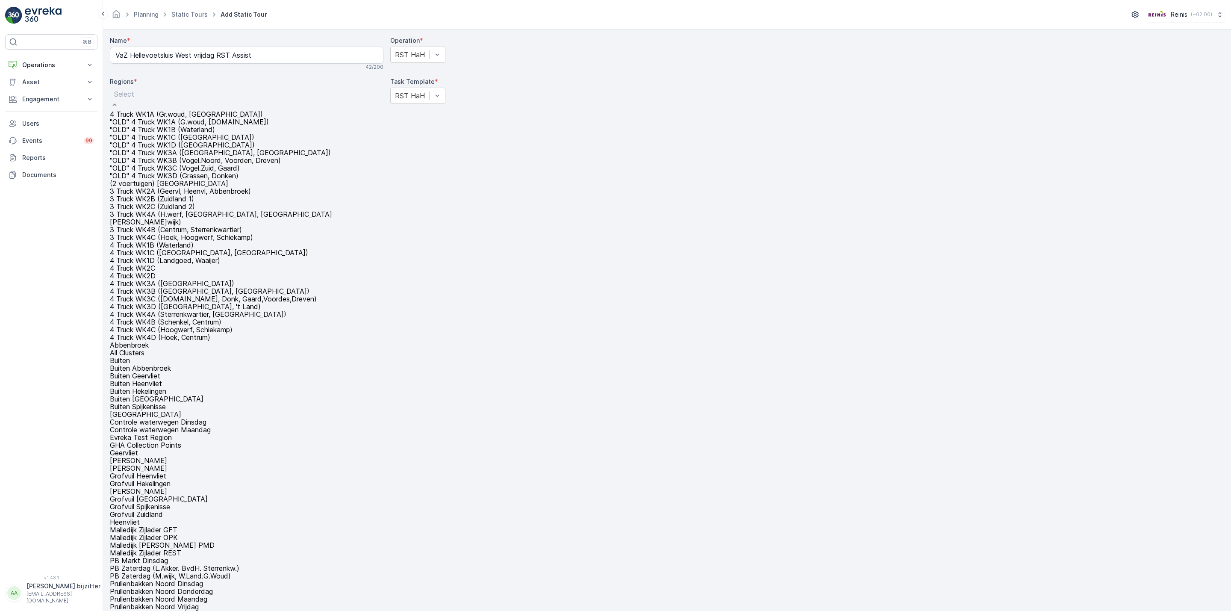
click at [290, 99] on div at bounding box center [246, 93] width 265 height 9
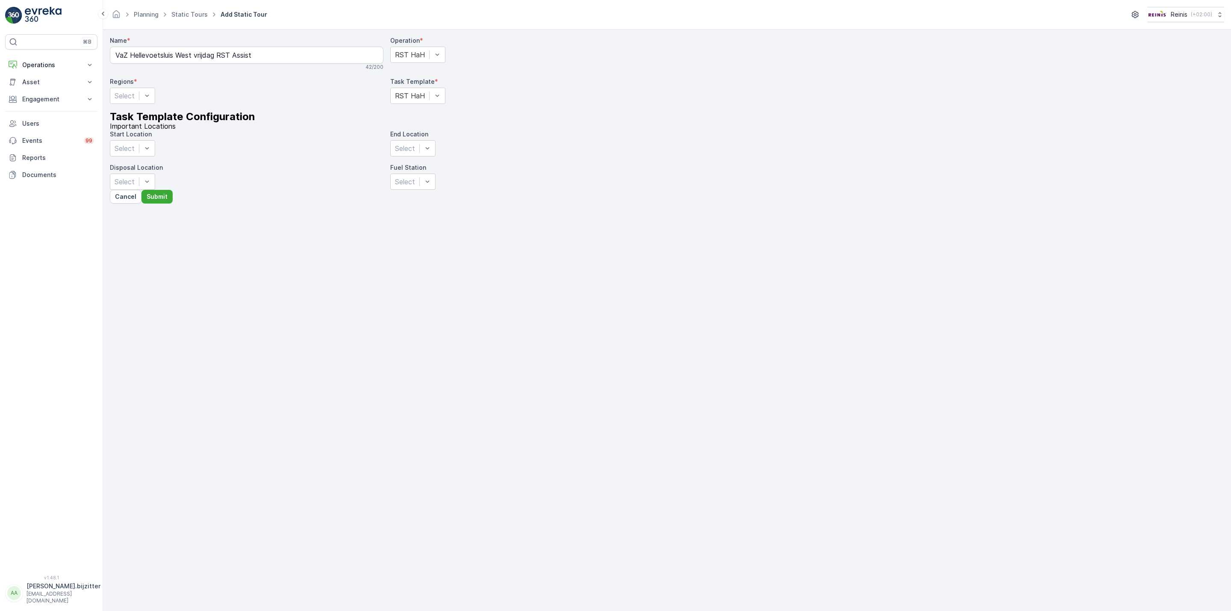
click at [383, 122] on div at bounding box center [247, 122] width 274 height 0
click at [155, 156] on div "Select" at bounding box center [132, 148] width 45 height 16
click at [150, 171] on span "Reinis Depot" at bounding box center [130, 166] width 41 height 9
click at [431, 163] on div "Select" at bounding box center [410, 151] width 41 height 23
click at [426, 171] on div "Reinis Depot" at bounding box center [410, 167] width 41 height 8
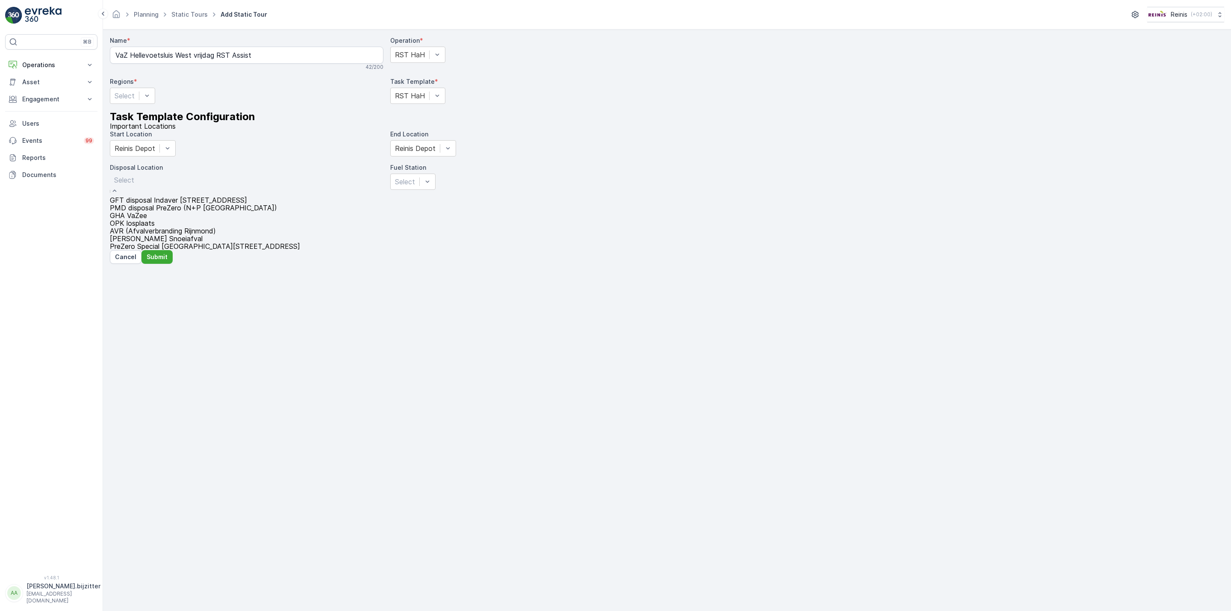
click at [300, 196] on div "Select" at bounding box center [205, 185] width 190 height 23
click at [230, 235] on div "AVR (Afvalverbranding Rijnmond)" at bounding box center [205, 231] width 190 height 8
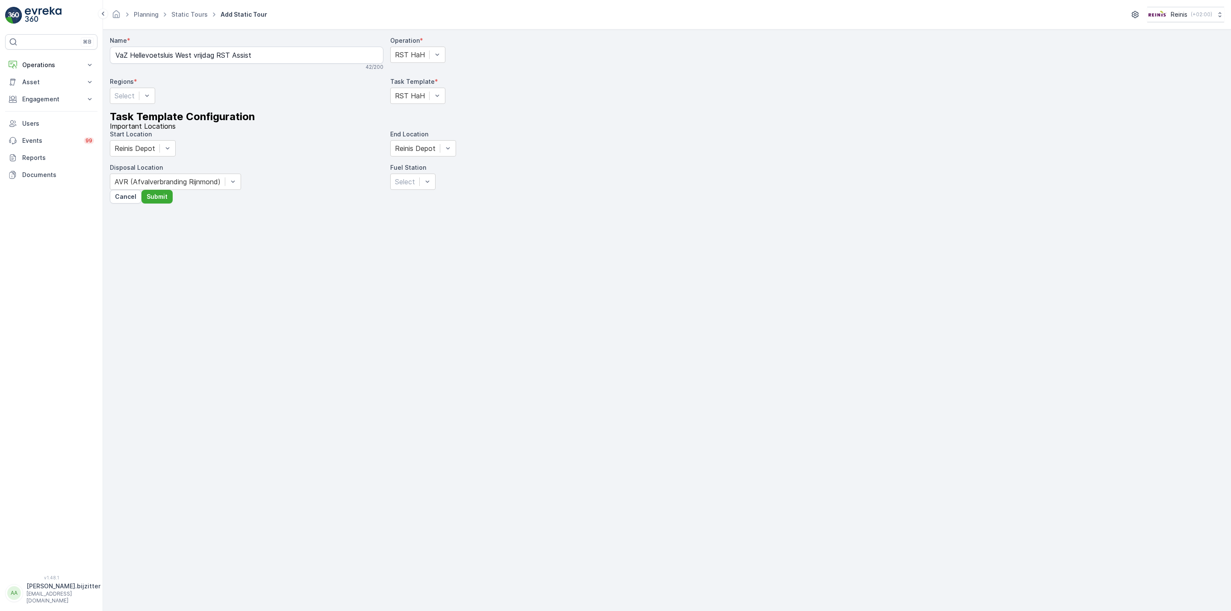
click at [250, 190] on div "Name * VaZ Hellevoetsluis West vrijdag RST Assist 42 / 200 Operation * RST HaH …" at bounding box center [387, 112] width 554 height 153
click at [168, 201] on p "Submit" at bounding box center [157, 196] width 21 height 9
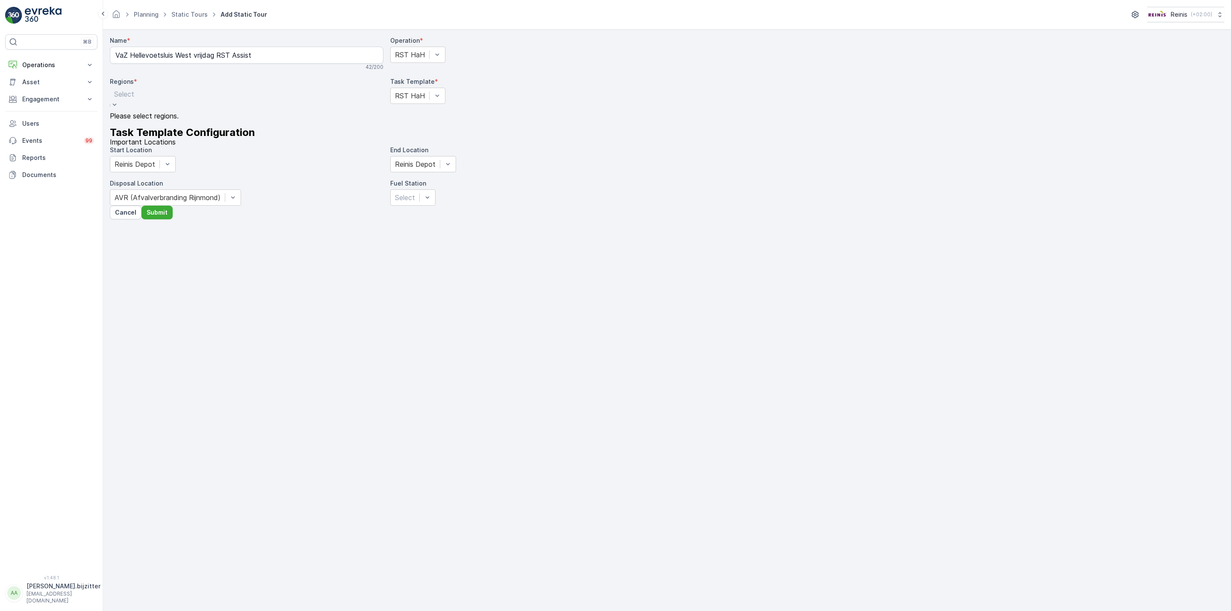
click at [138, 110] on div "Select" at bounding box center [124, 99] width 29 height 23
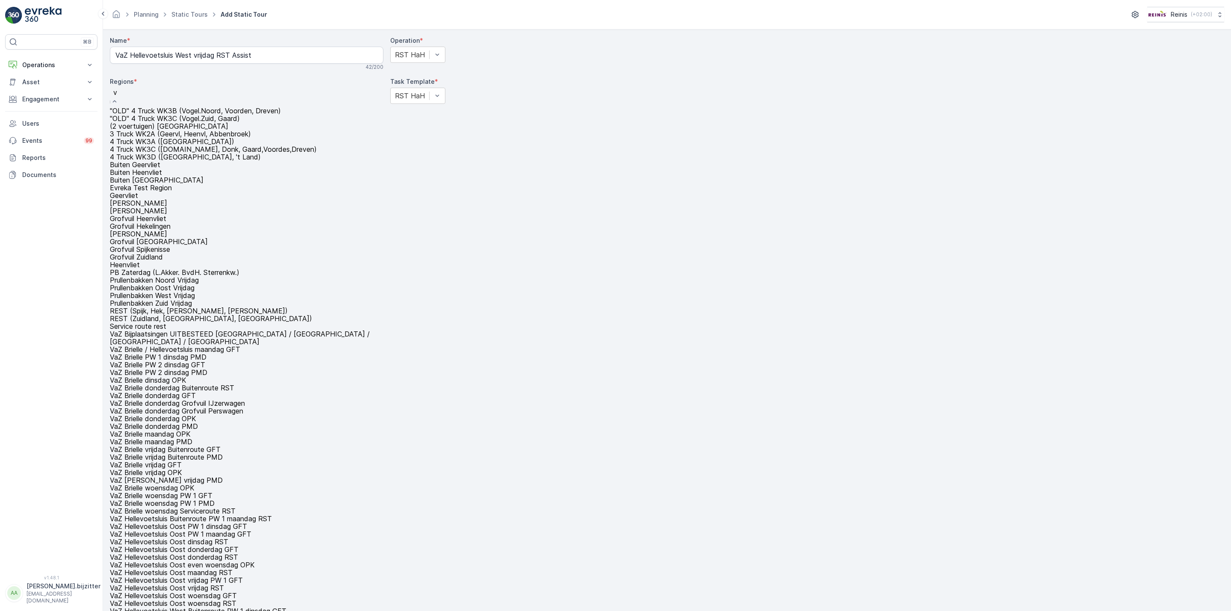
type input "va"
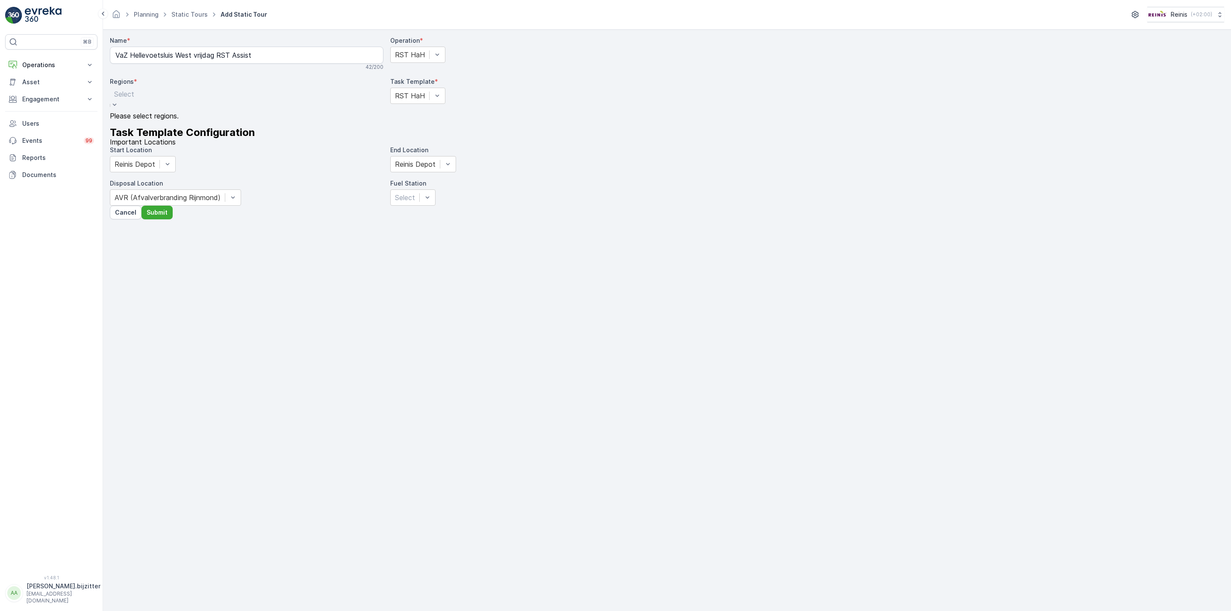
click at [134, 99] on div at bounding box center [124, 93] width 20 height 9
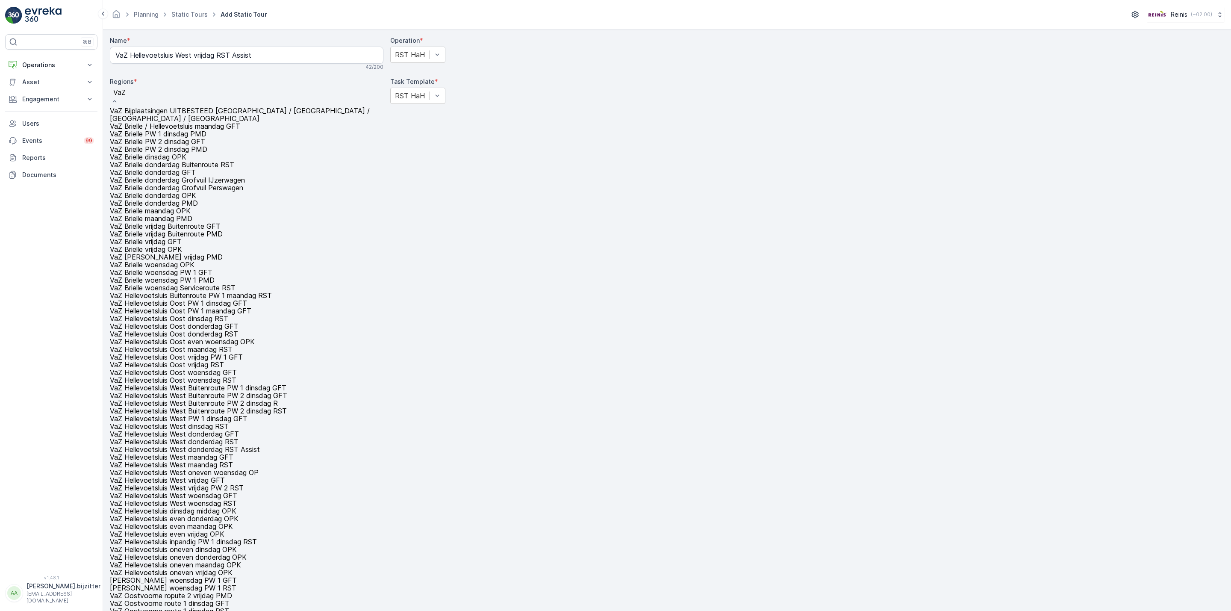
type input "VaZ"
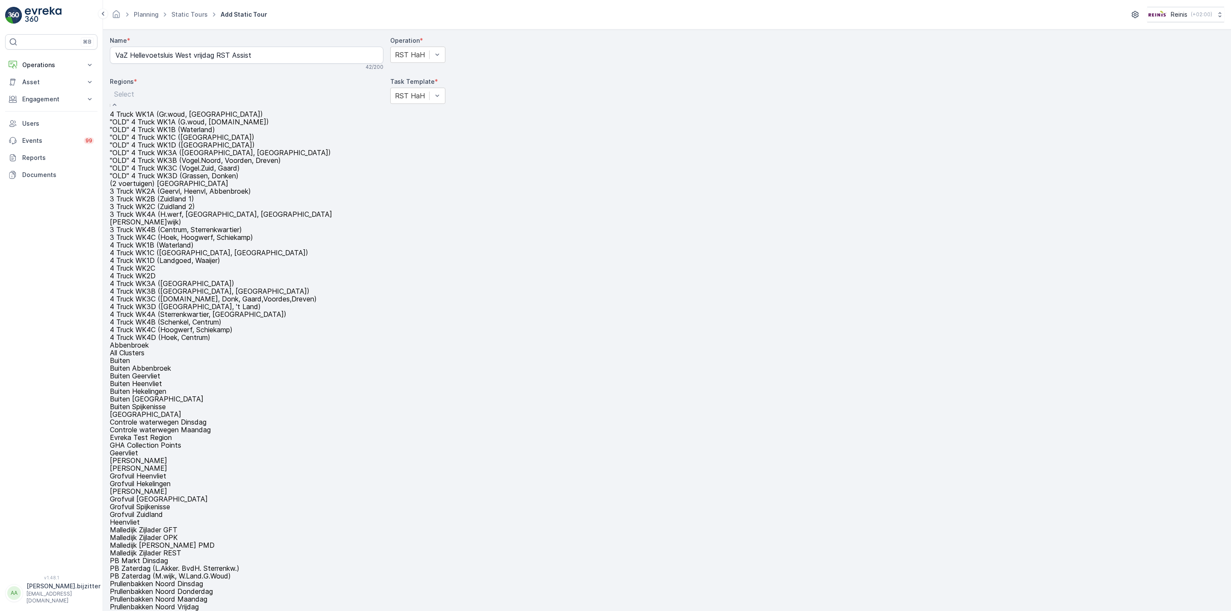
click at [305, 99] on div at bounding box center [246, 93] width 265 height 9
paste input "VaZ Hellevoetsluis West vrijdag RST Assist"
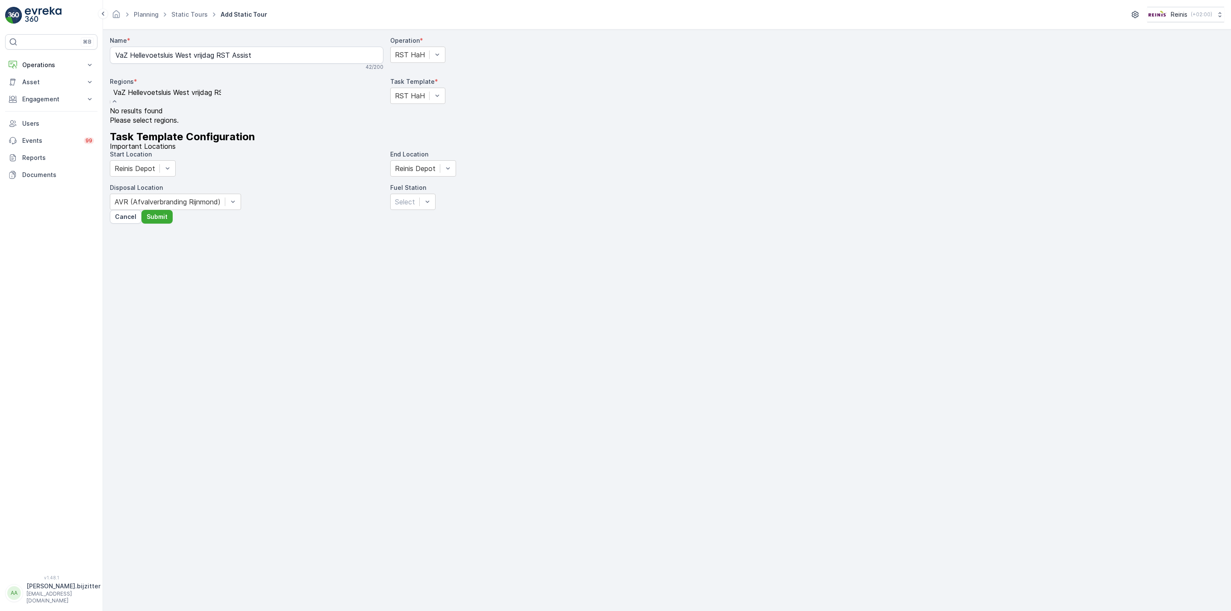
type input "VaZ Hellevoetsluis West vrijdag RST Assist"
click at [211, 199] on div "Name * VaZ Hellevoetsluis West vrijdag RST Assist 42 / 200 Operation * RST HaH …" at bounding box center [387, 117] width 554 height 163
click at [135, 100] on div at bounding box center [125, 95] width 20 height 9
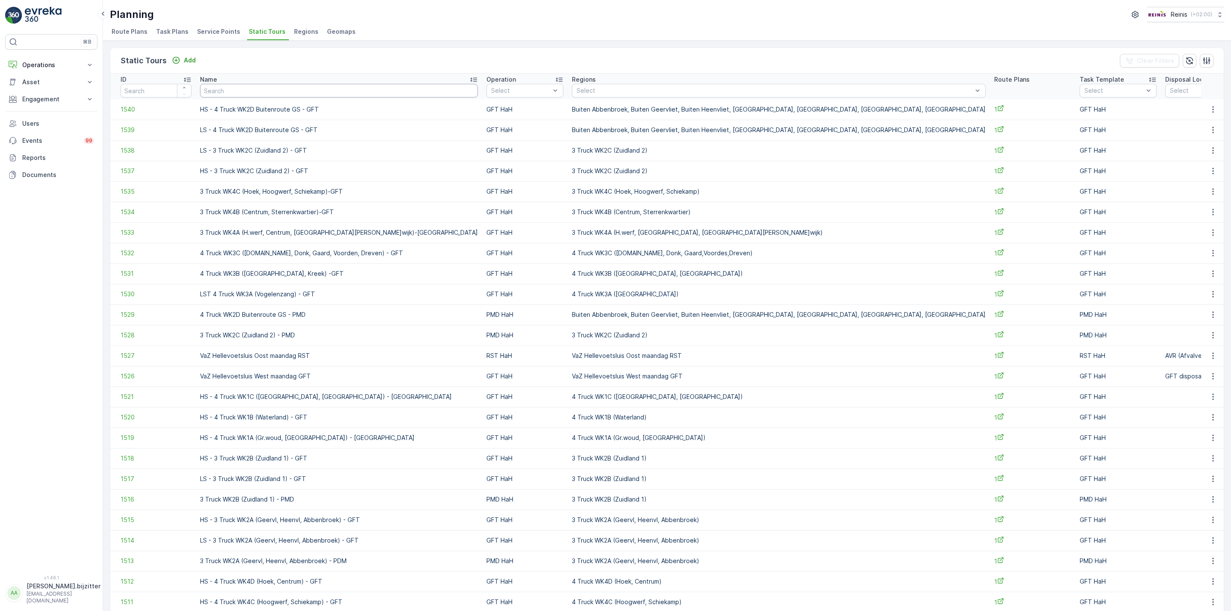
click at [256, 93] on input "text" at bounding box center [339, 91] width 278 height 14
click at [187, 60] on p "Add" at bounding box center [190, 60] width 12 height 9
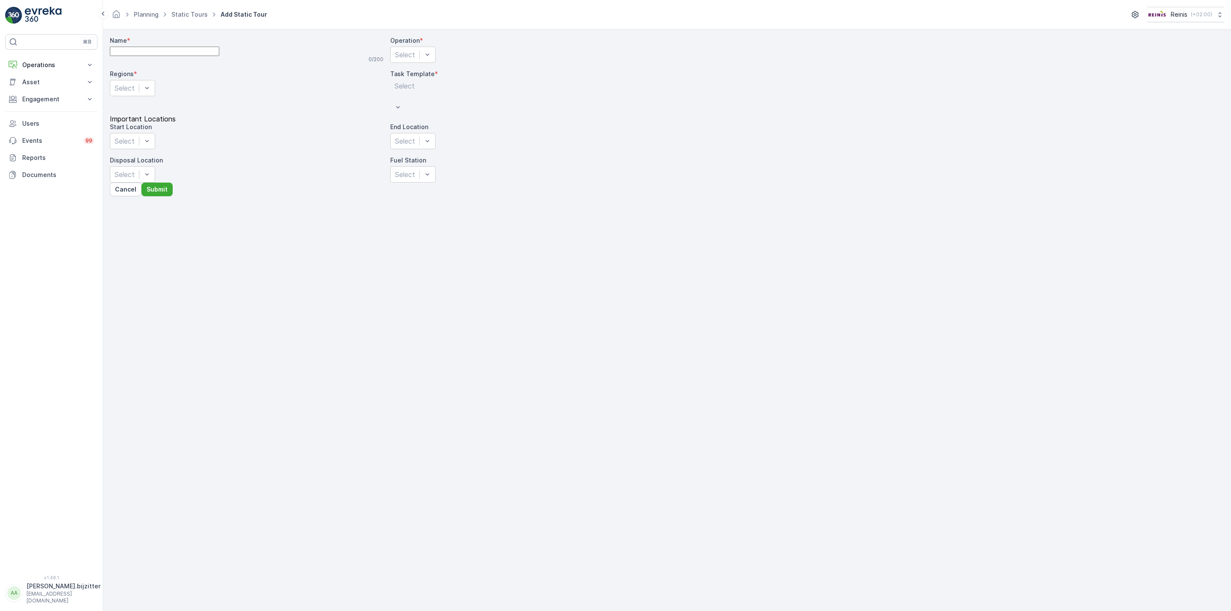
click at [187, 56] on input "Name" at bounding box center [164, 51] width 109 height 9
paste input "VaZ Hellevoetsluis West vrijdag RST Assist"
type input "VaZ Hellevoetsluis West vrijdag RST Assist"
click at [415, 59] on div at bounding box center [405, 54] width 20 height 9
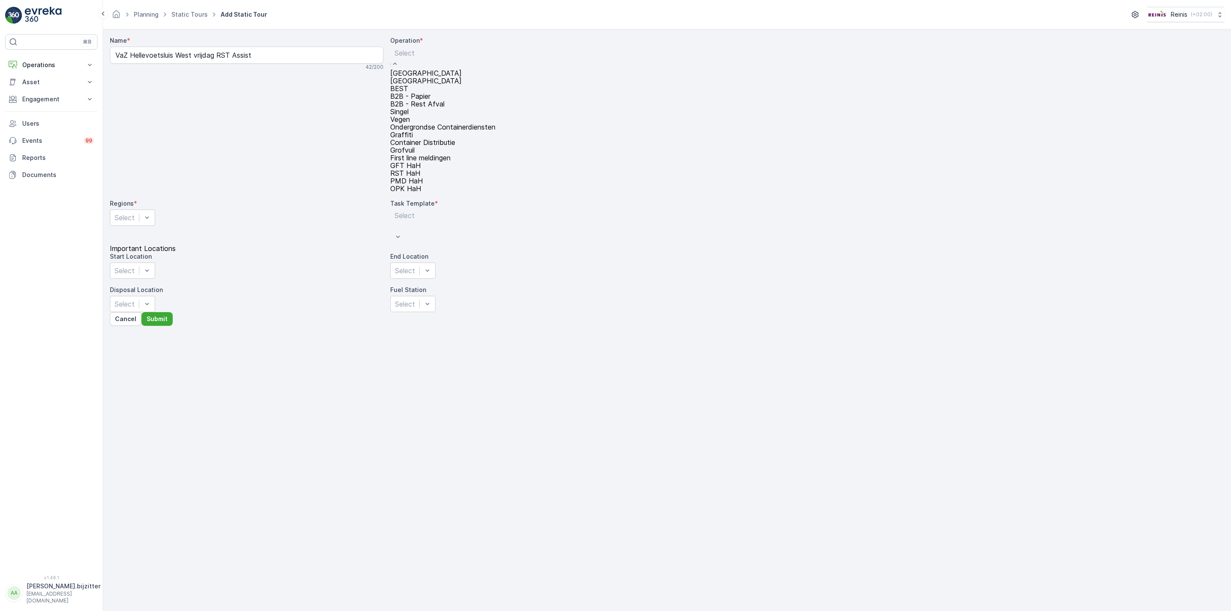
scroll to position [108, 0]
click at [434, 169] on div "RST HaH" at bounding box center [442, 173] width 105 height 8
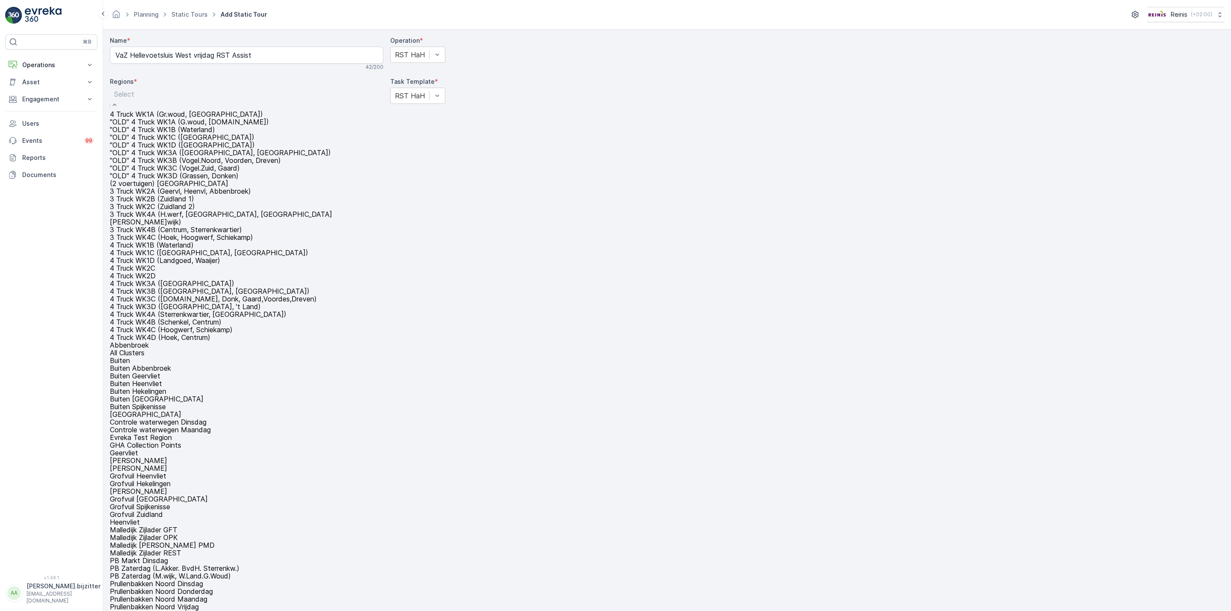
click at [312, 99] on div at bounding box center [246, 93] width 265 height 9
paste input "VaZ Hellevoetsluis West vrijdag RST Assist"
type input "VaZ Hellevoetsluis West vrijdag RST Assist"
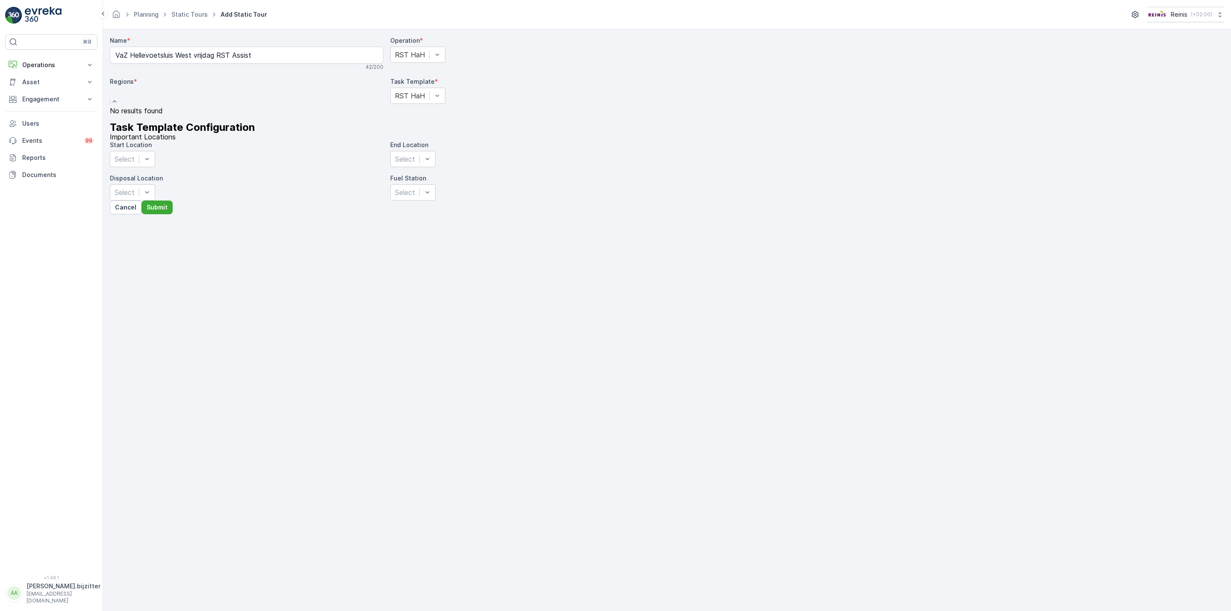
click at [224, 99] on div at bounding box center [167, 97] width 115 height 19
click at [134, 99] on p "Select" at bounding box center [124, 94] width 20 height 10
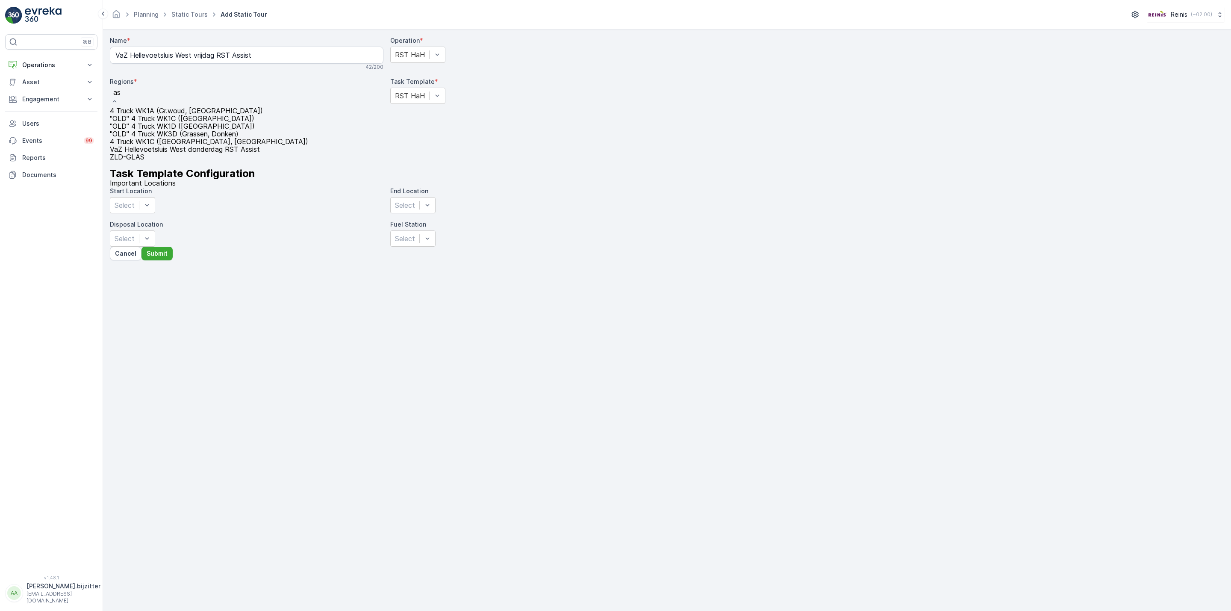
type input "ass"
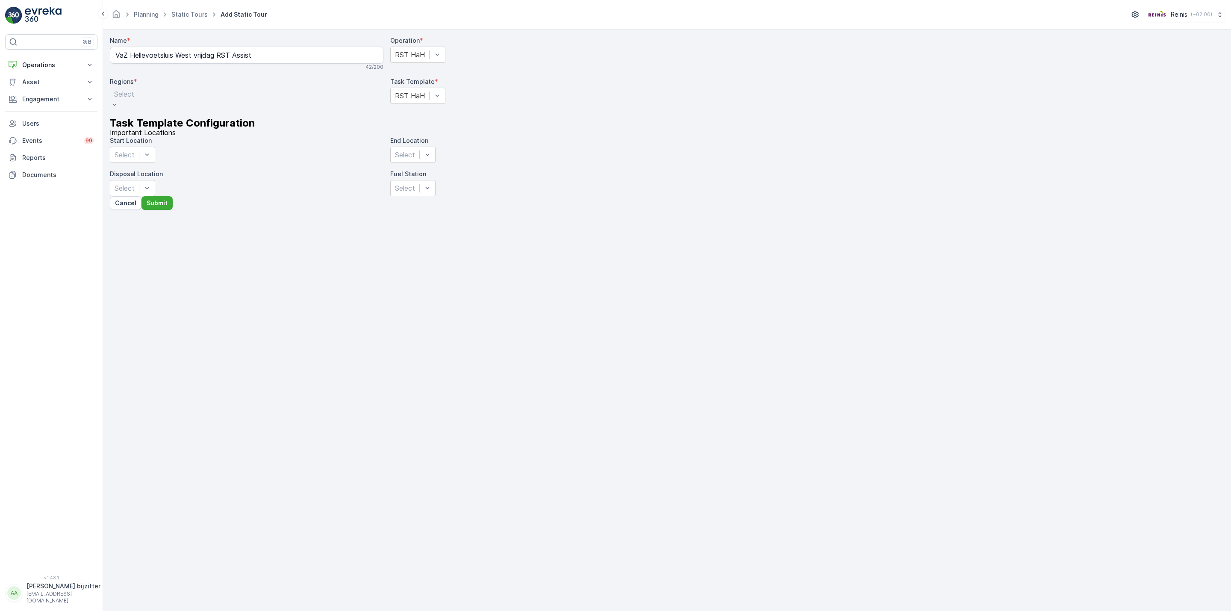
click at [134, 99] on div at bounding box center [124, 93] width 20 height 9
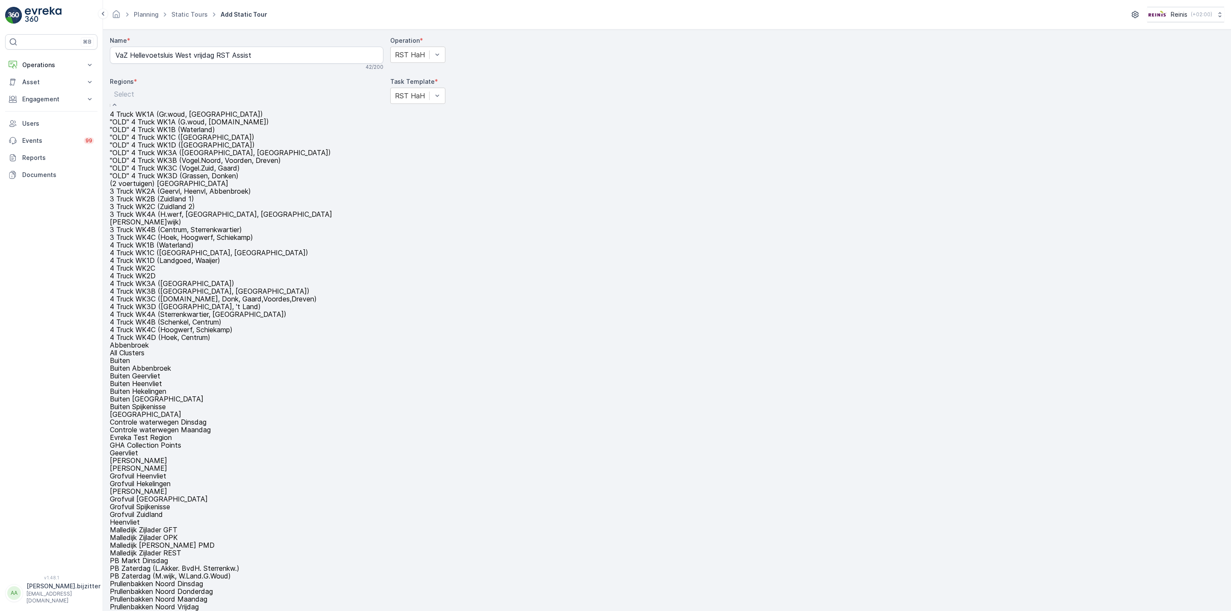
click at [263, 99] on div at bounding box center [246, 93] width 265 height 9
click at [303, 99] on div at bounding box center [246, 93] width 265 height 9
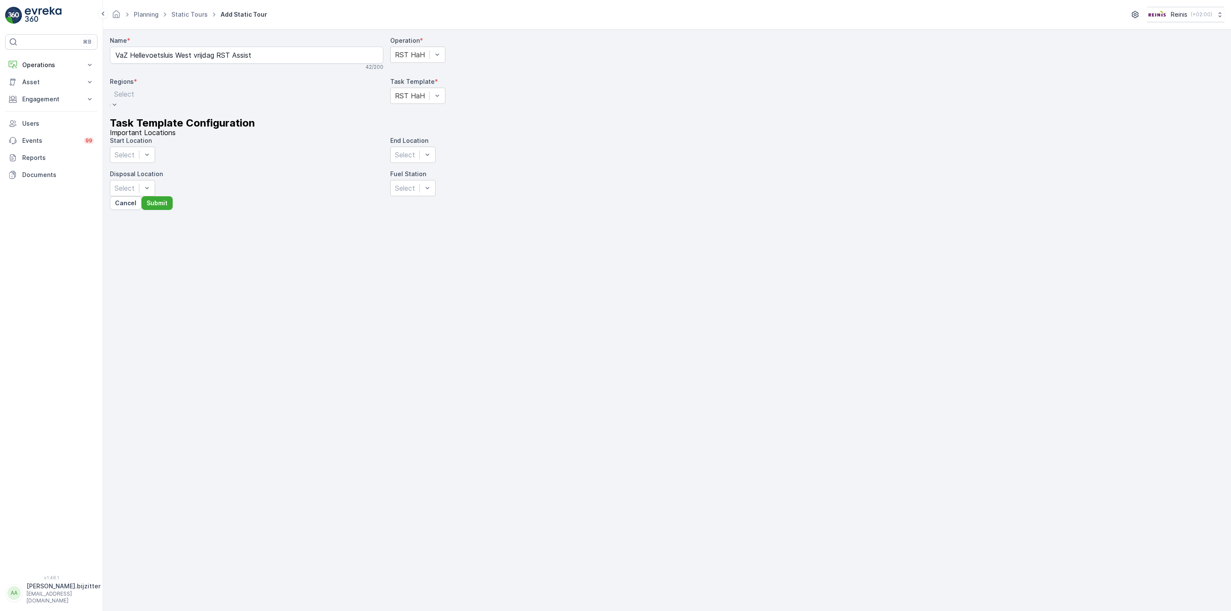
click at [134, 99] on div at bounding box center [124, 93] width 20 height 9
click at [424, 99] on div at bounding box center [410, 93] width 30 height 9
click at [258, 190] on div "Name * VaZ Hellevoetsluis West vrijdag RST Assist 42 / 200 Operation * RST HaH …" at bounding box center [387, 112] width 554 height 153
click at [135, 100] on div at bounding box center [125, 95] width 20 height 9
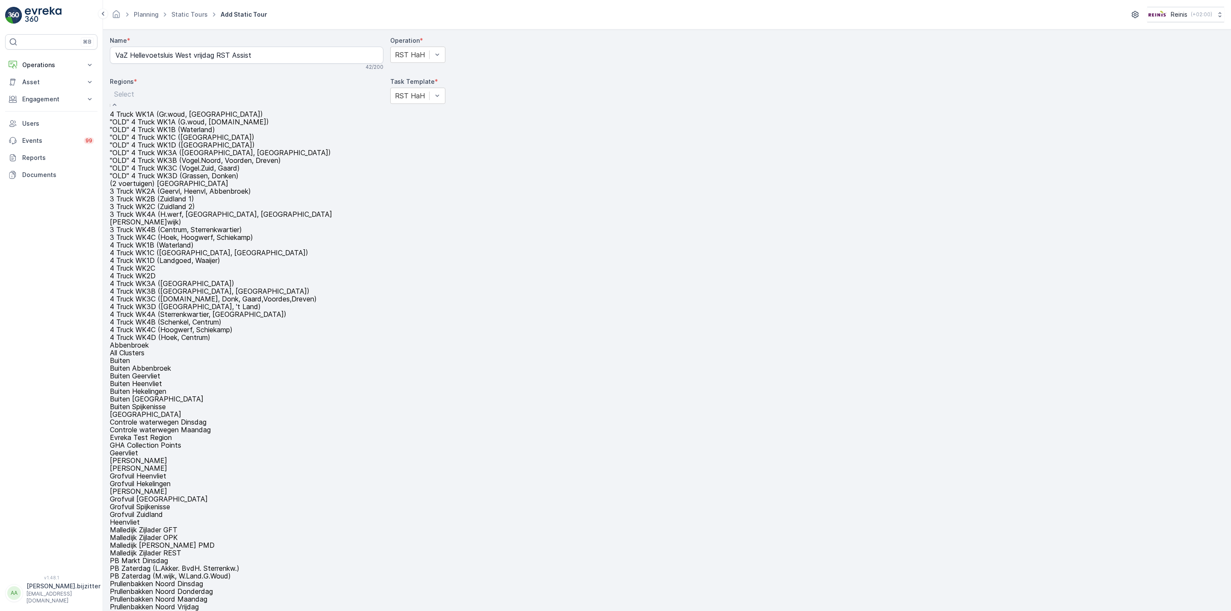
paste input "VaZ Hellevoetsluis West vrijdag RST Assist"
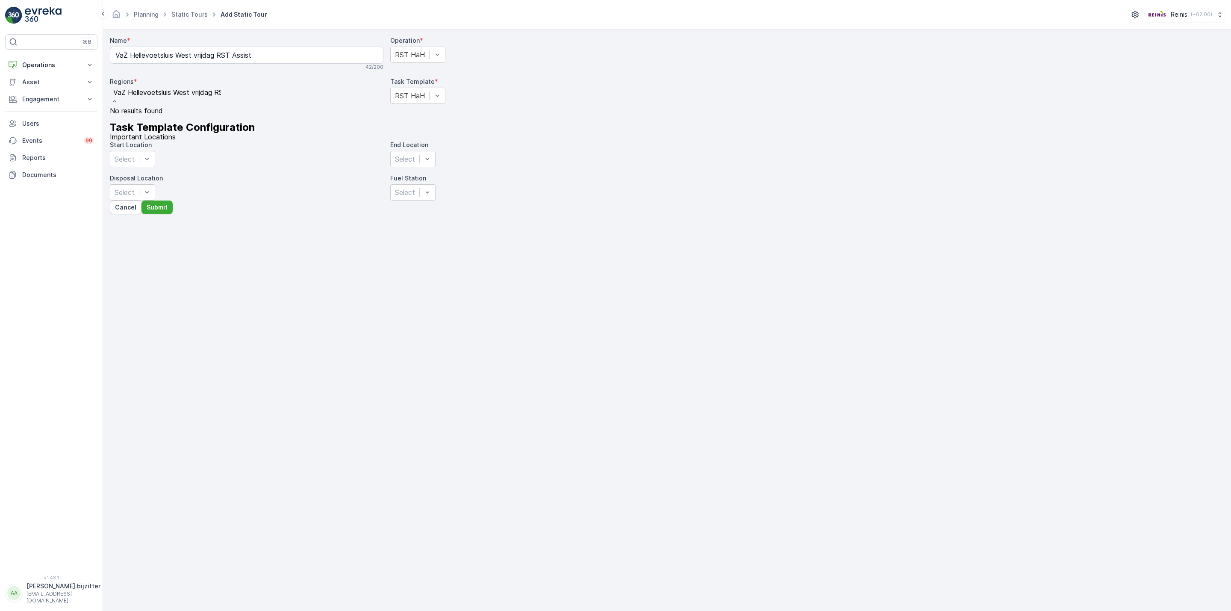
type input "VaZ Hellevoetsluis West vrijdag RST Assist"
click at [228, 190] on div "Name * VaZ Hellevoetsluis West vrijdag RST Assist 42 / 200 Operation * RST HaH …" at bounding box center [387, 112] width 554 height 153
click at [155, 99] on div "Select" at bounding box center [132, 96] width 45 height 16
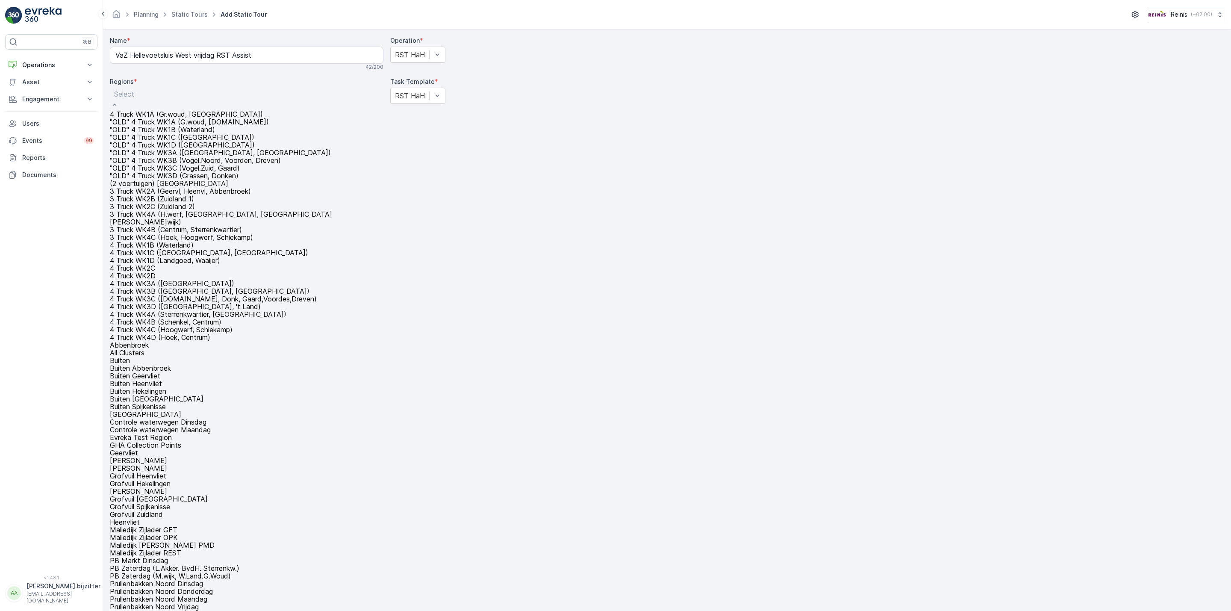
click at [240, 99] on div at bounding box center [246, 93] width 265 height 9
paste input "VaZ Hellevoetsluis West vrijdag RST Assist"
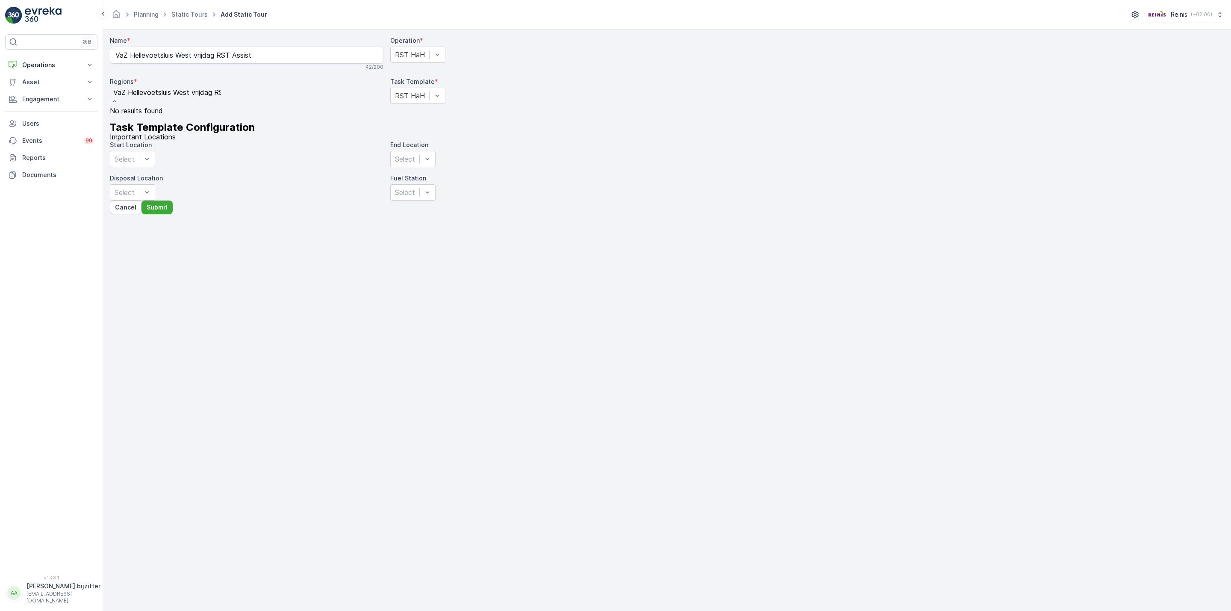
type input "VaZ Hellevoetsluis West vrijdag RST Assist"
click at [239, 200] on div "Name * VaZ Hellevoetsluis West vrijdag RST Assist 42 / 200 Operation * RST HaH …" at bounding box center [387, 118] width 554 height 164
drag, startPoint x: 211, startPoint y: 294, endPoint x: 234, endPoint y: 247, distance: 52.0
click at [211, 190] on div "Name * VaZ Hellevoetsluis West vrijdag RST Assist 42 / 200 Operation * RST HaH …" at bounding box center [387, 112] width 554 height 153
click at [135, 100] on div at bounding box center [125, 95] width 20 height 9
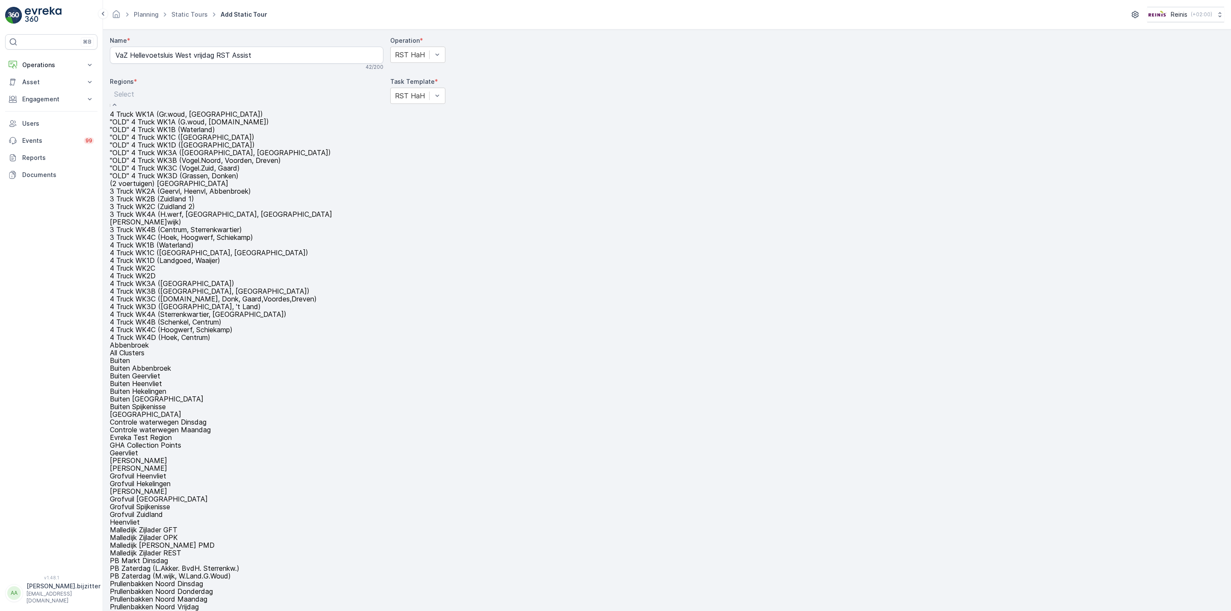
paste input "VaZ Hellevoetsluis West vrijdag RST Assist"
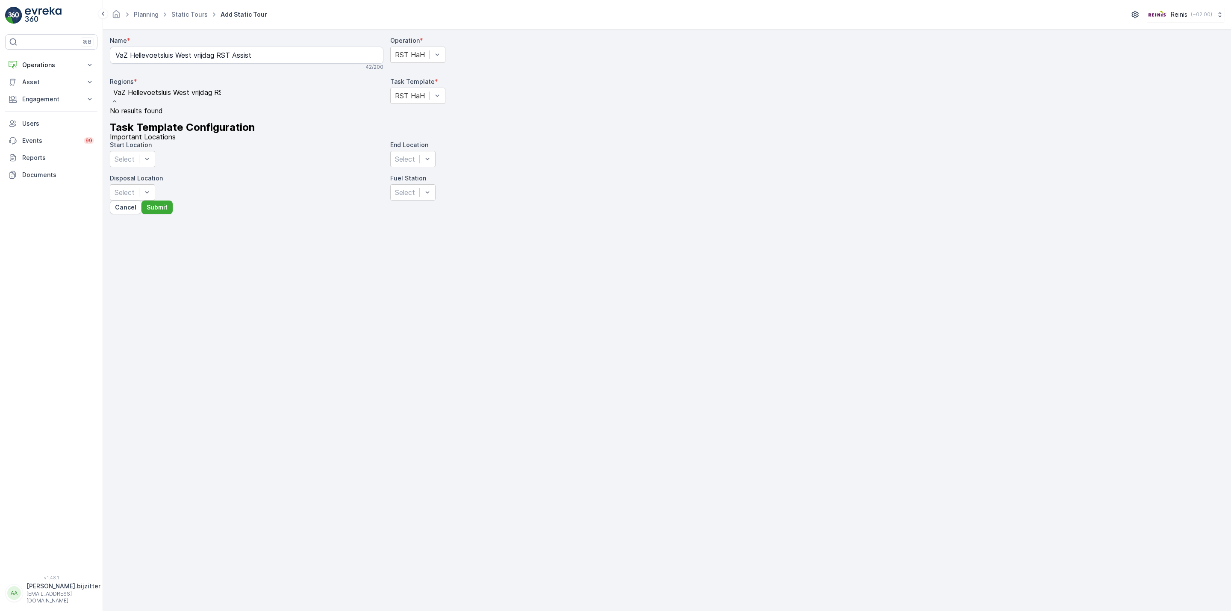
click at [194, 96] on input "VaZ Hellevoetsluis West vrijdag RST Assist" at bounding box center [167, 92] width 108 height 8
type input "VaZ Hellevoetsluis West vrijdag RST Assist"
click at [187, 200] on div "Name * VaZ Hellevoetsluis West vrijdag RST Assist 42 / 200 Operation * RST HaH …" at bounding box center [387, 118] width 554 height 164
click at [189, 190] on div "Name * VaZ Hellevoetsluis West vrijdag RST Assist 42 / 200 Operation * RST HaH …" at bounding box center [387, 112] width 554 height 153
click at [40, 590] on p "[PERSON_NAME].bijzitter" at bounding box center [64, 586] width 74 height 9
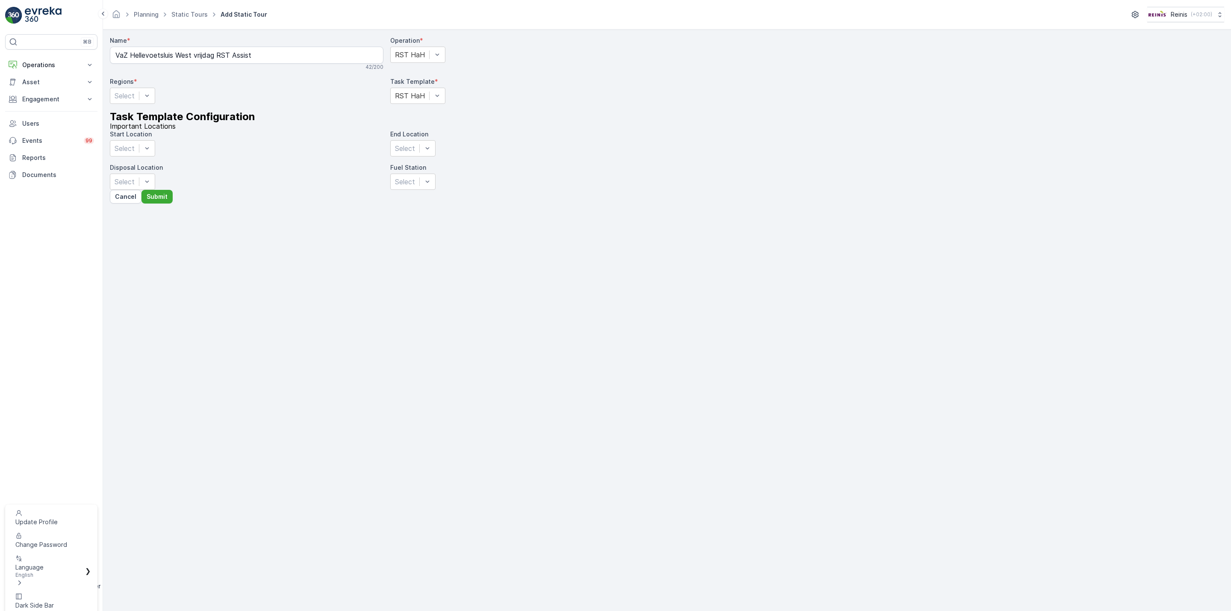
click at [41, 610] on div "Log Out" at bounding box center [28, 623] width 26 height 17
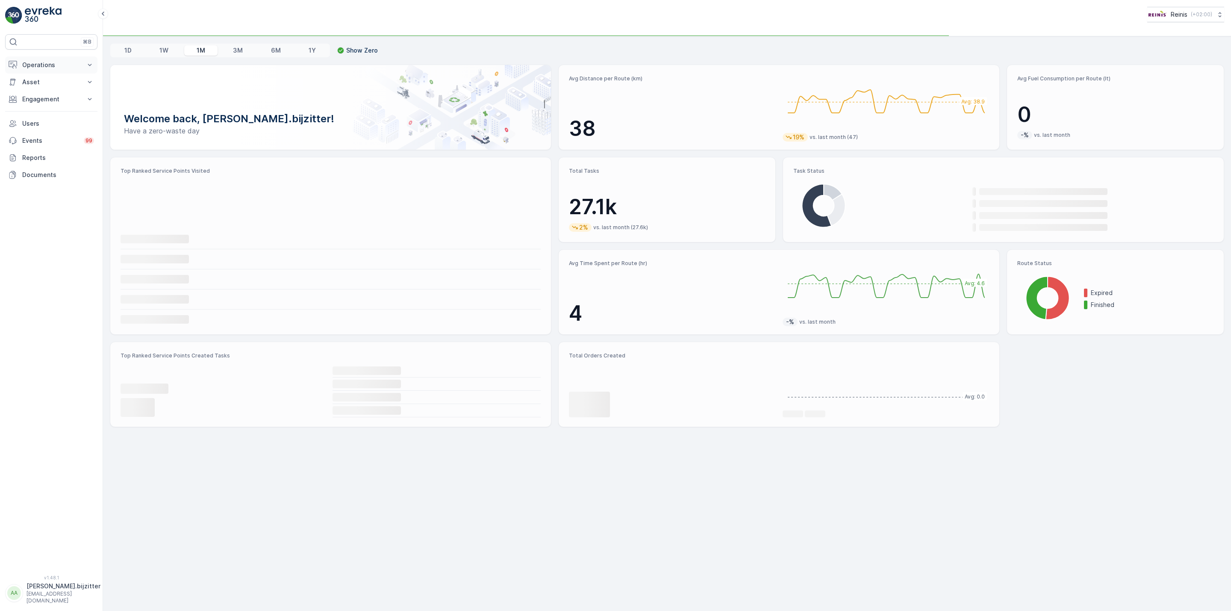
click at [31, 65] on p "Operations" at bounding box center [51, 65] width 58 height 9
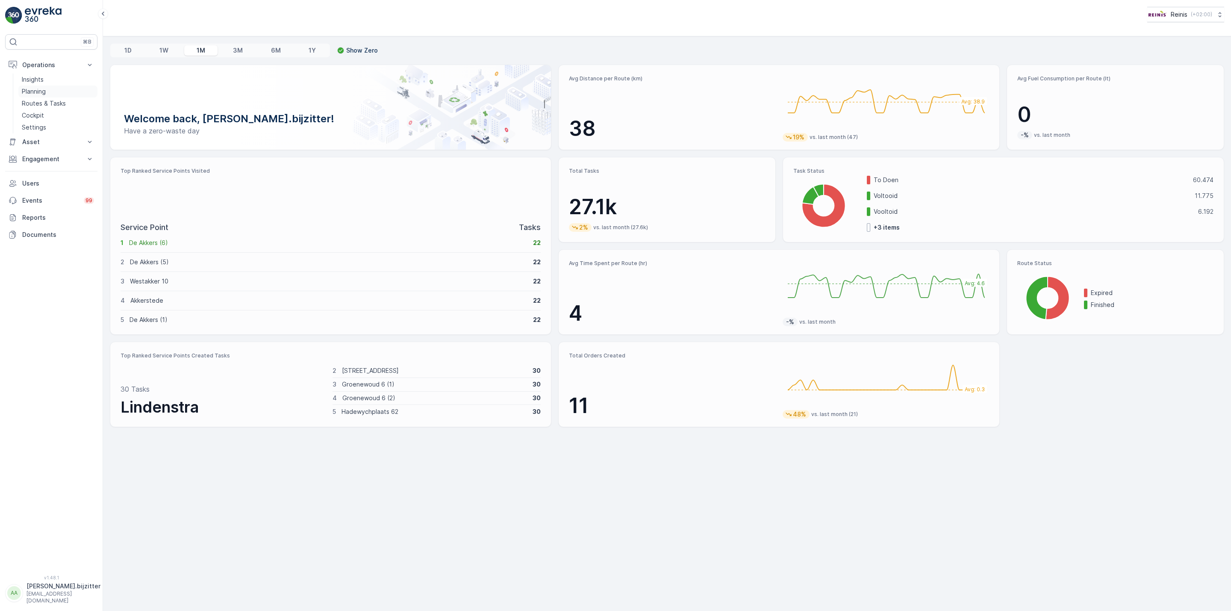
click at [35, 91] on p "Planning" at bounding box center [34, 91] width 24 height 9
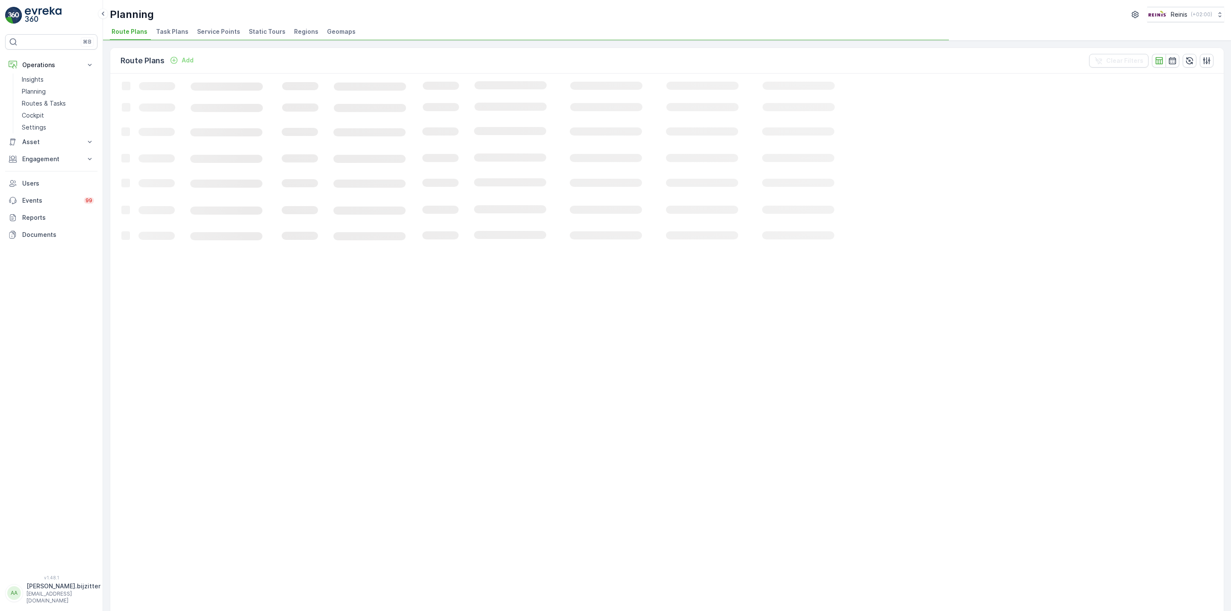
click at [259, 30] on span "Static Tours" at bounding box center [267, 31] width 37 height 9
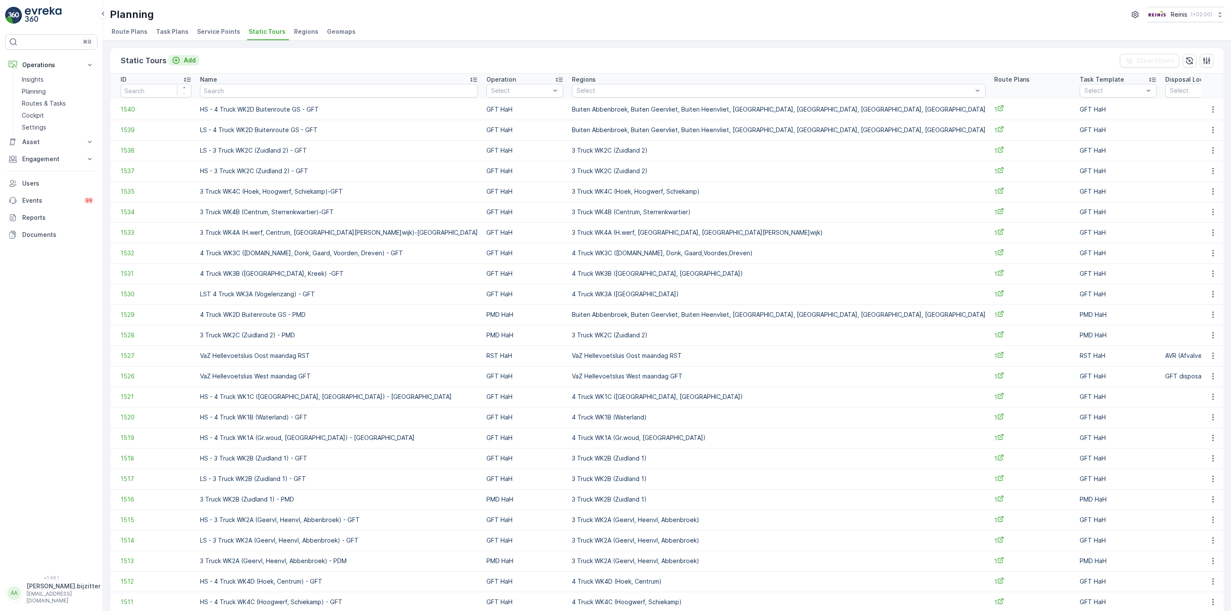
click at [193, 59] on p "Add" at bounding box center [190, 60] width 12 height 9
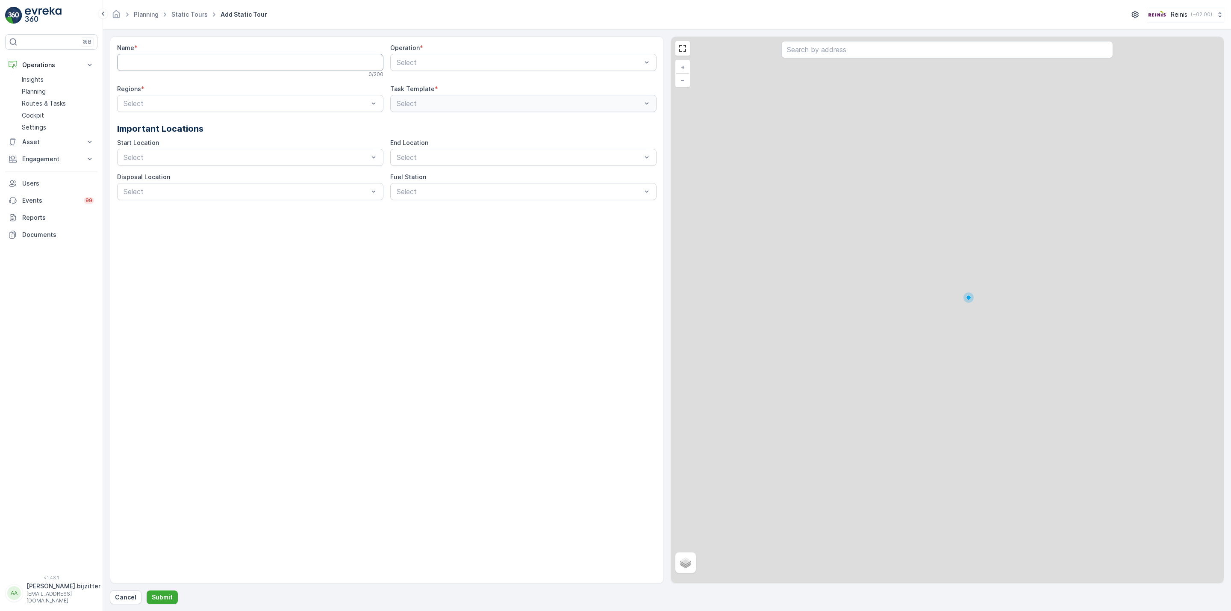
click at [199, 67] on input "Name" at bounding box center [250, 62] width 266 height 17
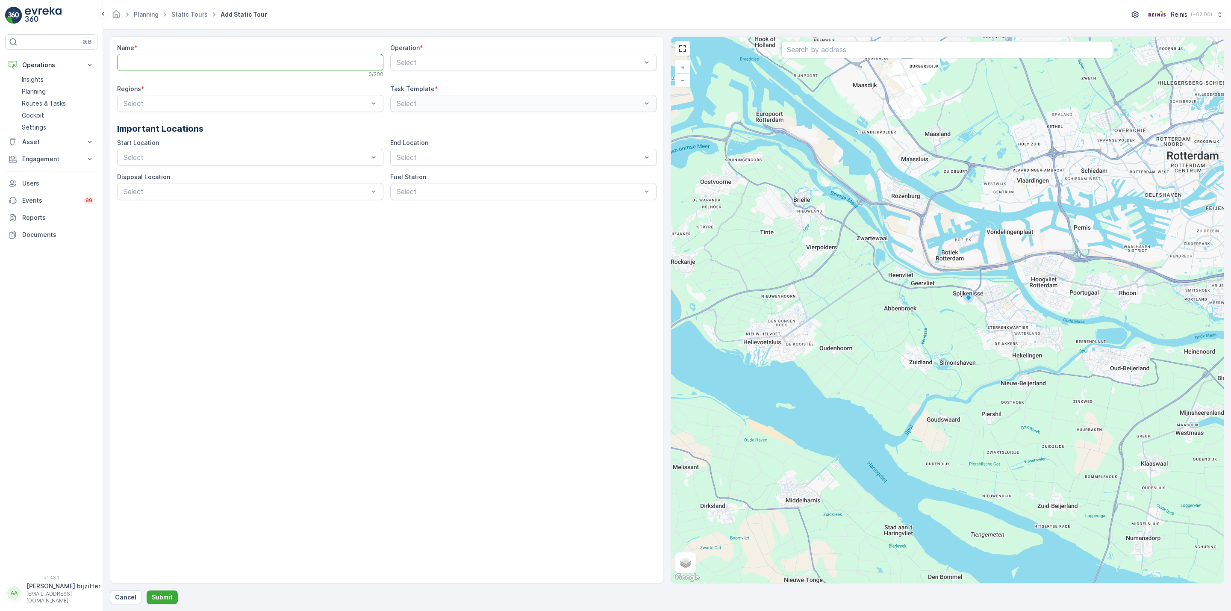
paste input "VaZ Hellevoetsluis West vrijdag RST Assist"
type input "VaZ Hellevoetsluis West vrijdag RST Assist"
click at [399, 64] on div at bounding box center [519, 63] width 247 height 8
click at [424, 162] on span "RST HaH" at bounding box center [410, 165] width 30 height 8
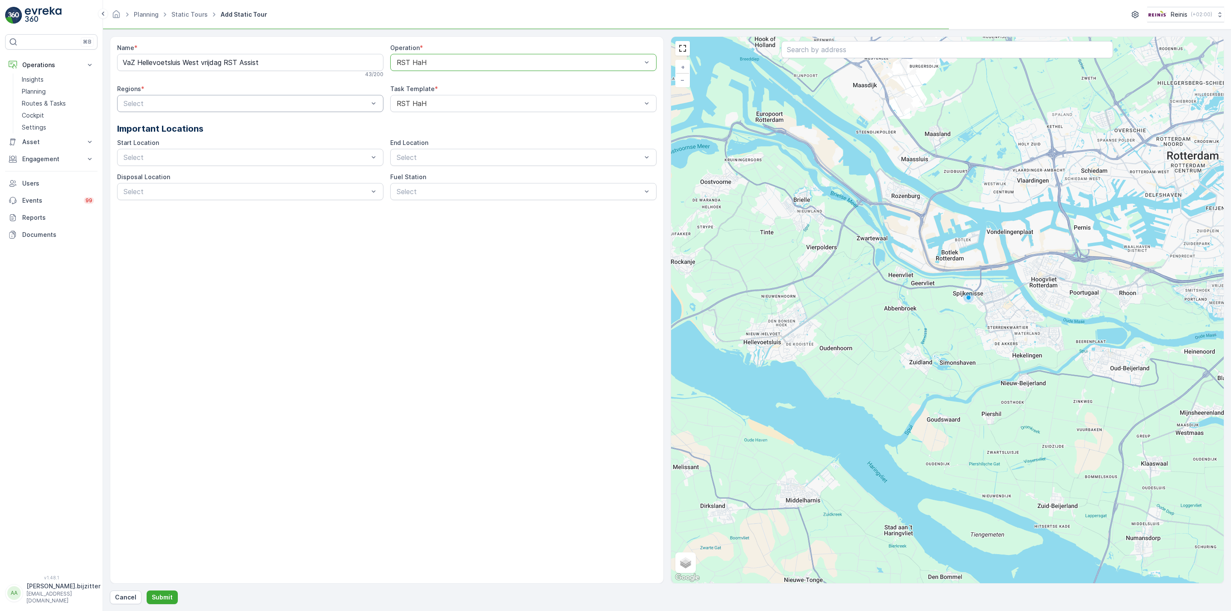
click at [217, 103] on div at bounding box center [246, 104] width 247 height 8
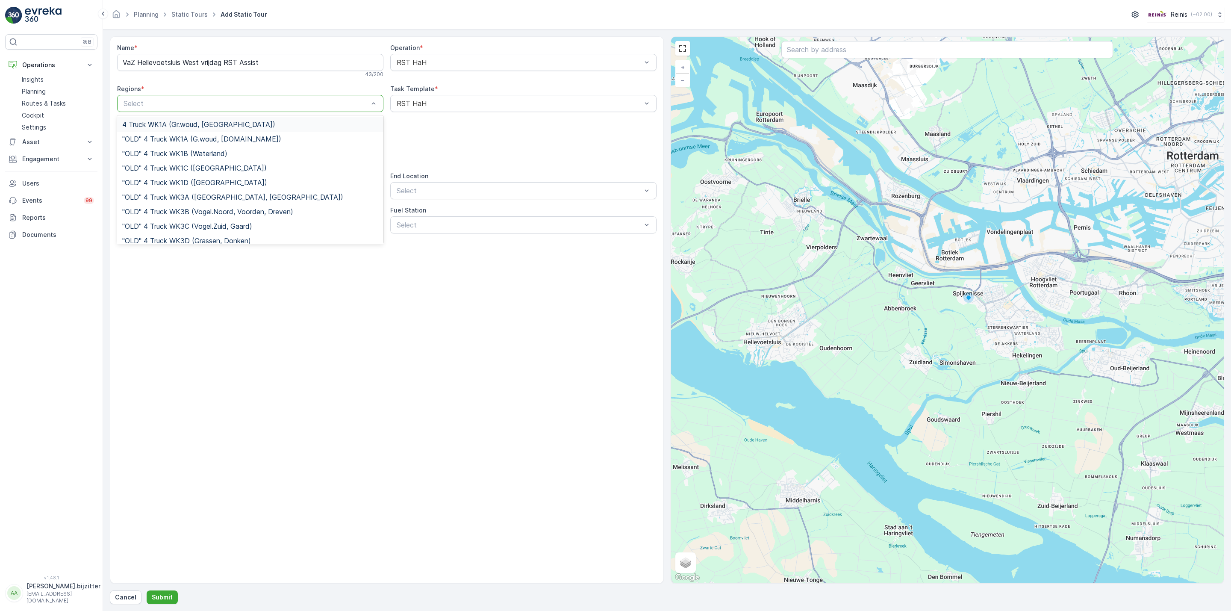
paste input "VaZ Hellevoetsluis West vrijdag RST Assist"
type input "VaZ Hellevoetsluis West vrijdag RST Assist"
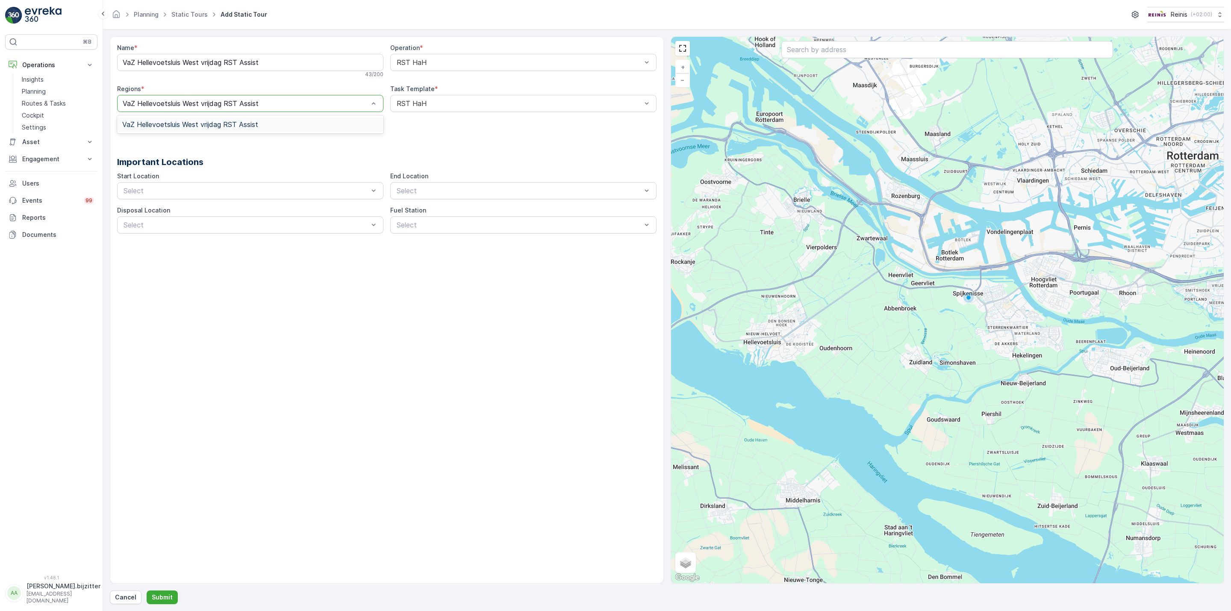
click at [218, 120] on div "VaZ Hellevoetsluis West vrijdag RST Assist" at bounding box center [250, 124] width 266 height 15
click at [330, 192] on div at bounding box center [246, 191] width 247 height 8
click at [241, 209] on div "Reinis Depot" at bounding box center [250, 212] width 256 height 8
click at [434, 206] on div "Reinis Depot" at bounding box center [523, 211] width 266 height 15
click at [320, 223] on div at bounding box center [246, 225] width 247 height 8
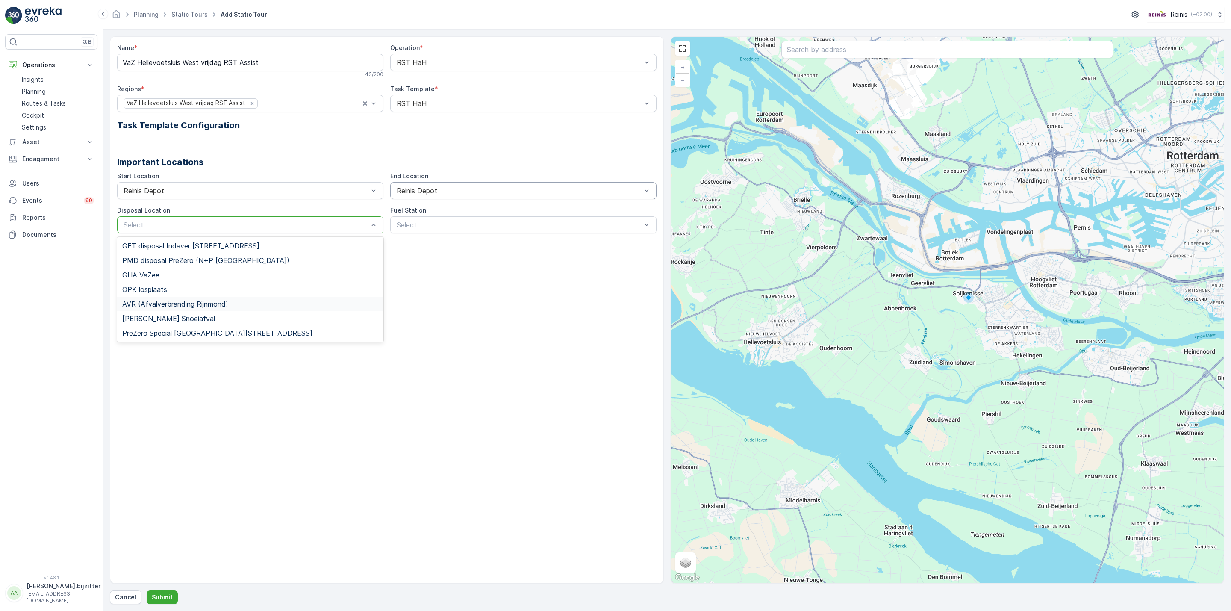
click at [159, 299] on div "AVR (Afvalverbranding Rijnmond)" at bounding box center [250, 304] width 266 height 15
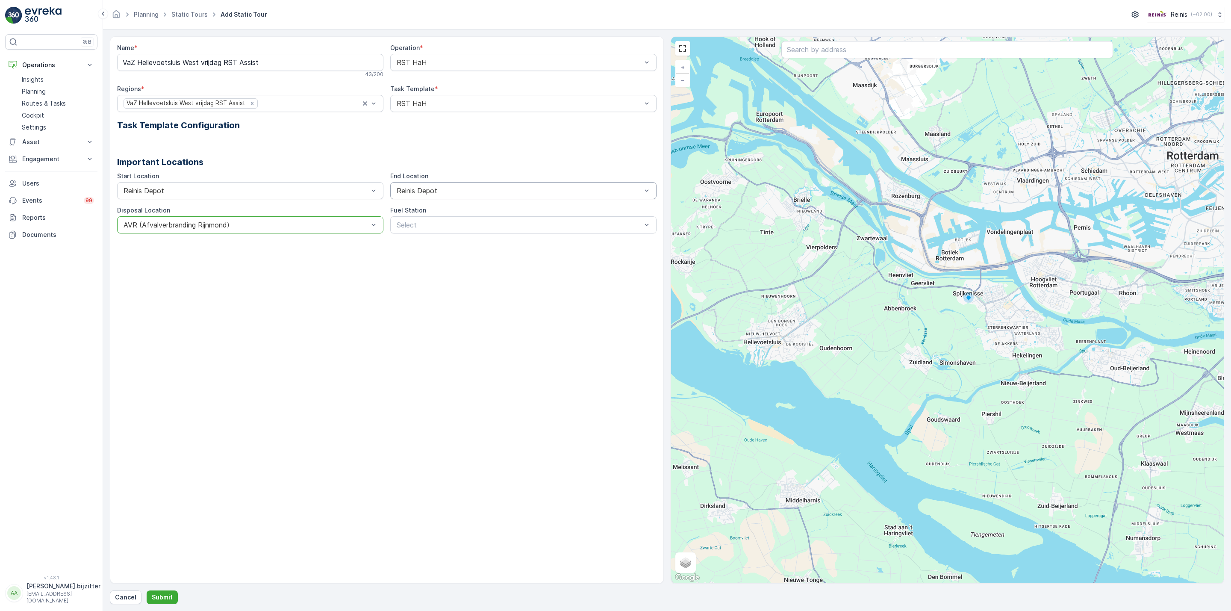
click at [196, 328] on div "Name * VaZ Hellevoetsluis West vrijdag RST Assist 43 / 200 Operation * RST HaH …" at bounding box center [387, 309] width 554 height 547
click at [168, 591] on button "Submit" at bounding box center [162, 597] width 31 height 14
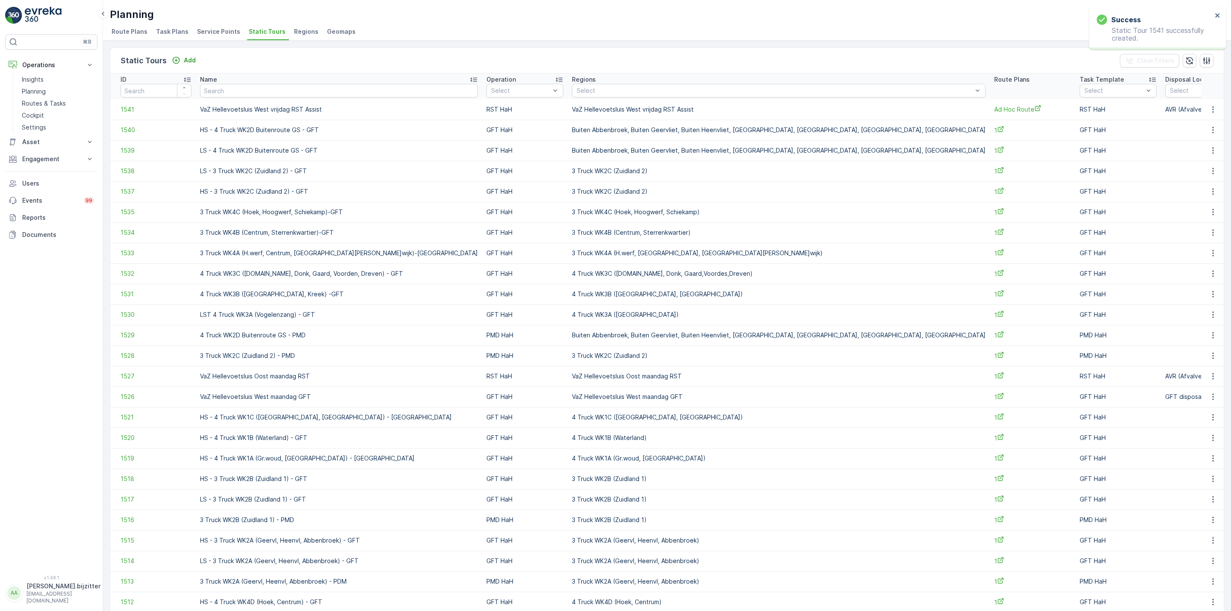
click at [130, 32] on span "Route Plans" at bounding box center [130, 31] width 36 height 9
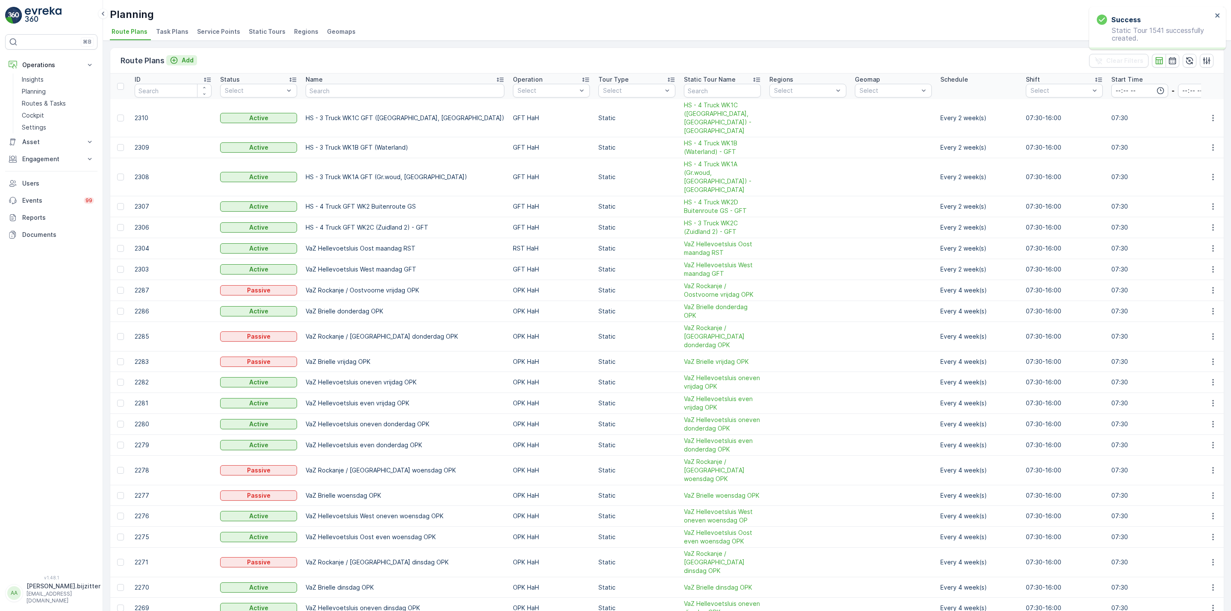
click at [186, 63] on p "Add" at bounding box center [188, 60] width 12 height 9
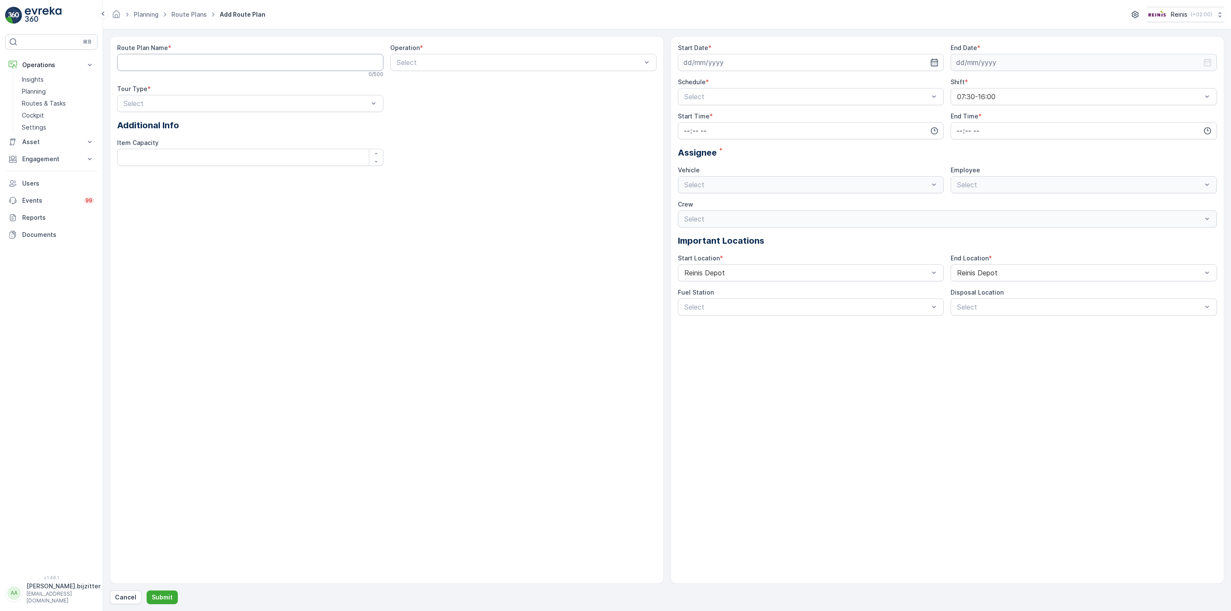
click at [200, 63] on Name "Route Plan Name" at bounding box center [250, 62] width 266 height 17
paste Name "VaZ Hellevoetsluis West vrijdag RST Assist"
type Name "VaZ Hellevoetsluis West vrijdag RST Assist"
click at [421, 65] on div at bounding box center [519, 63] width 247 height 8
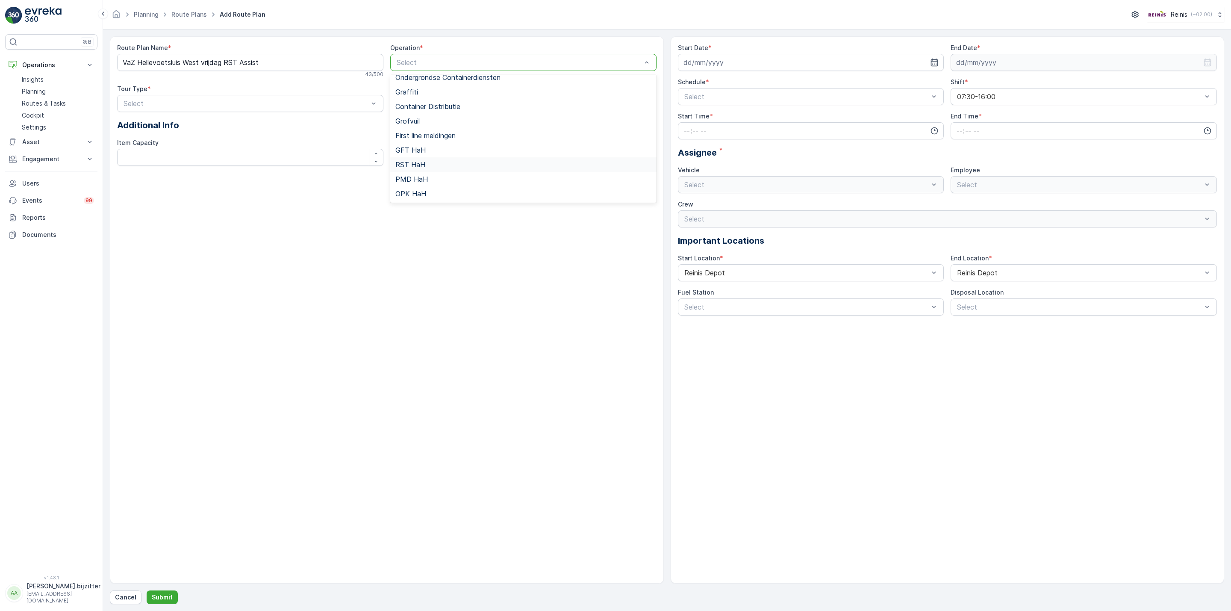
click at [416, 161] on span "RST HaH" at bounding box center [410, 165] width 30 height 8
click at [317, 105] on div at bounding box center [246, 104] width 247 height 8
click at [147, 126] on div "Static" at bounding box center [250, 125] width 256 height 8
click at [462, 180] on div "Route Plan Name * VaZ Hellevoetsluis West vrijdag RST Assist 43 / 500 Operation…" at bounding box center [387, 309] width 554 height 547
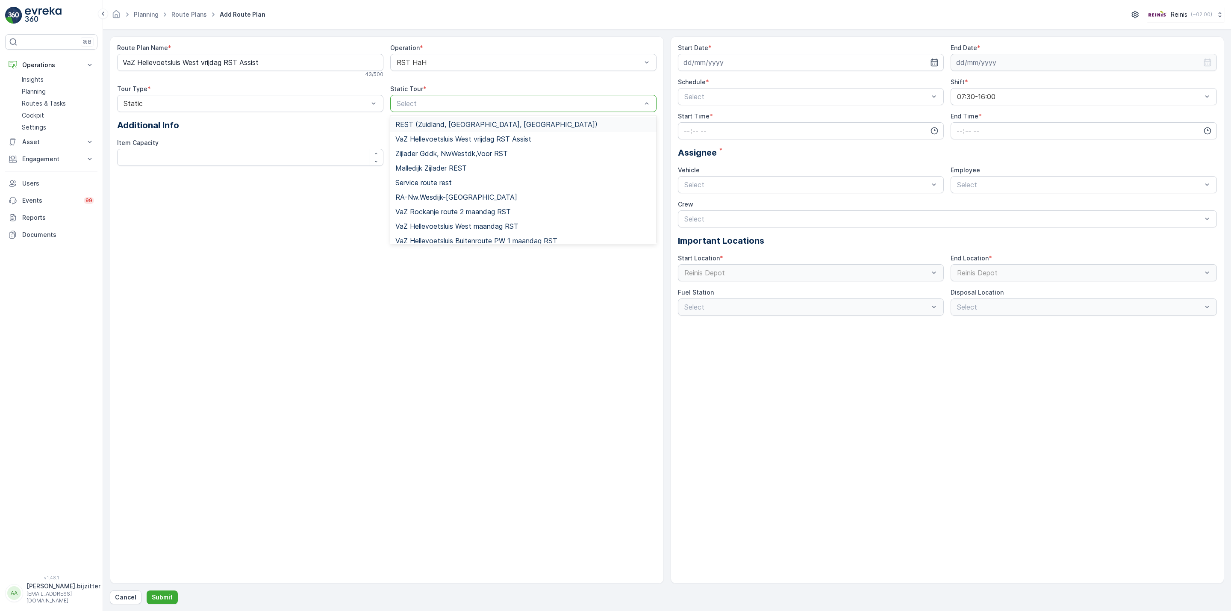
paste input "VaZ Hellevoetsluis West vrijdag RST Assist"
type input "VaZ Hellevoetsluis West vrijdag RST Assist"
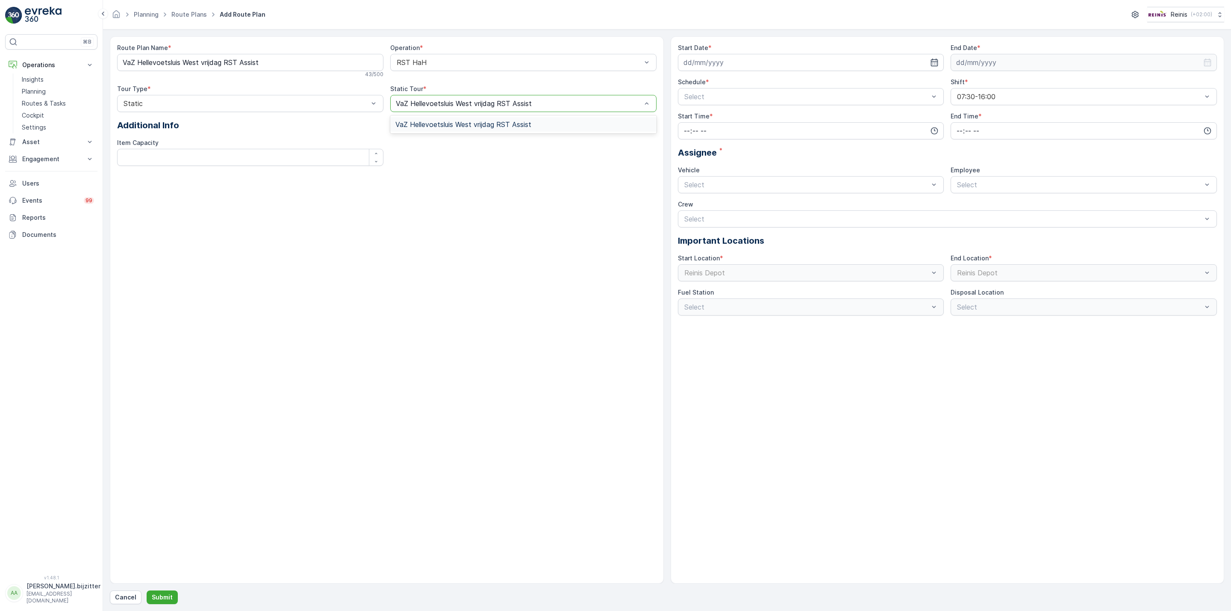
click at [426, 122] on span "VaZ Hellevoetsluis West vrijdag RST Assist" at bounding box center [463, 125] width 136 height 8
click at [436, 145] on div "Route Plan Name * VaZ Hellevoetsluis West vrijdag RST Assist 43 / 500 Operation…" at bounding box center [386, 108] width 539 height 129
click at [725, 63] on input at bounding box center [811, 62] width 266 height 17
click at [752, 168] on div "21" at bounding box center [754, 169] width 14 height 14
type input "[DATE]"
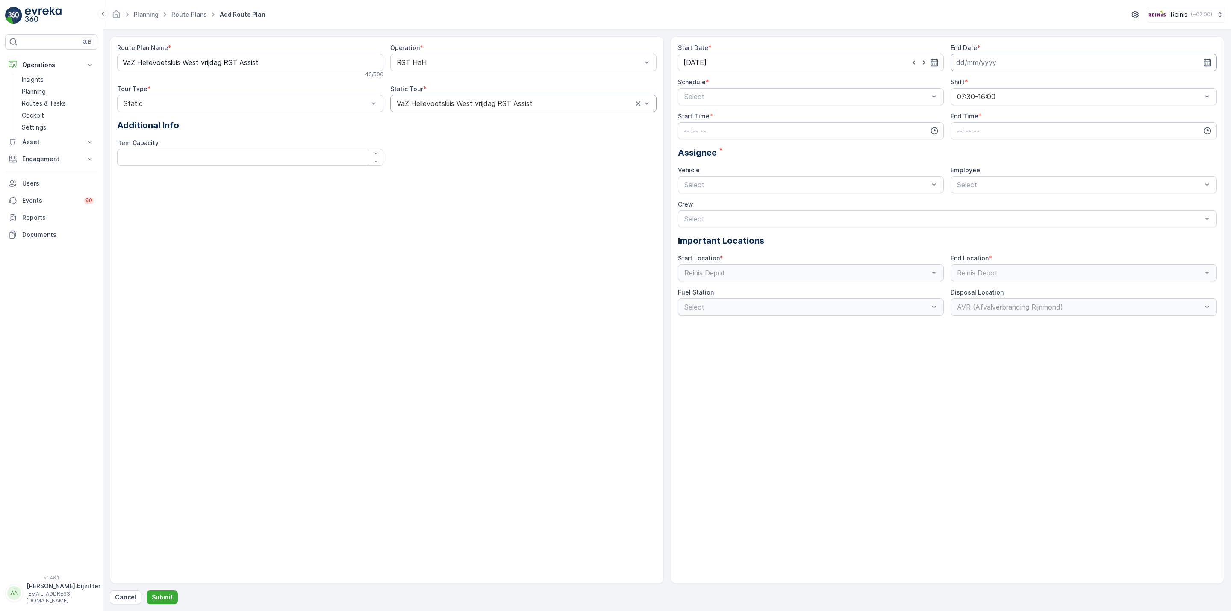
click at [971, 59] on input at bounding box center [1084, 62] width 266 height 17
click at [999, 82] on p "2025" at bounding box center [1001, 84] width 15 height 9
click at [1010, 165] on span "2026" at bounding box center [1006, 164] width 15 height 9
click at [970, 83] on p "August" at bounding box center [972, 84] width 22 height 9
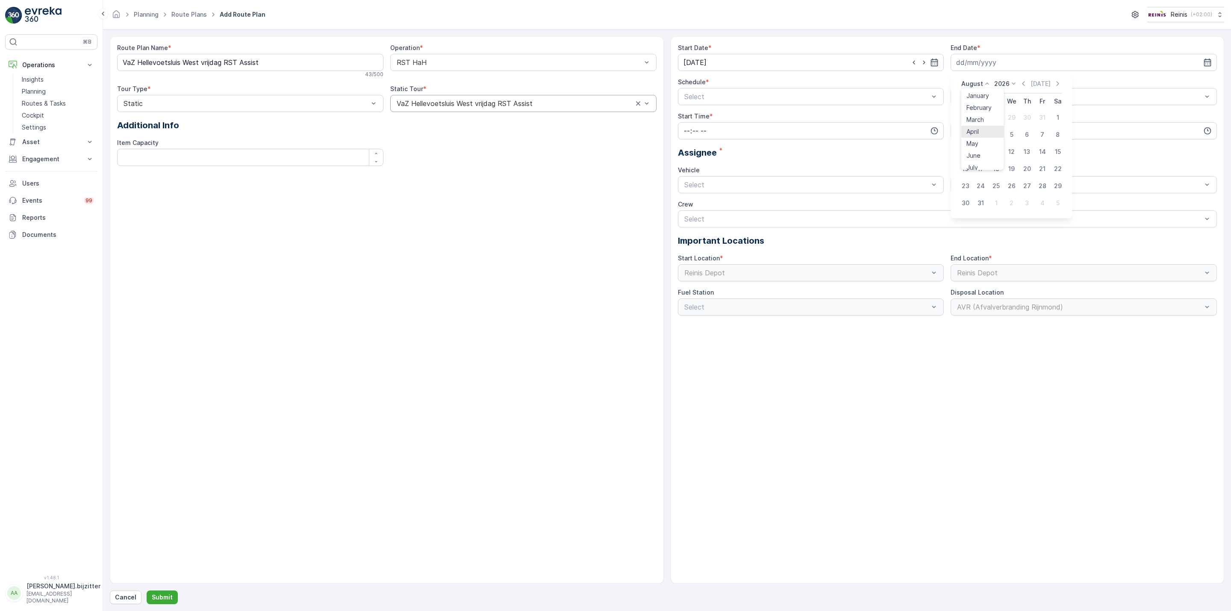
scroll to position [65, 0]
click at [981, 162] on span "December" at bounding box center [981, 162] width 30 height 9
click at [1028, 184] on div "31" at bounding box center [1027, 186] width 14 height 14
type input "[DATE]"
click at [770, 97] on div at bounding box center [806, 97] width 247 height 8
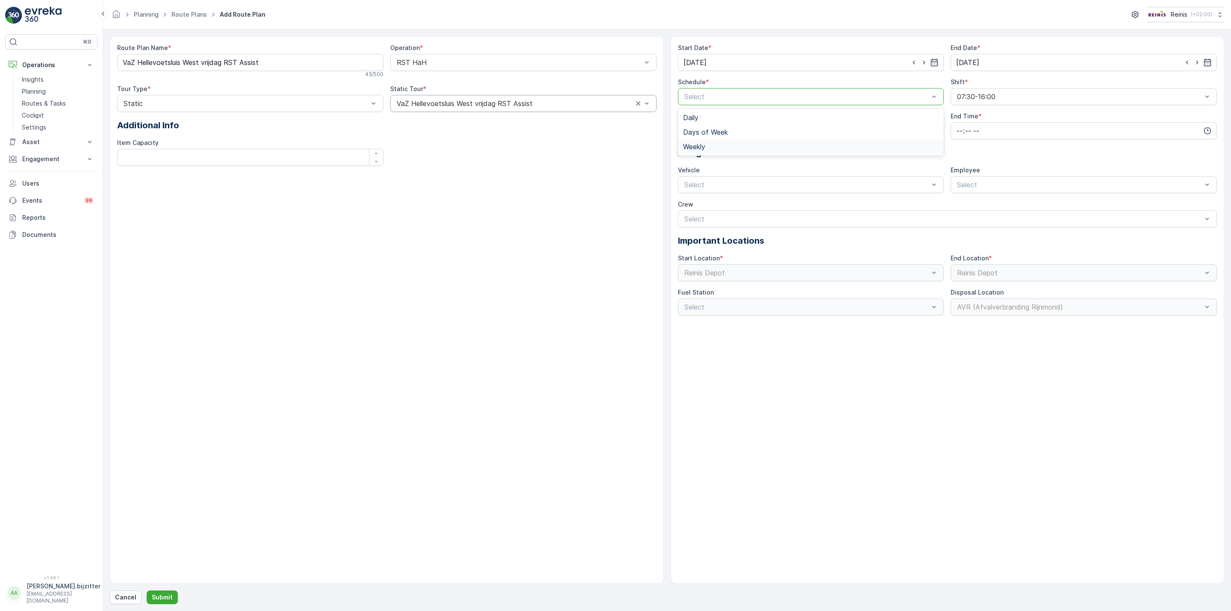
click at [717, 145] on div "Weekly" at bounding box center [811, 147] width 256 height 8
click at [733, 121] on input "number" at bounding box center [810, 119] width 224 height 14
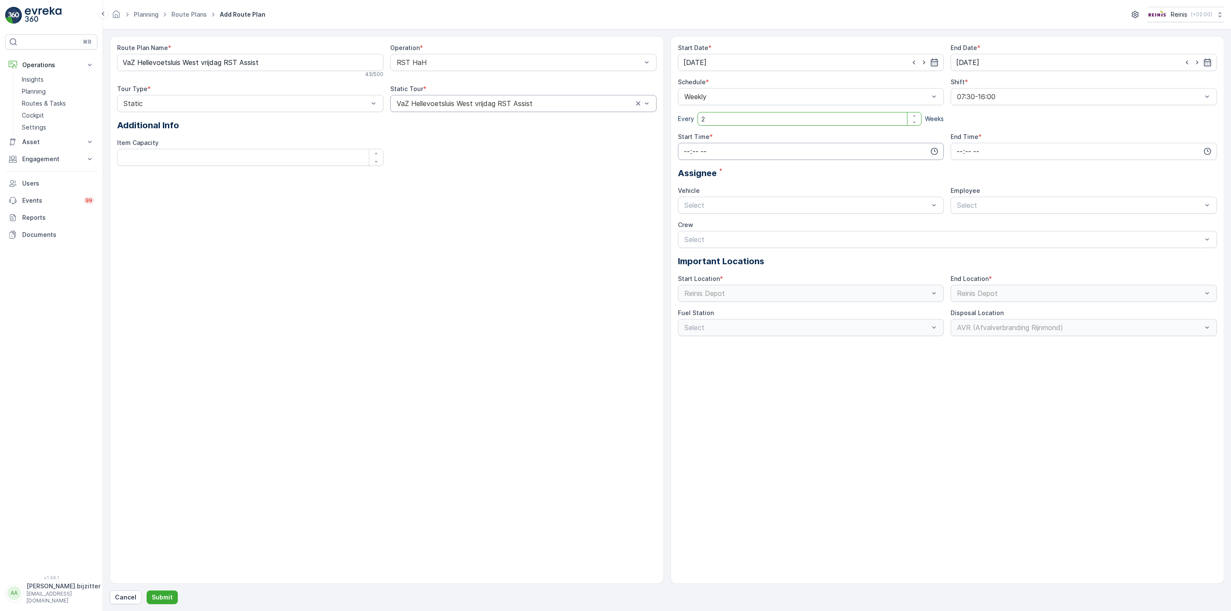
type input "2"
click at [736, 150] on input "time" at bounding box center [811, 151] width 266 height 17
click at [524, 238] on div "Route Plan Name * VaZ Hellevoetsluis West vrijdag RST Assist 43 / 500 Operation…" at bounding box center [387, 309] width 554 height 547
click at [719, 152] on input "time" at bounding box center [811, 151] width 266 height 17
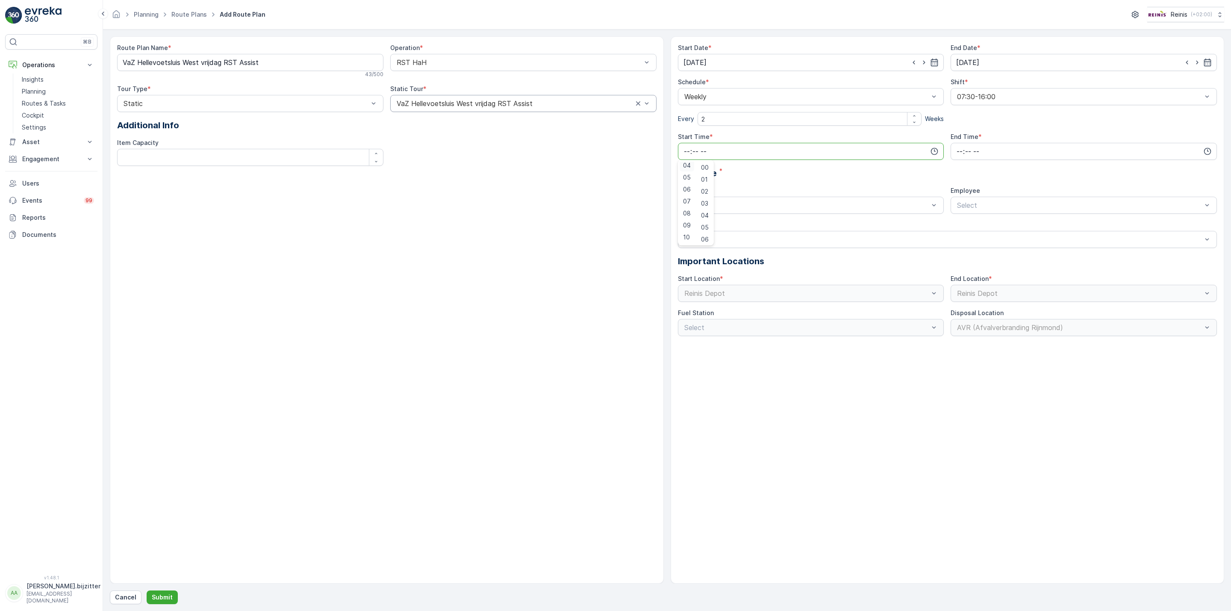
scroll to position [128, 0]
click at [686, 183] on span "12" at bounding box center [686, 183] width 6 height 9
type input "12:00"
click at [701, 165] on div "00" at bounding box center [705, 168] width 15 height 12
click at [1010, 153] on input "time" at bounding box center [1084, 151] width 266 height 17
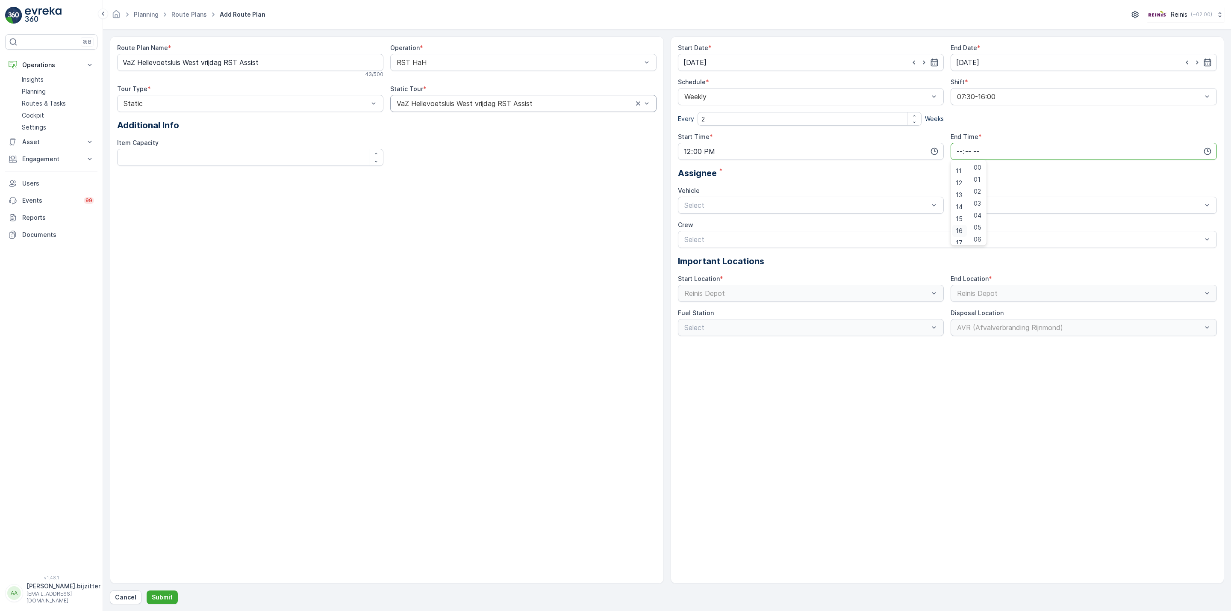
click at [962, 226] on div "16" at bounding box center [959, 231] width 15 height 12
type input "16:00"
click at [1000, 148] on input "16:00" at bounding box center [1084, 151] width 266 height 17
click at [1022, 170] on div "Assignee *" at bounding box center [947, 173] width 539 height 13
click at [1016, 201] on div at bounding box center [1079, 205] width 247 height 8
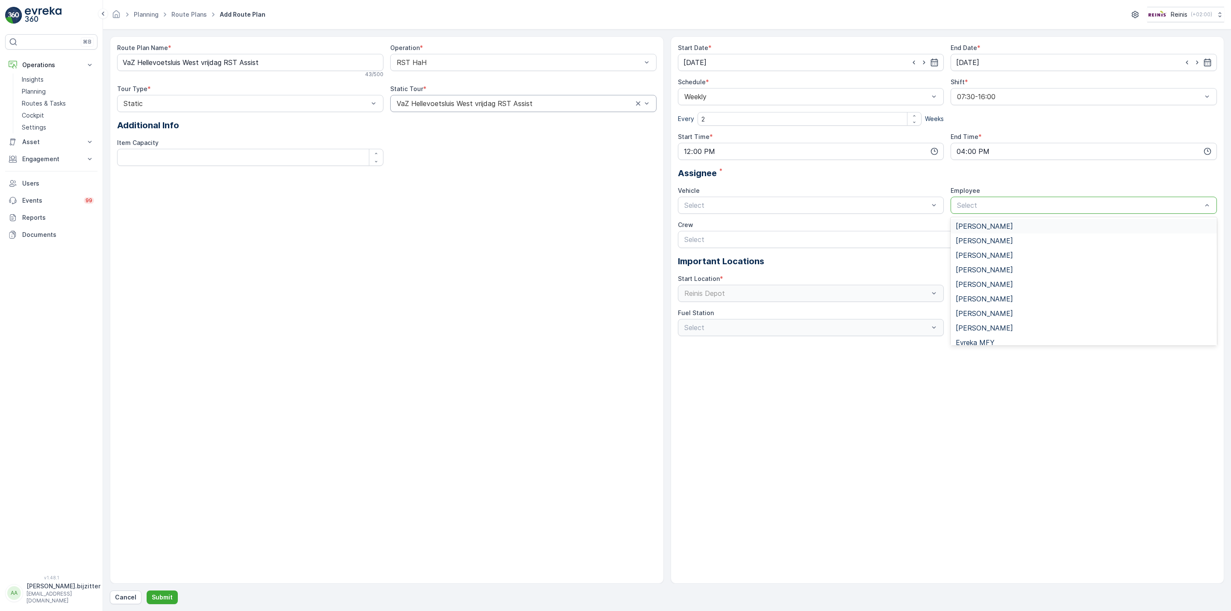
click at [1019, 201] on div at bounding box center [1079, 205] width 247 height 8
click at [162, 595] on p "Submit" at bounding box center [162, 597] width 21 height 9
click at [1006, 206] on div at bounding box center [1079, 205] width 247 height 8
click at [985, 327] on span "Reinis Test" at bounding box center [973, 331] width 35 height 8
click at [171, 595] on p "Submit" at bounding box center [162, 597] width 21 height 9
